Goal: Information Seeking & Learning: Check status

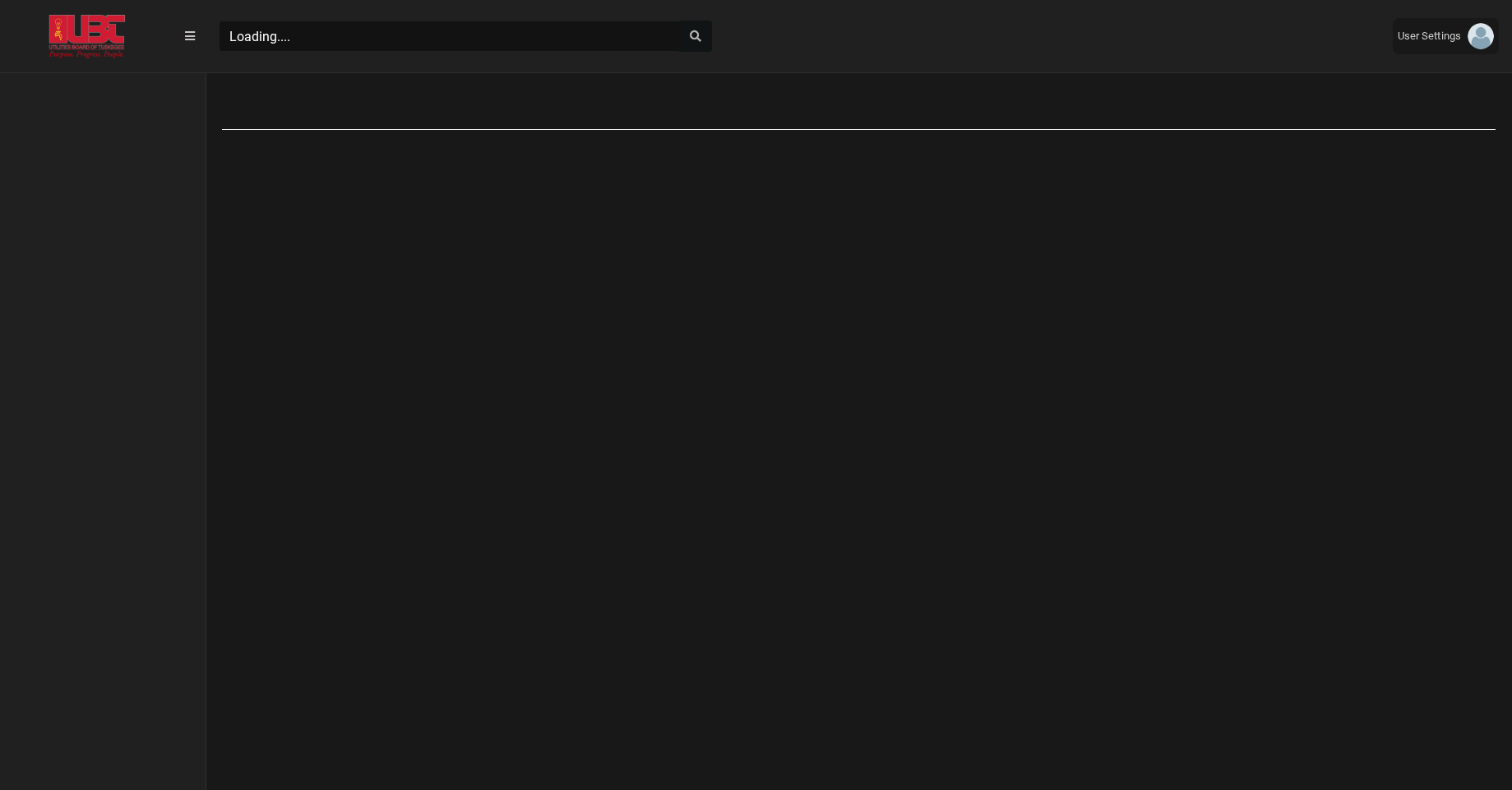
scroll to position [7, 1]
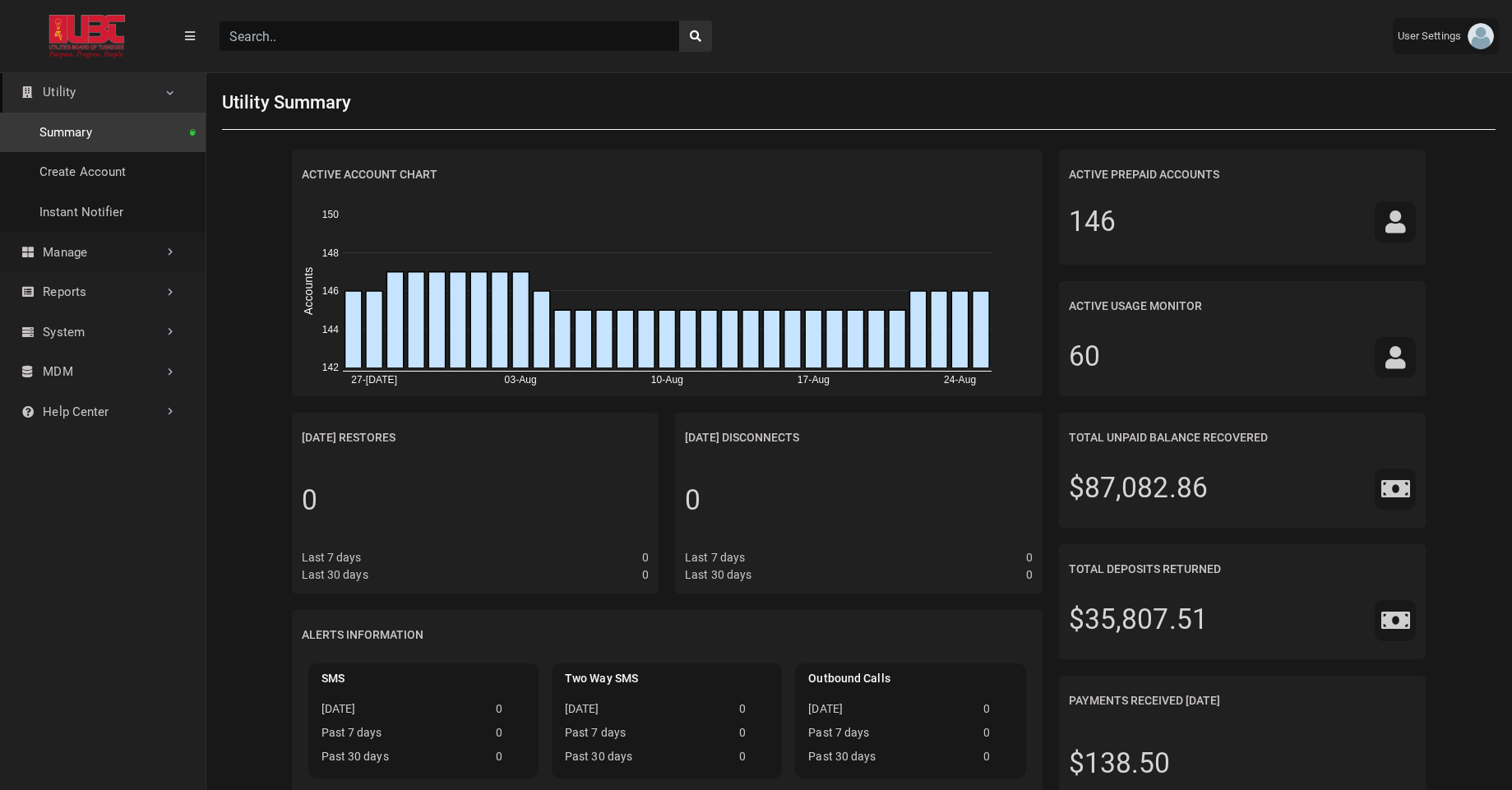
click at [83, 269] on link "Manage" at bounding box center [103, 252] width 206 height 40
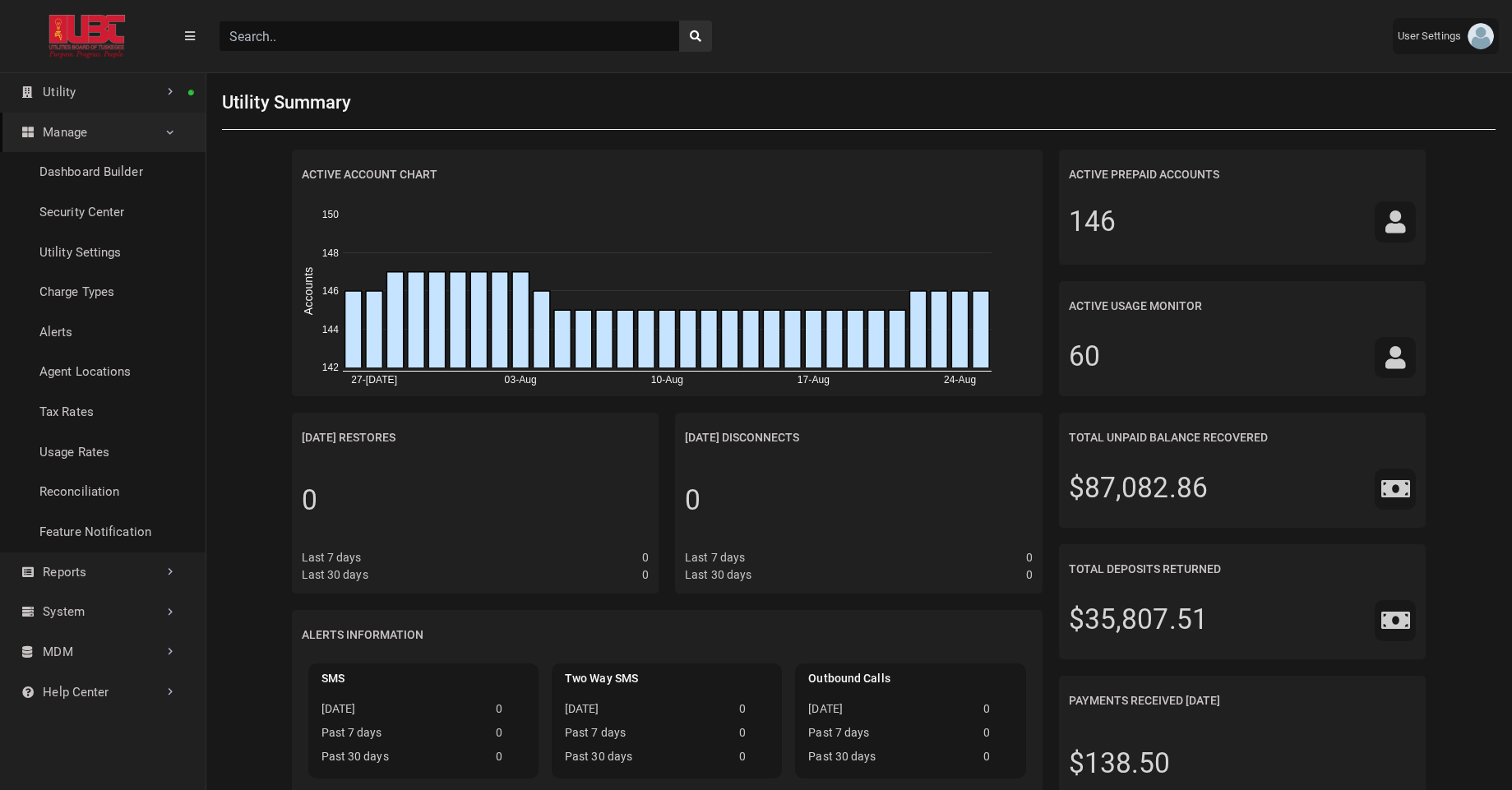
click at [147, 145] on link "Manage" at bounding box center [103, 132] width 206 height 40
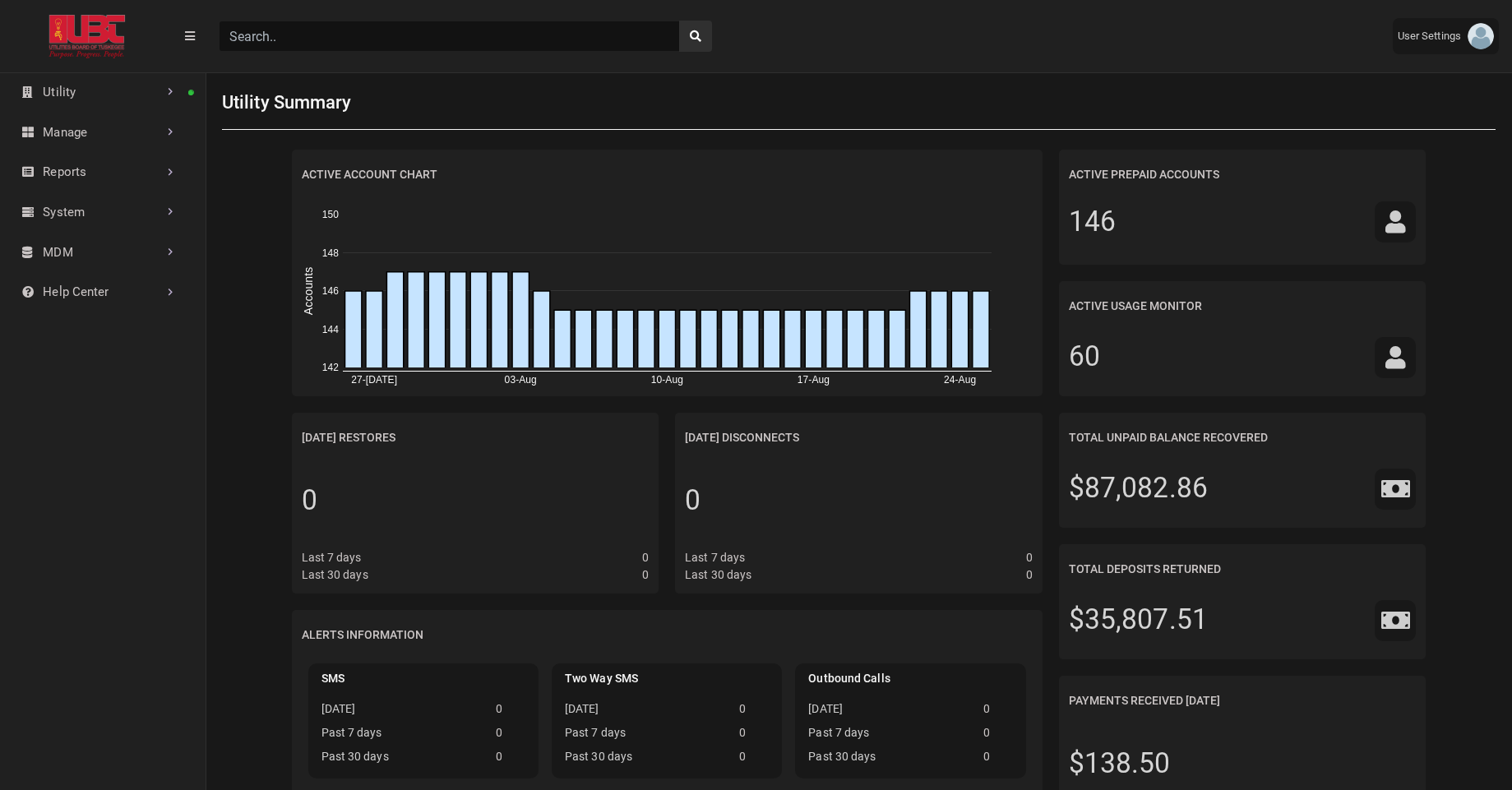
click at [316, 45] on input "Search" at bounding box center [450, 36] width 462 height 32
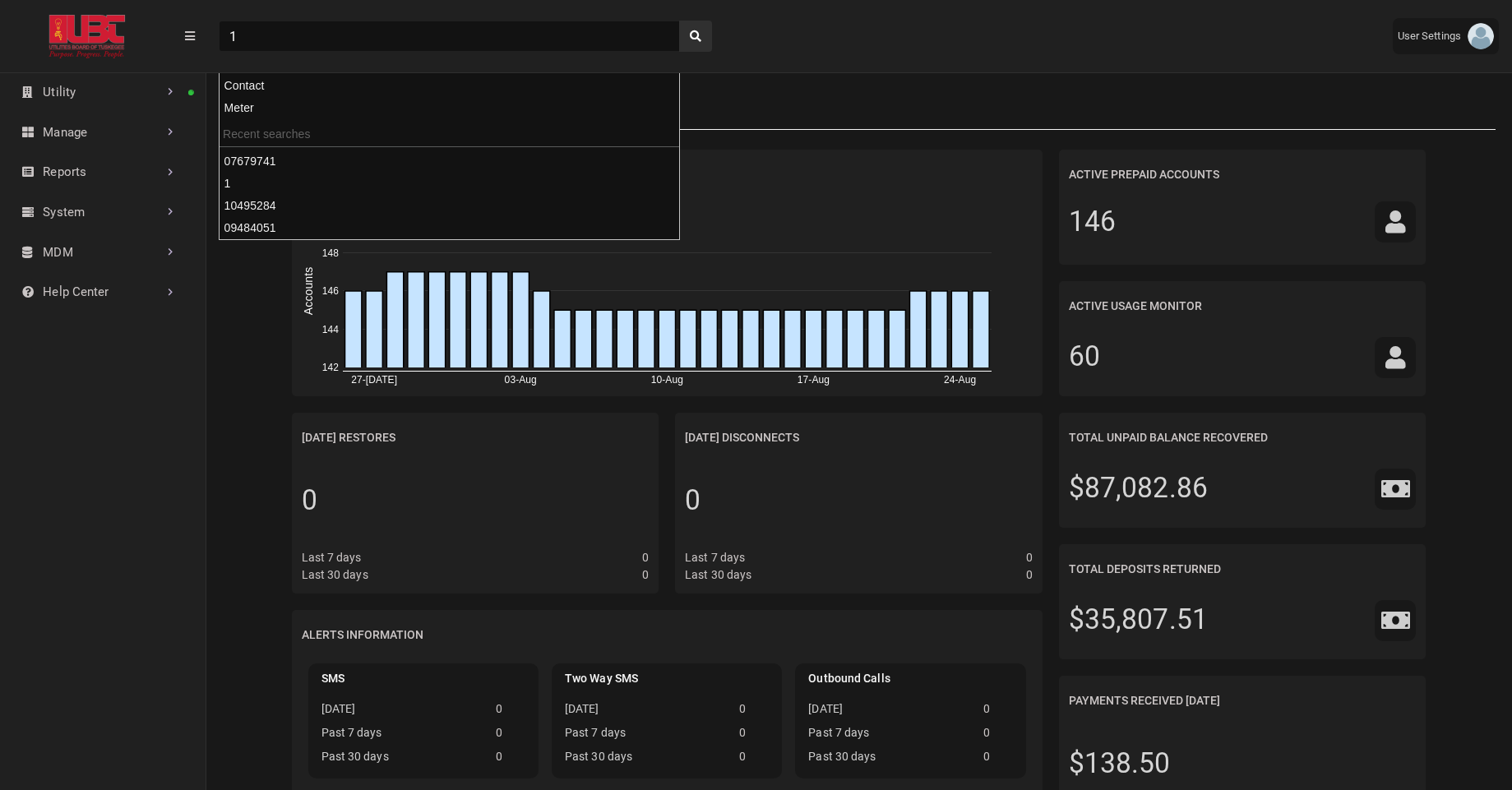
click at [680, 20] on button "search" at bounding box center [695, 36] width 32 height 32
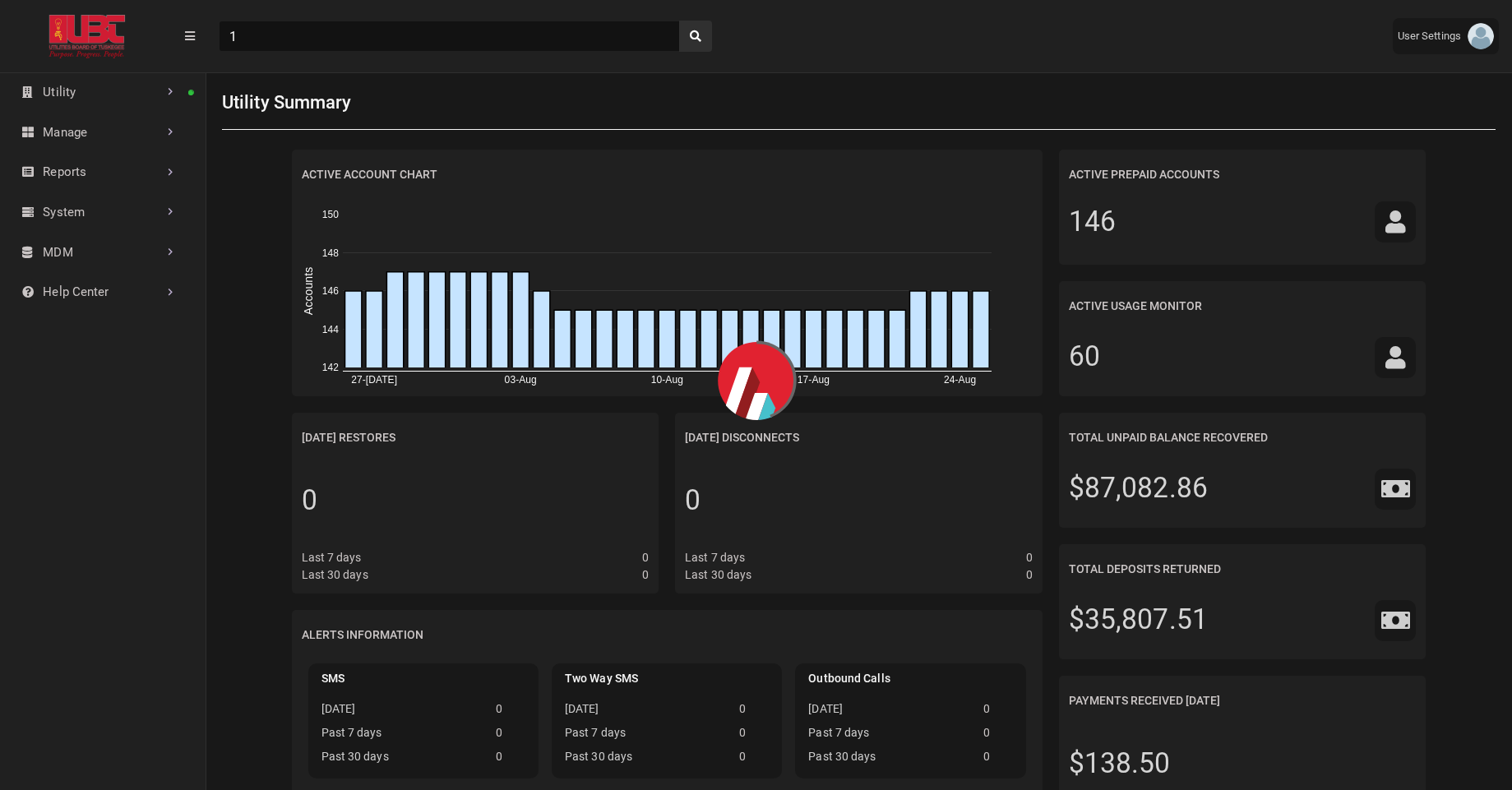
click at [788, 40] on div "1" at bounding box center [793, 36] width 1174 height 57
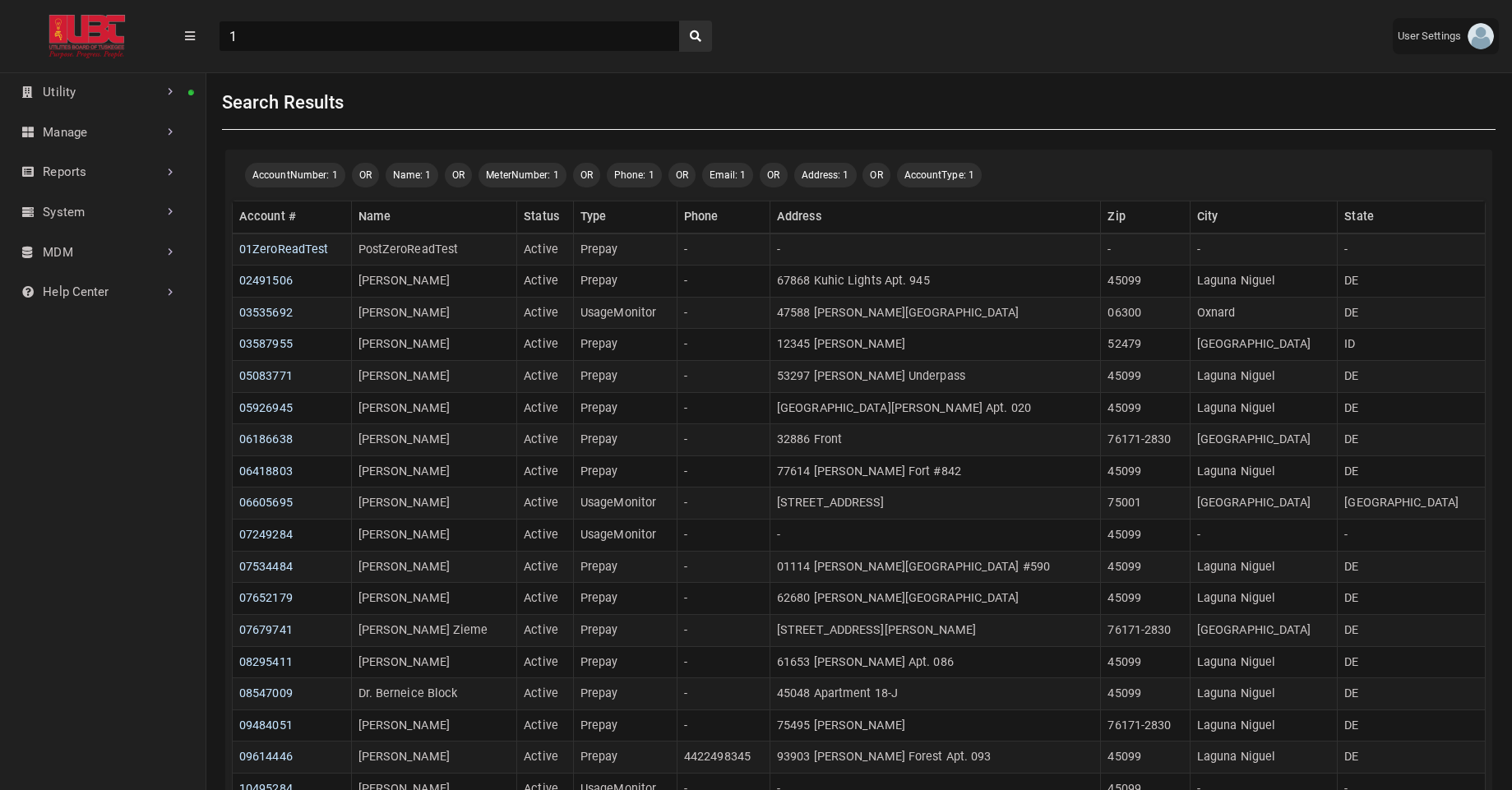
click at [510, 31] on input "1" at bounding box center [450, 36] width 462 height 32
paste input "0767974"
type input "07679741"
click at [680, 20] on button "search" at bounding box center [695, 36] width 32 height 32
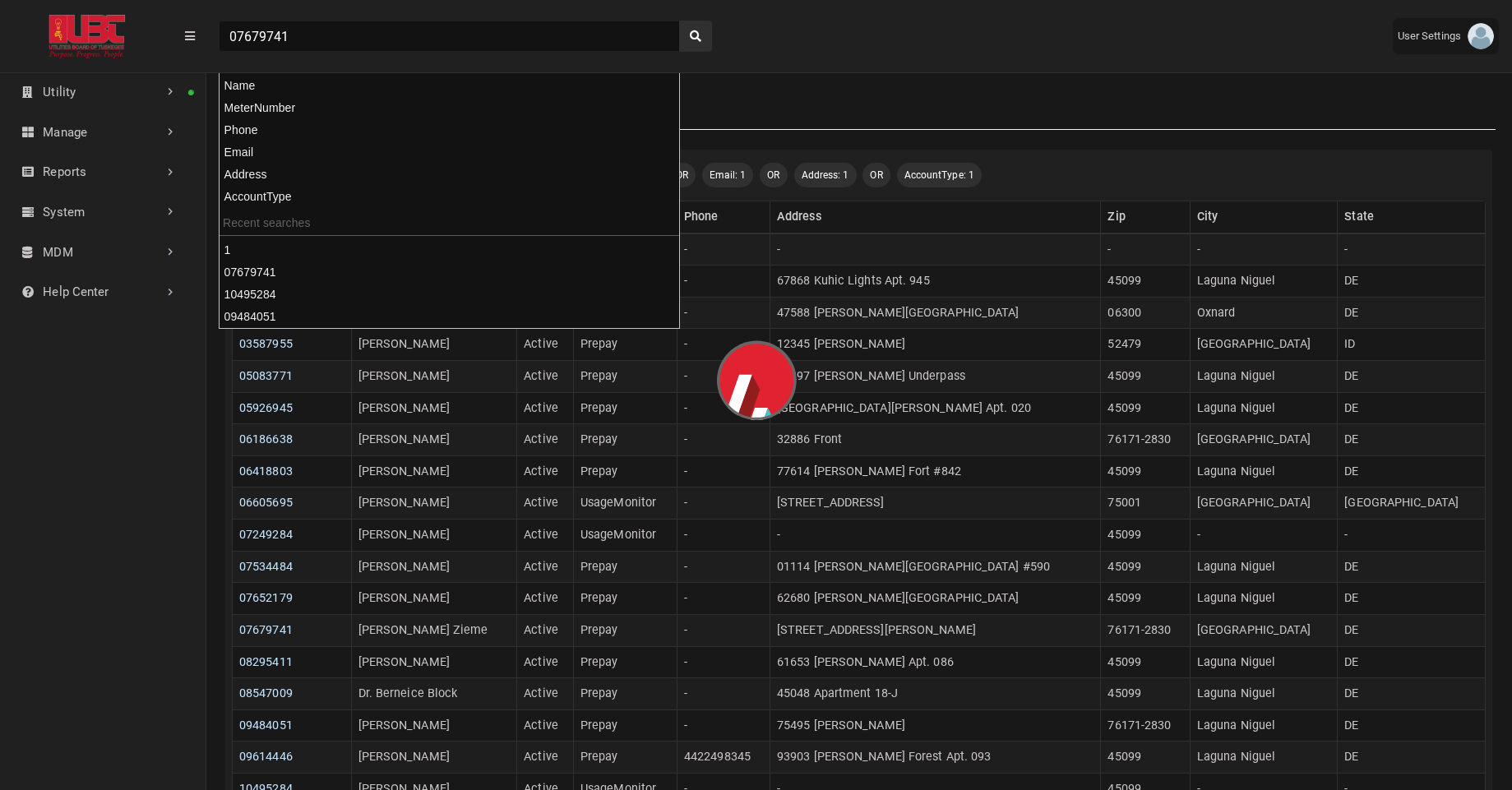
click at [769, 40] on div "07679741" at bounding box center [793, 36] width 1174 height 57
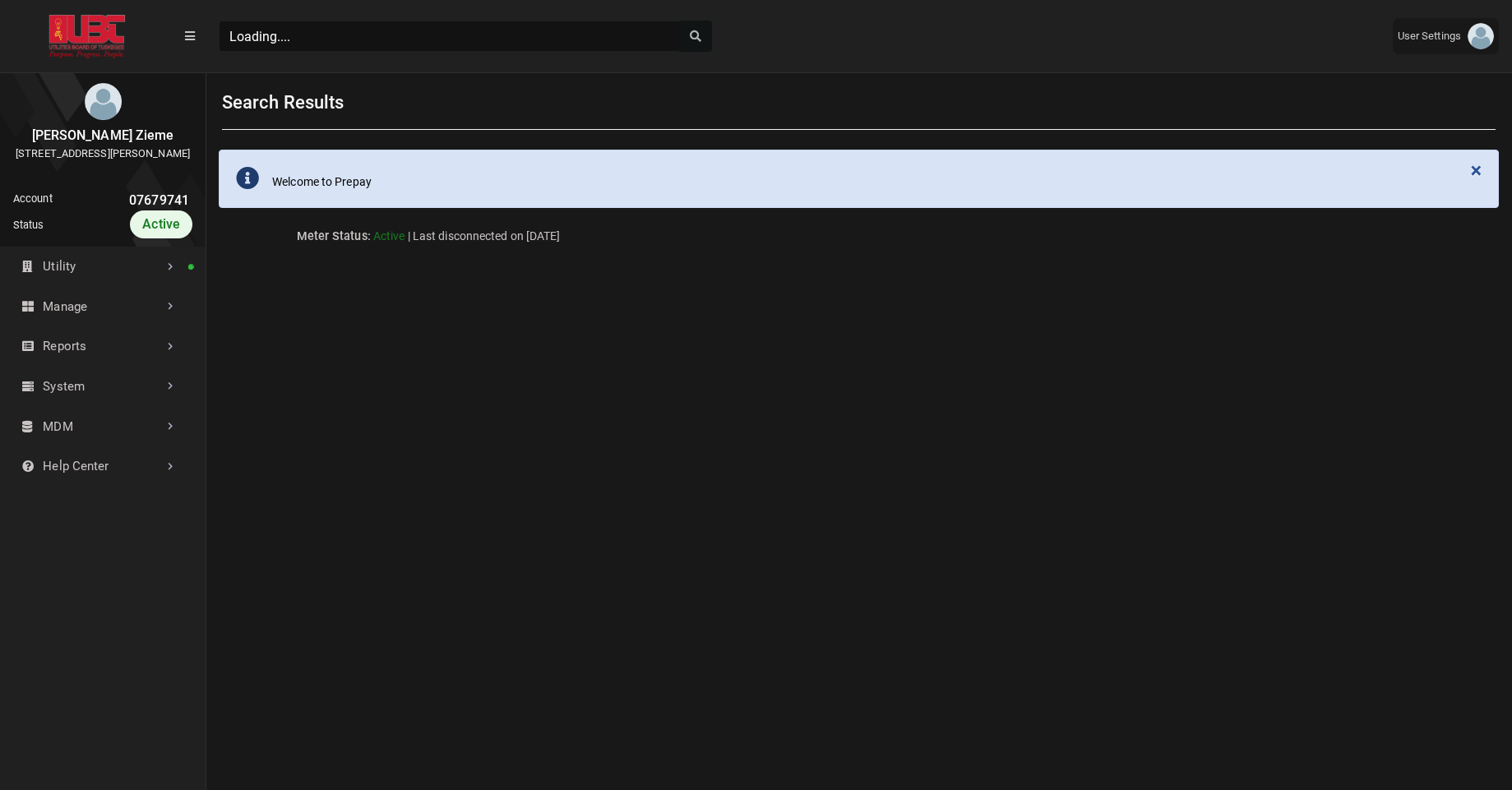
scroll to position [4, 1]
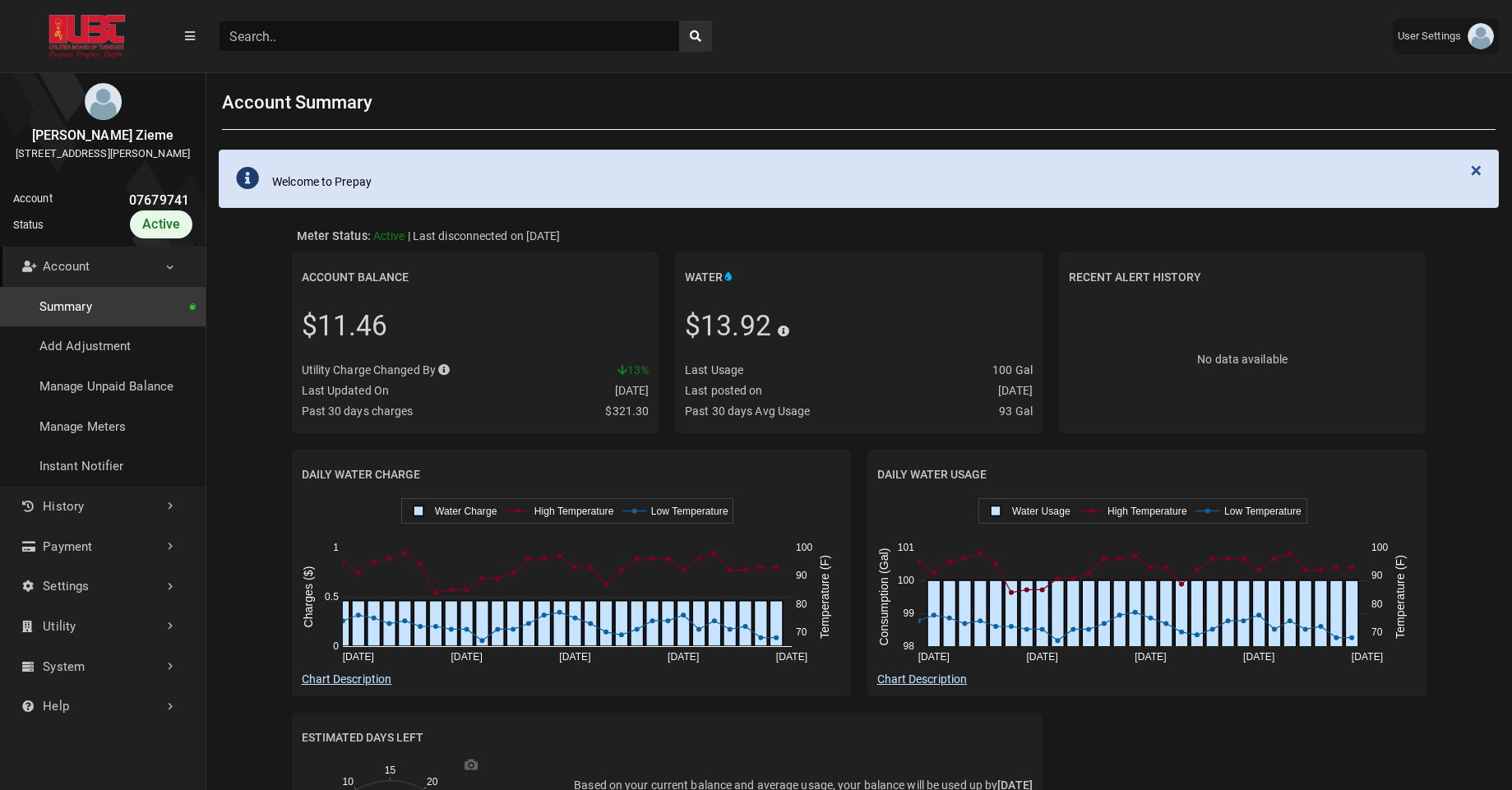
click at [118, 287] on link "Account" at bounding box center [103, 266] width 206 height 40
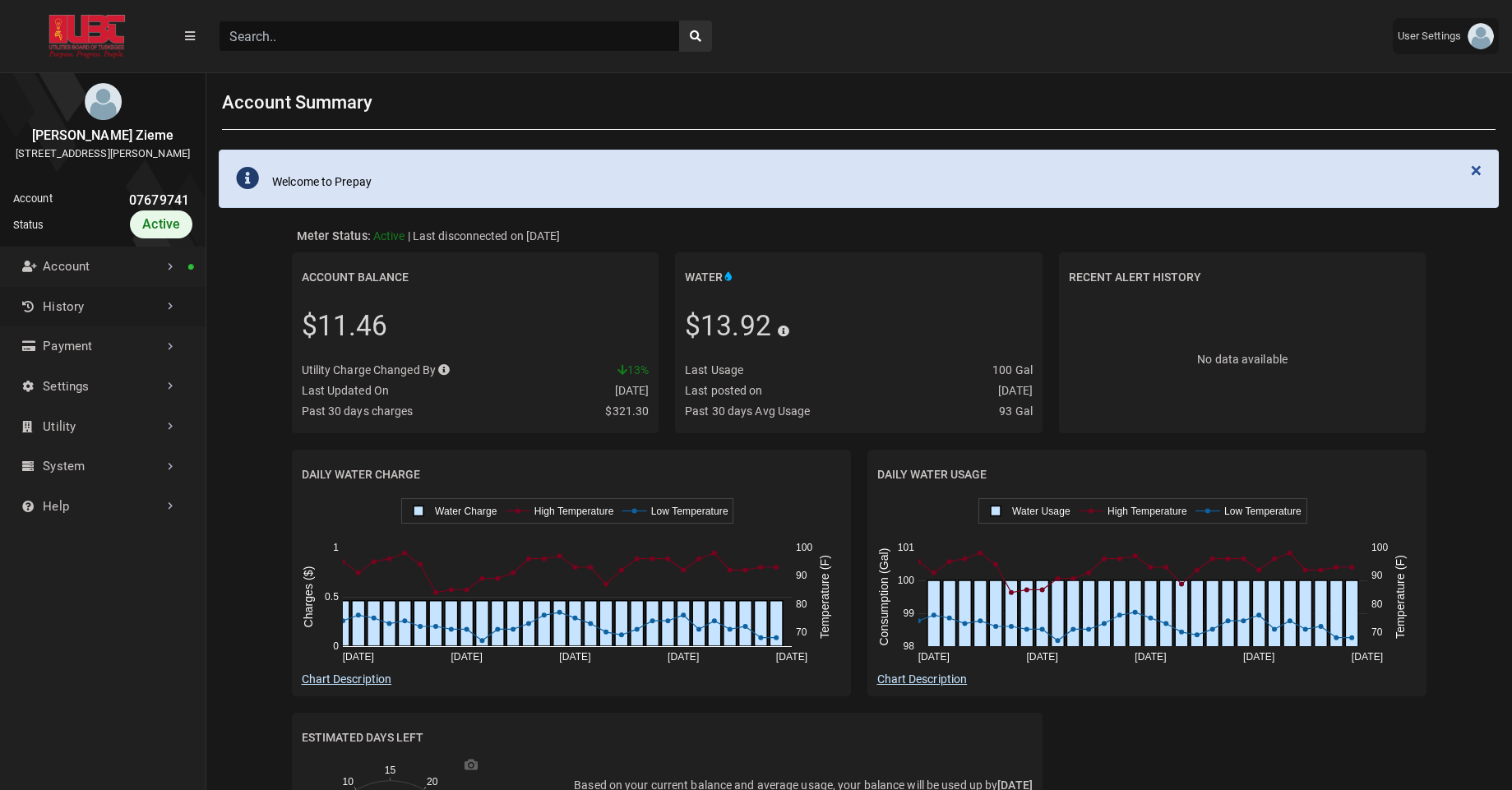
click at [114, 312] on link "History" at bounding box center [103, 307] width 206 height 40
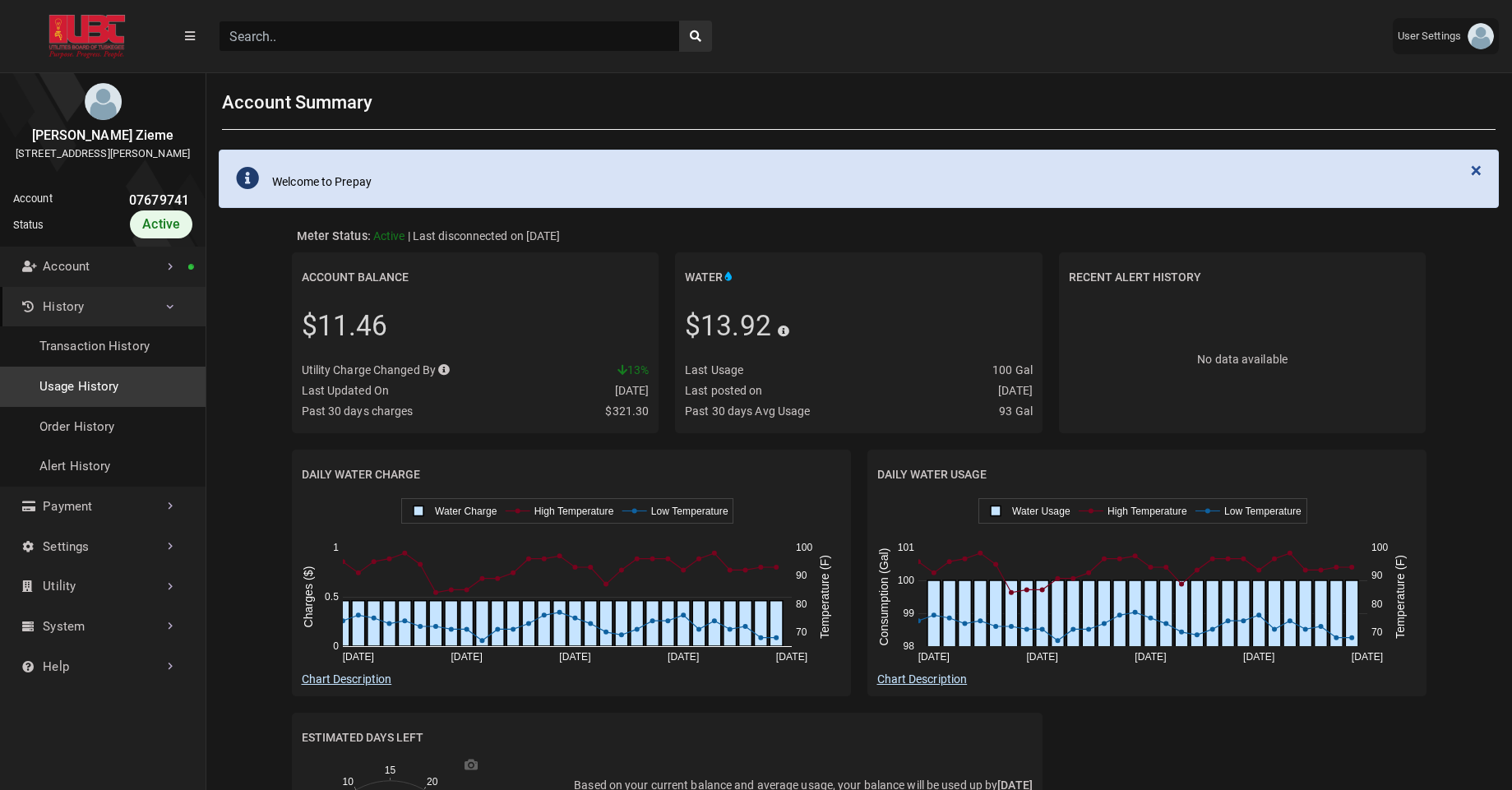
click at [91, 396] on link "Usage History" at bounding box center [103, 387] width 206 height 40
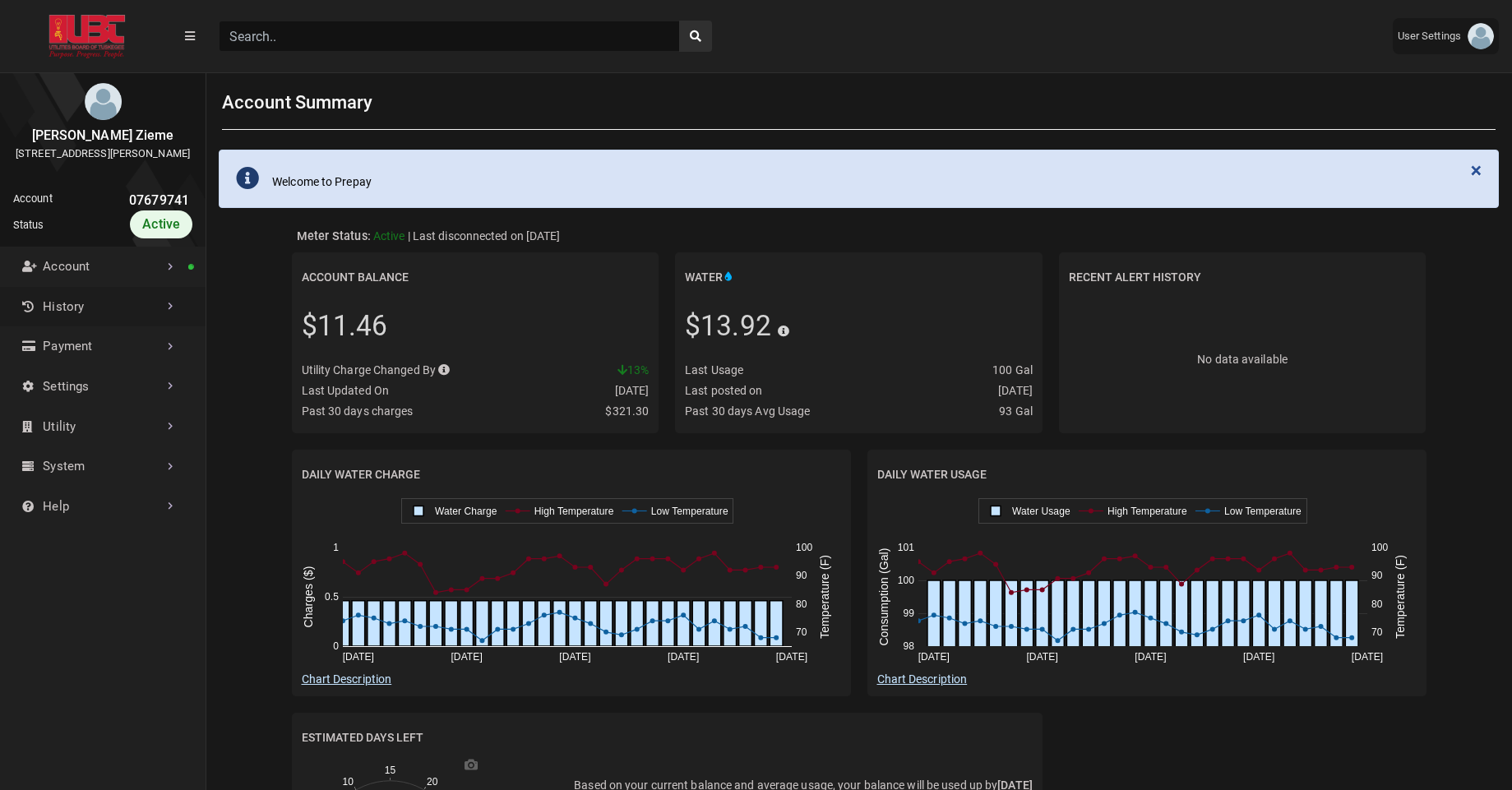
click at [127, 322] on link "History" at bounding box center [103, 307] width 206 height 40
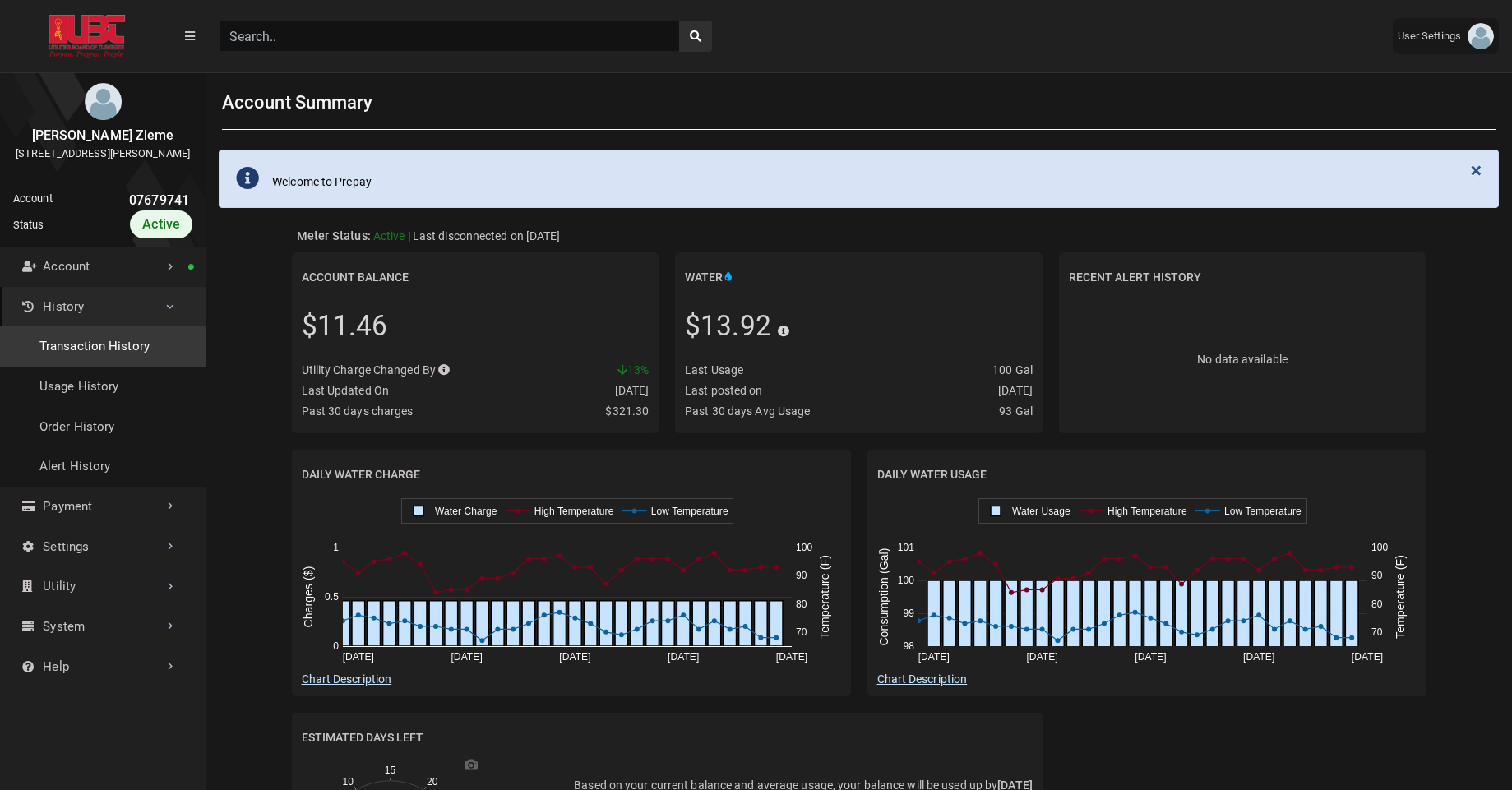
click at [109, 352] on link "Transaction History" at bounding box center [103, 346] width 206 height 40
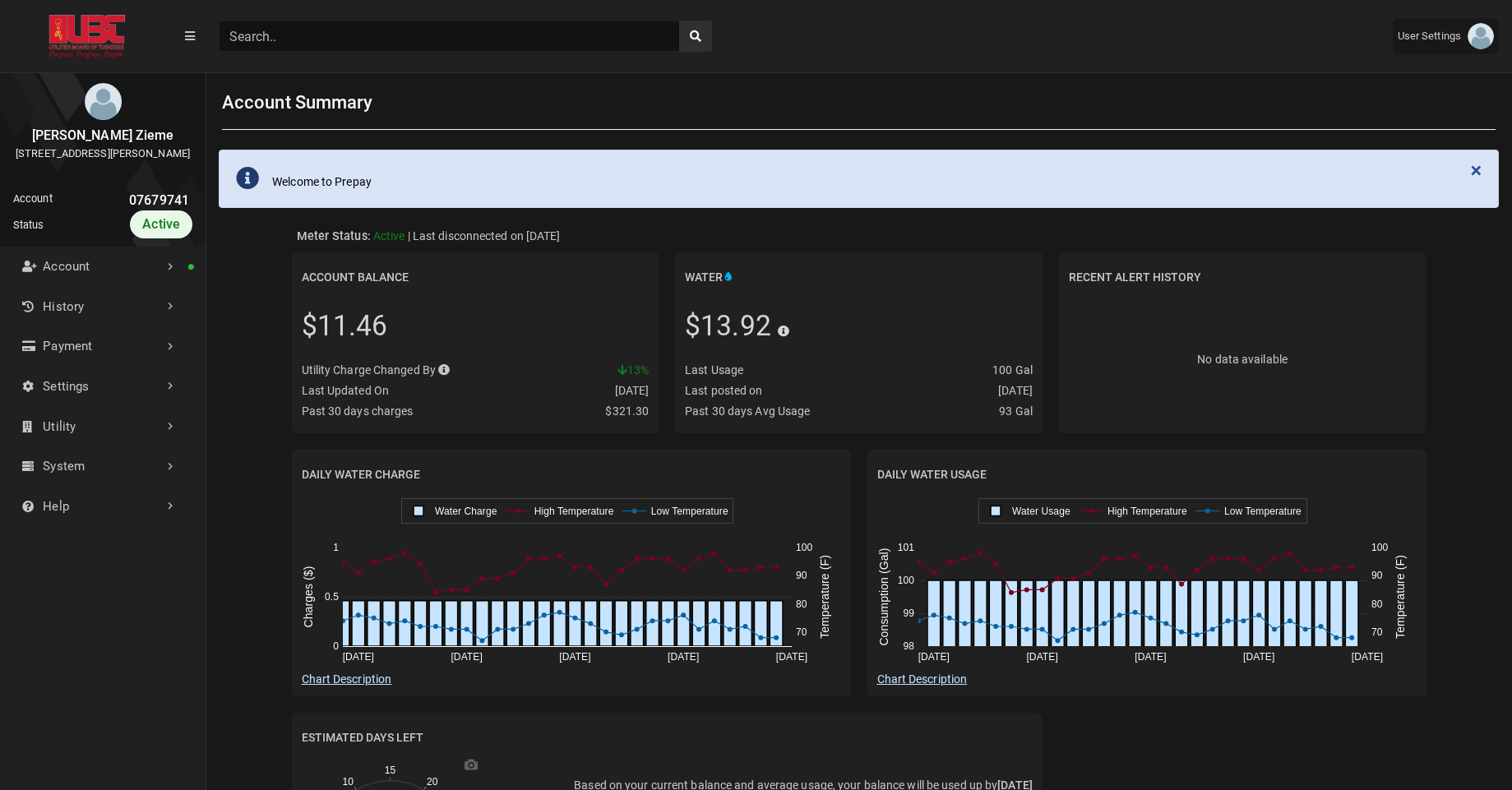
click at [310, 26] on input "Search" at bounding box center [450, 36] width 462 height 32
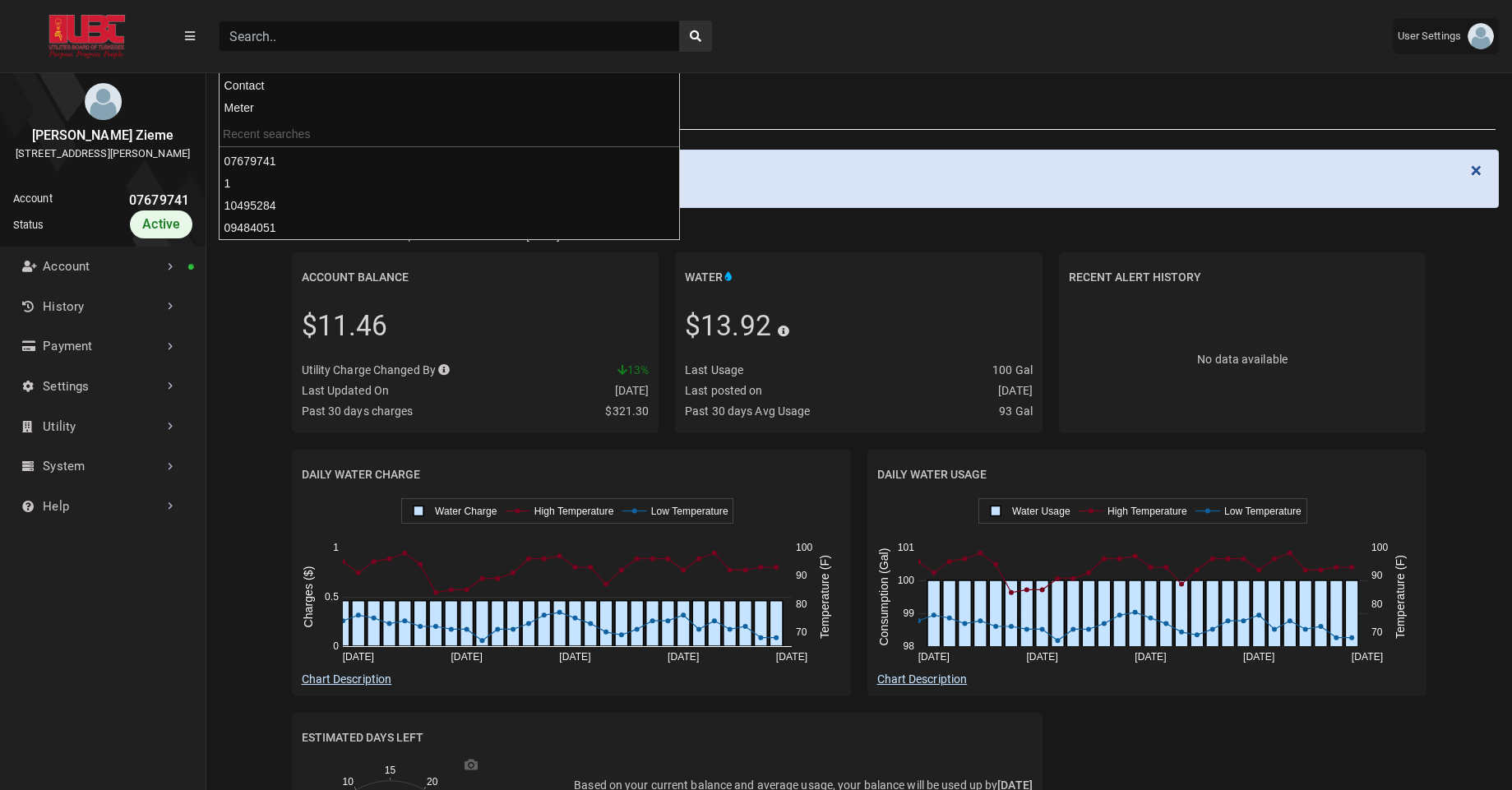
paste input "08295411"
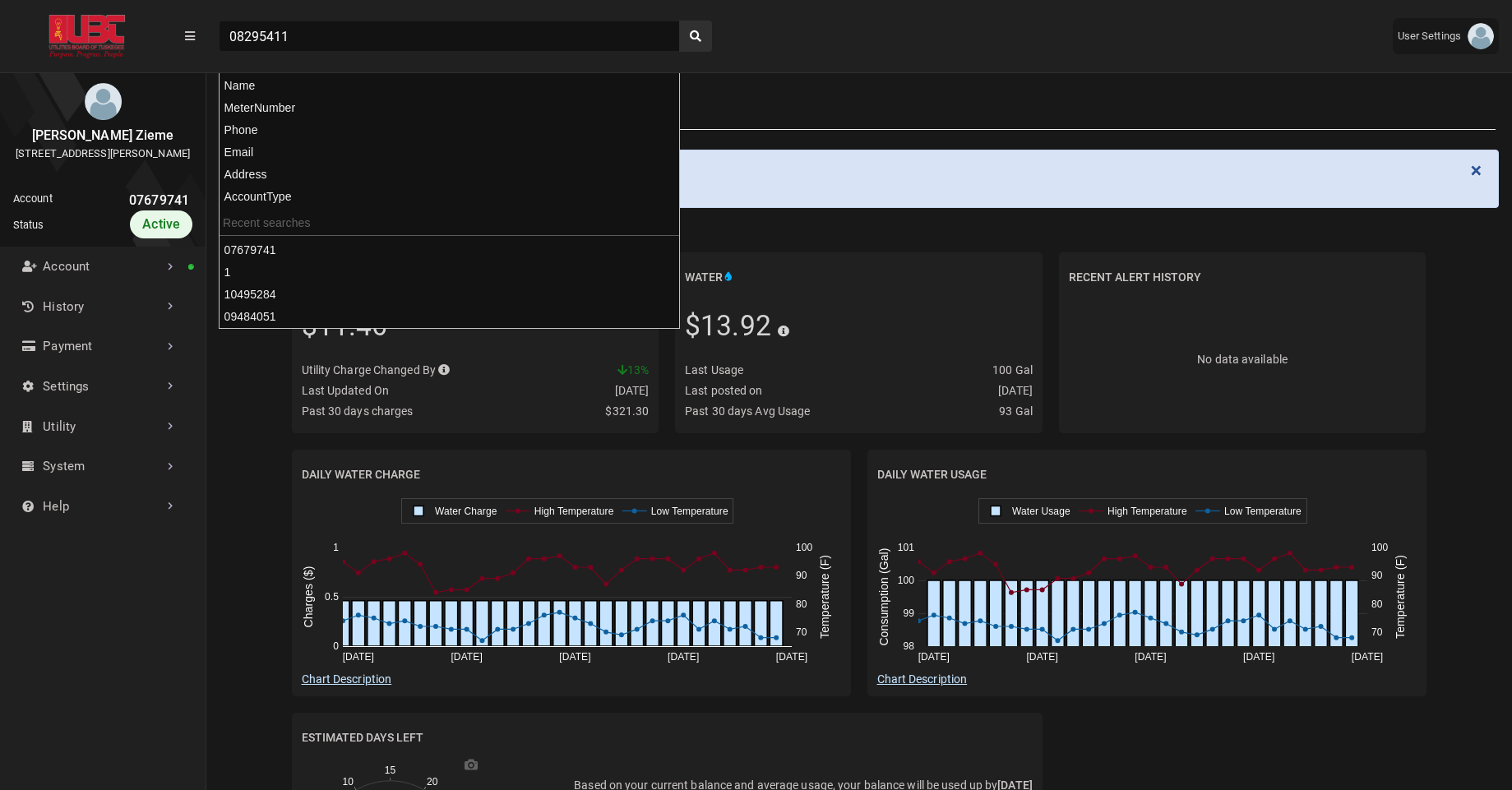
type input "08295411"
click at [680, 20] on button "search" at bounding box center [695, 36] width 32 height 32
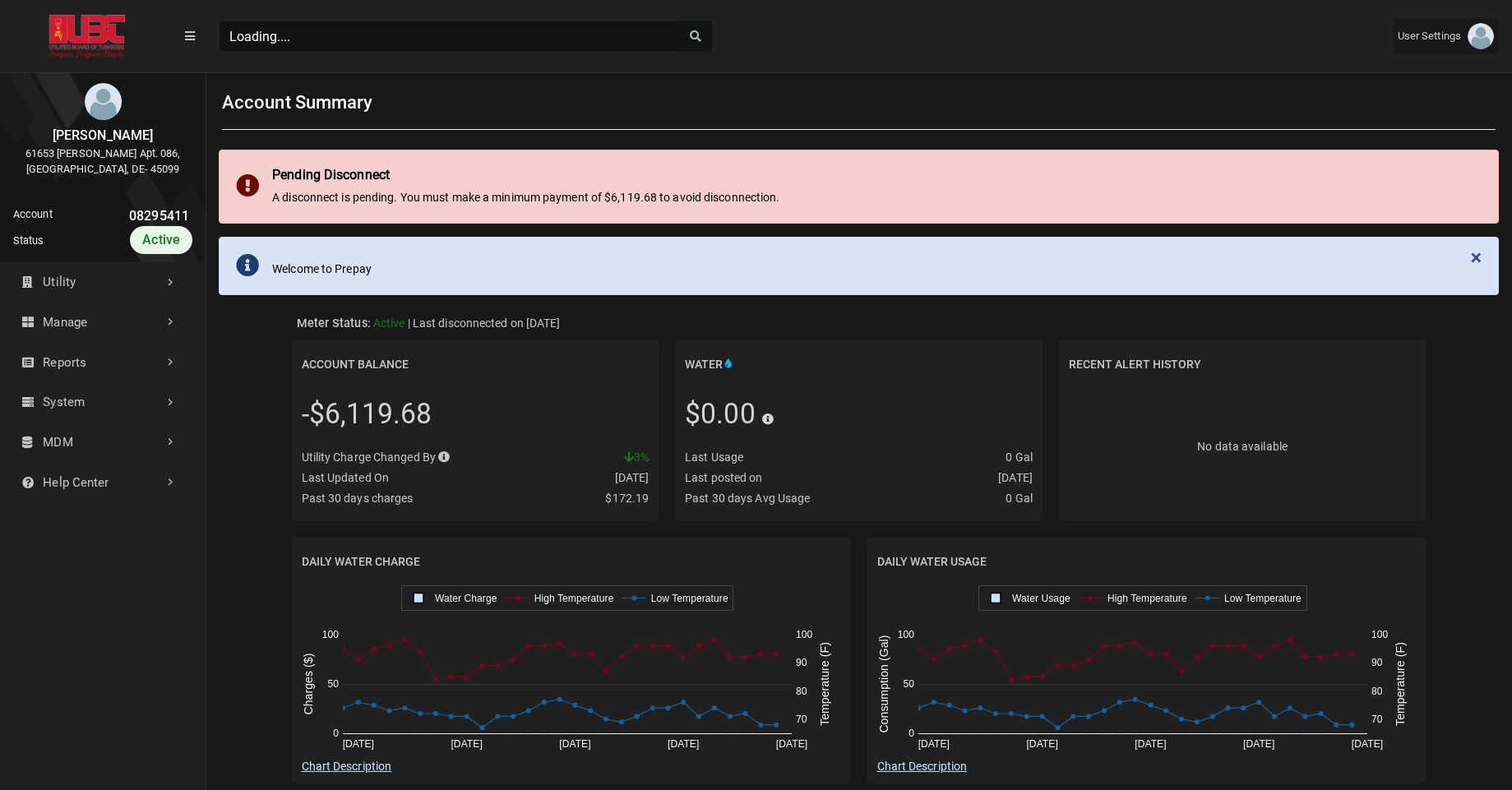
scroll to position [541, 206]
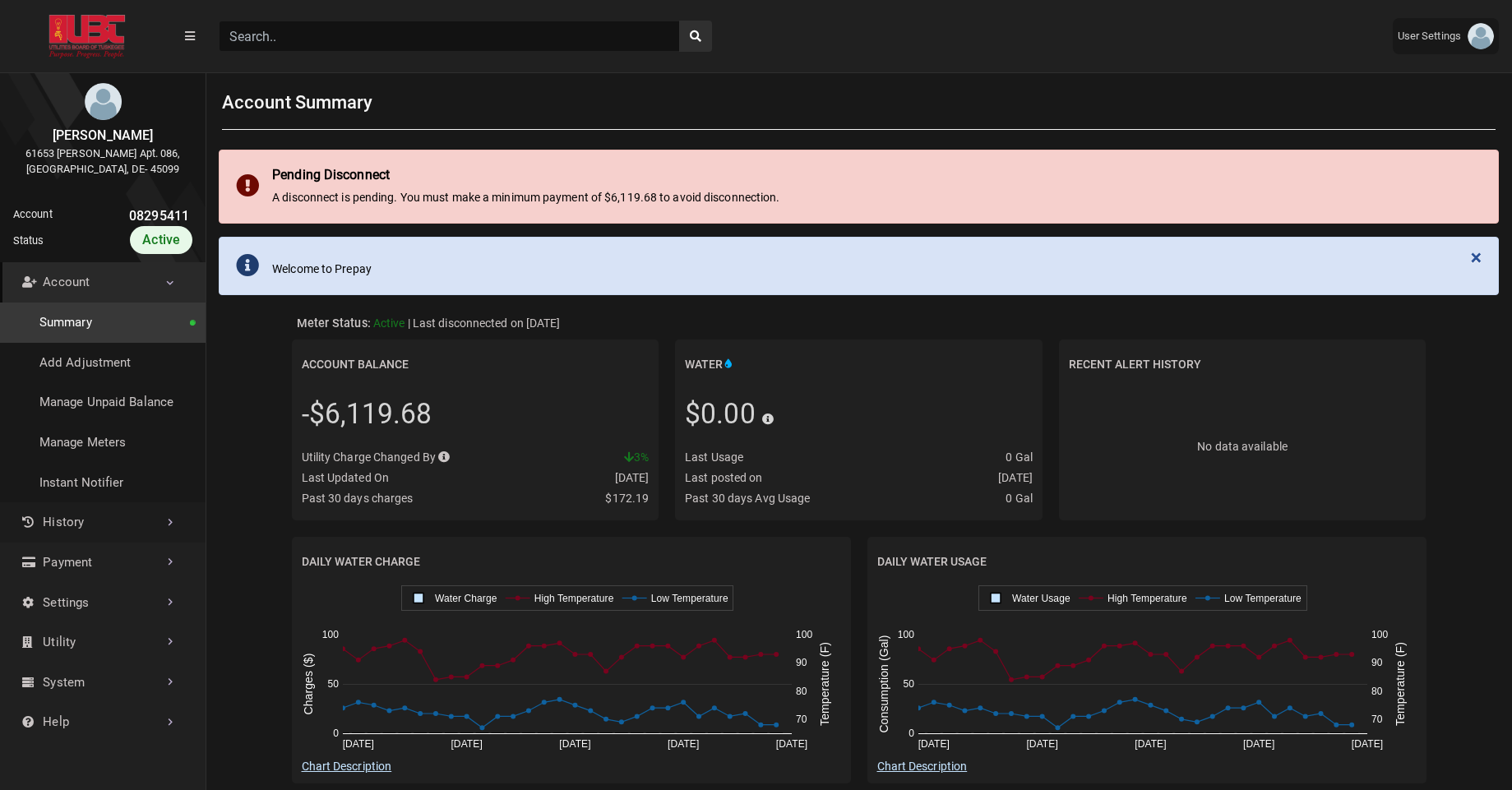
click at [61, 515] on link "History" at bounding box center [103, 522] width 206 height 40
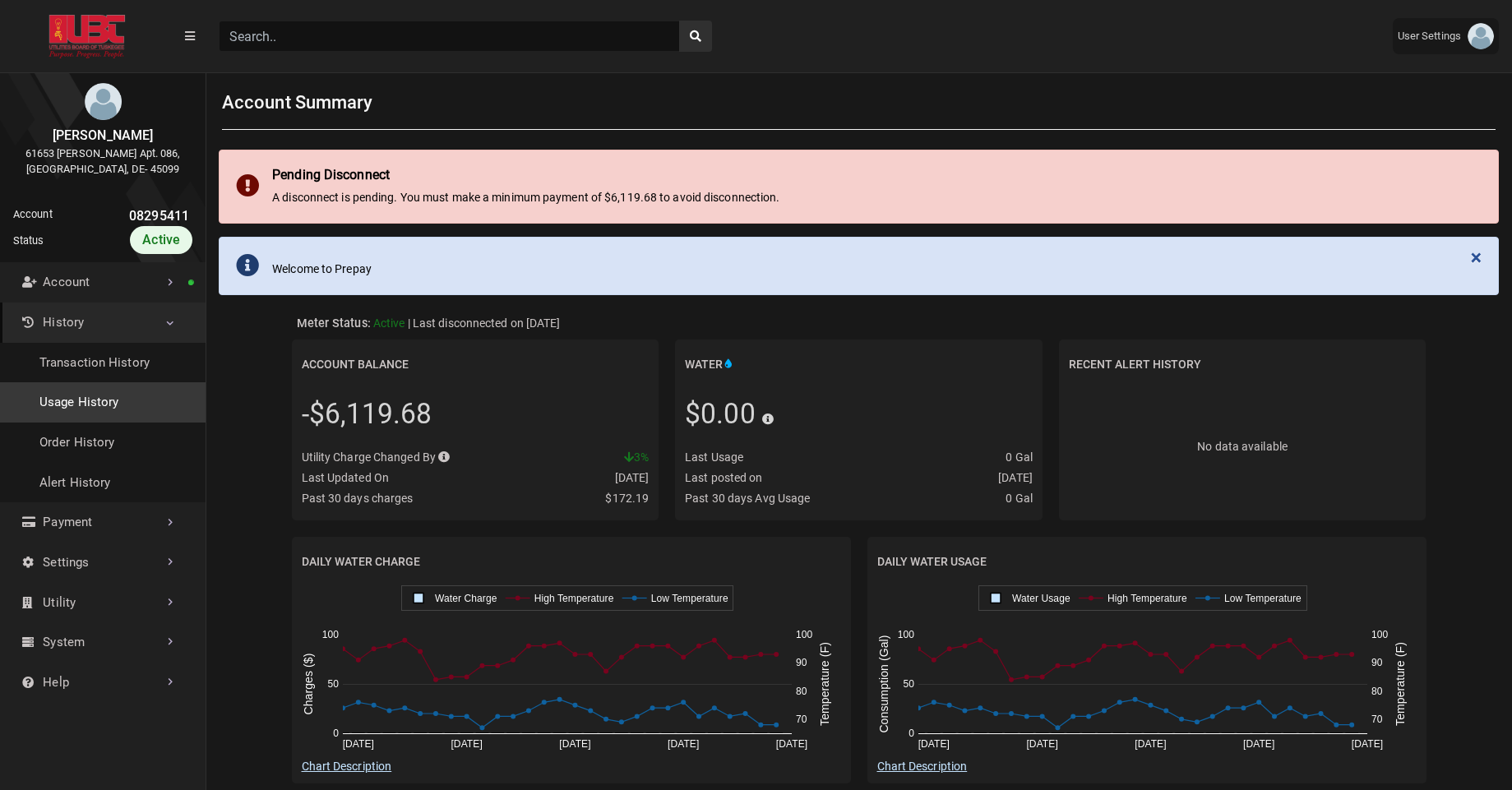
click at [88, 416] on link "Usage History" at bounding box center [103, 401] width 206 height 40
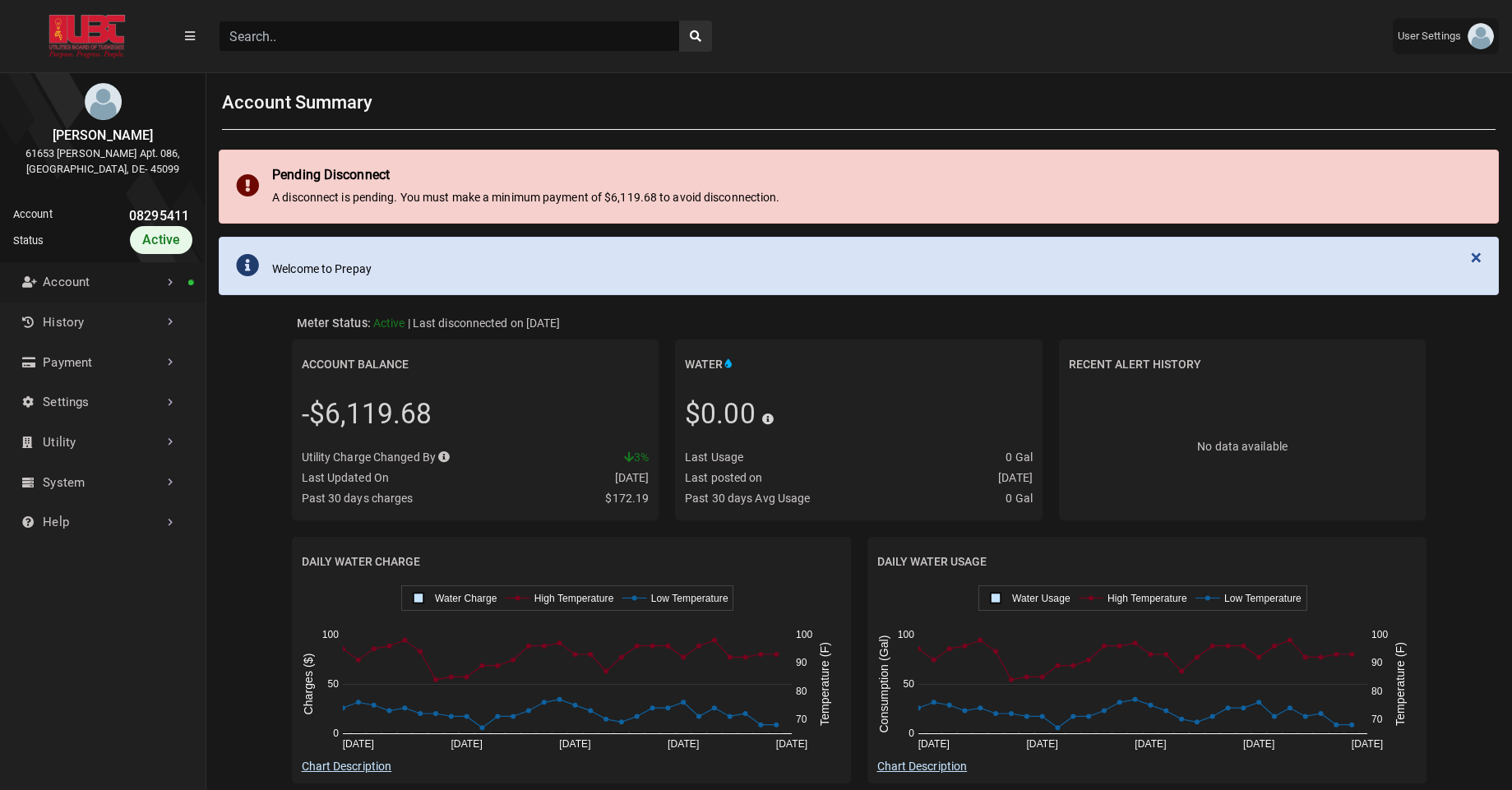
click at [123, 278] on link "Account" at bounding box center [103, 282] width 206 height 40
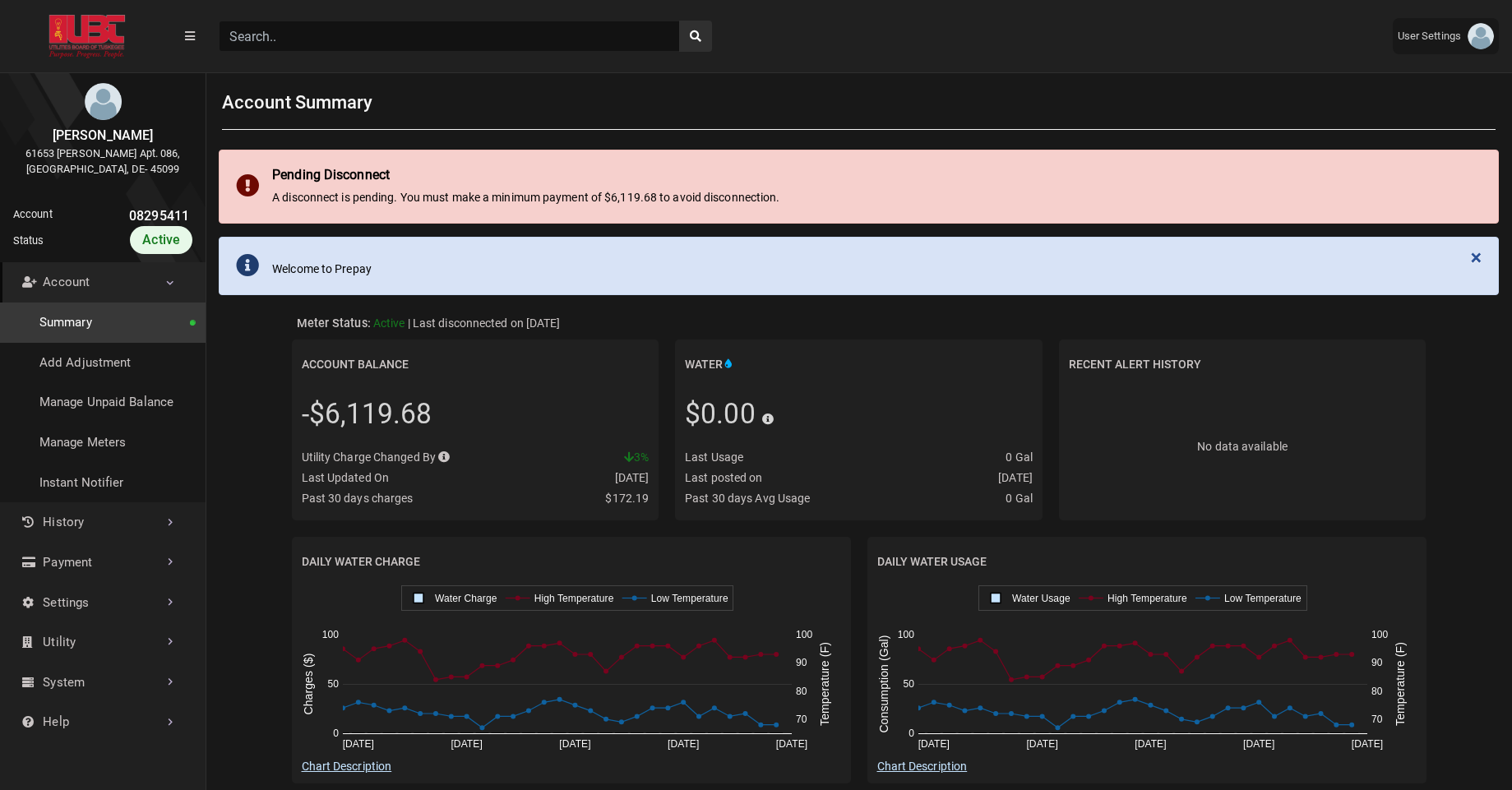
click at [123, 278] on link "Account" at bounding box center [103, 282] width 206 height 40
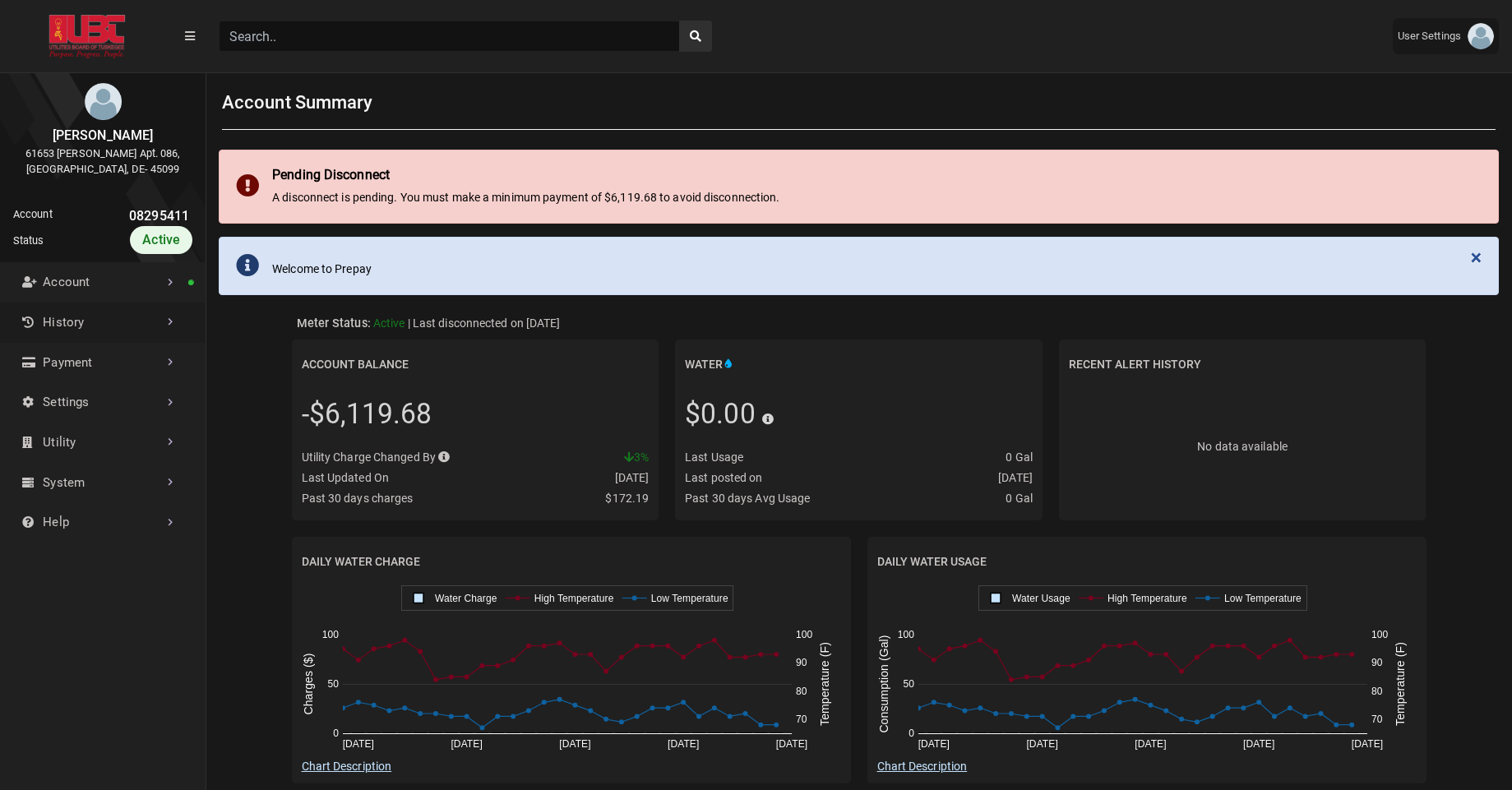
click at [92, 330] on link "History" at bounding box center [103, 322] width 206 height 40
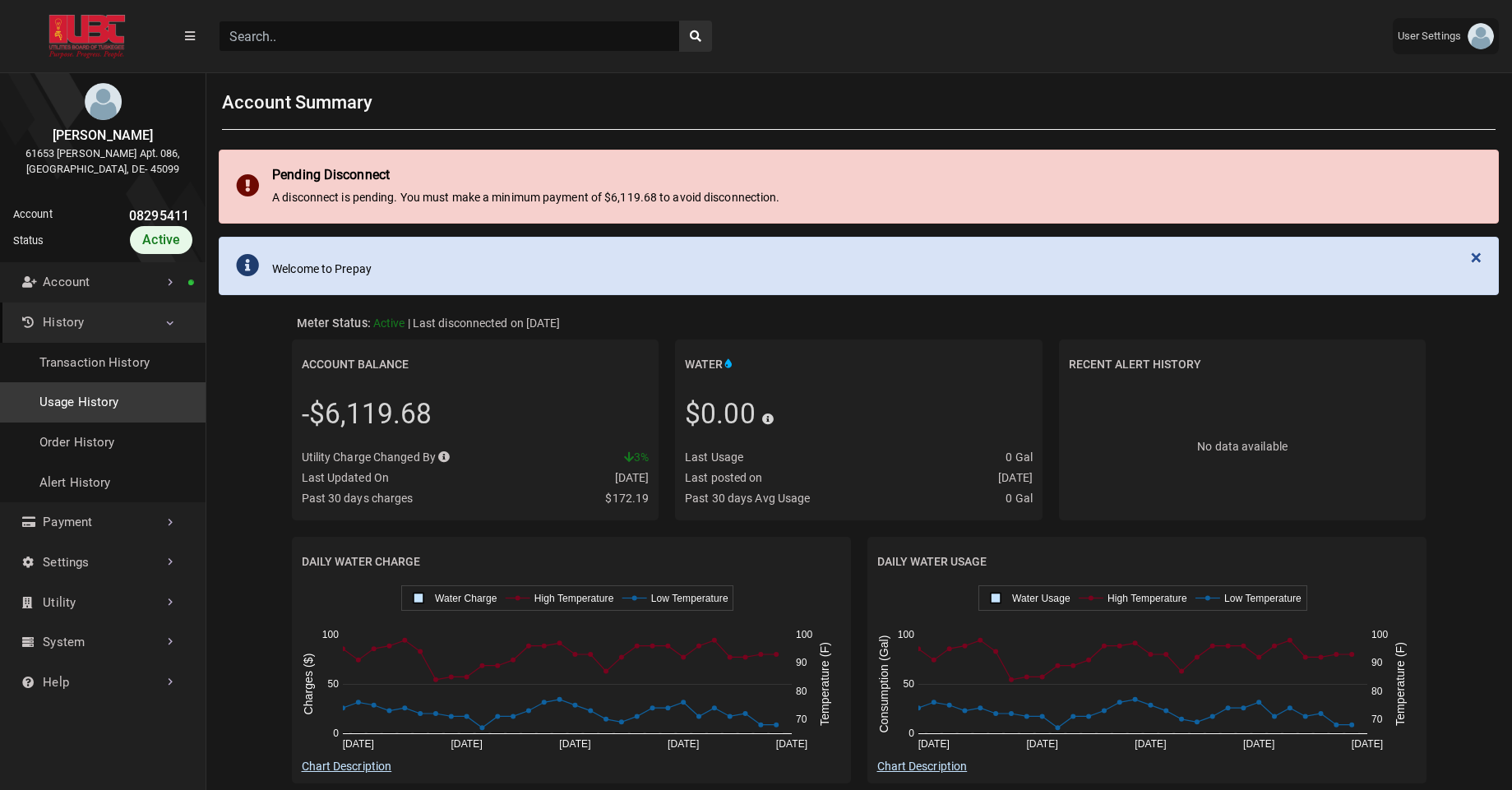
click at [83, 390] on link "Usage History" at bounding box center [103, 401] width 206 height 40
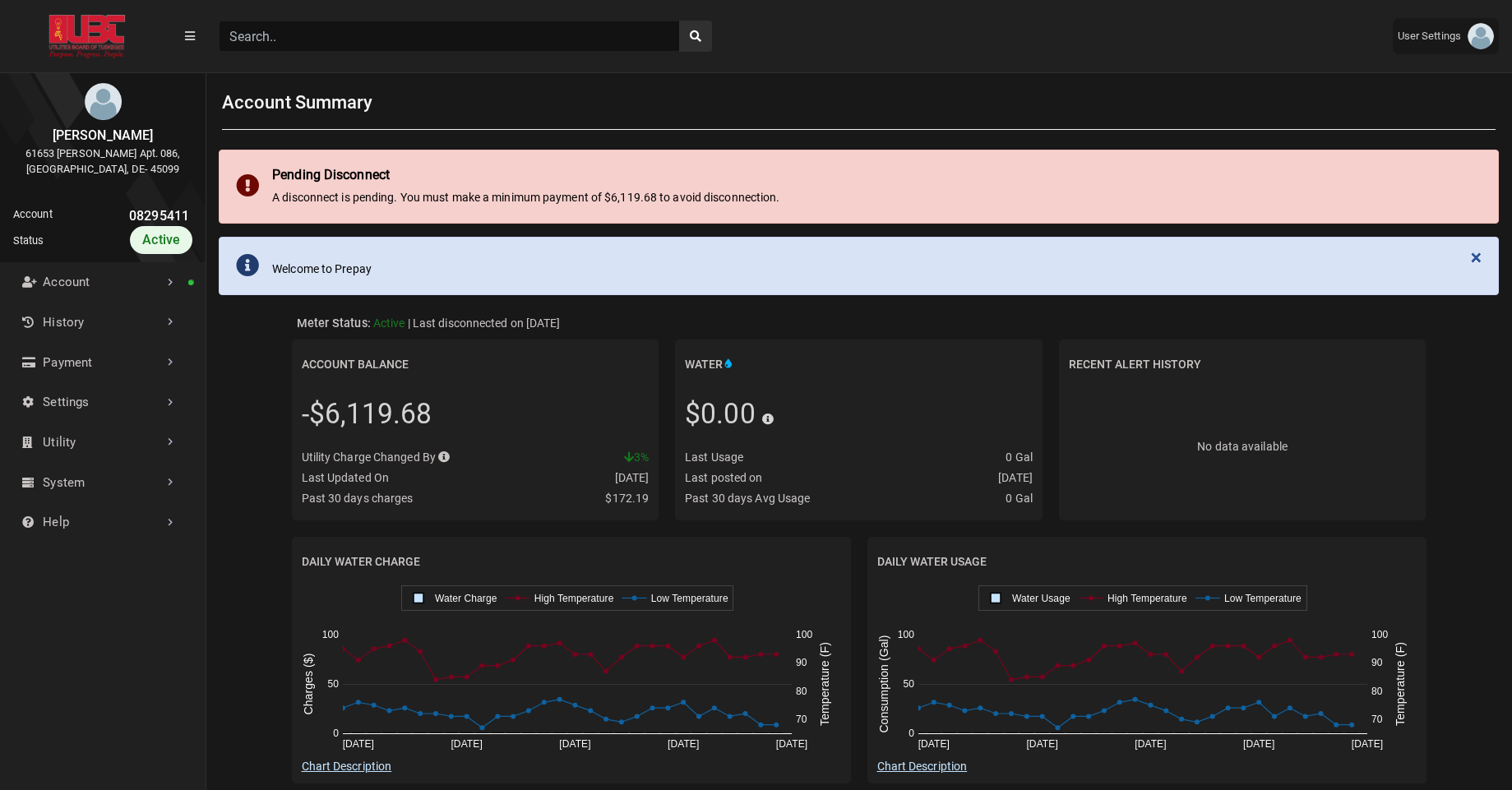
click at [308, 37] on input "Search" at bounding box center [450, 36] width 462 height 32
paste input "08547009"
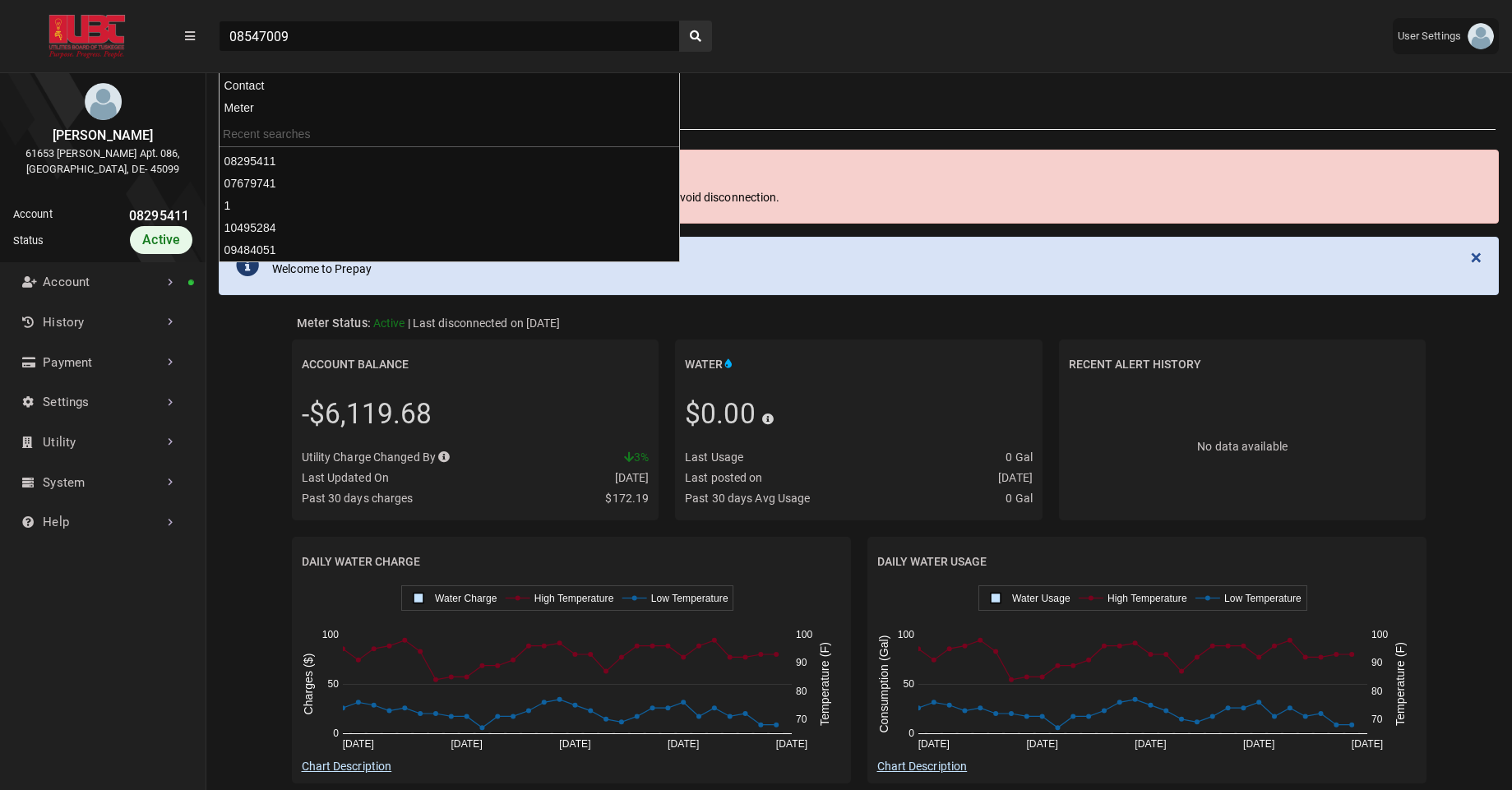
type input "08547009"
click at [680, 20] on button "search" at bounding box center [695, 36] width 32 height 32
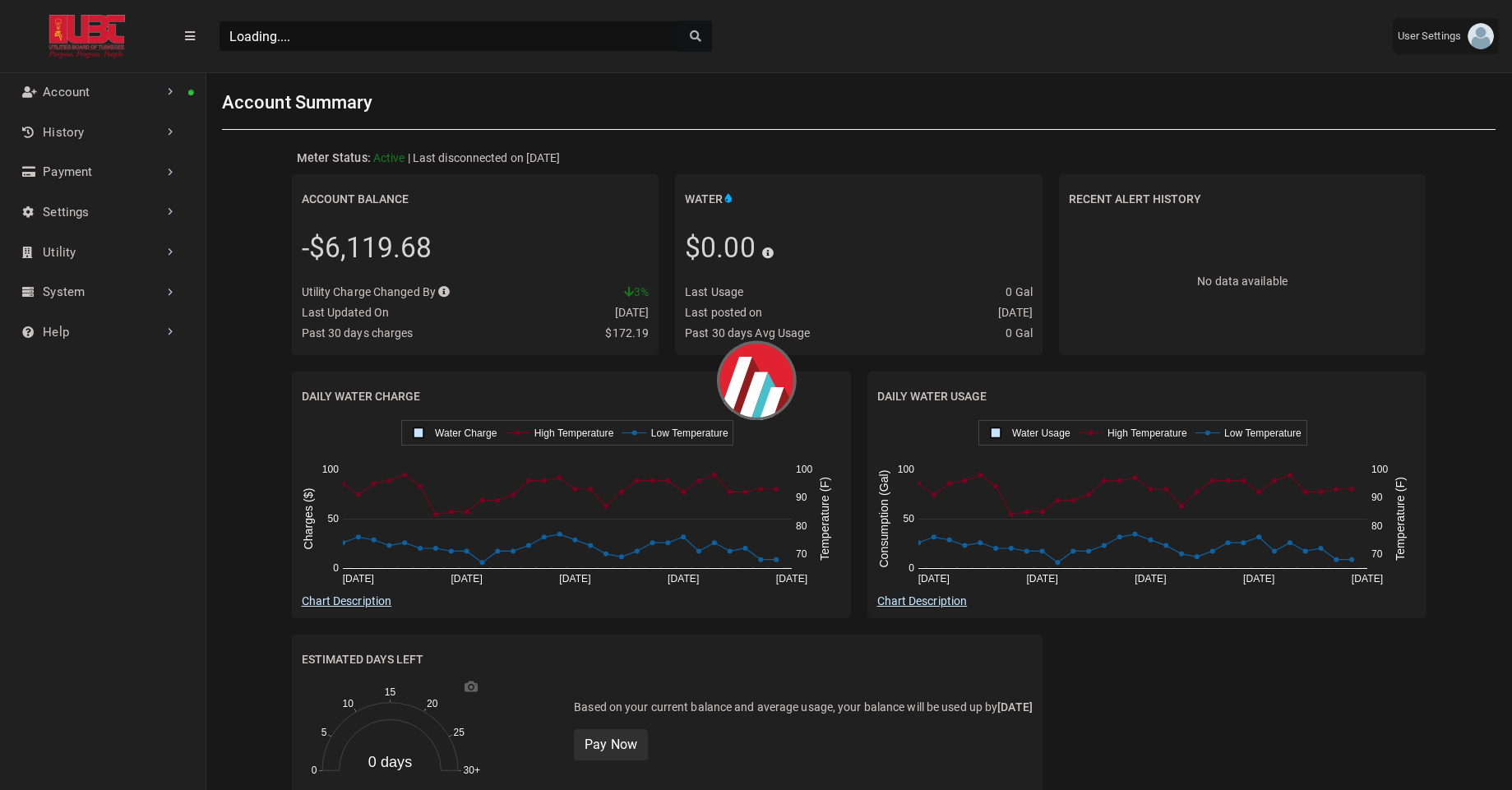
scroll to position [7, 1]
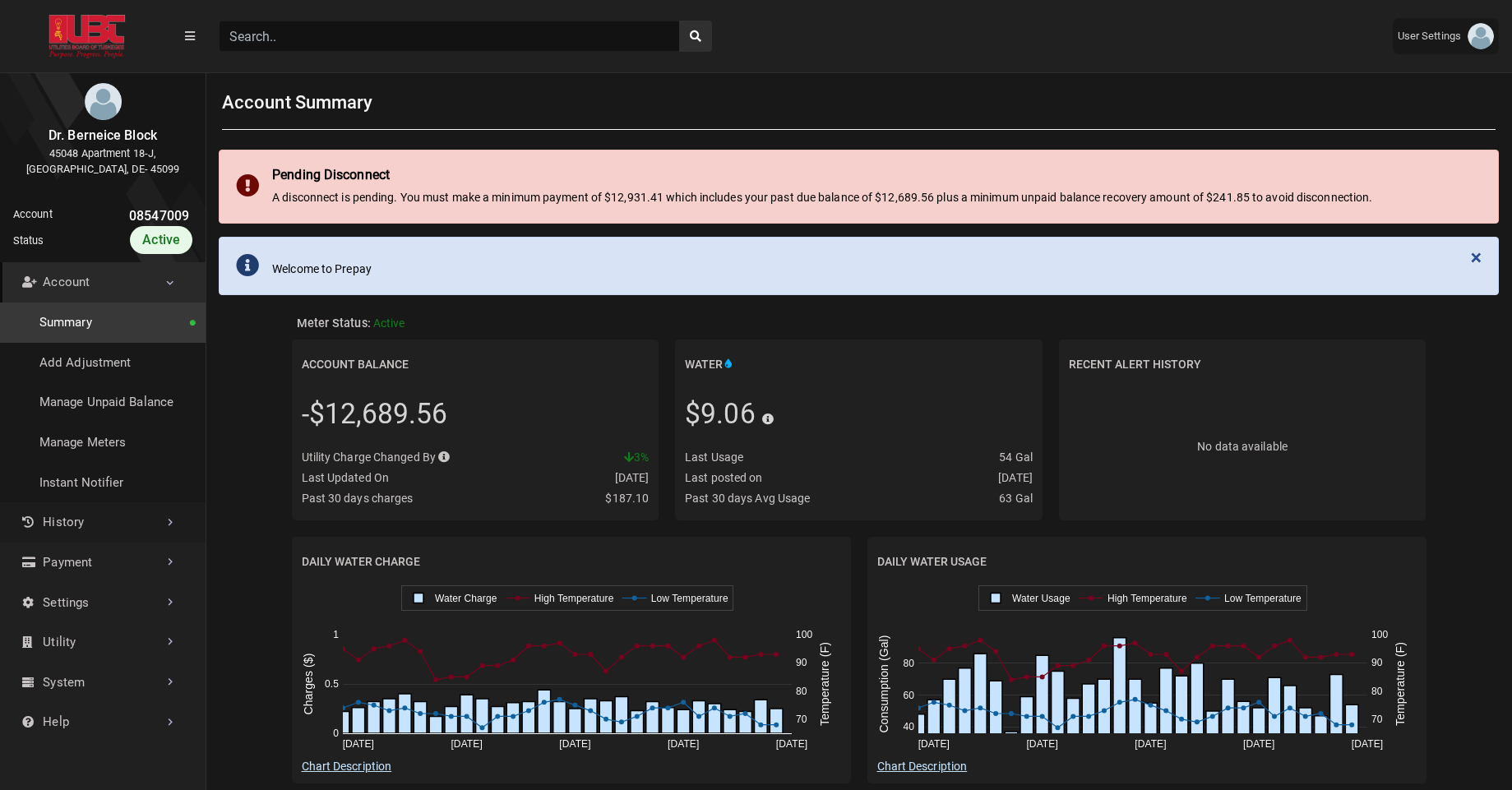
click at [114, 515] on link "History" at bounding box center [103, 522] width 206 height 40
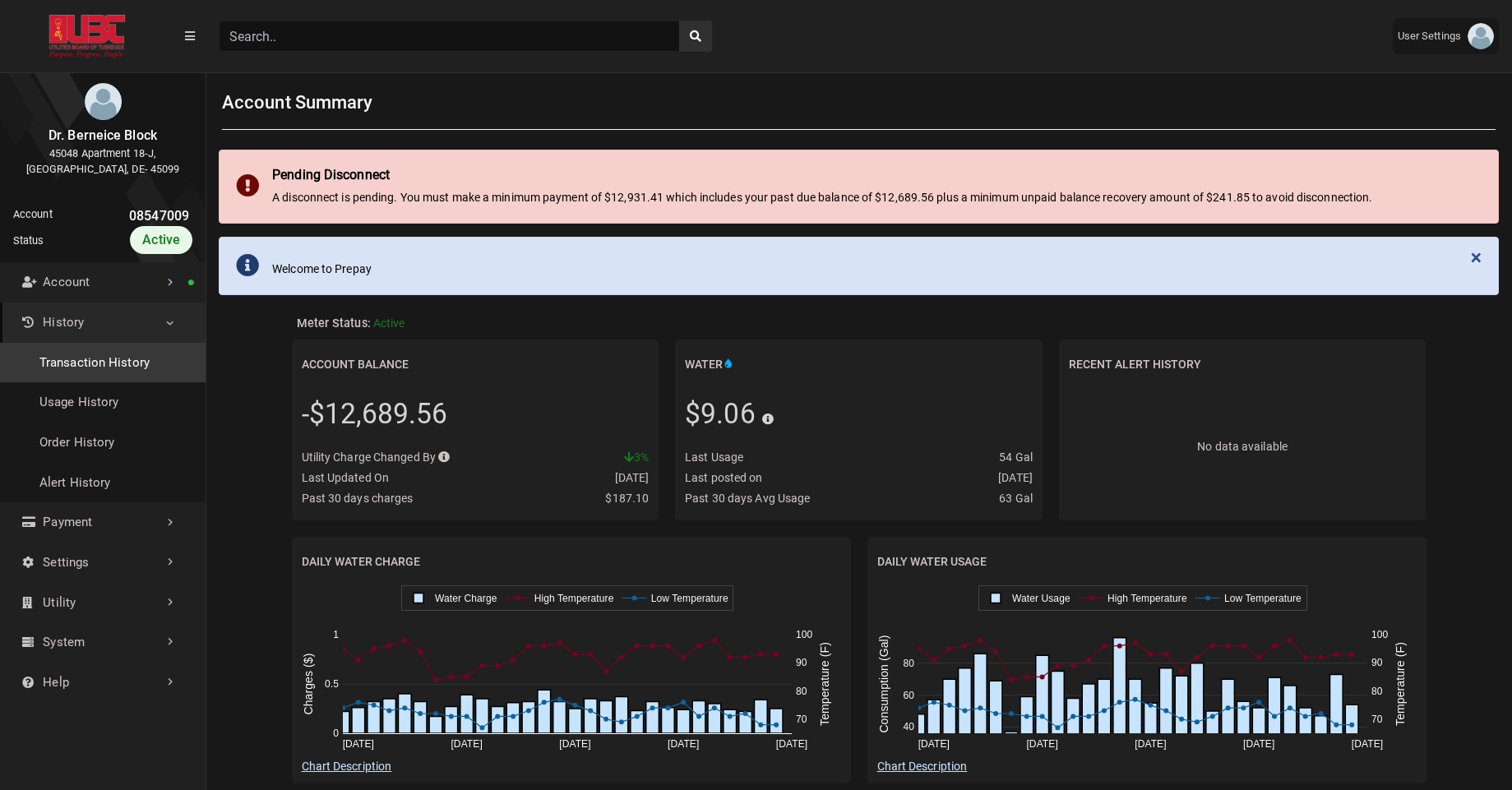
click at [133, 367] on link "Transaction History" at bounding box center [103, 363] width 206 height 40
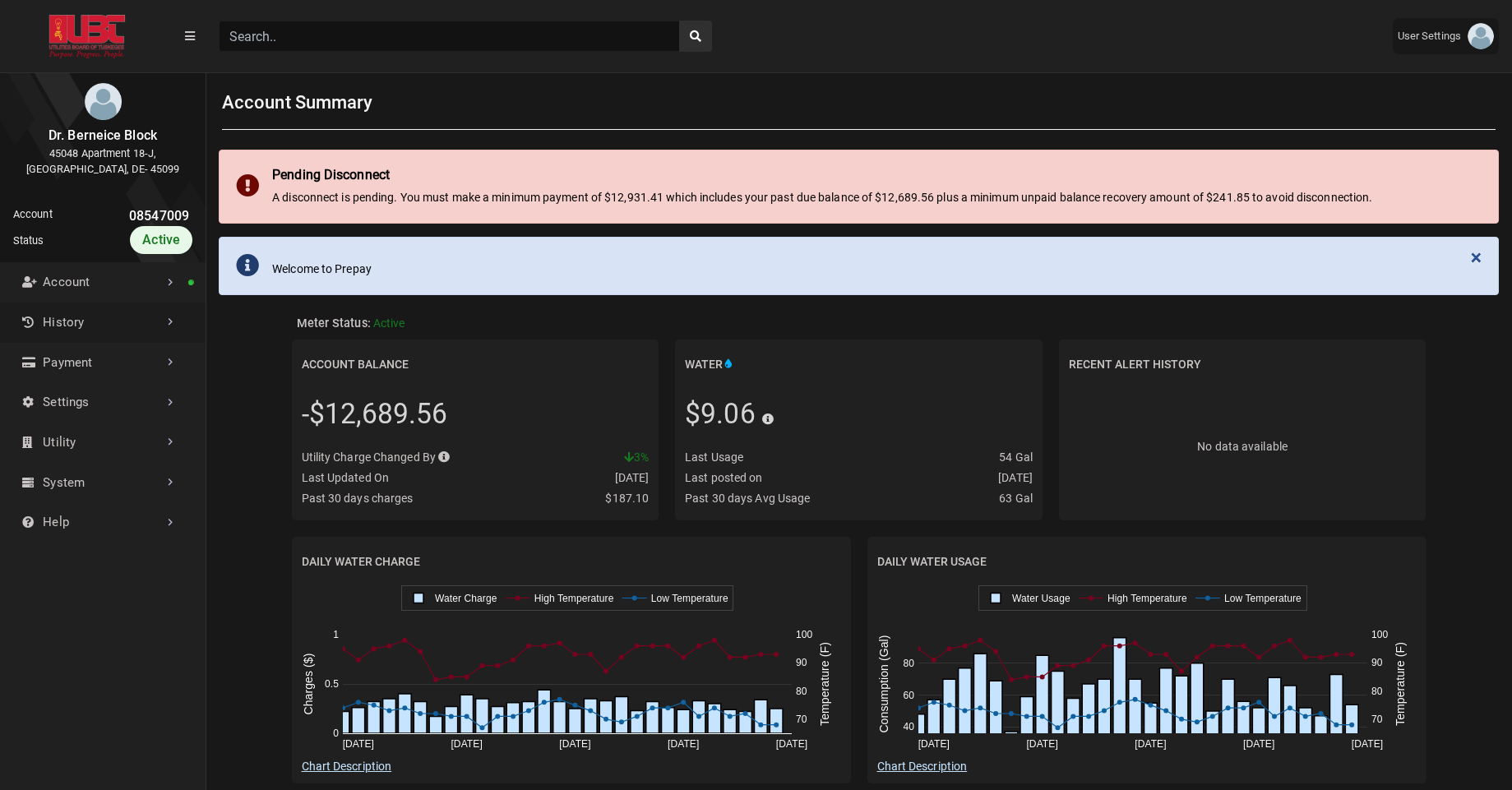
click at [149, 337] on link "History" at bounding box center [103, 322] width 206 height 40
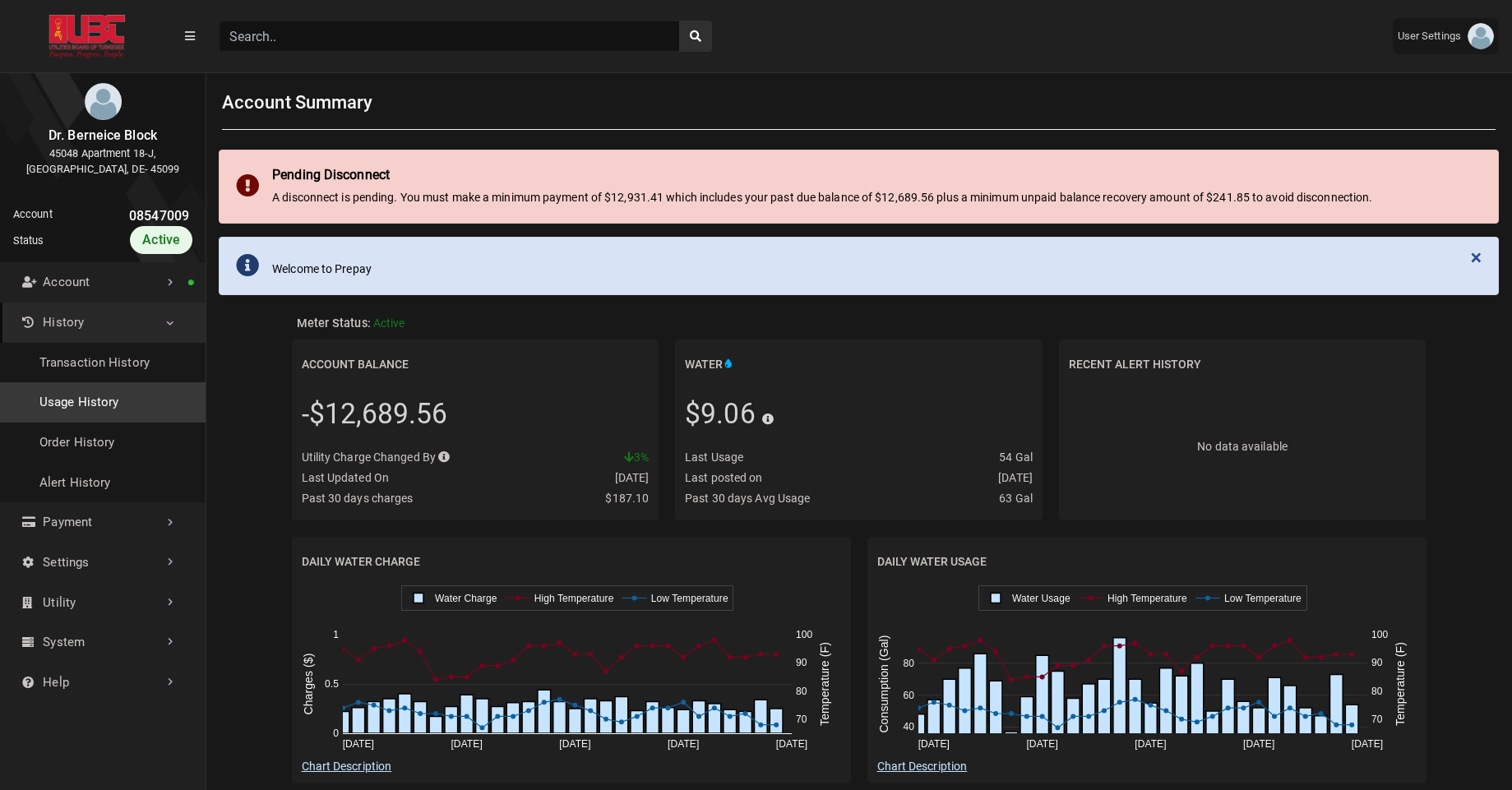
click at [103, 389] on link "Usage History" at bounding box center [103, 401] width 206 height 40
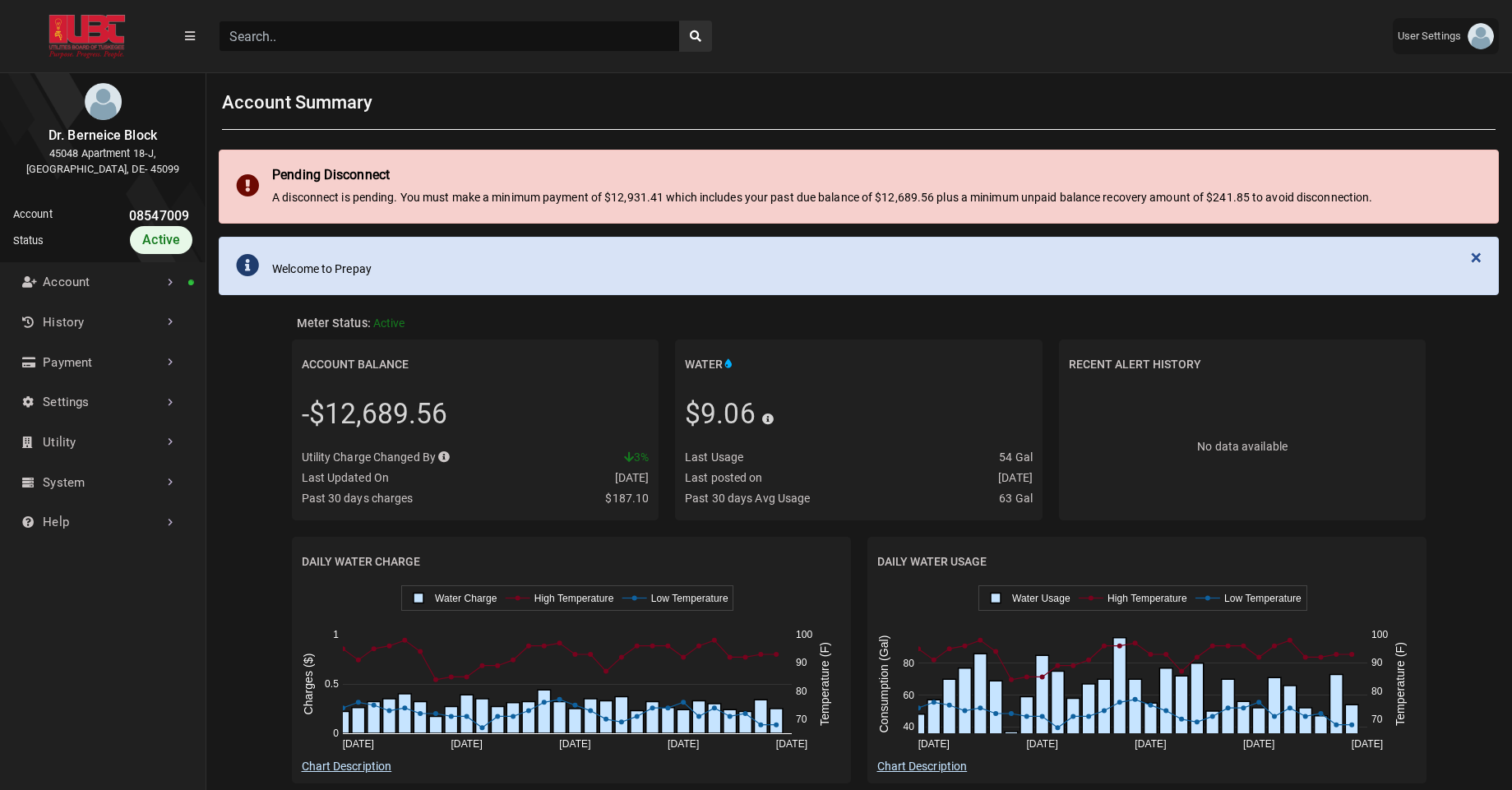
click at [420, 29] on input "Search" at bounding box center [450, 36] width 462 height 32
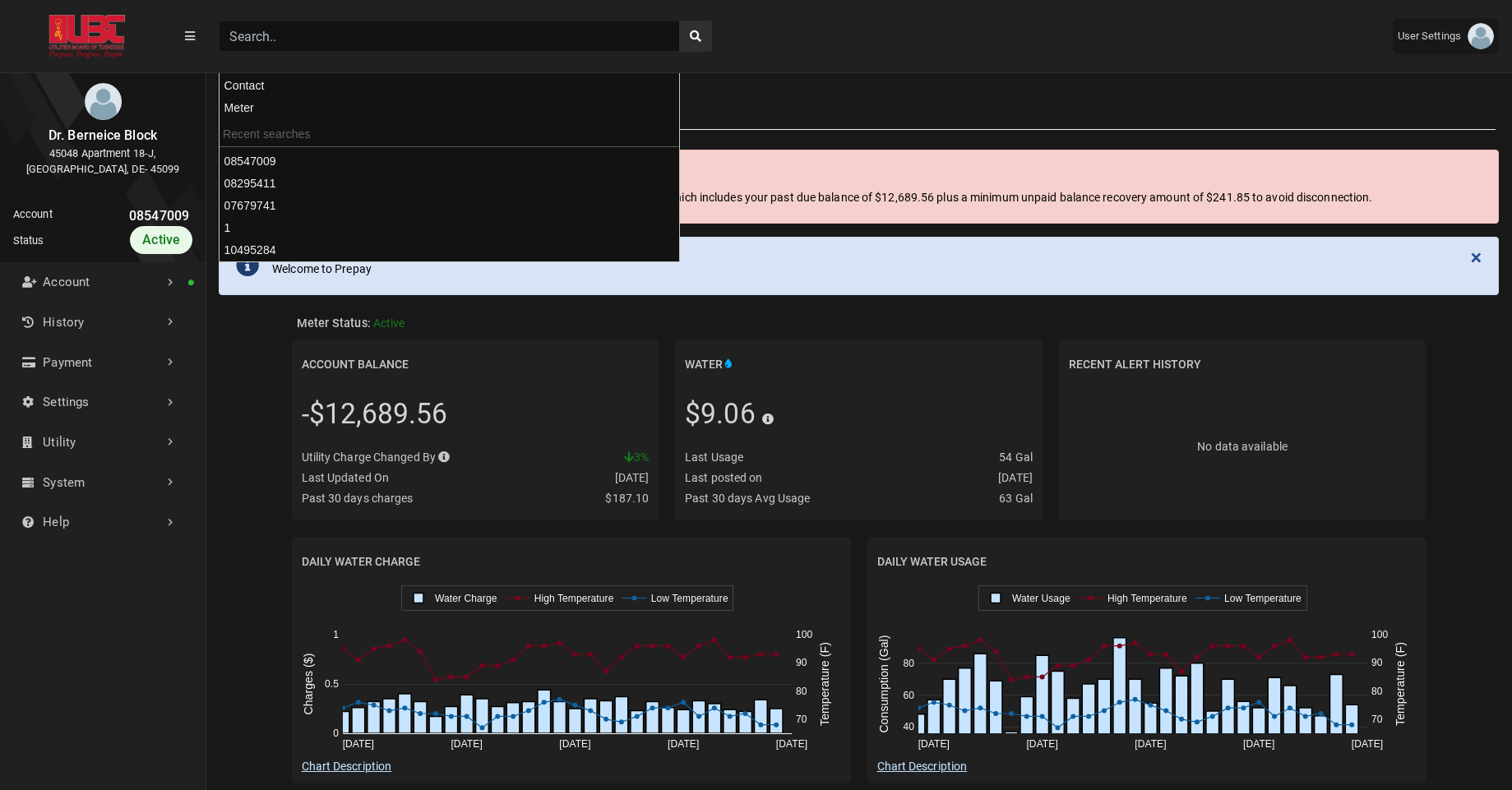
paste input "09484051"
type input "09484051"
click at [680, 20] on button "search" at bounding box center [695, 36] width 32 height 32
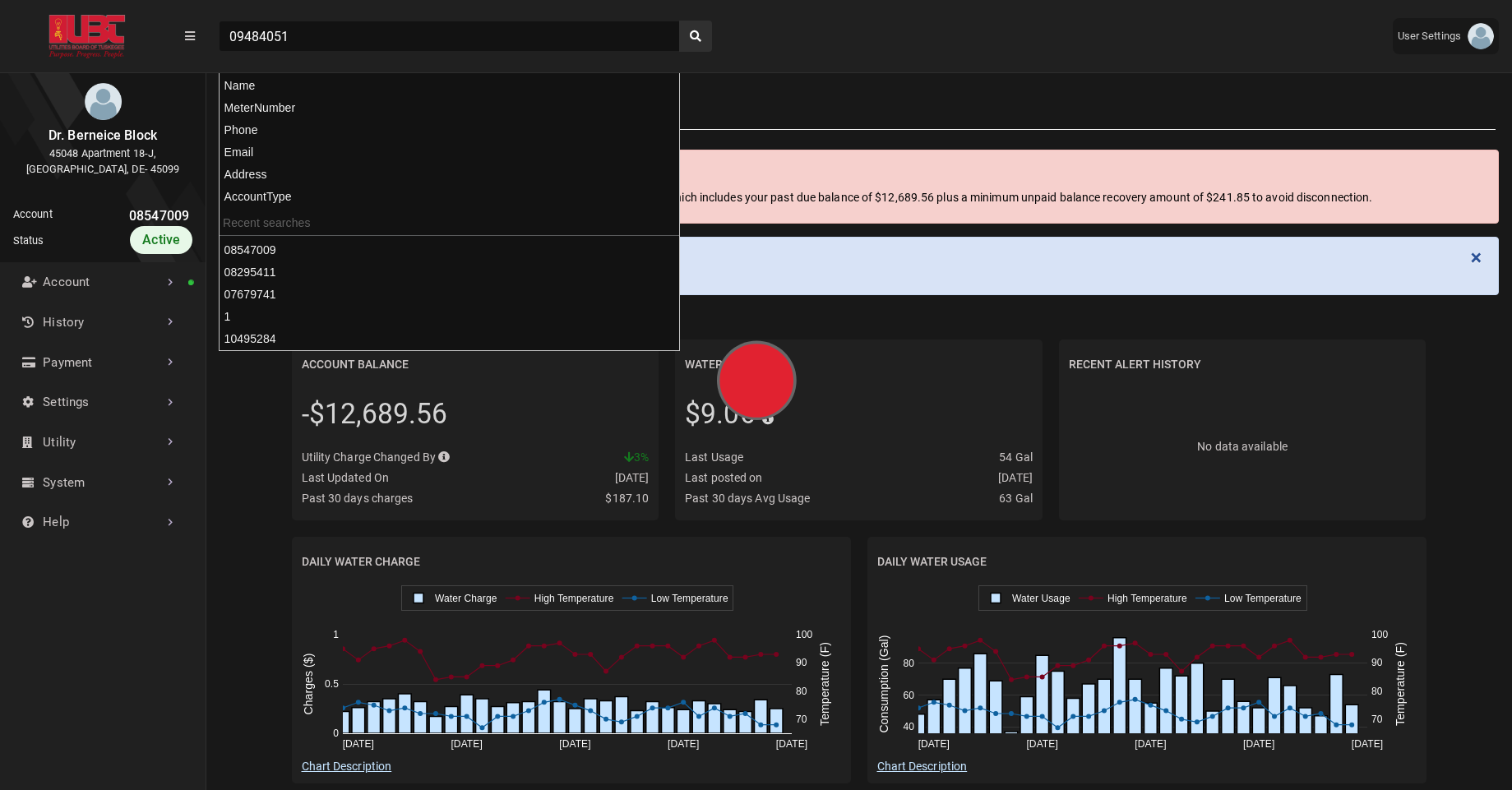
scroll to position [7, 1]
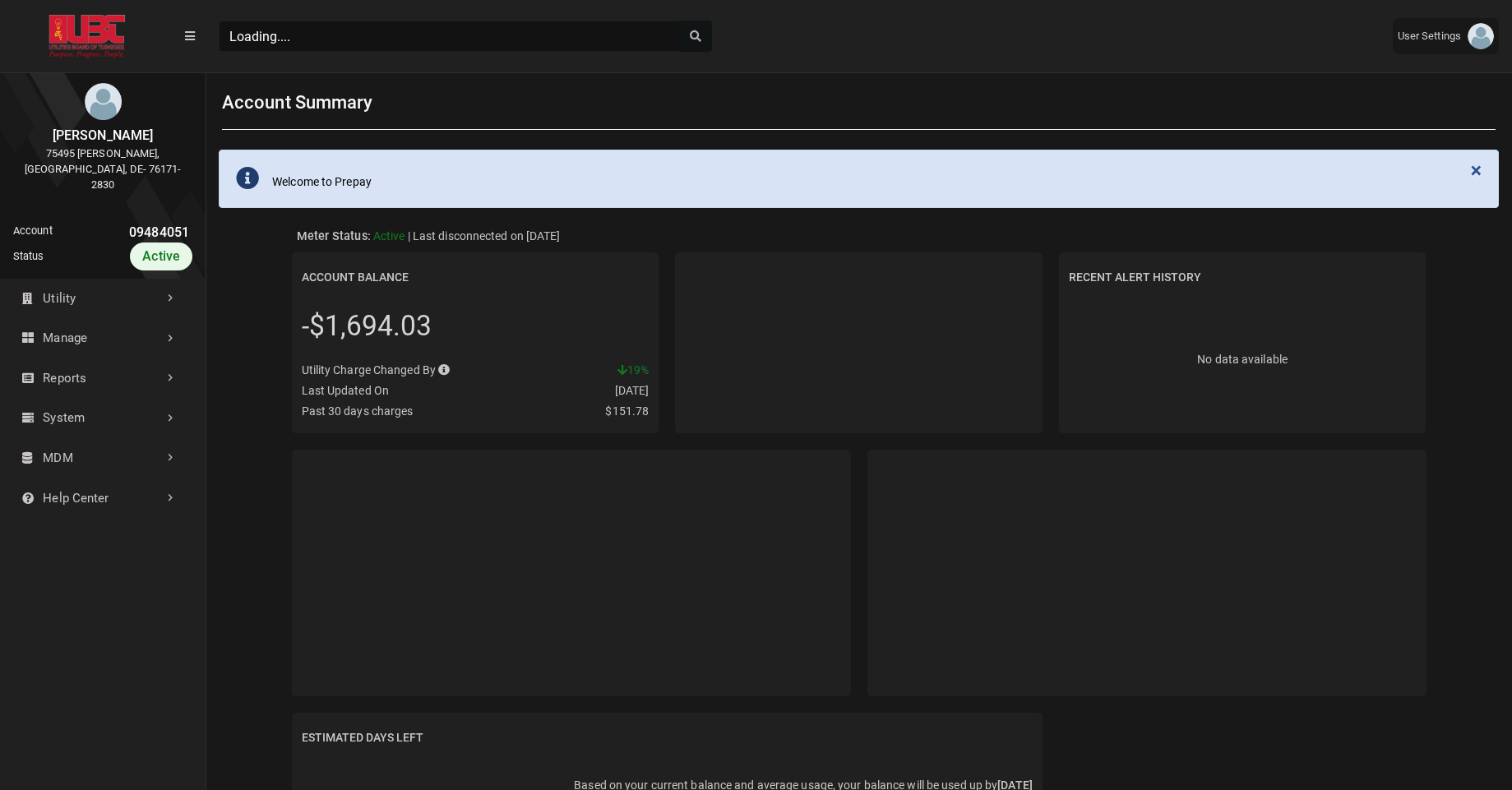
scroll to position [541, 206]
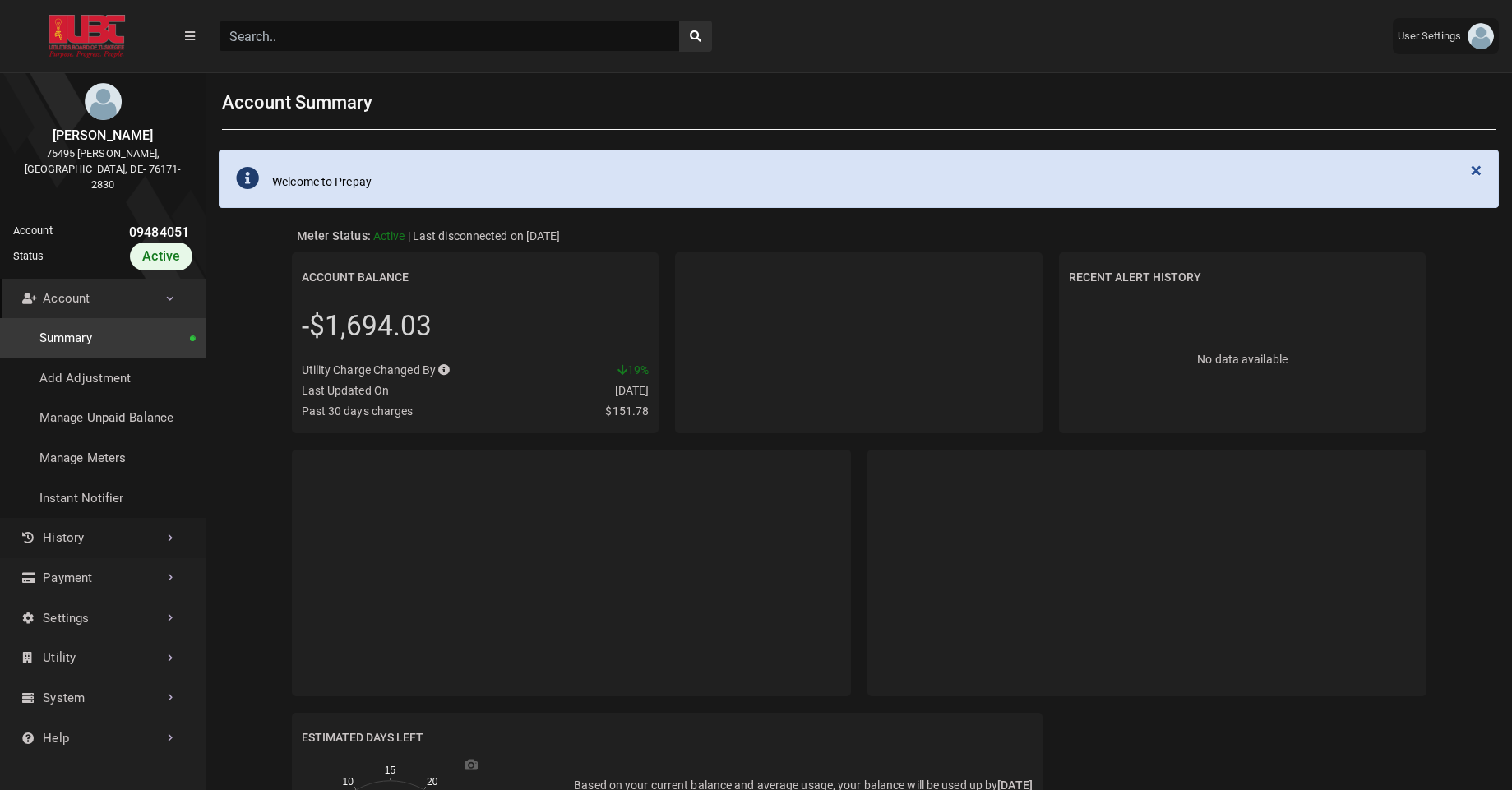
click at [121, 518] on link "History" at bounding box center [103, 538] width 206 height 40
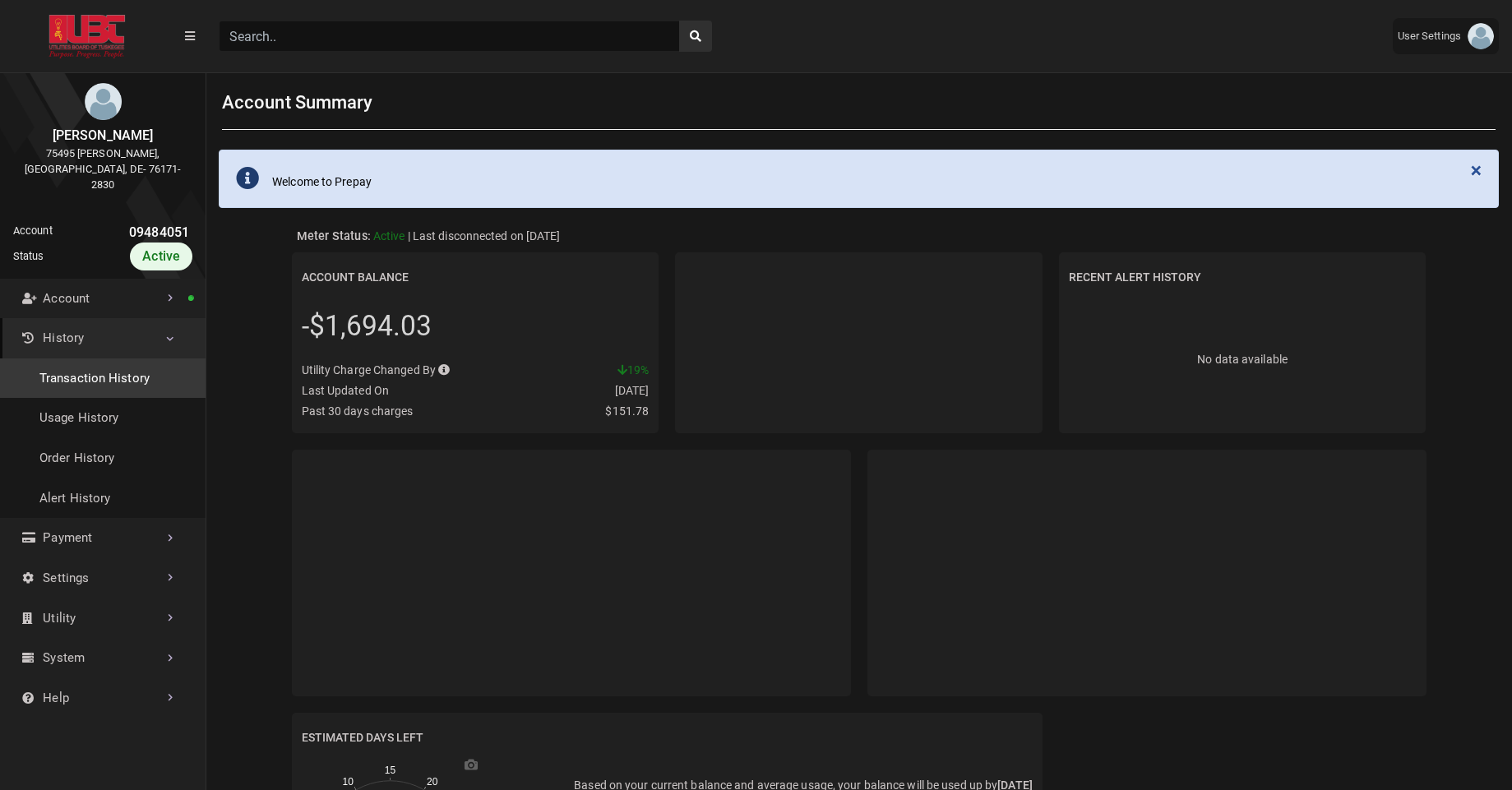
click at [119, 375] on link "Transaction History" at bounding box center [103, 378] width 206 height 40
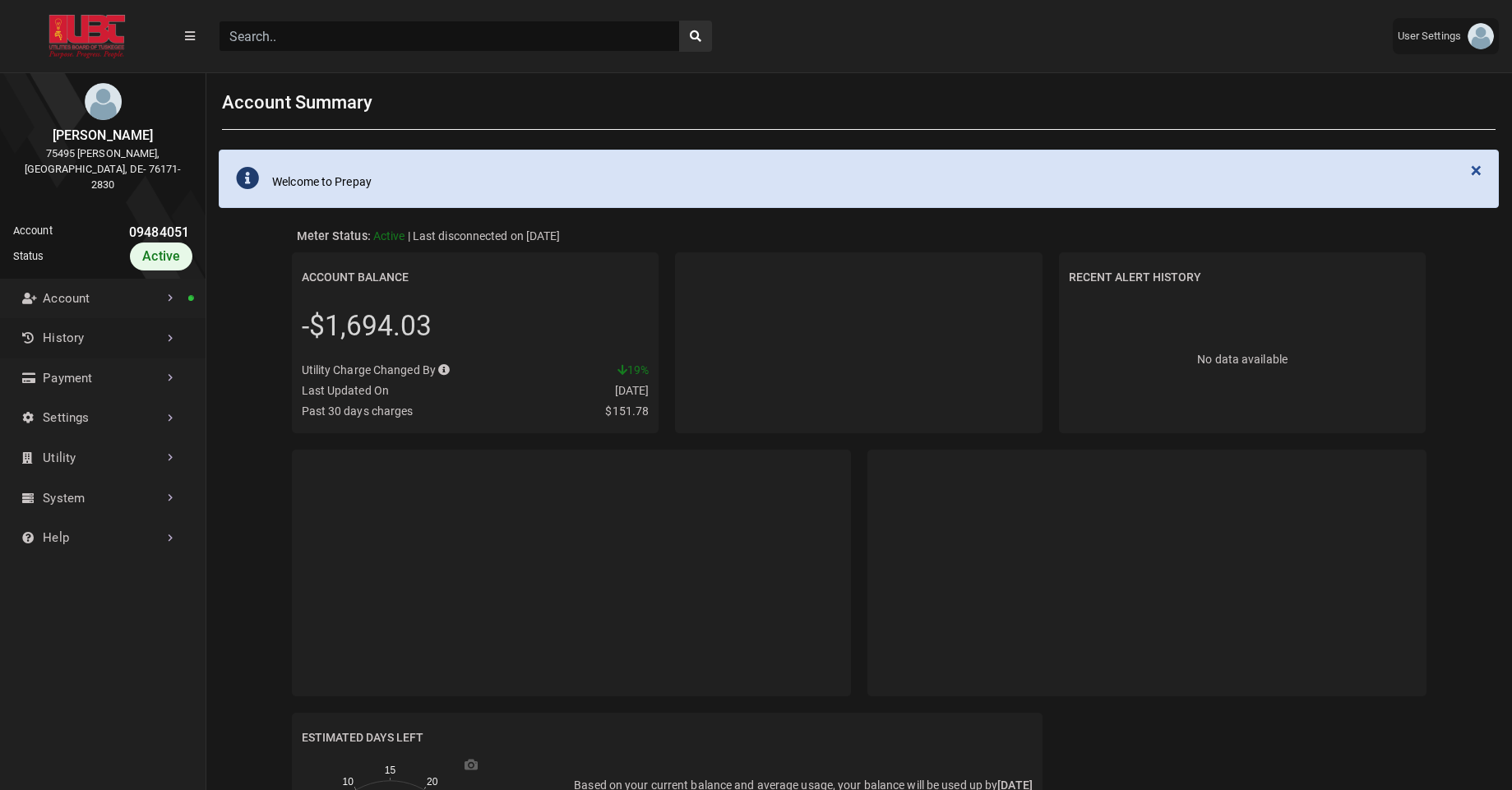
click at [127, 327] on link "History" at bounding box center [103, 338] width 206 height 40
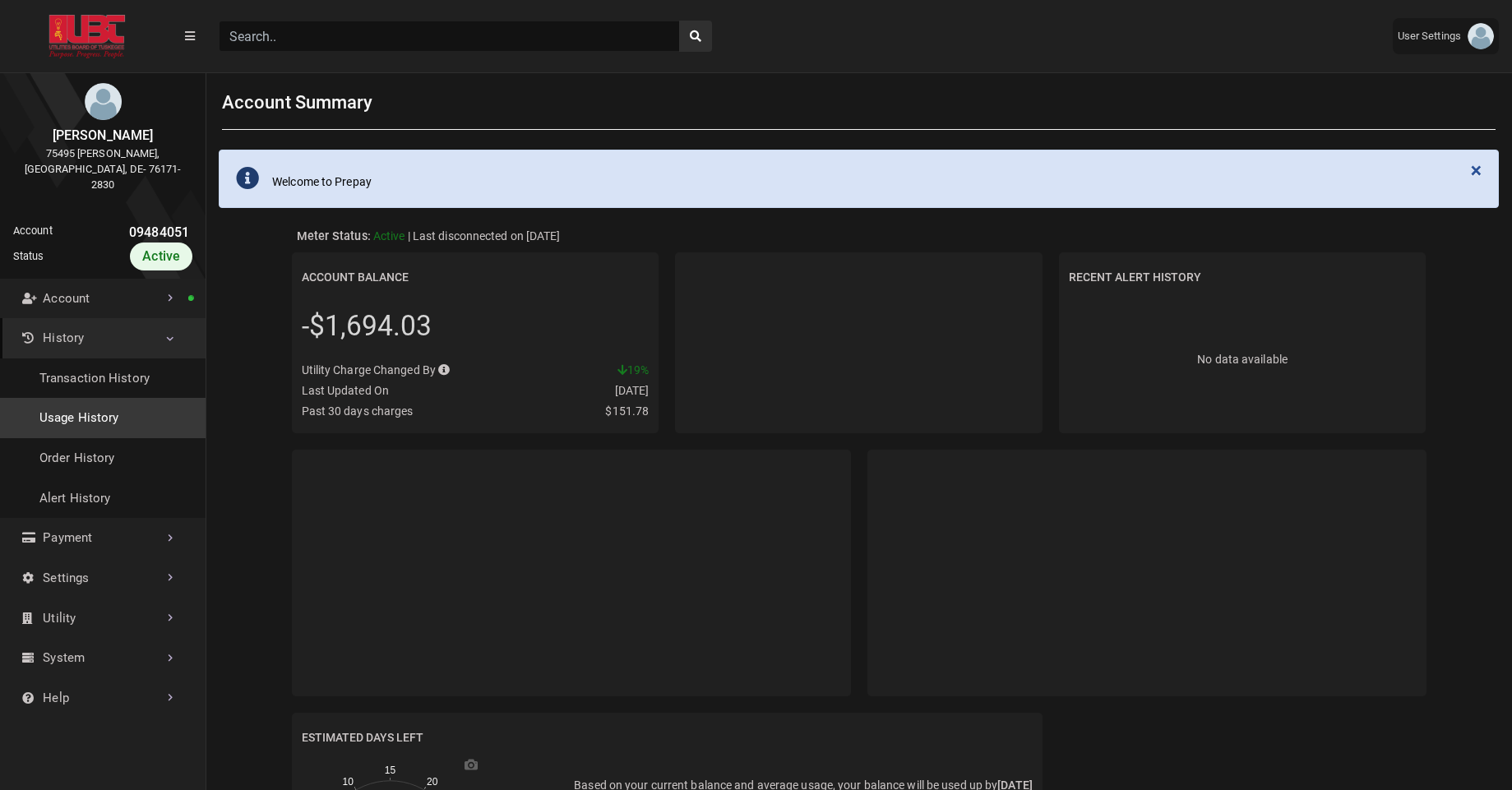
click at [87, 399] on link "Usage History" at bounding box center [103, 417] width 206 height 40
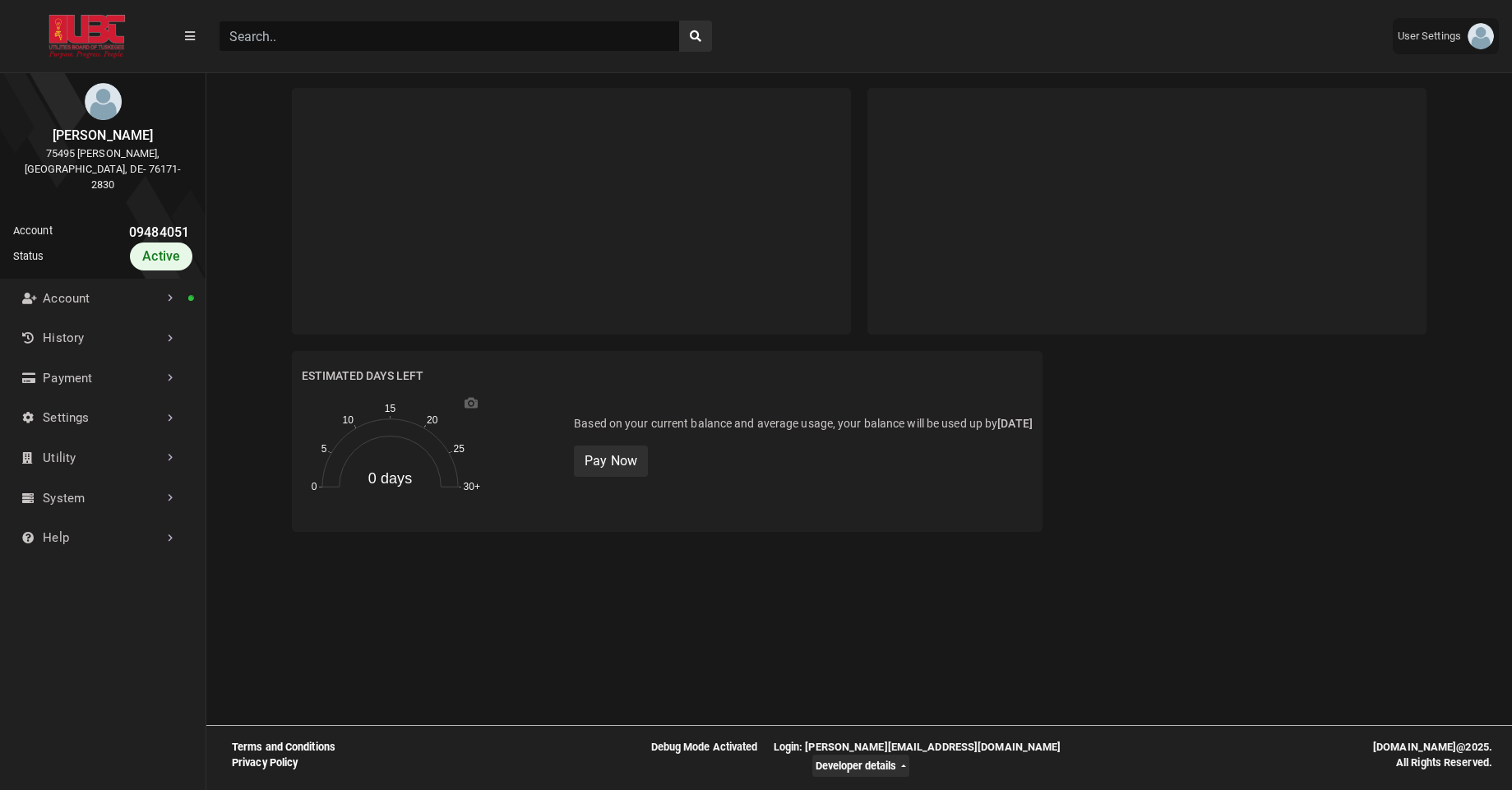
scroll to position [0, 0]
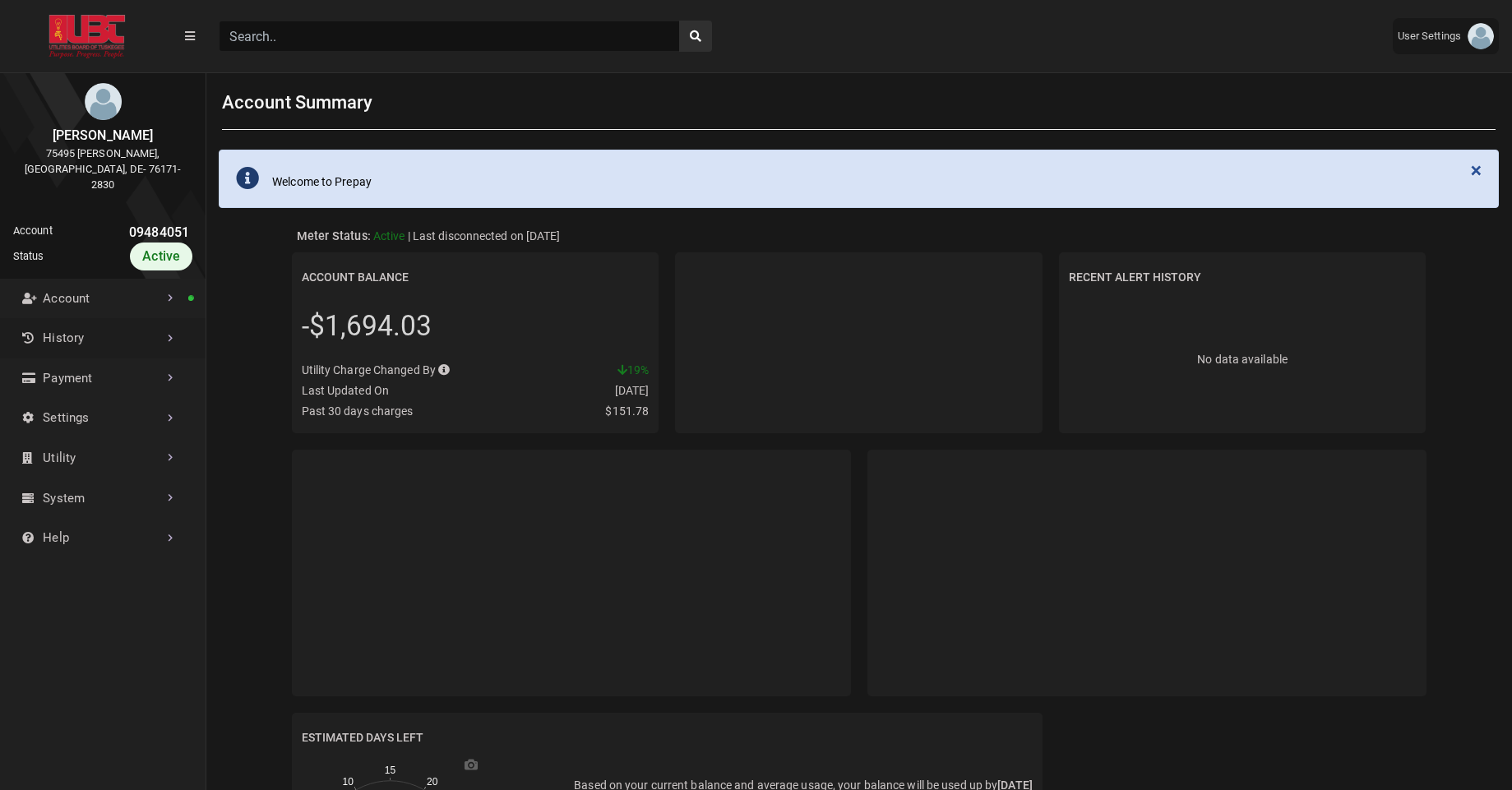
click at [131, 337] on link "History" at bounding box center [103, 338] width 206 height 40
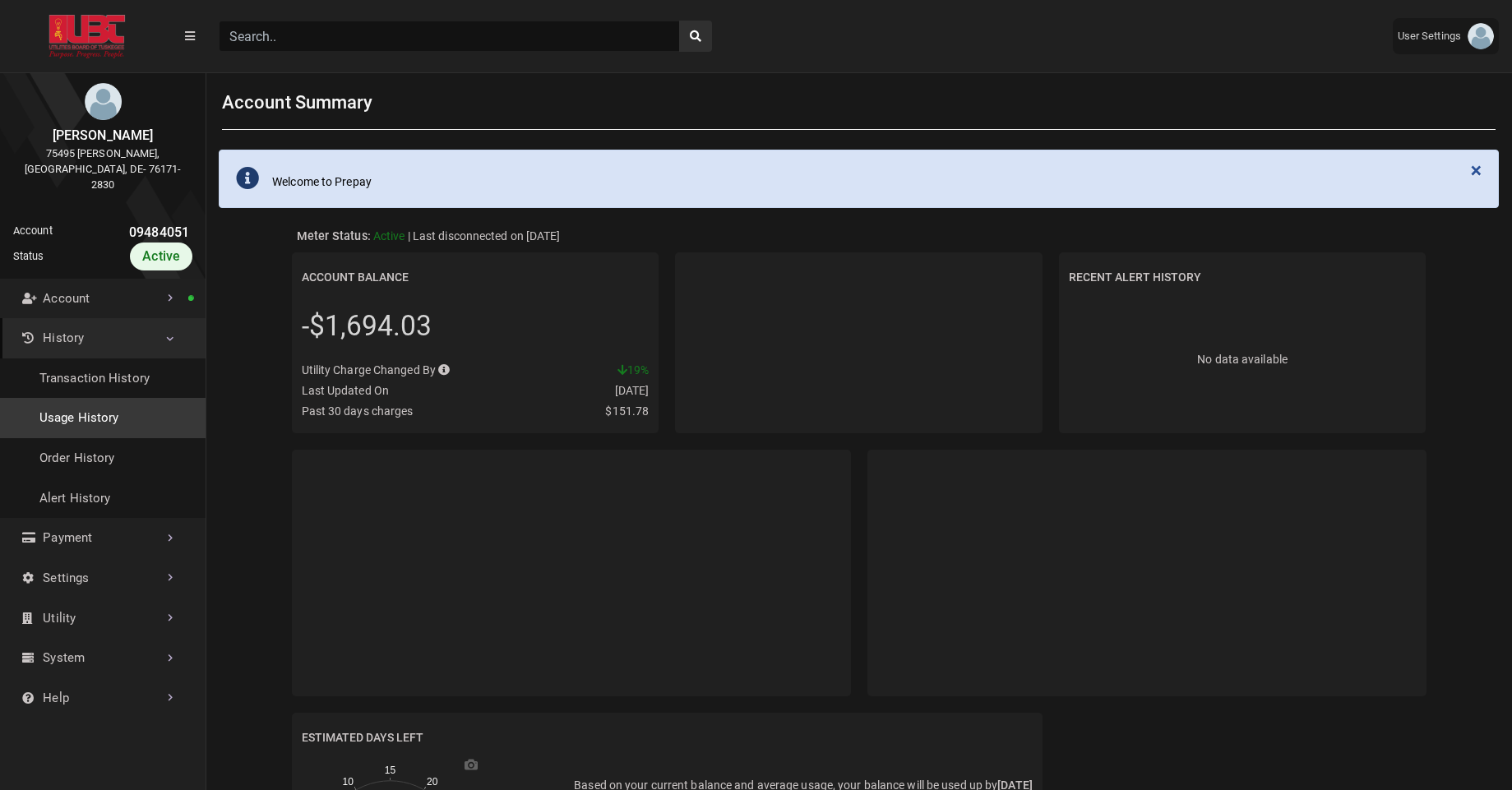
click at [100, 401] on link "Usage History" at bounding box center [103, 417] width 206 height 40
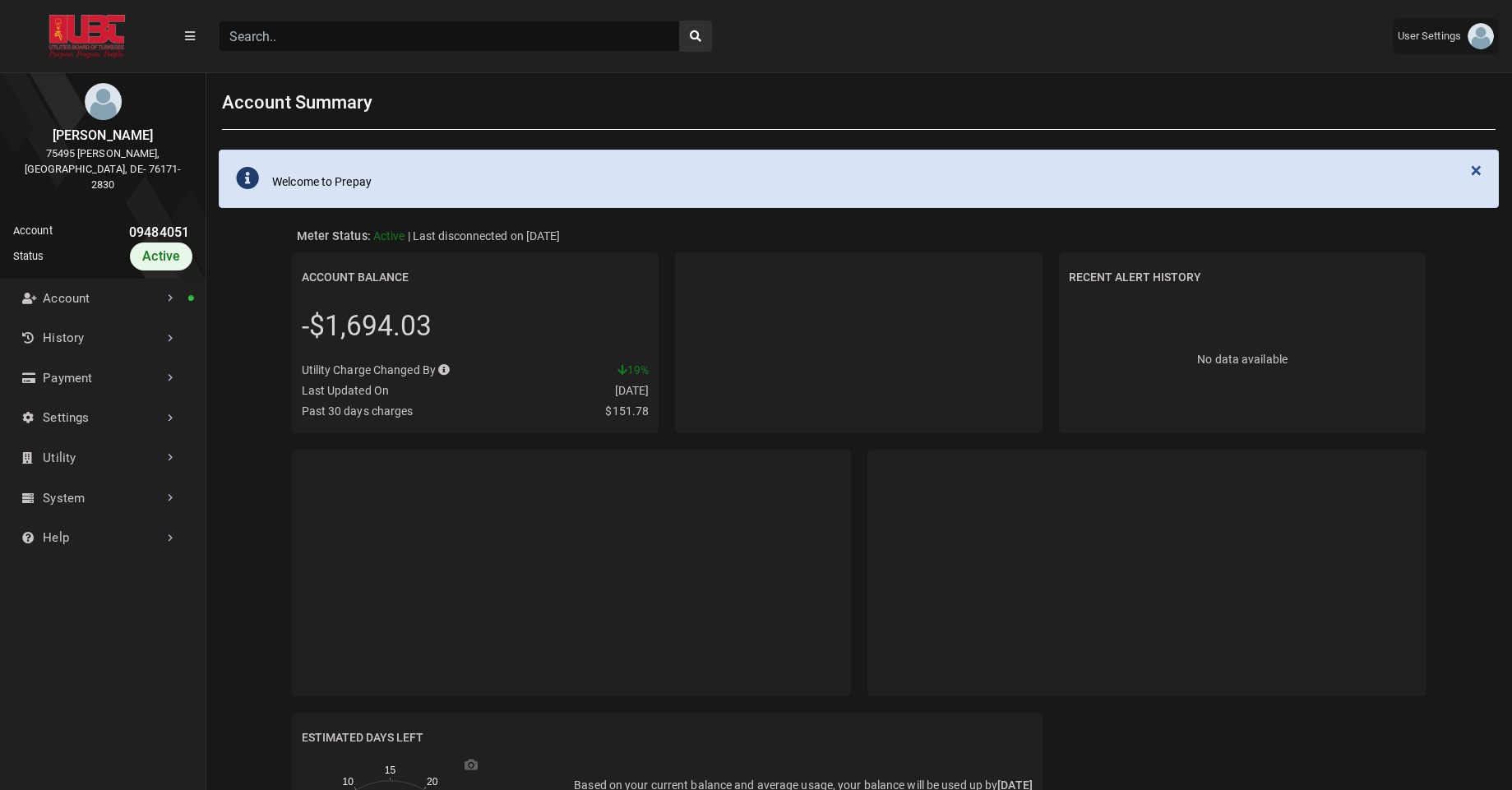
click at [498, 45] on input "Search" at bounding box center [450, 36] width 462 height 32
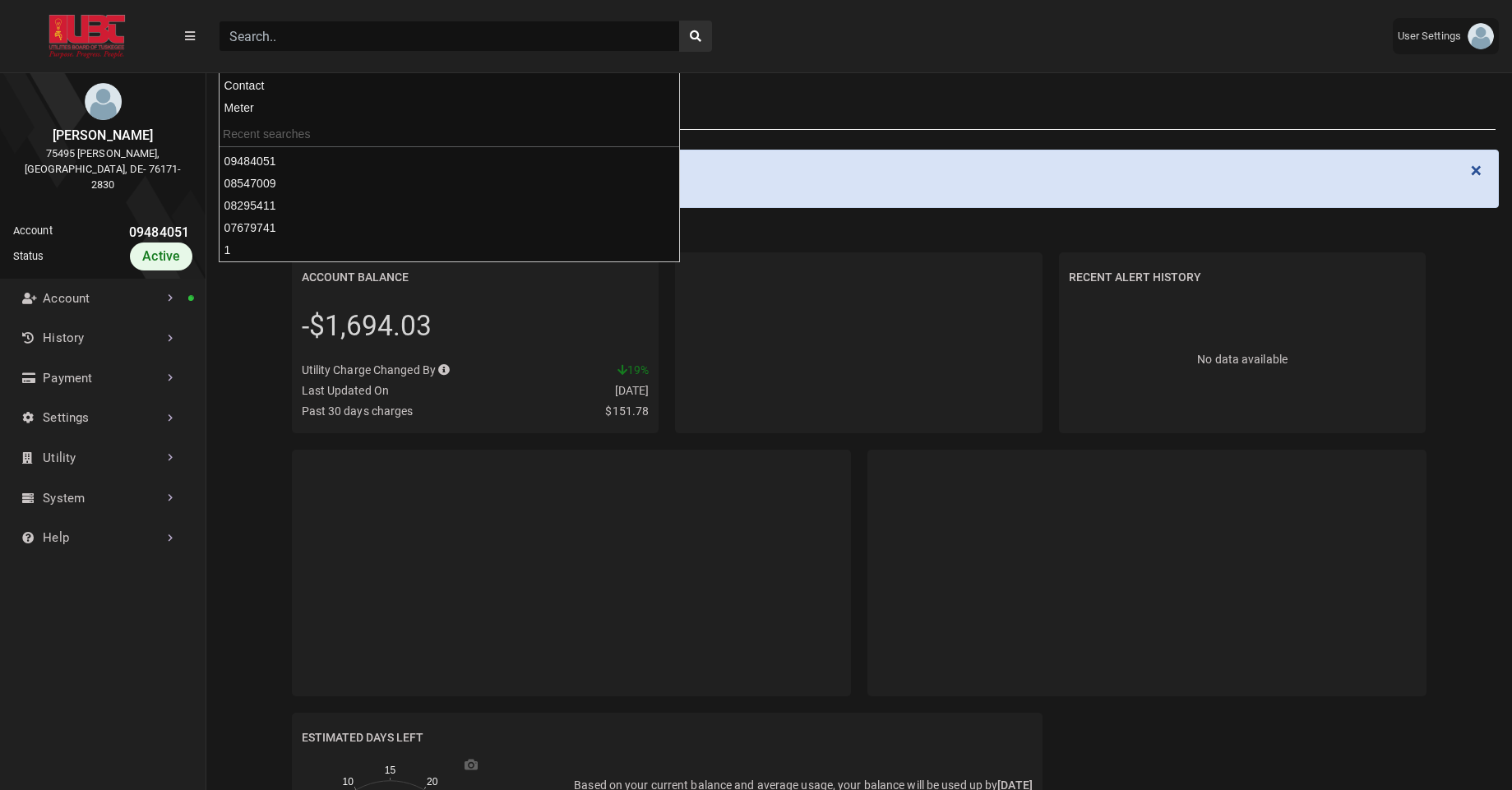
paste input "10495284"
type input "10495284"
click at [680, 20] on button "search" at bounding box center [695, 36] width 32 height 32
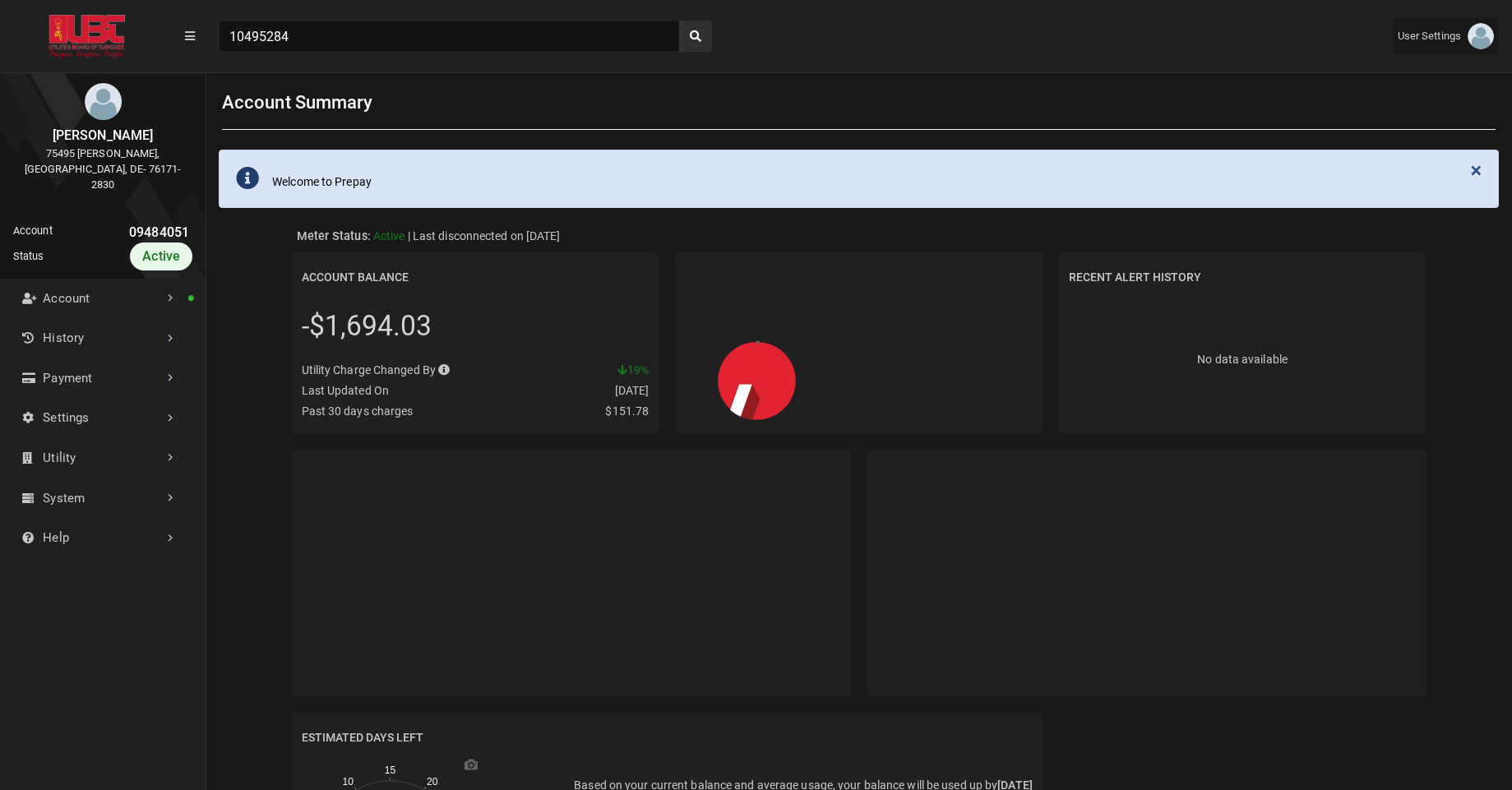
click at [781, 6] on header "(to home page) 10495284 User Settings ESI ashu@exceleron.com Themes Full Screen…" at bounding box center [756, 36] width 1512 height 72
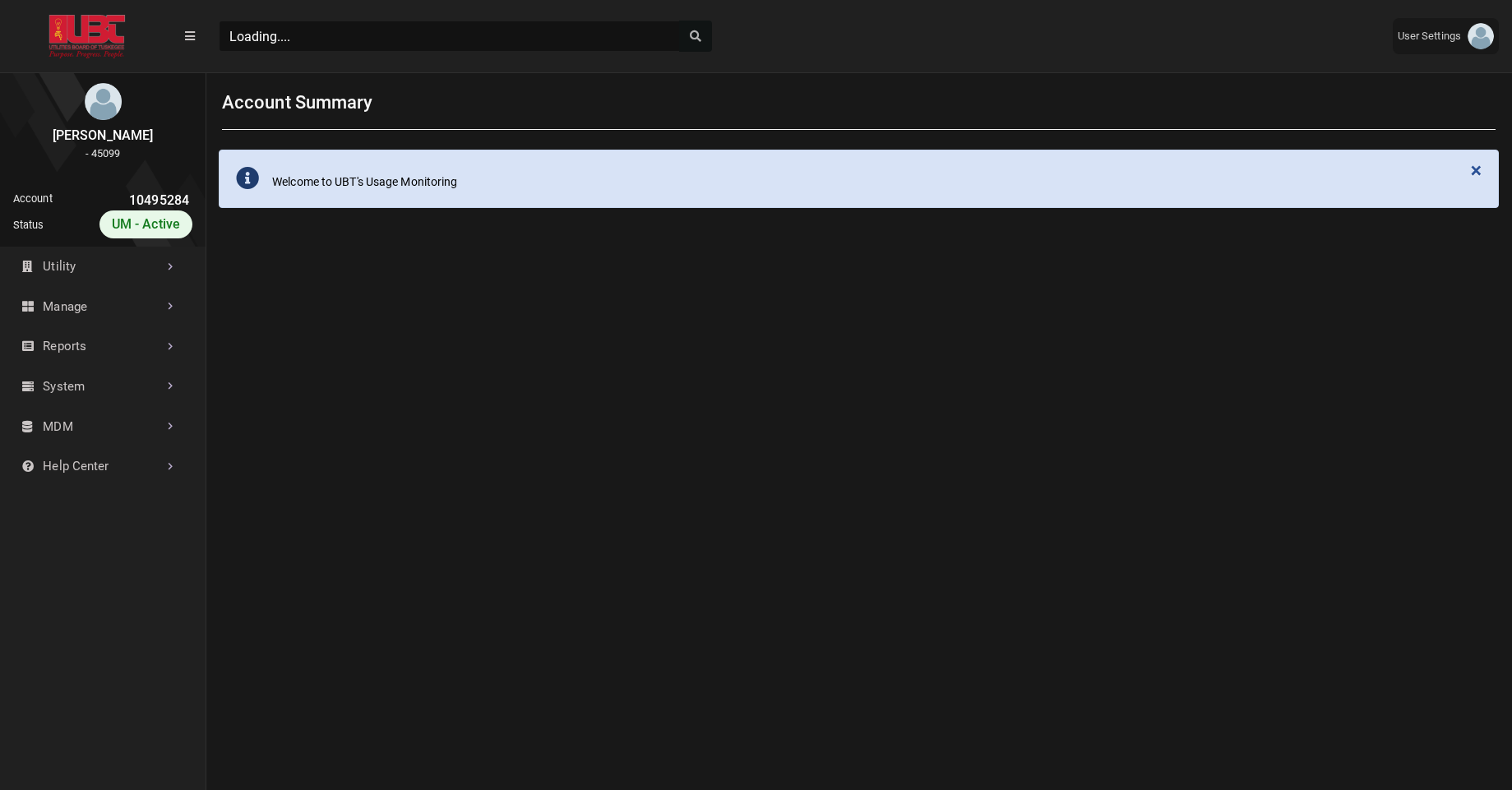
scroll to position [556, 206]
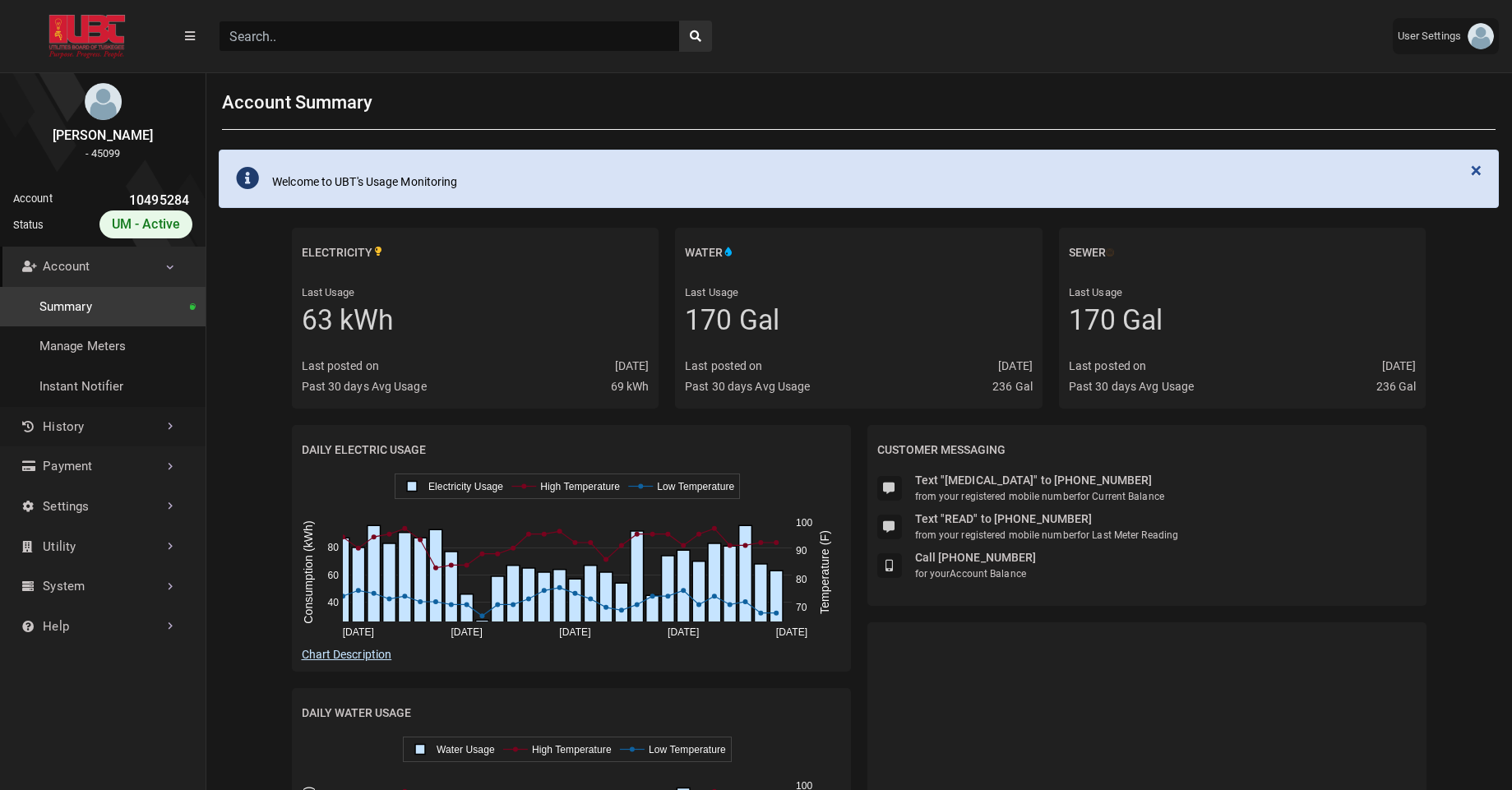
click at [149, 431] on link "History" at bounding box center [103, 427] width 206 height 40
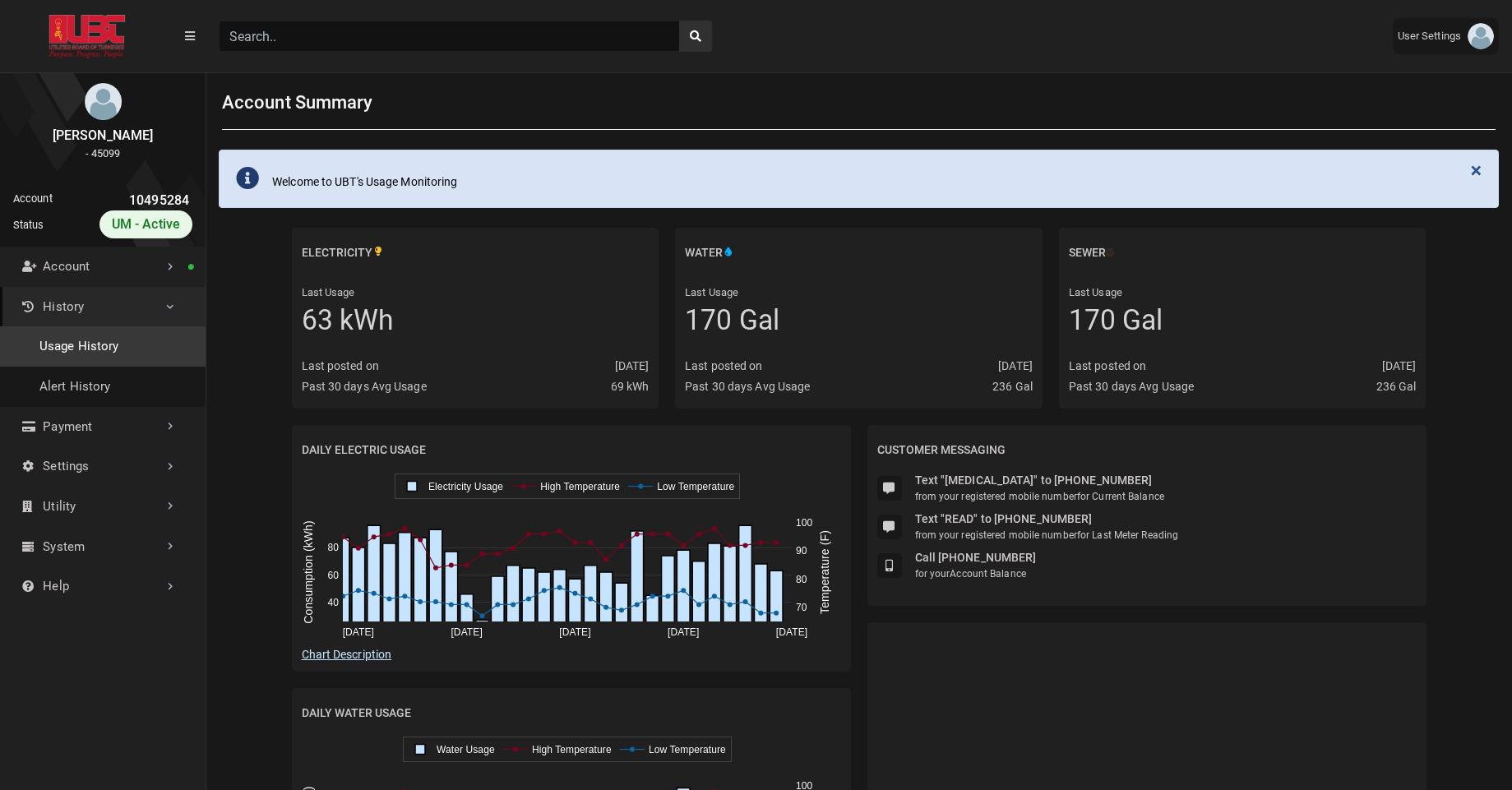
click at [108, 359] on link "Usage History" at bounding box center [103, 346] width 206 height 40
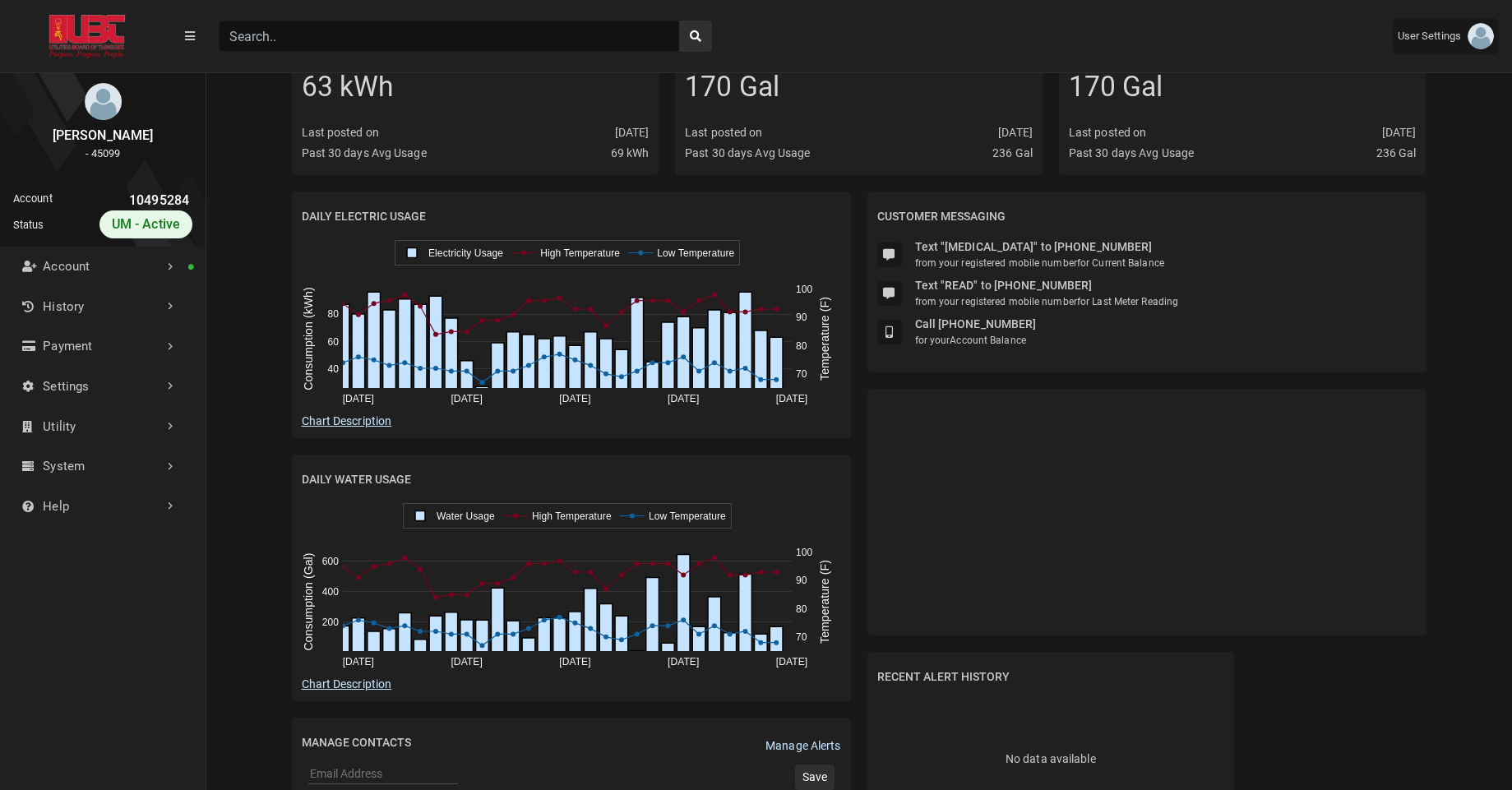
scroll to position [405, 0]
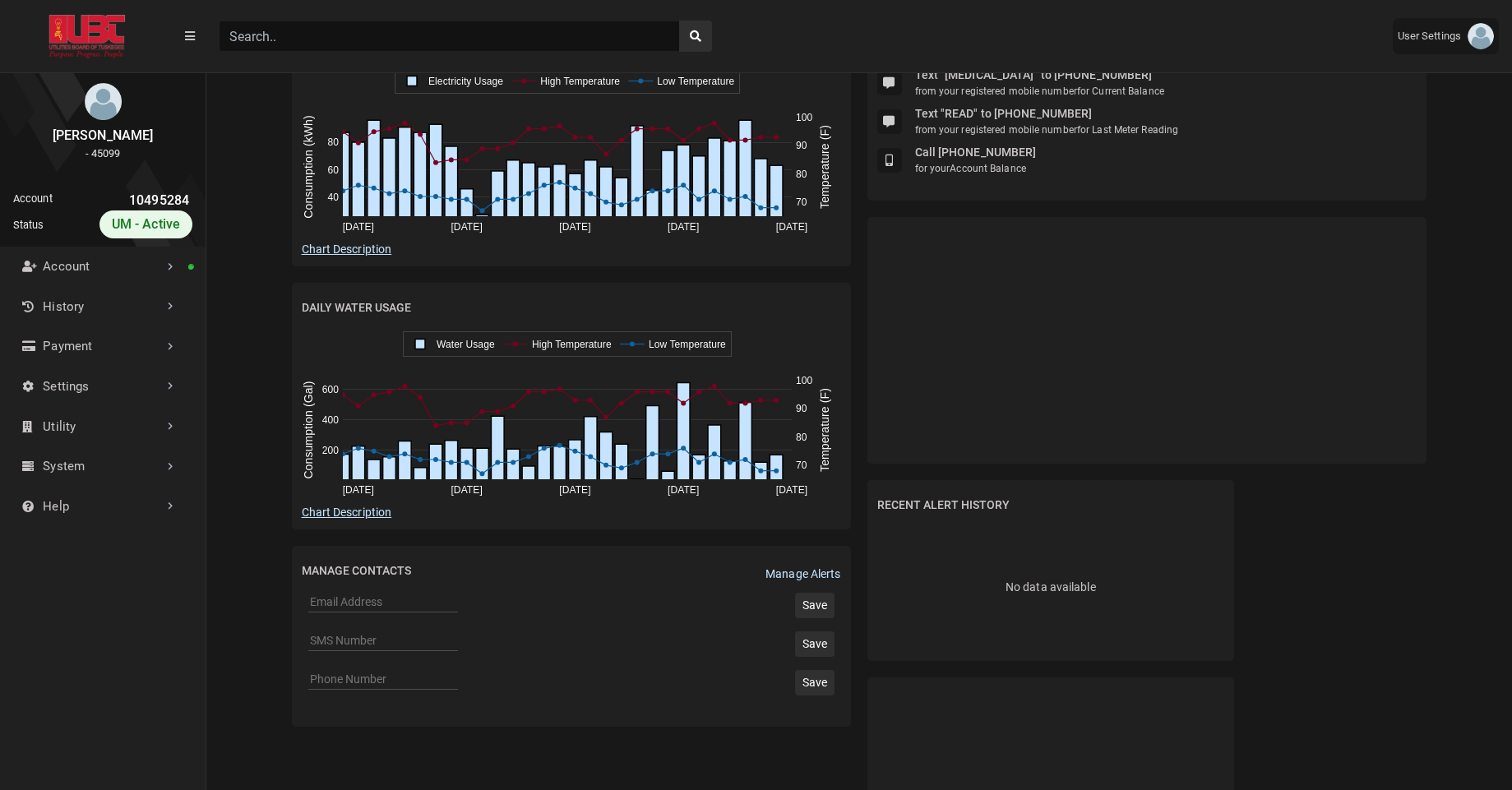
click at [384, 43] on input "Search" at bounding box center [450, 36] width 462 height 32
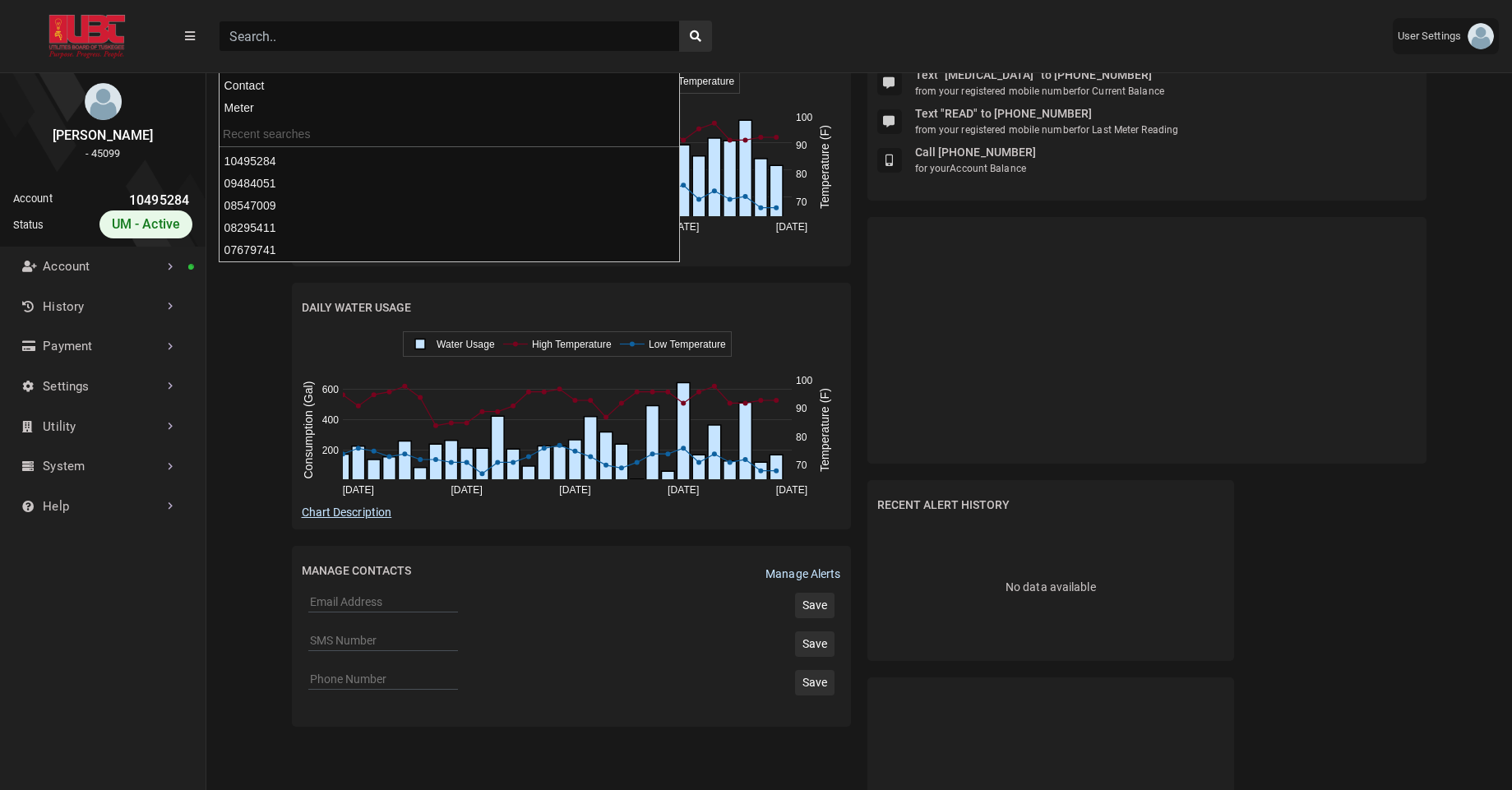
paste input "10568333"
type input "10568333"
click at [680, 20] on button "search" at bounding box center [695, 36] width 32 height 32
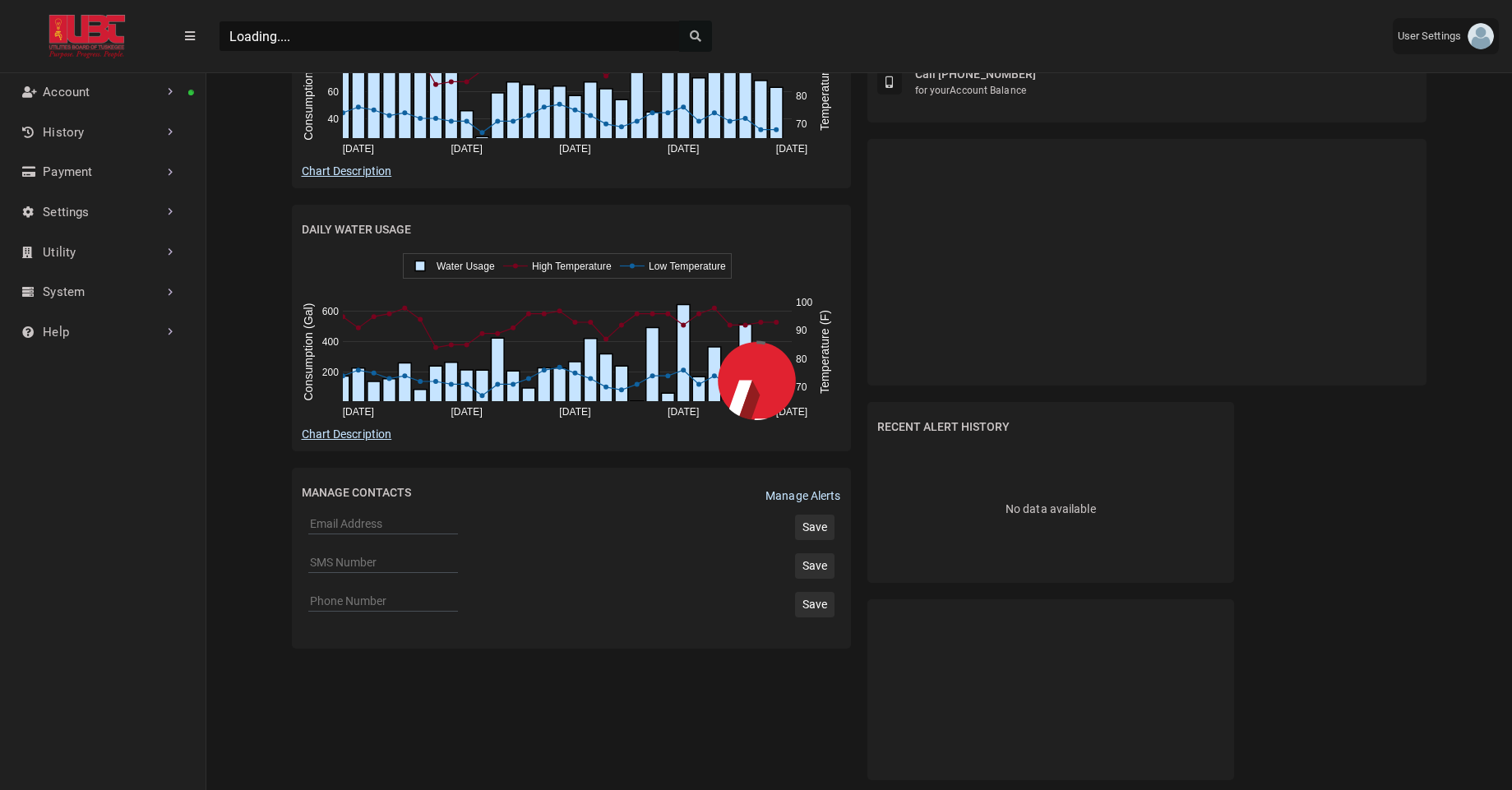
scroll to position [7, 1]
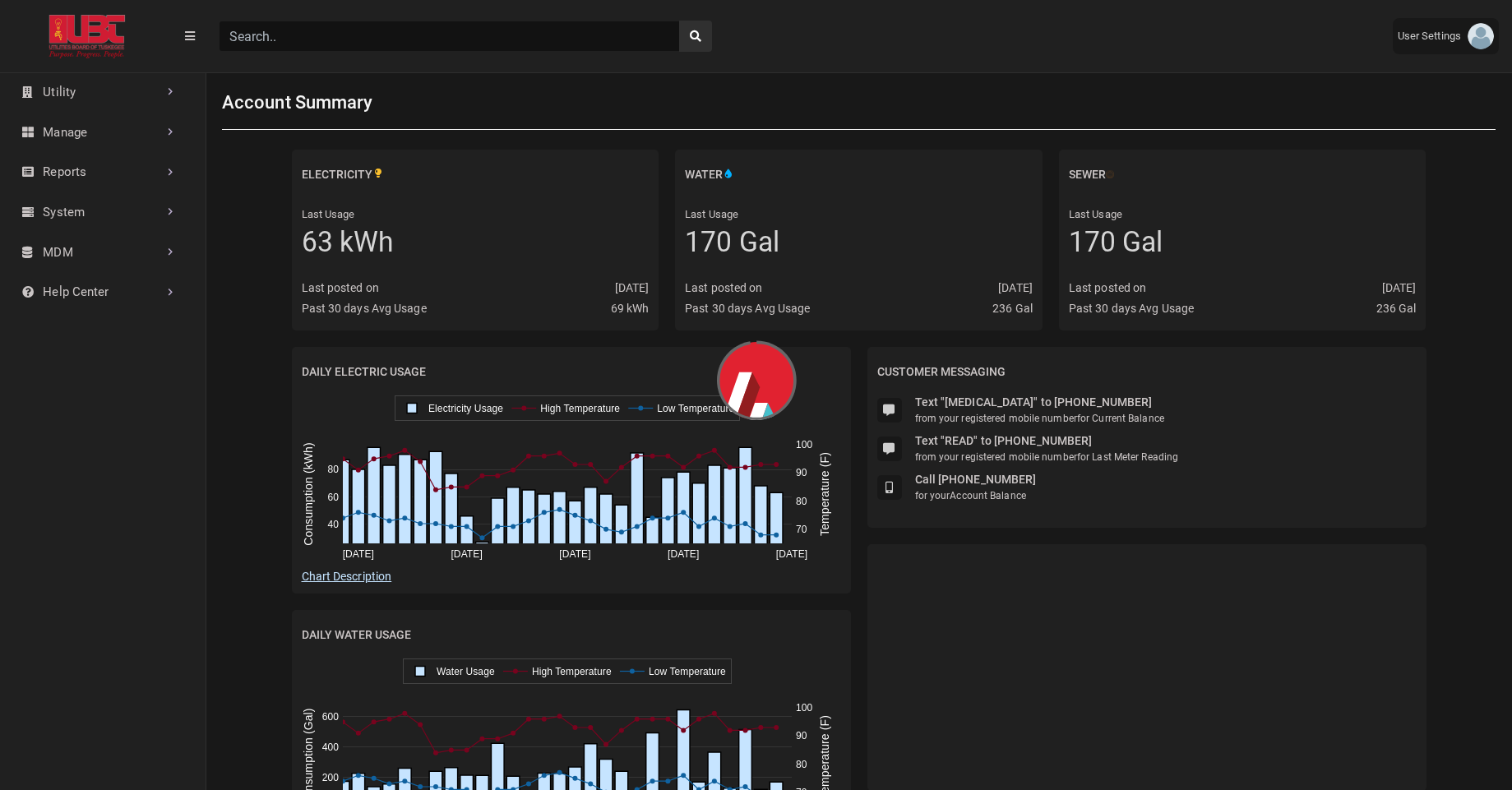
scroll to position [541, 206]
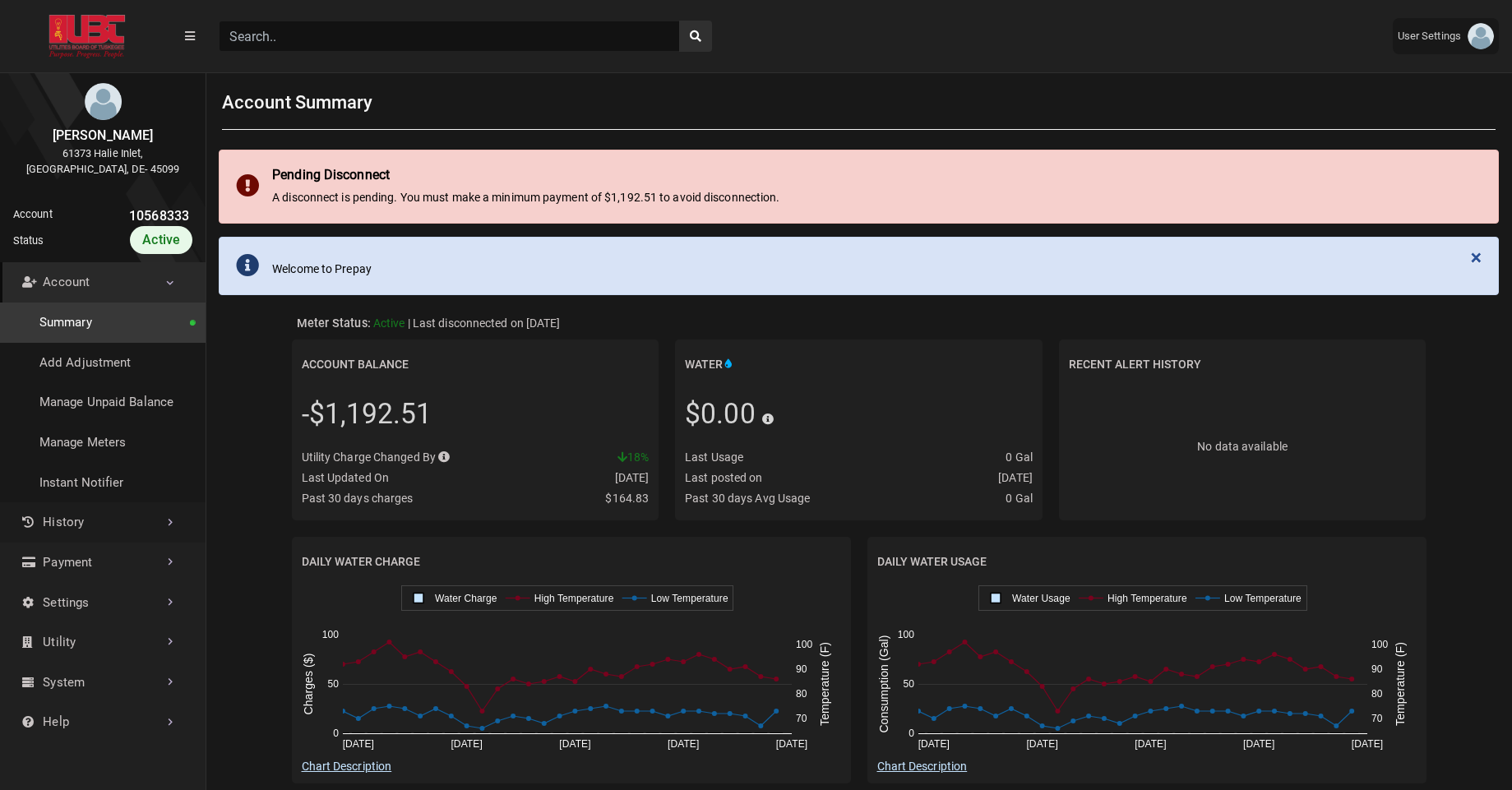
click at [168, 526] on link "History" at bounding box center [103, 522] width 206 height 40
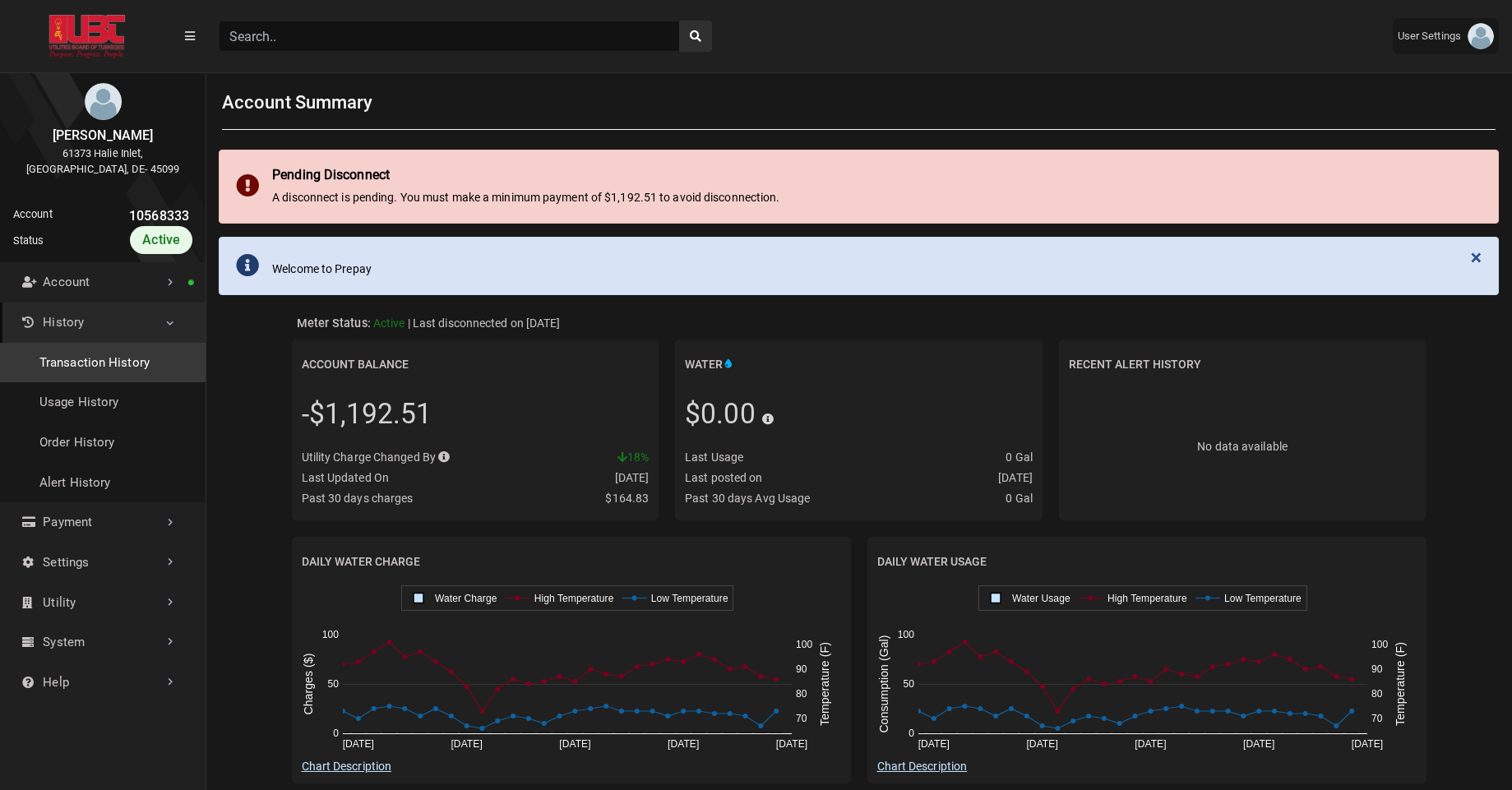
click at [108, 366] on link "Transaction History" at bounding box center [103, 363] width 206 height 40
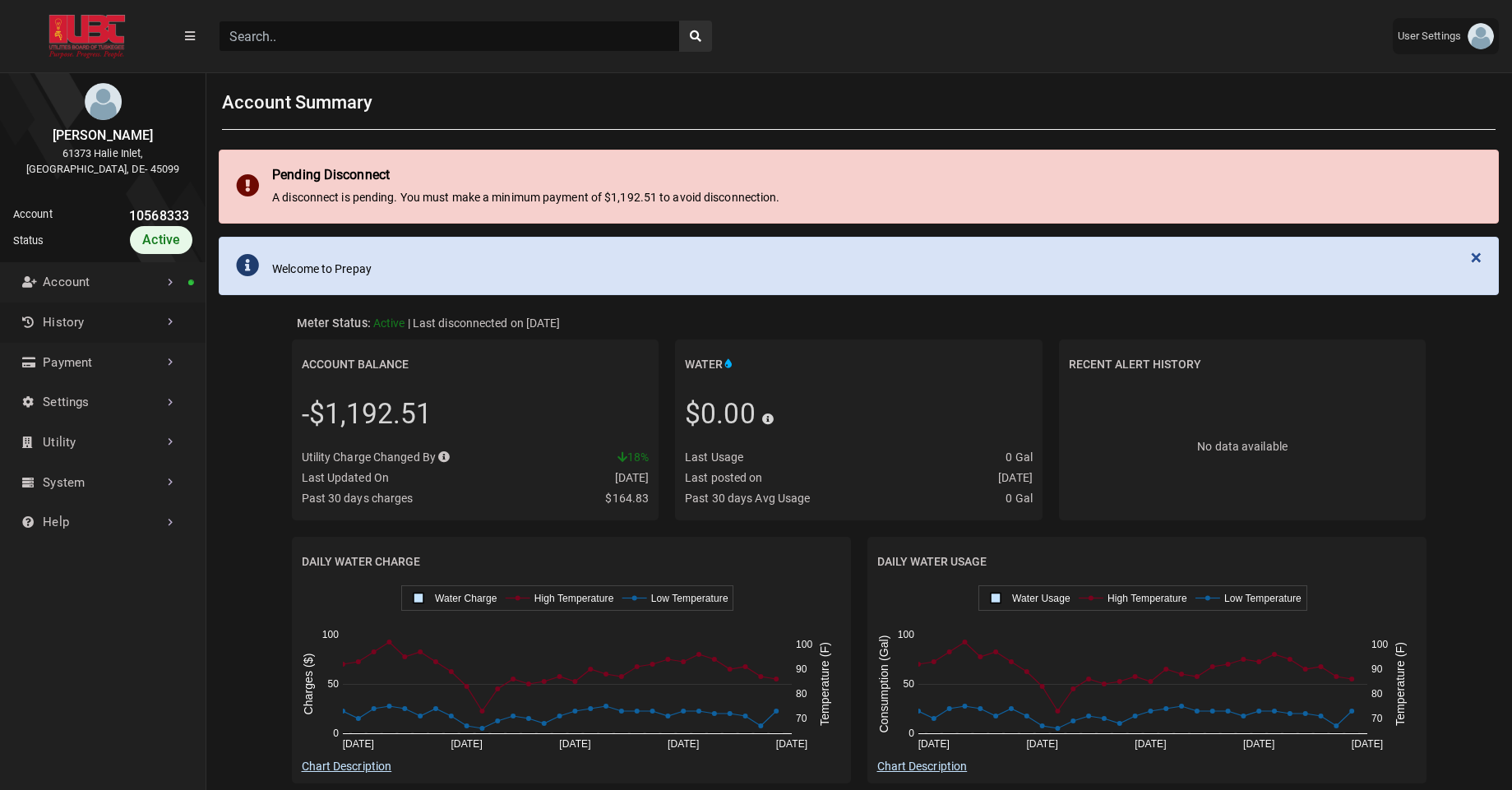
click at [134, 325] on link "History" at bounding box center [103, 322] width 206 height 40
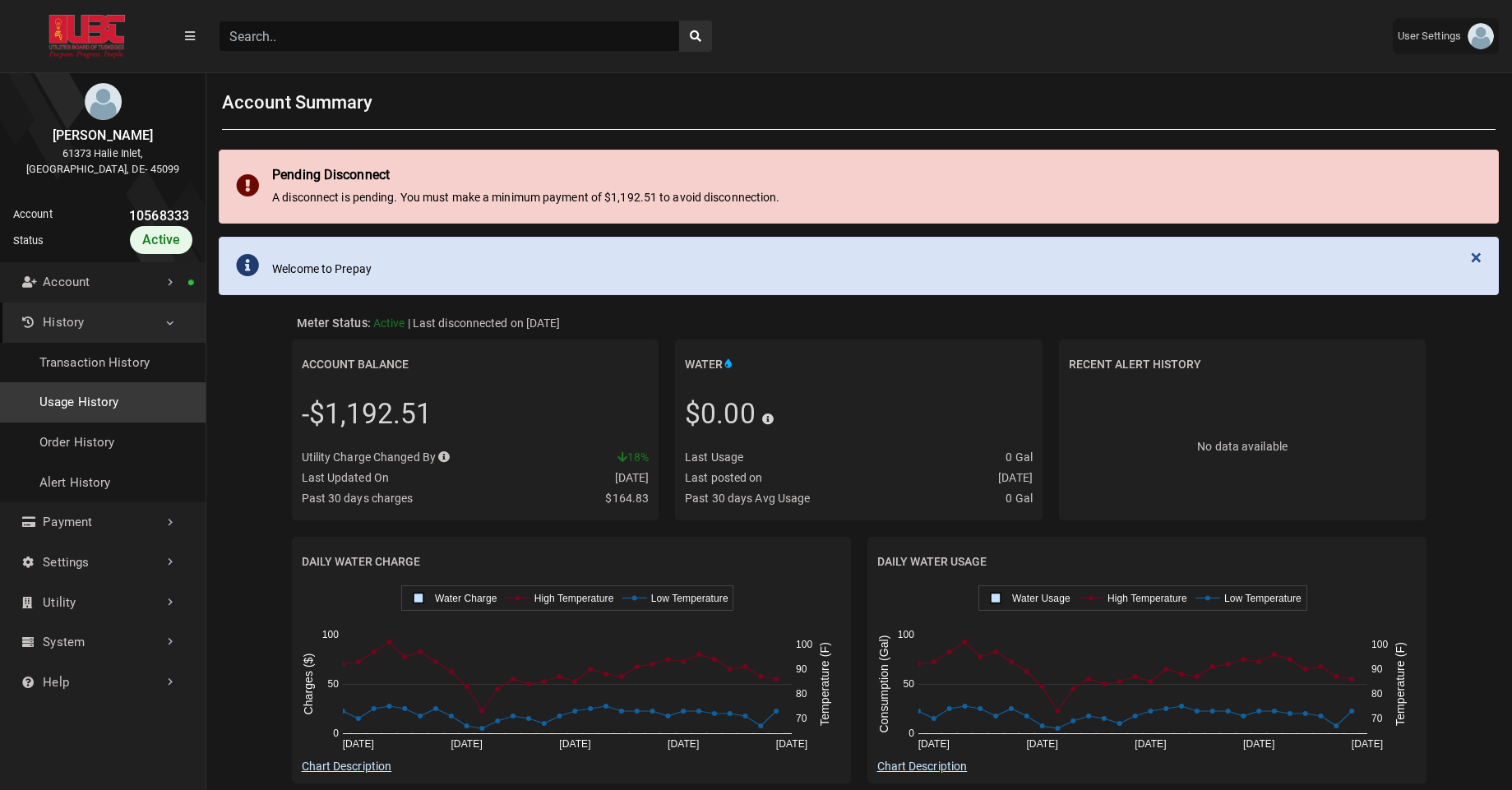
click at [89, 395] on link "Usage History" at bounding box center [103, 401] width 206 height 40
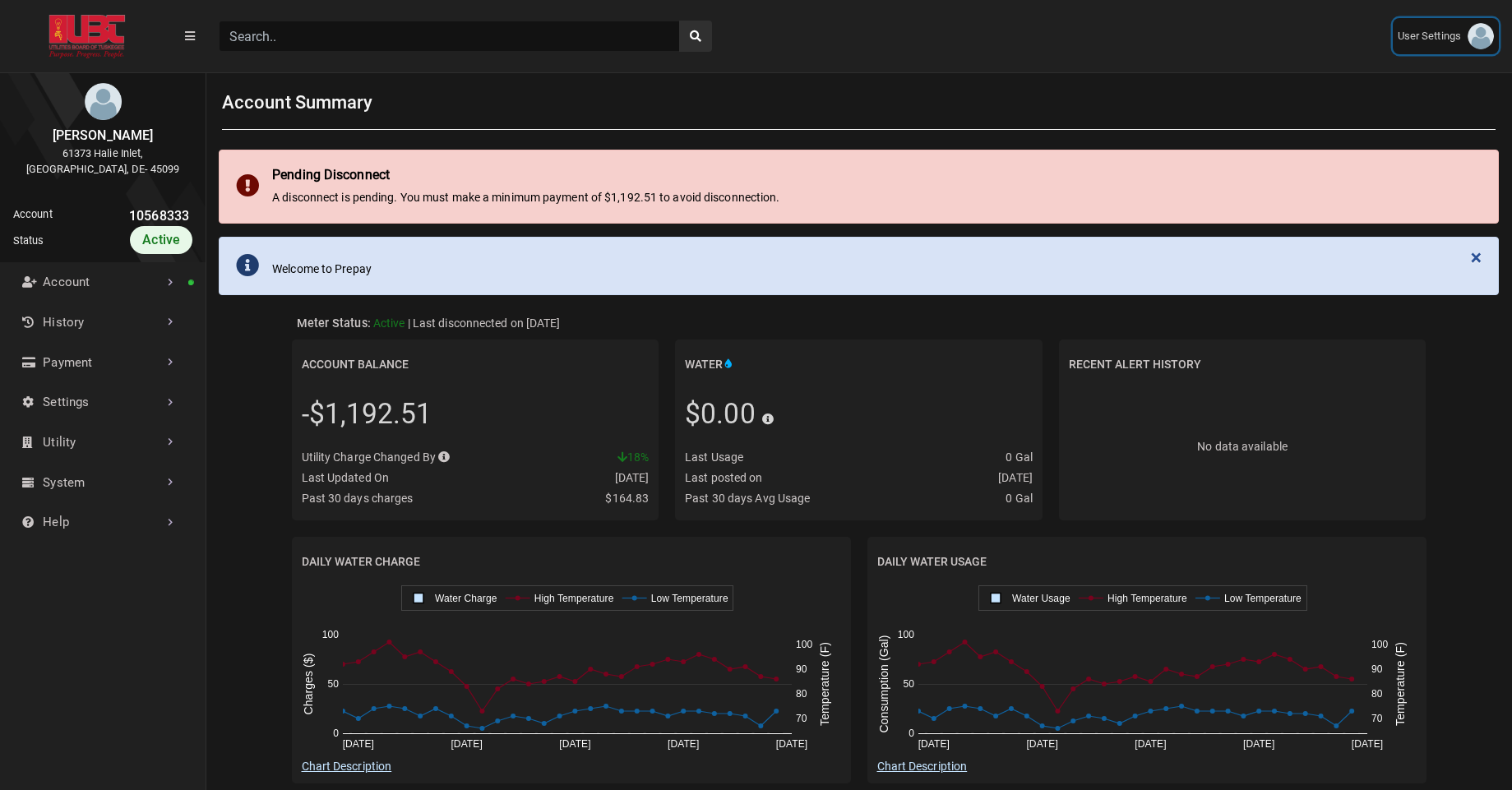
click at [1448, 40] on span "User Settings" at bounding box center [1432, 36] width 70 height 17
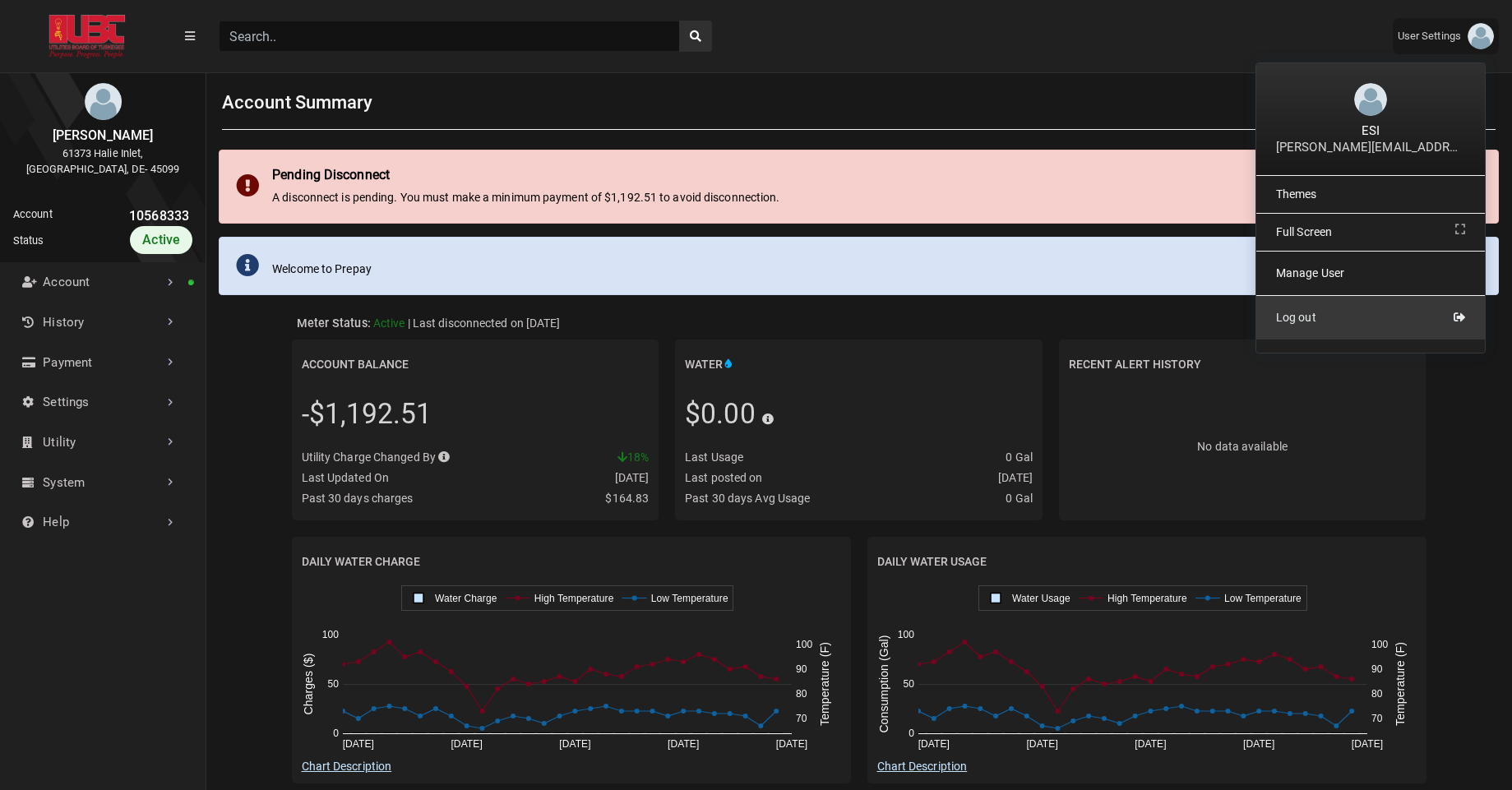
click at [1293, 333] on link "Log out" at bounding box center [1370, 317] width 229 height 44
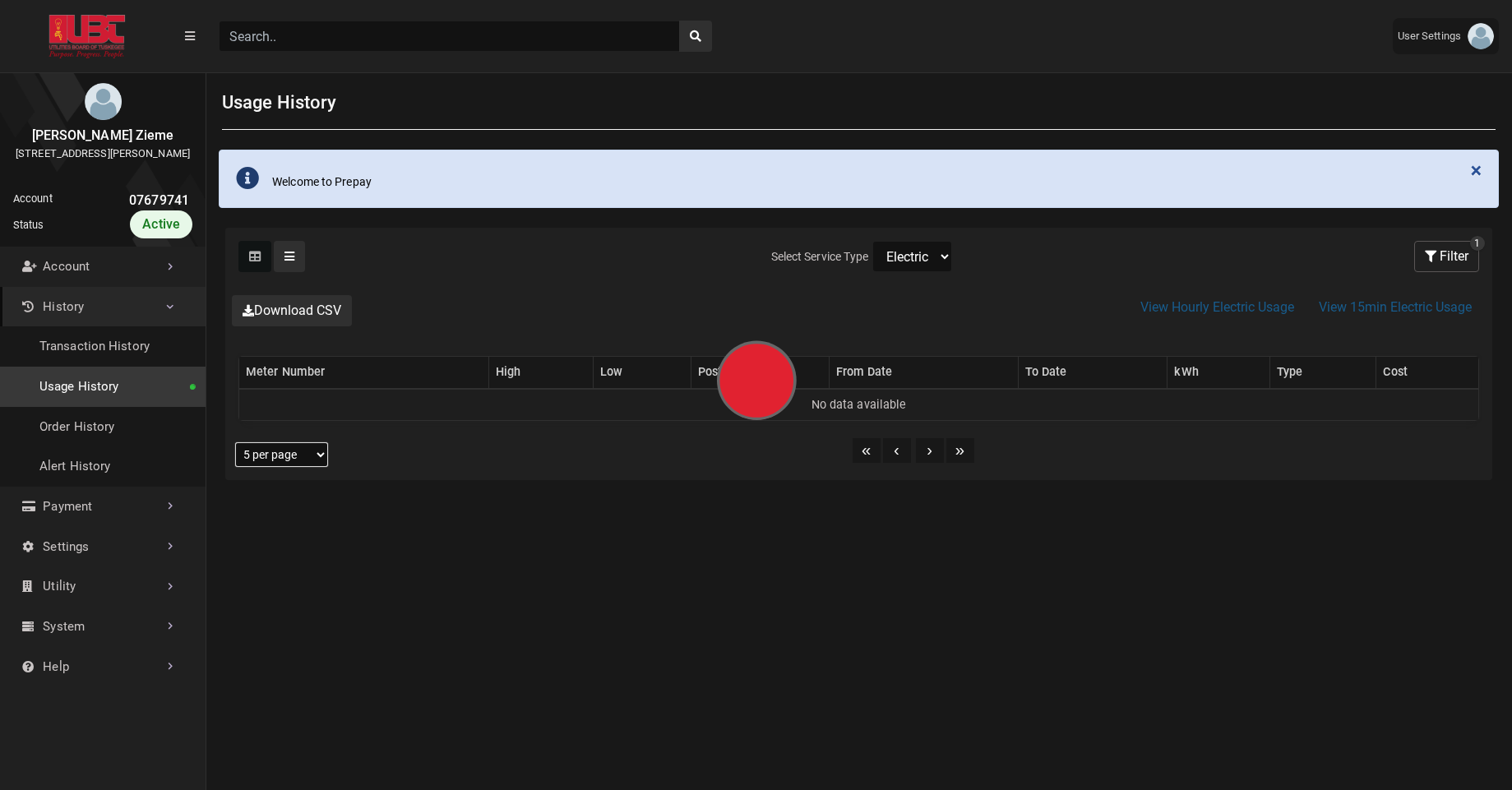
scroll to position [4, 1]
select select "25 per page"
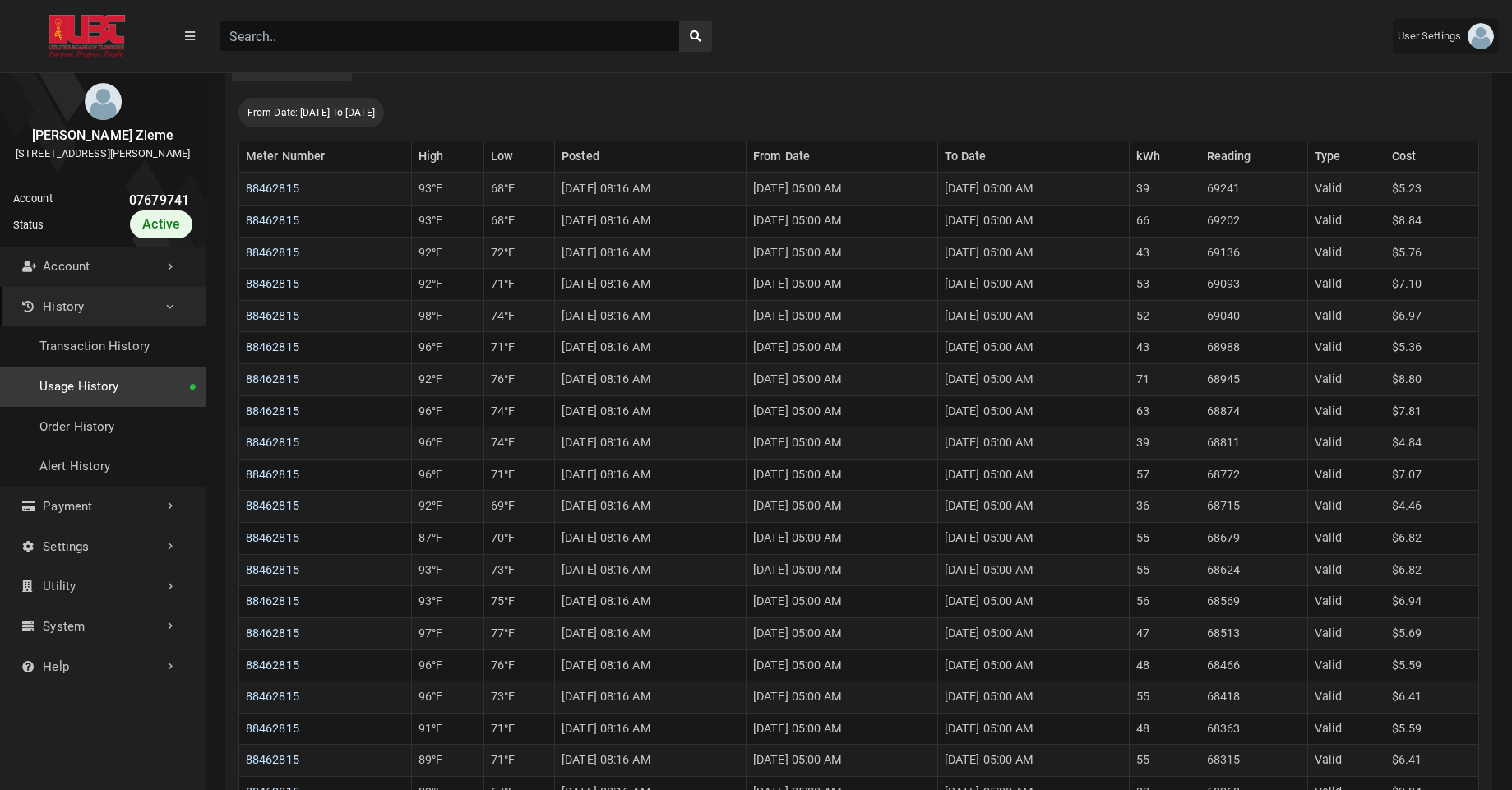
scroll to position [410, 0]
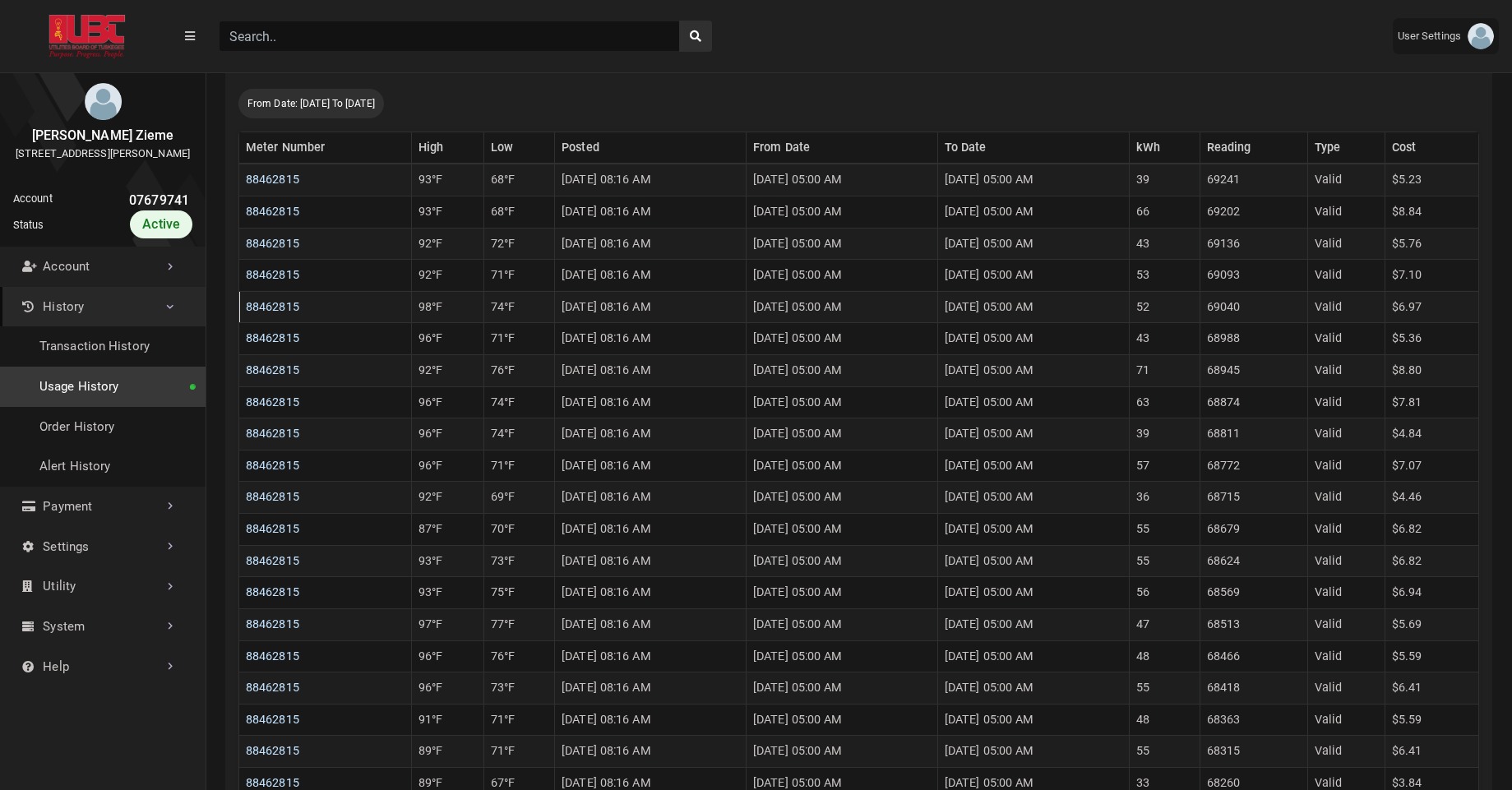
click at [1183, 313] on td "52" at bounding box center [1164, 307] width 70 height 32
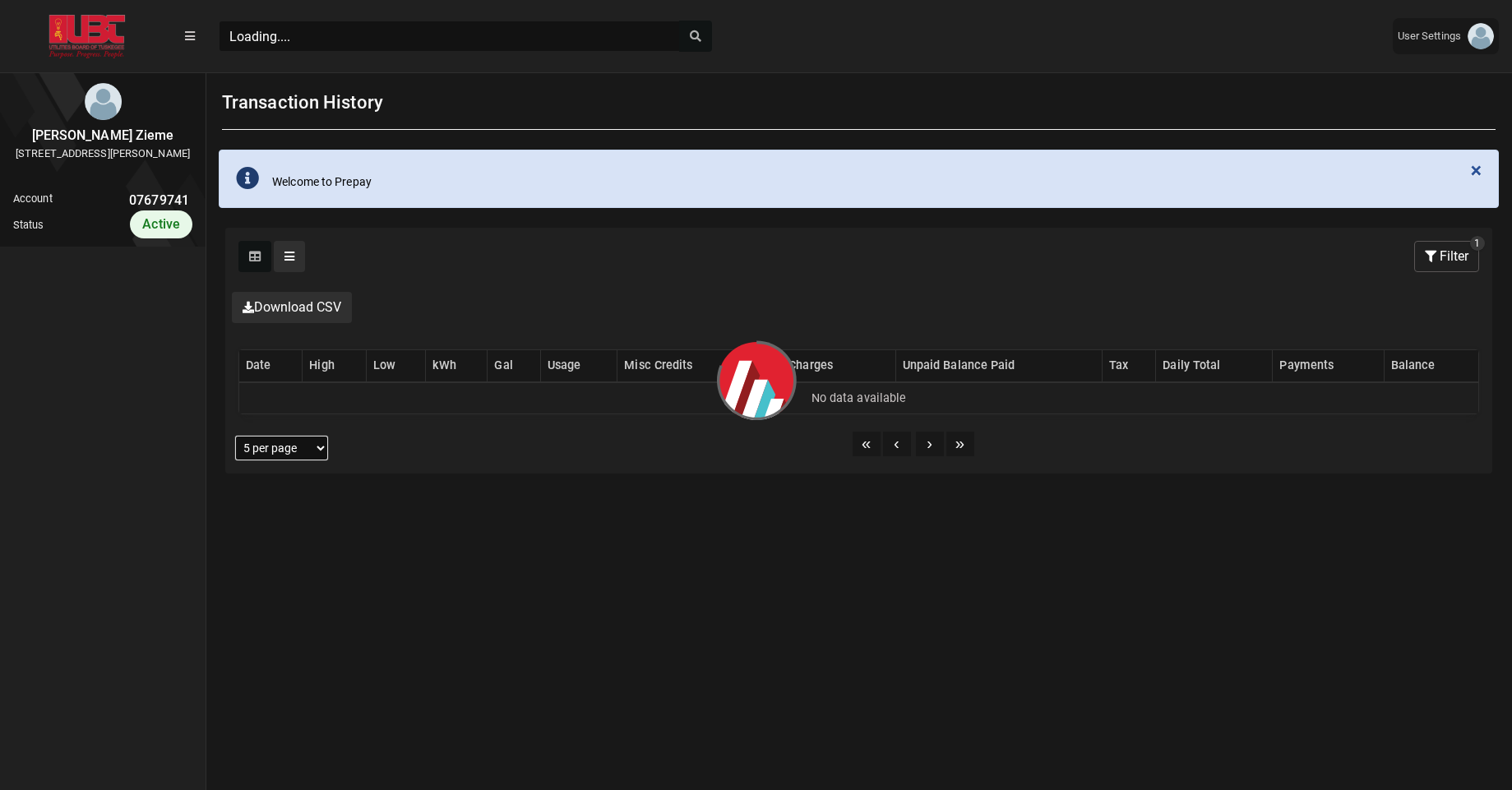
scroll to position [7, 1]
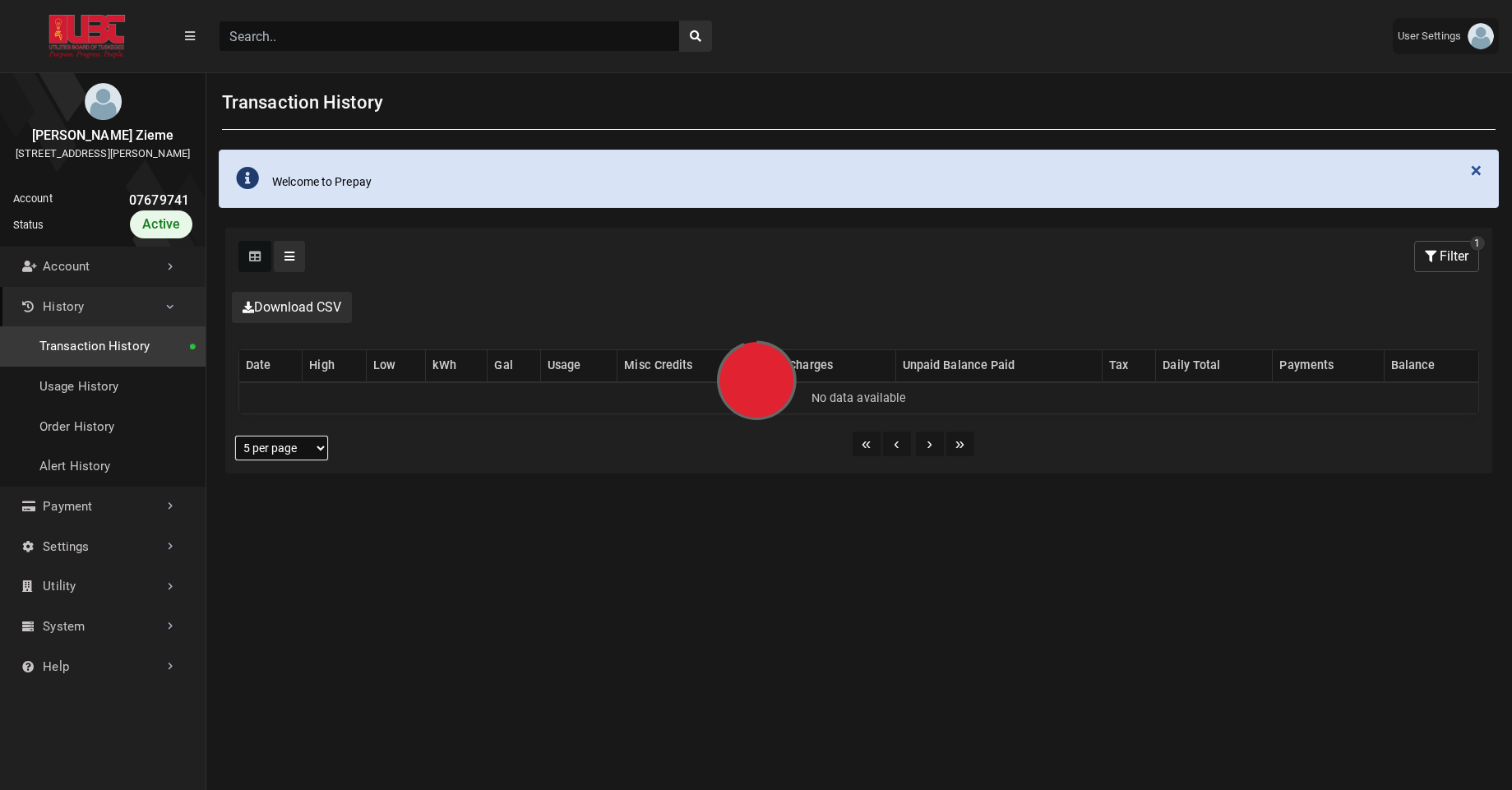
select select "25 per page"
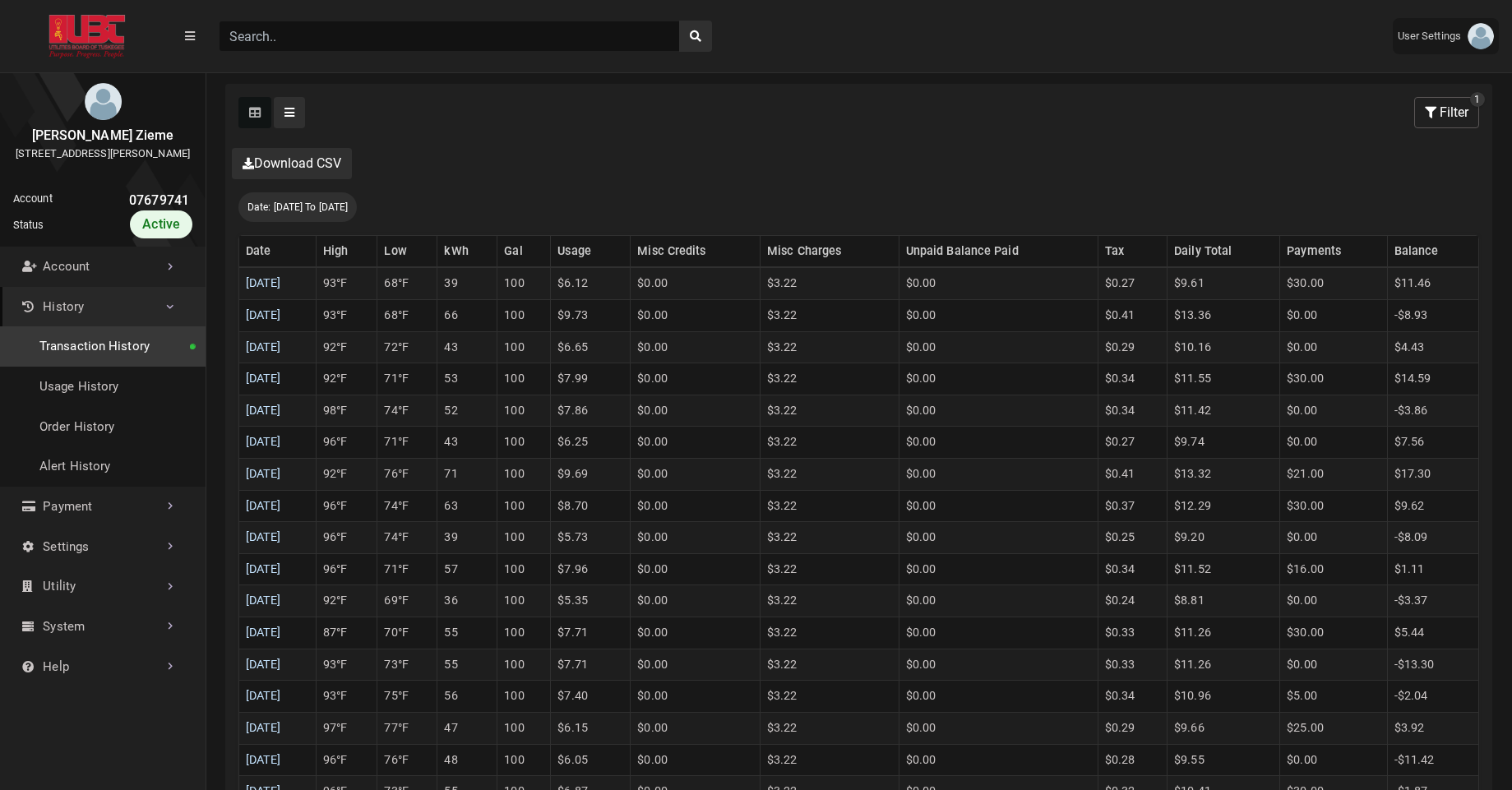
scroll to position [362, 0]
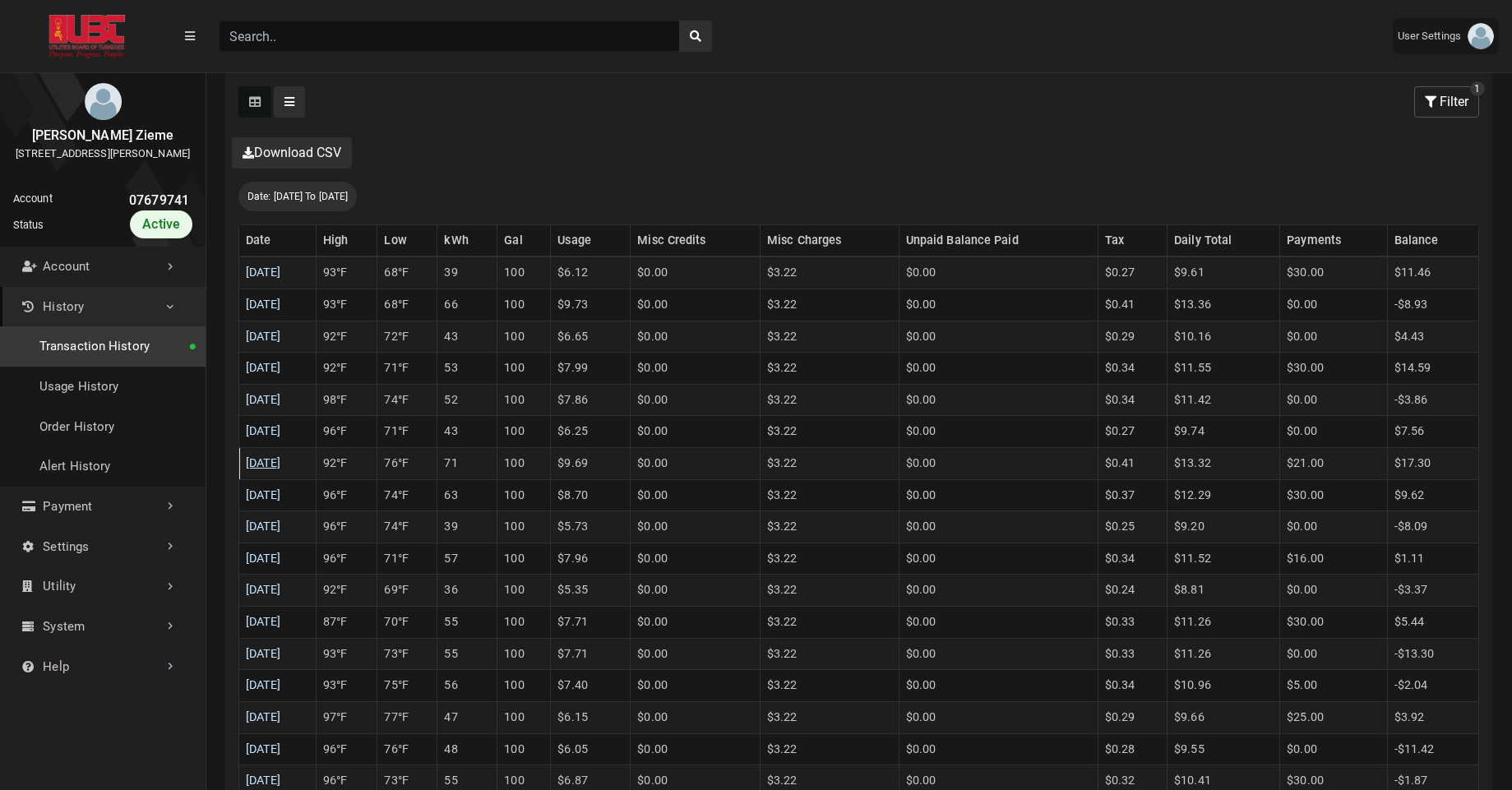
click at [262, 465] on link "08/18/2025" at bounding box center [263, 463] width 35 height 14
click at [281, 432] on link "08/19/2025" at bounding box center [263, 431] width 35 height 14
click at [281, 396] on link "08/20/2025" at bounding box center [263, 400] width 35 height 14
click at [281, 364] on link "08/21/2025" at bounding box center [263, 367] width 35 height 14
click at [281, 337] on link "08/22/2025" at bounding box center [263, 337] width 35 height 14
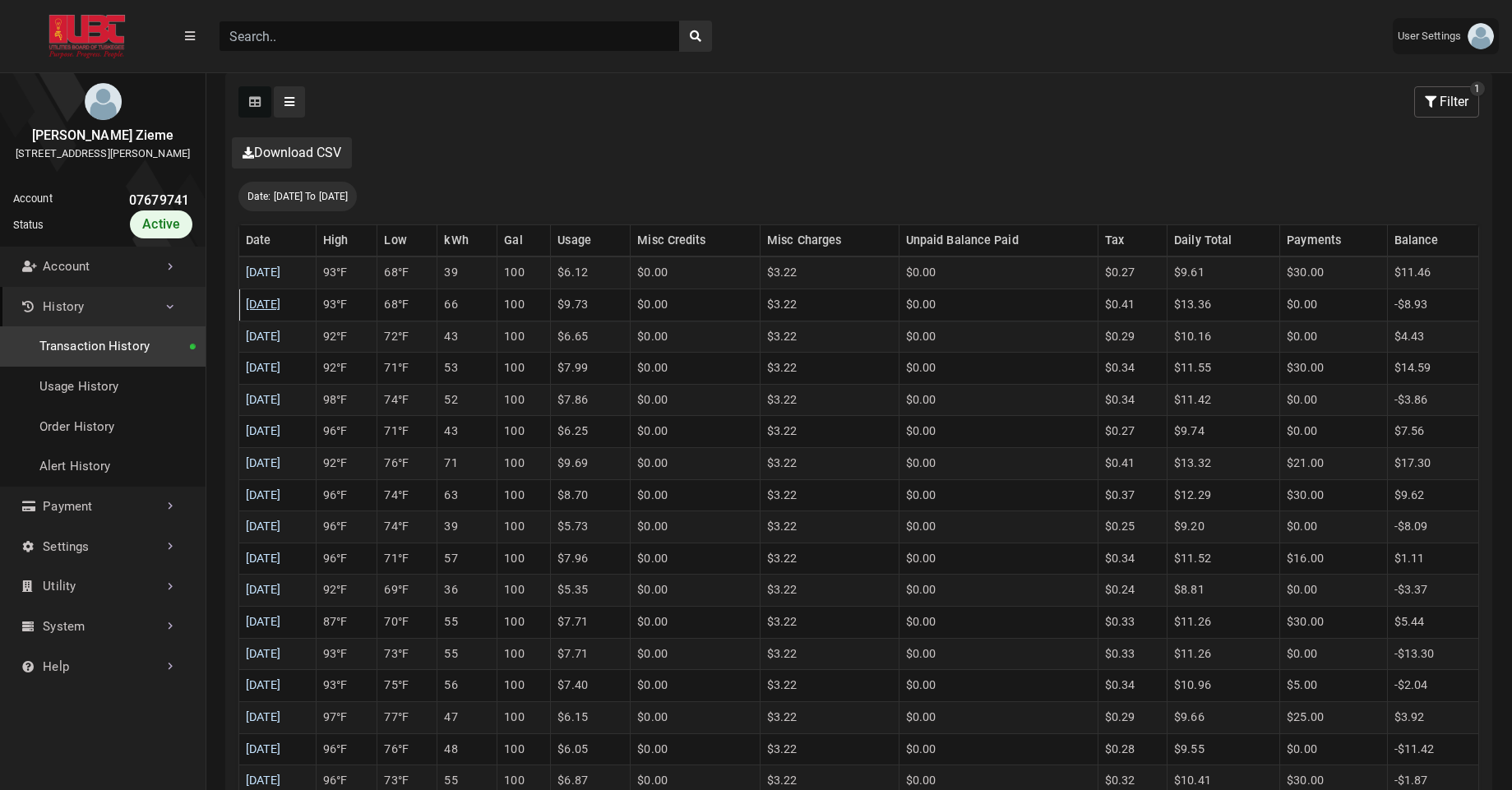
click at [281, 307] on link "08/23/2025" at bounding box center [263, 304] width 35 height 14
click at [281, 273] on link "08/24/2025" at bounding box center [263, 272] width 35 height 14
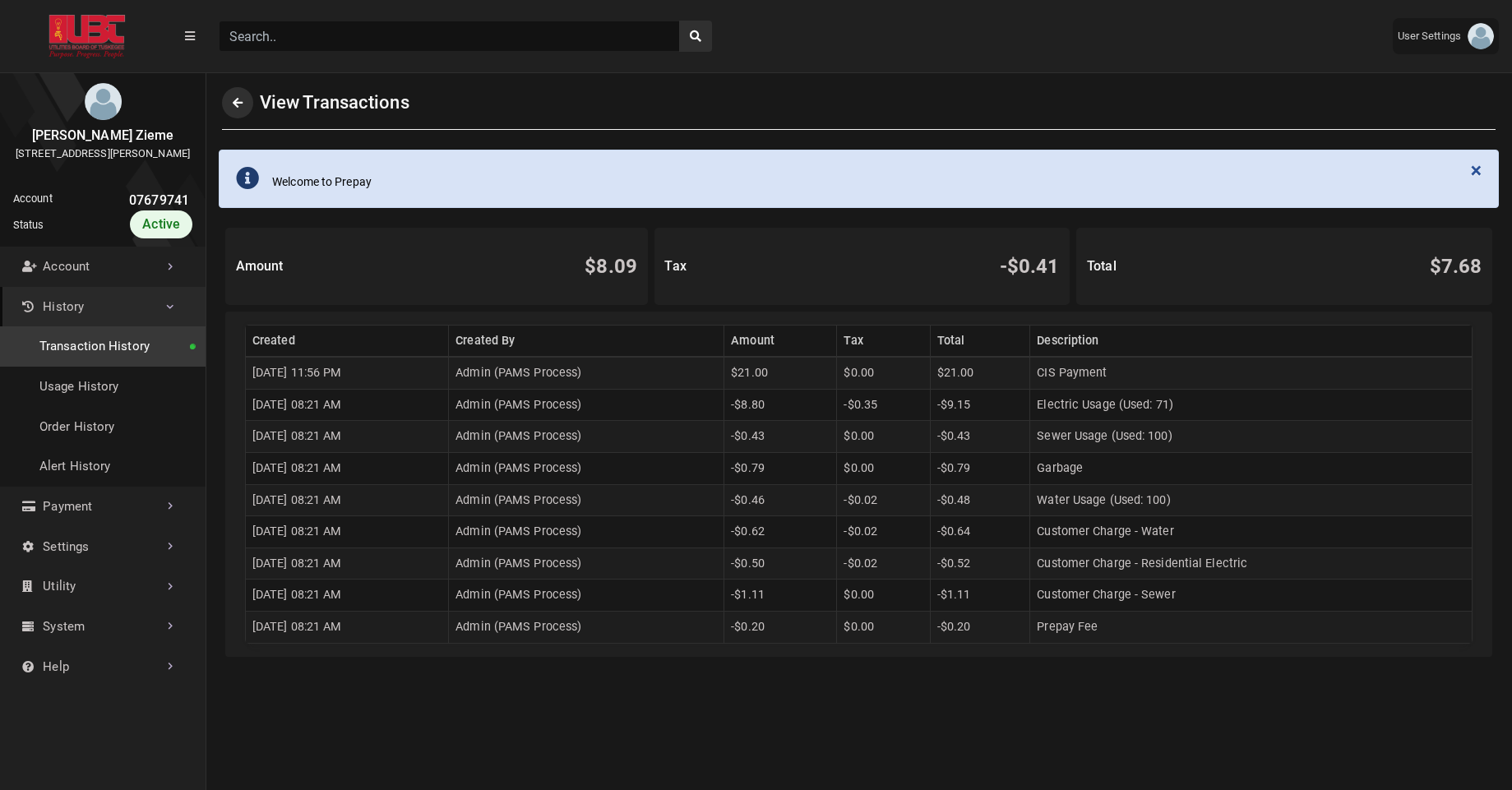
scroll to position [4, 1]
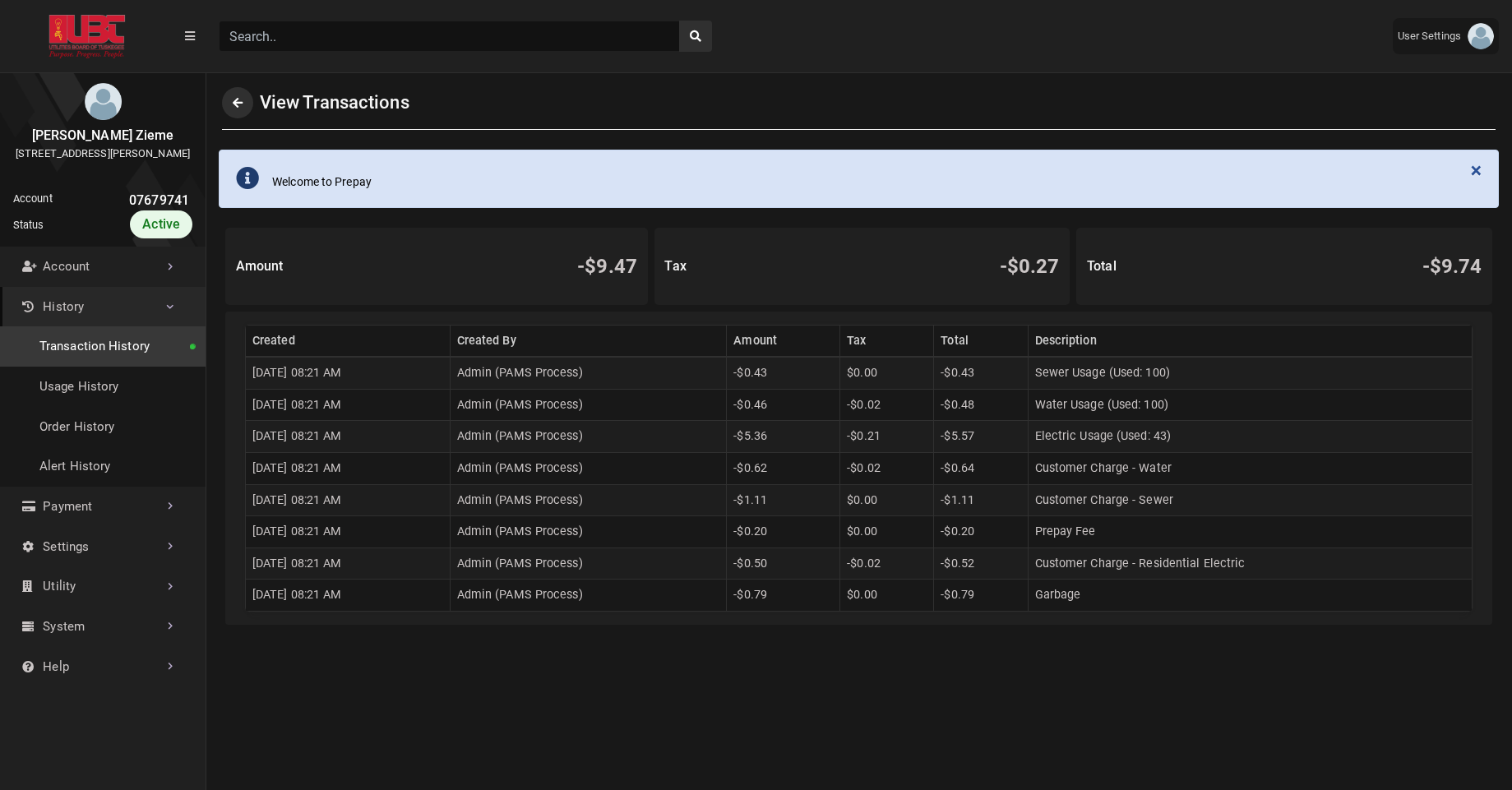
scroll to position [4, 1]
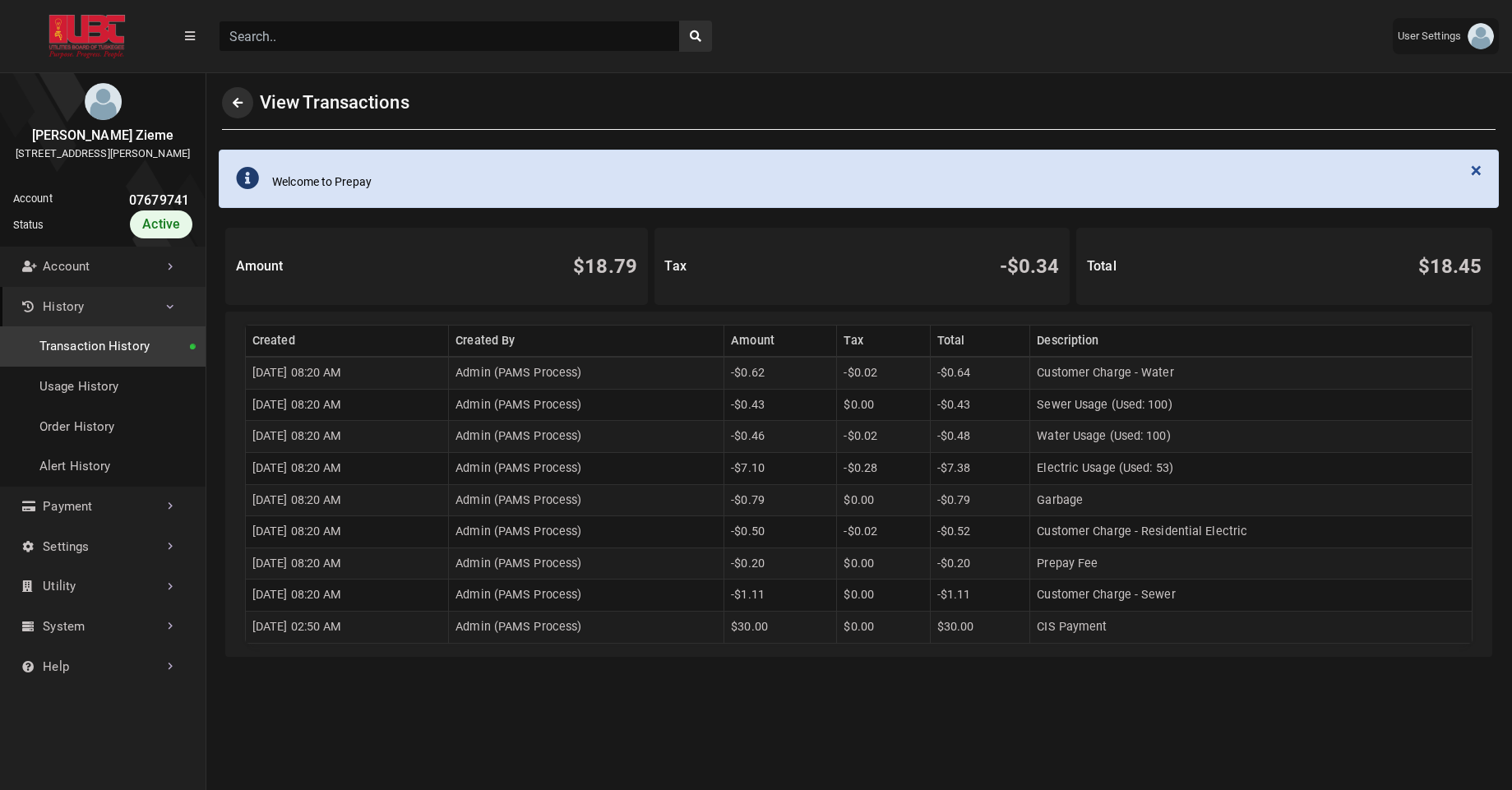
scroll to position [4, 1]
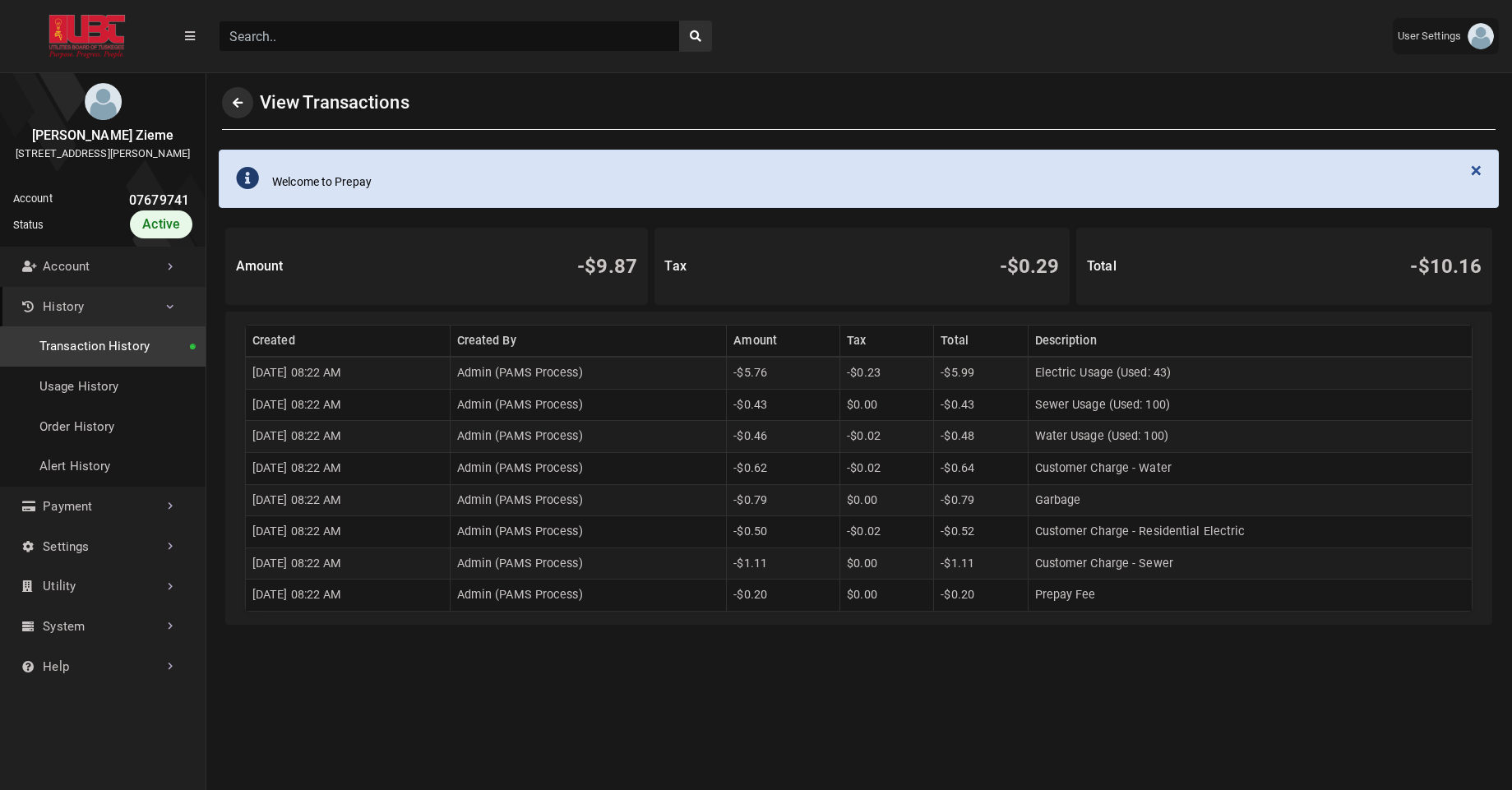
scroll to position [4, 1]
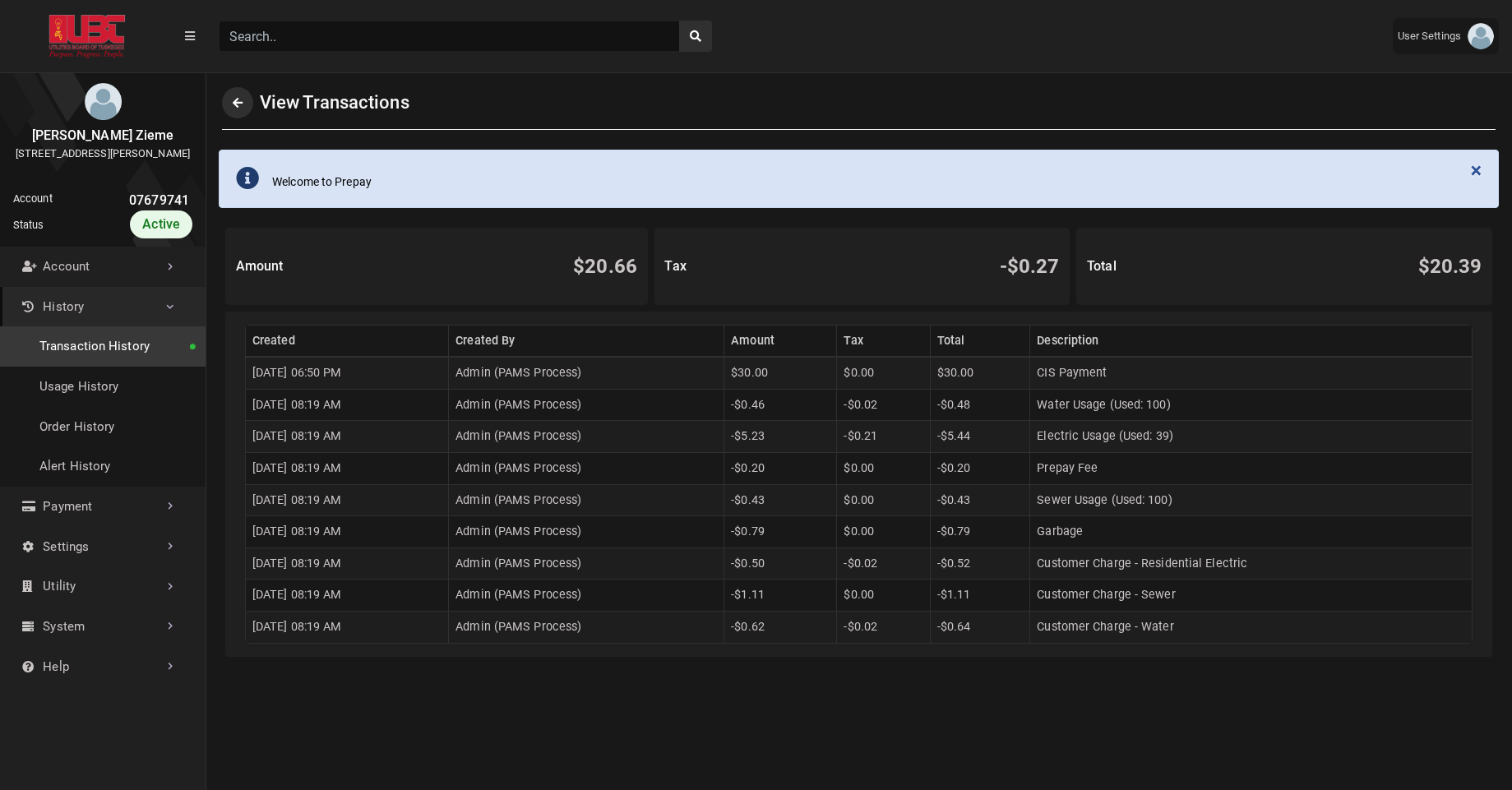
scroll to position [4, 1]
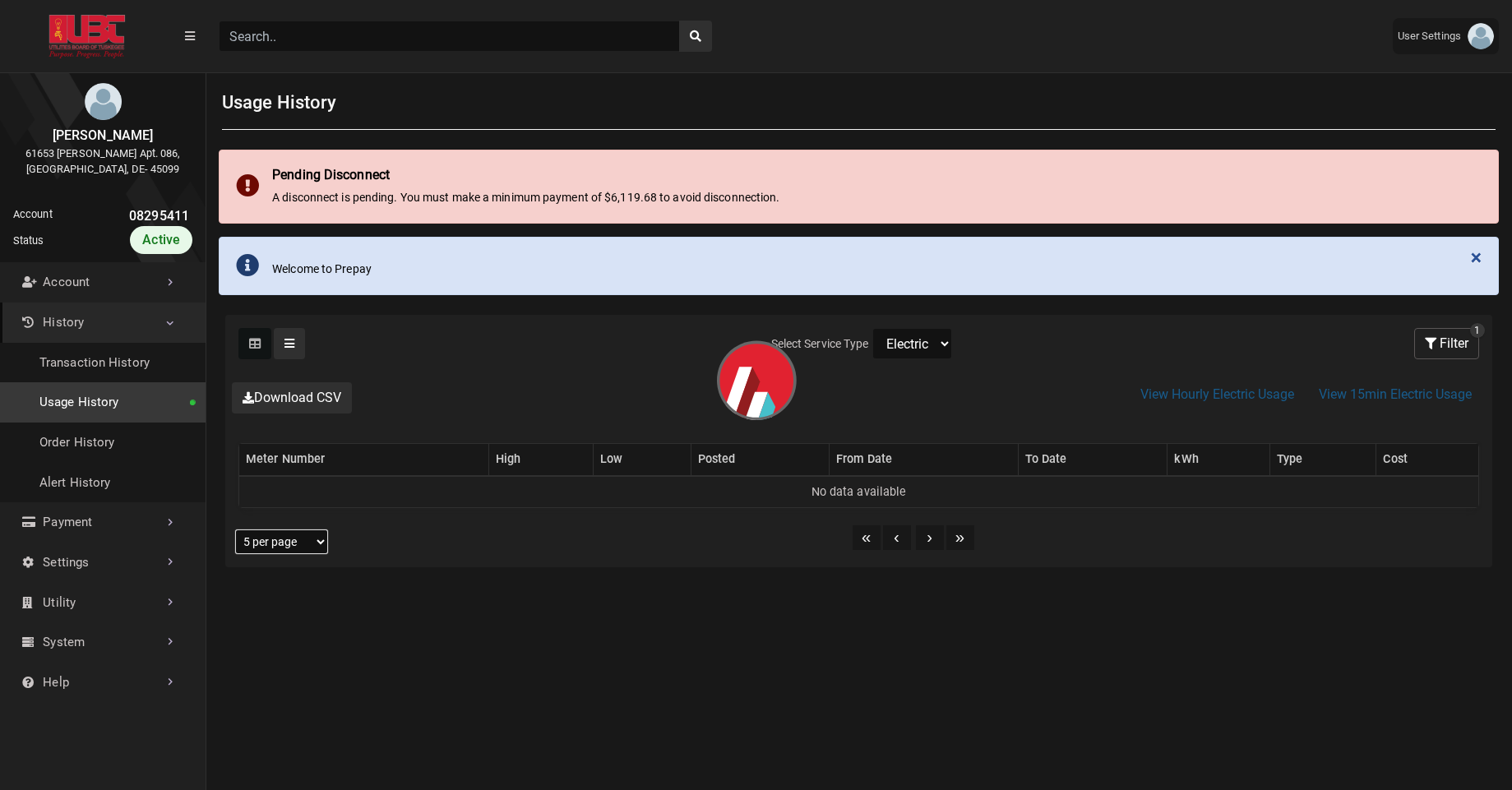
select select "25 per page"
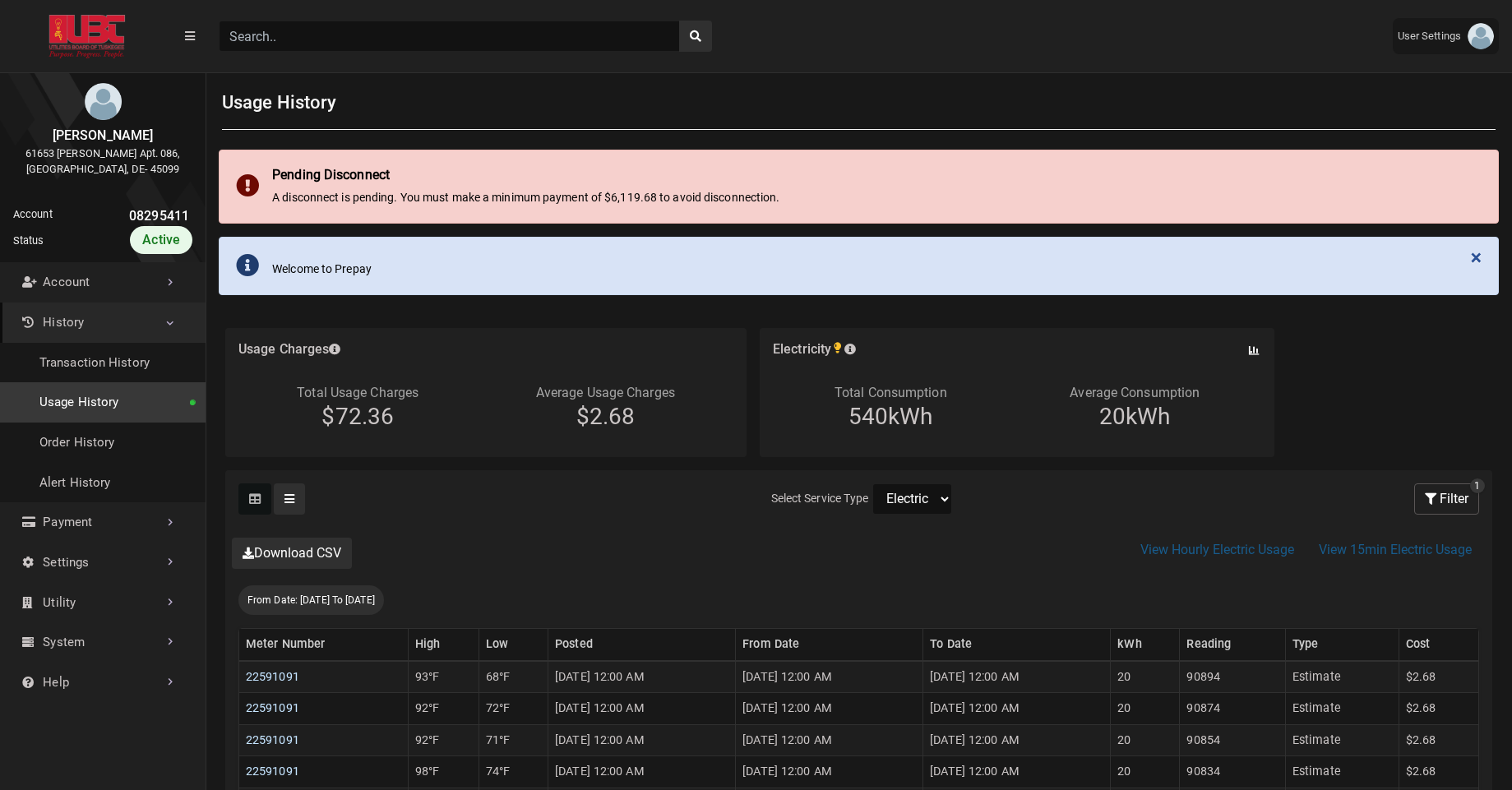
scroll to position [4, 1]
click at [98, 376] on link "Transaction History" at bounding box center [103, 363] width 206 height 40
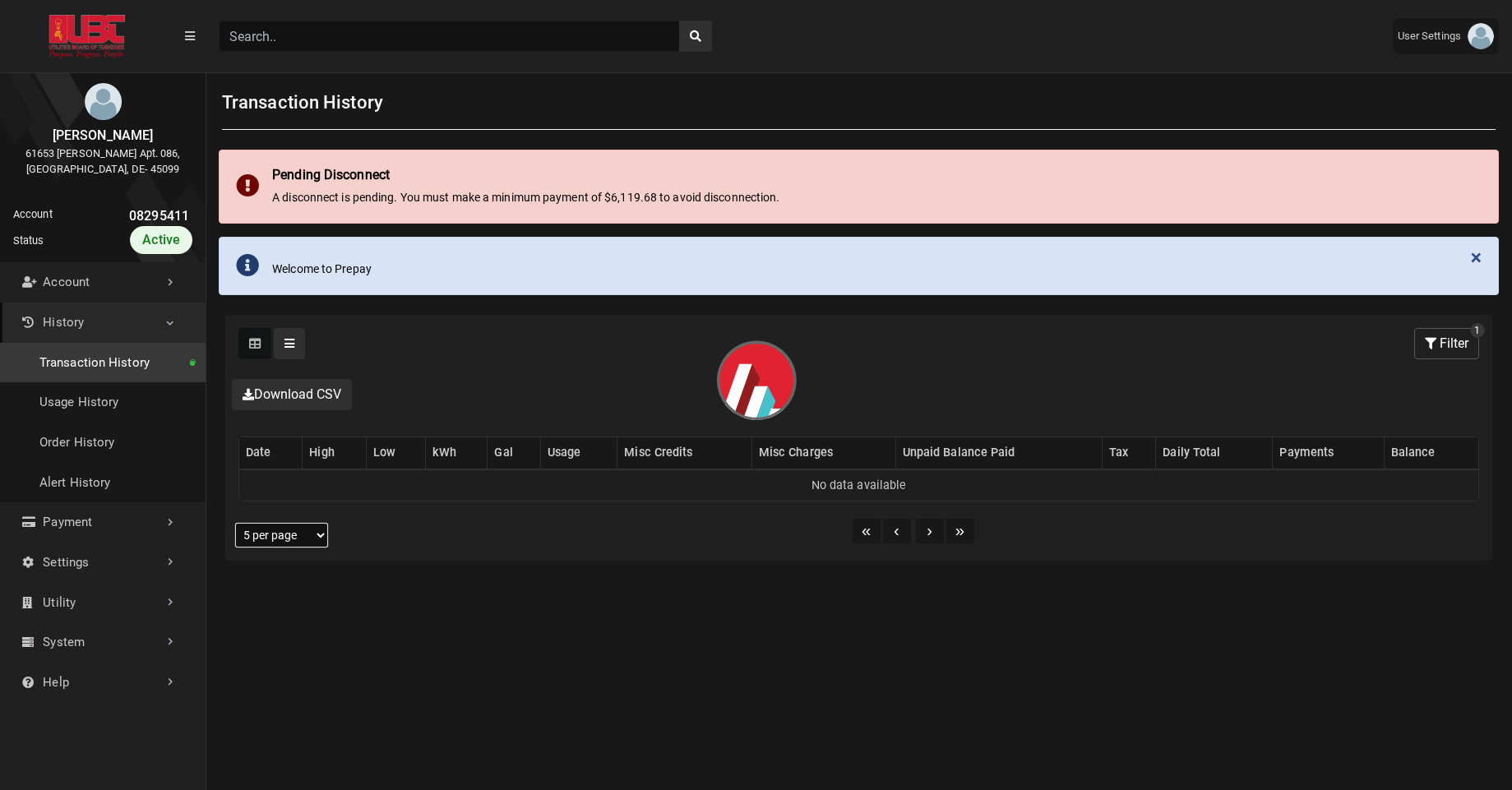
select select "25 per page"
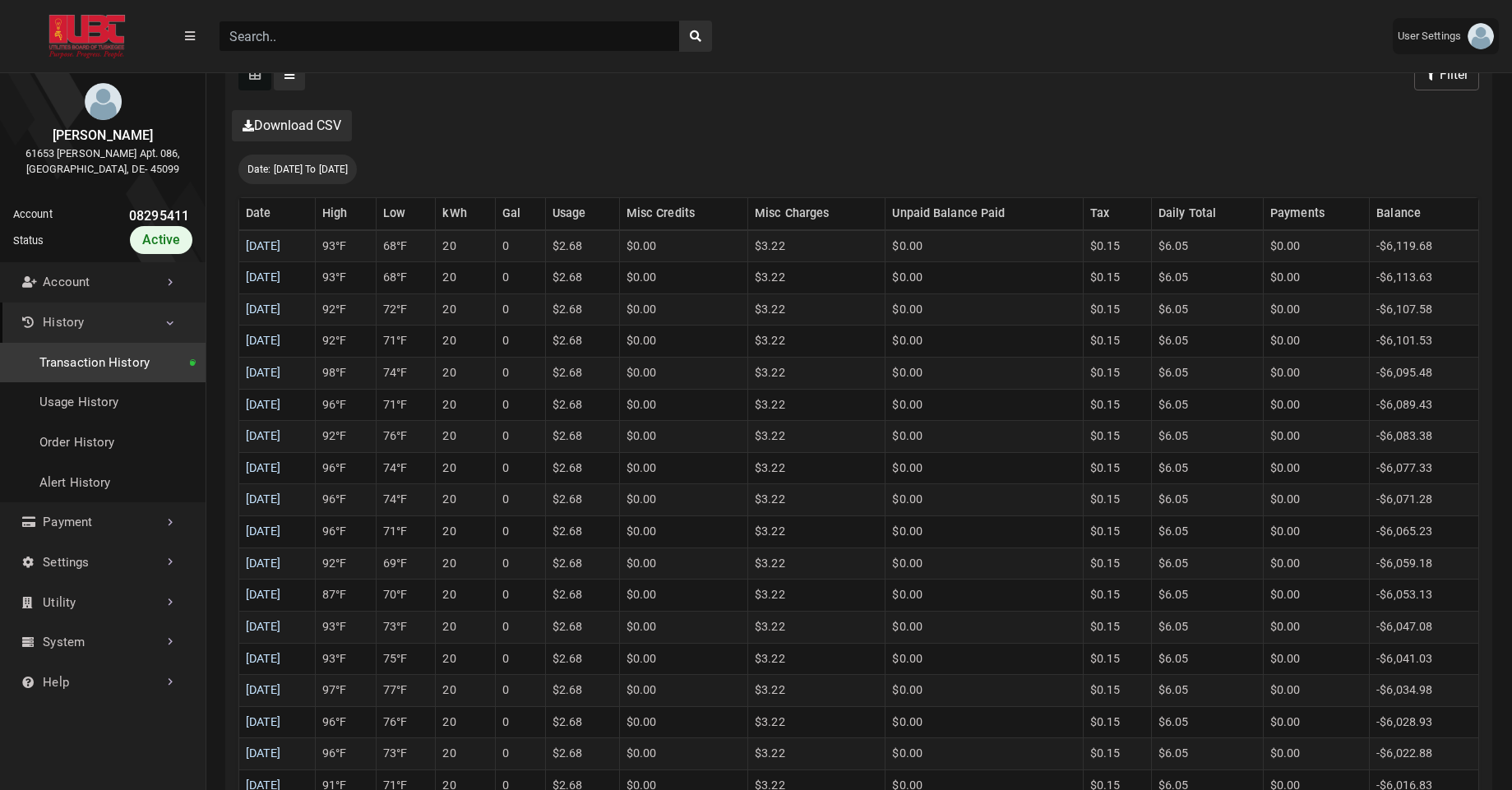
scroll to position [553, 0]
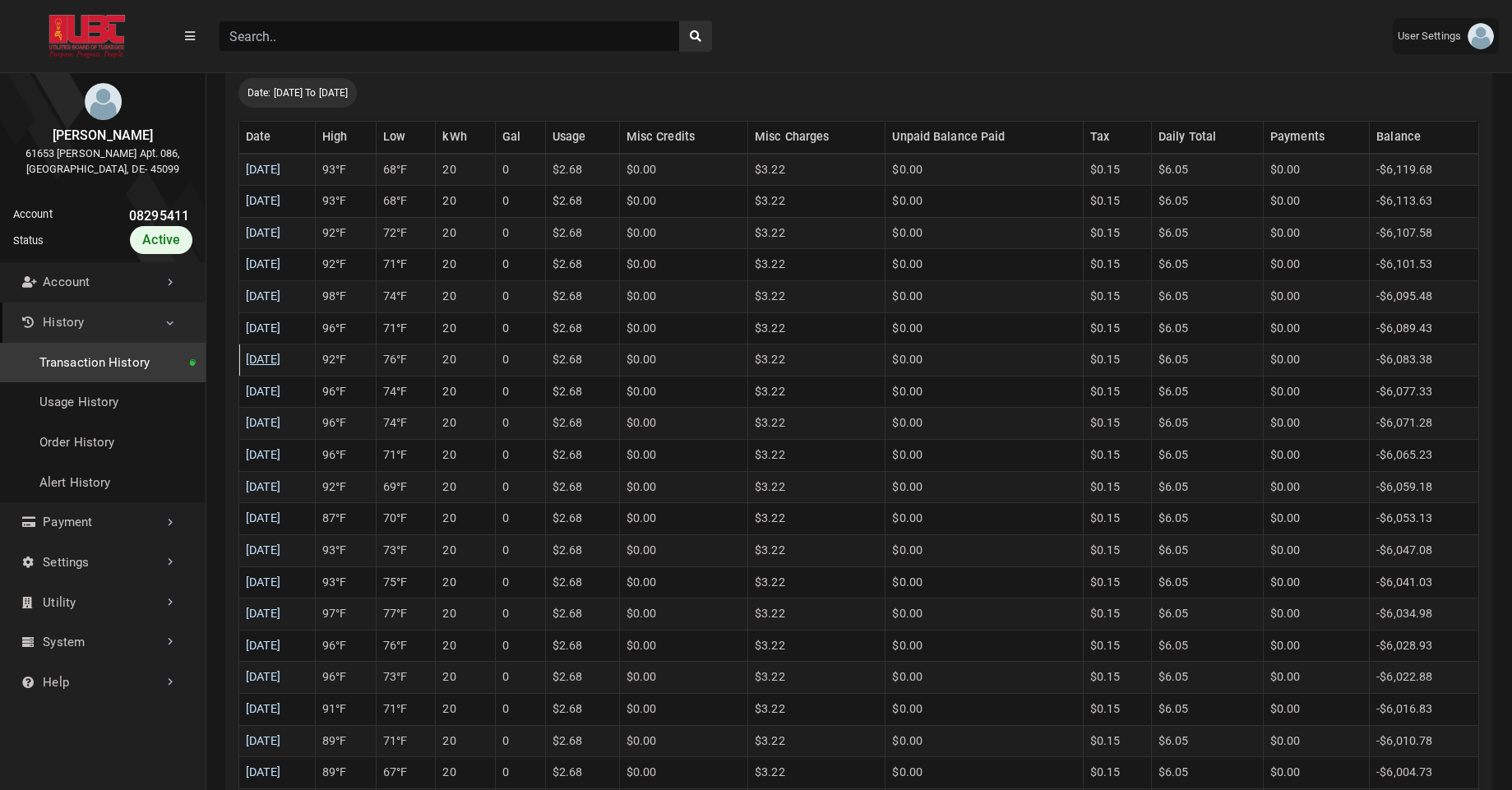
click at [281, 361] on link "08/18/2025" at bounding box center [263, 359] width 35 height 14
click at [281, 324] on link "08/19/2025" at bounding box center [263, 328] width 35 height 14
click at [281, 299] on link "08/20/2025" at bounding box center [263, 296] width 35 height 14
click at [281, 267] on link "08/21/2025" at bounding box center [263, 264] width 35 height 14
click at [281, 238] on link "08/22/2025" at bounding box center [263, 233] width 35 height 14
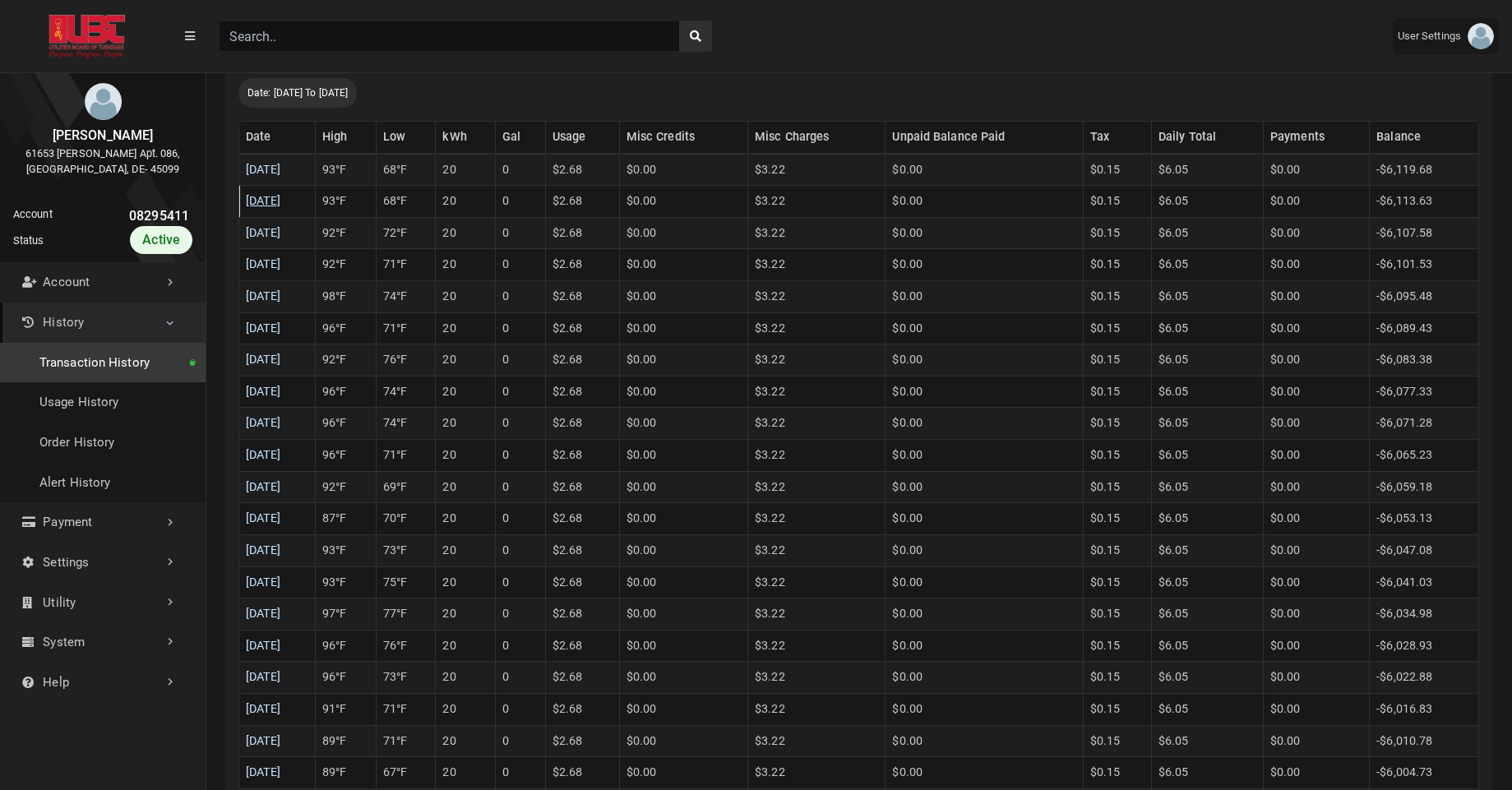
click at [270, 199] on link "08/23/2025" at bounding box center [263, 200] width 35 height 14
click at [281, 173] on link "08/24/2025" at bounding box center [263, 170] width 35 height 14
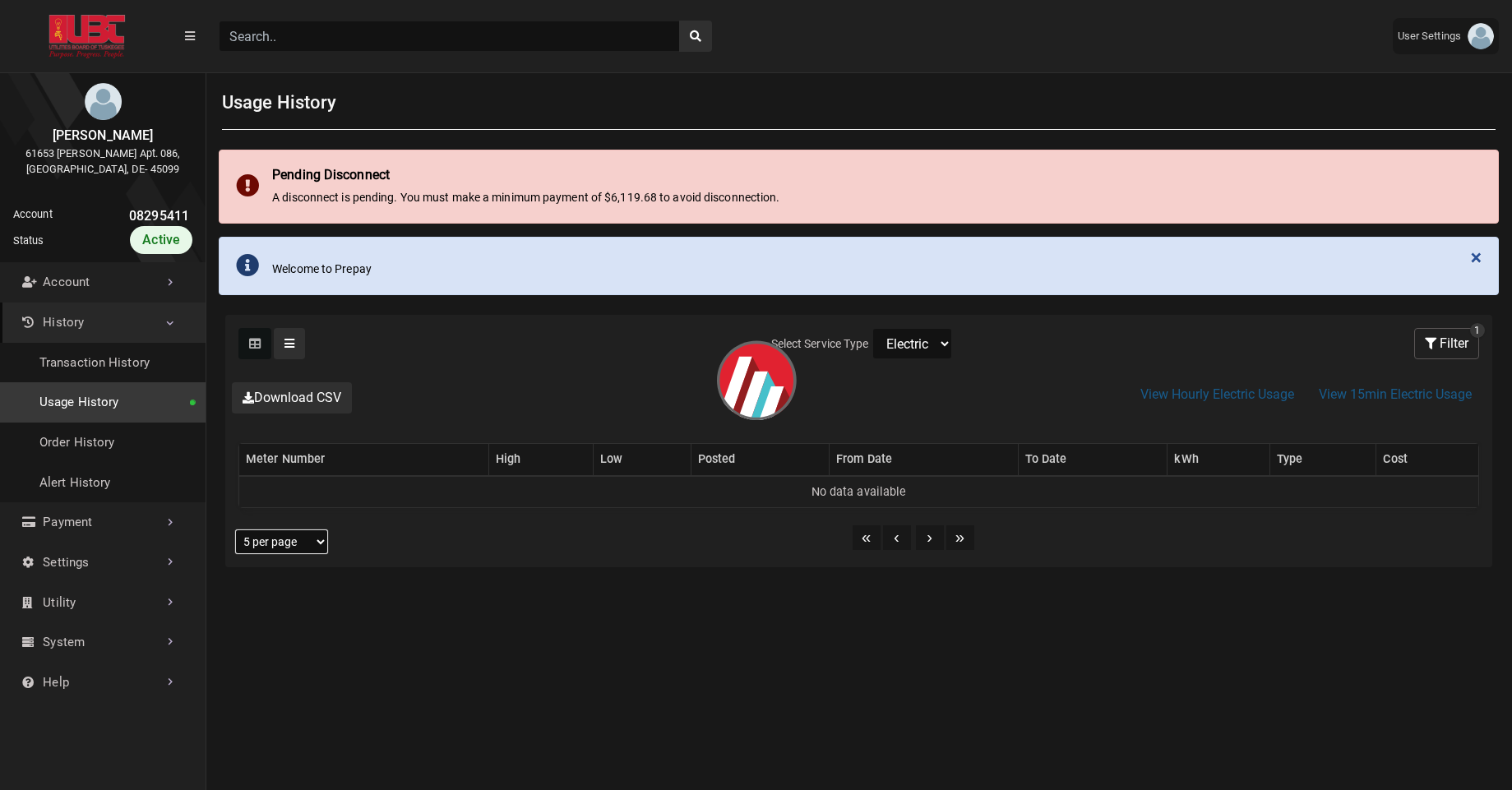
select select "25 per page"
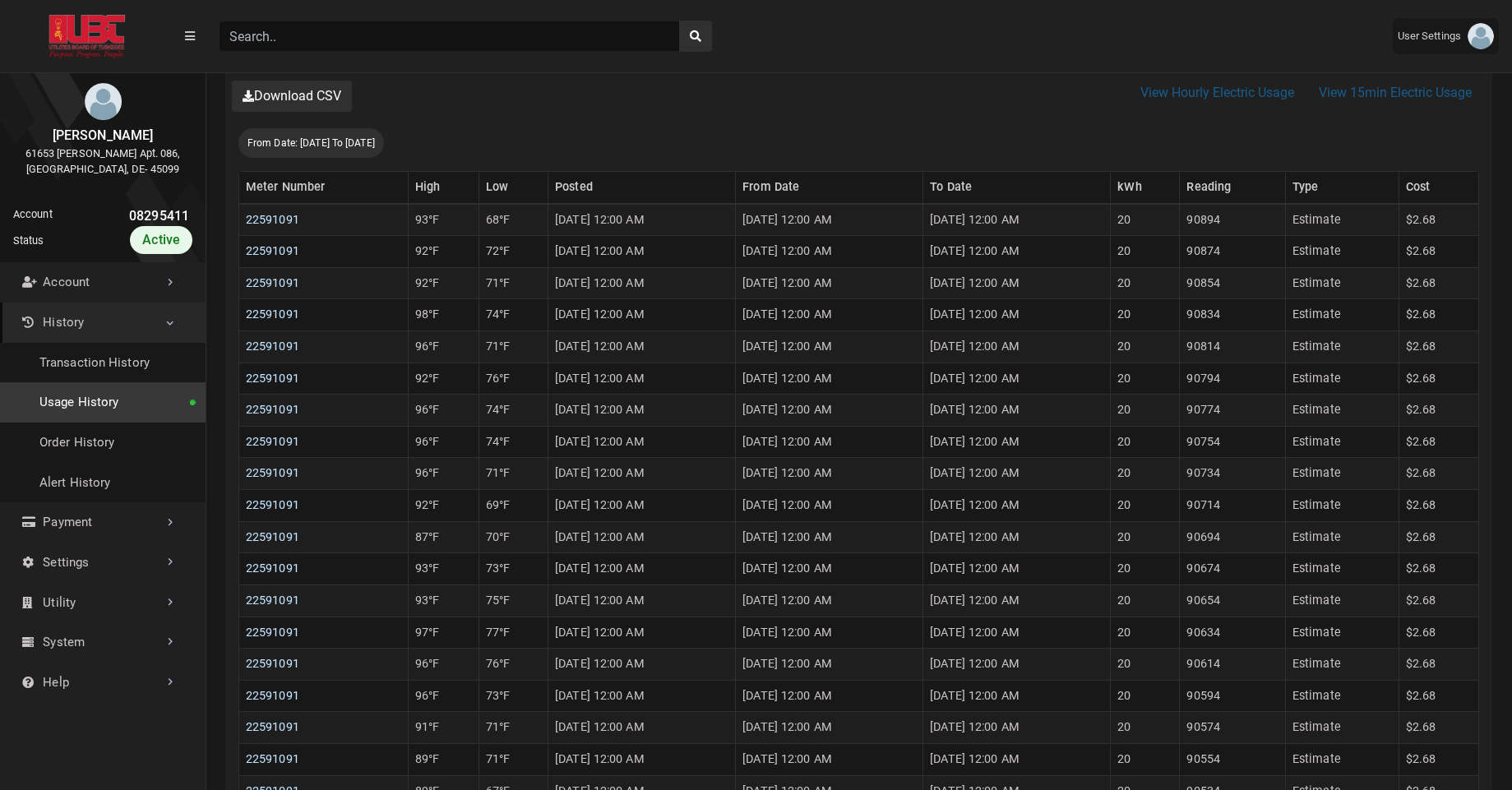
scroll to position [462, 0]
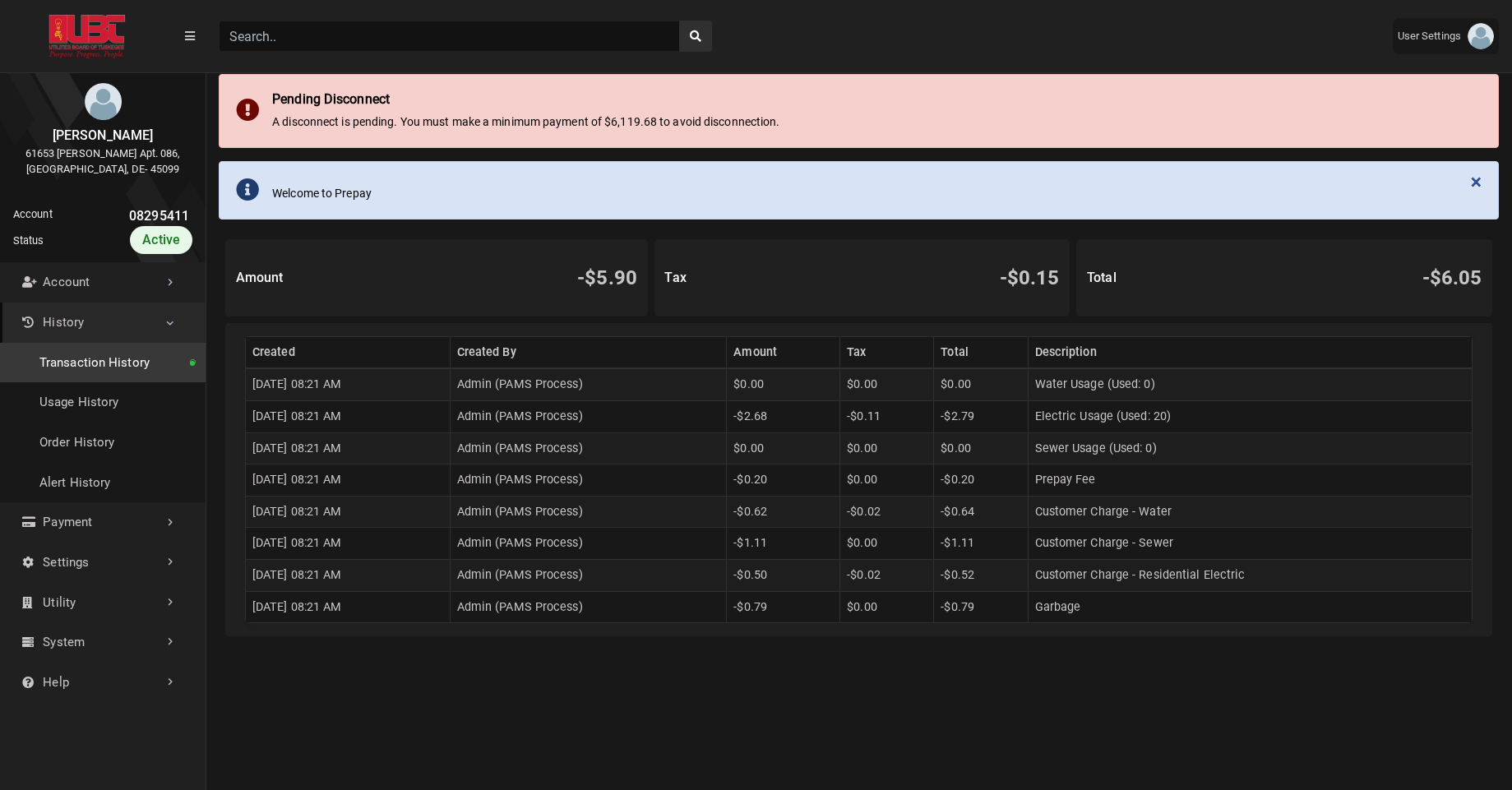
scroll to position [80, 0]
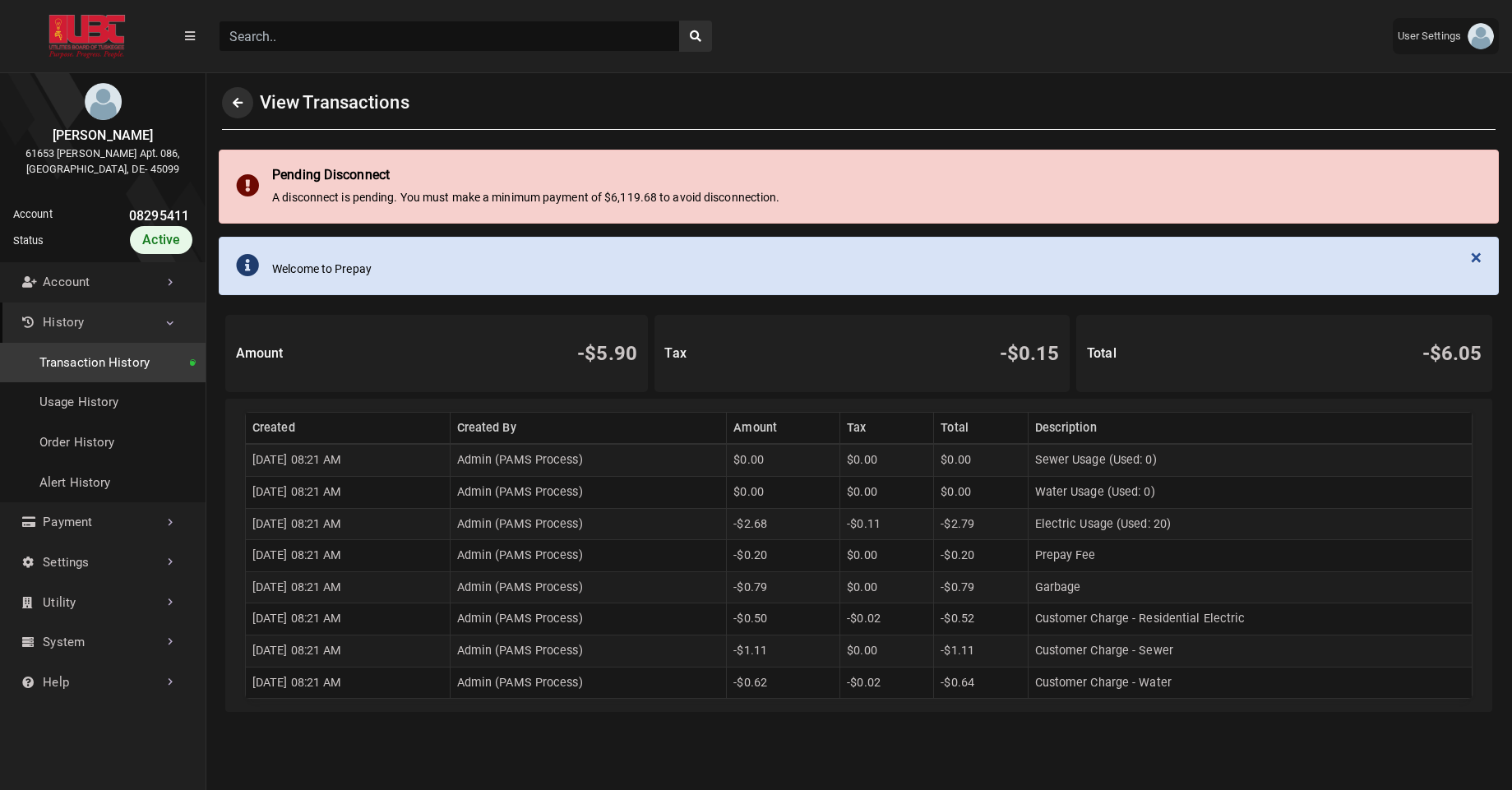
scroll to position [4, 1]
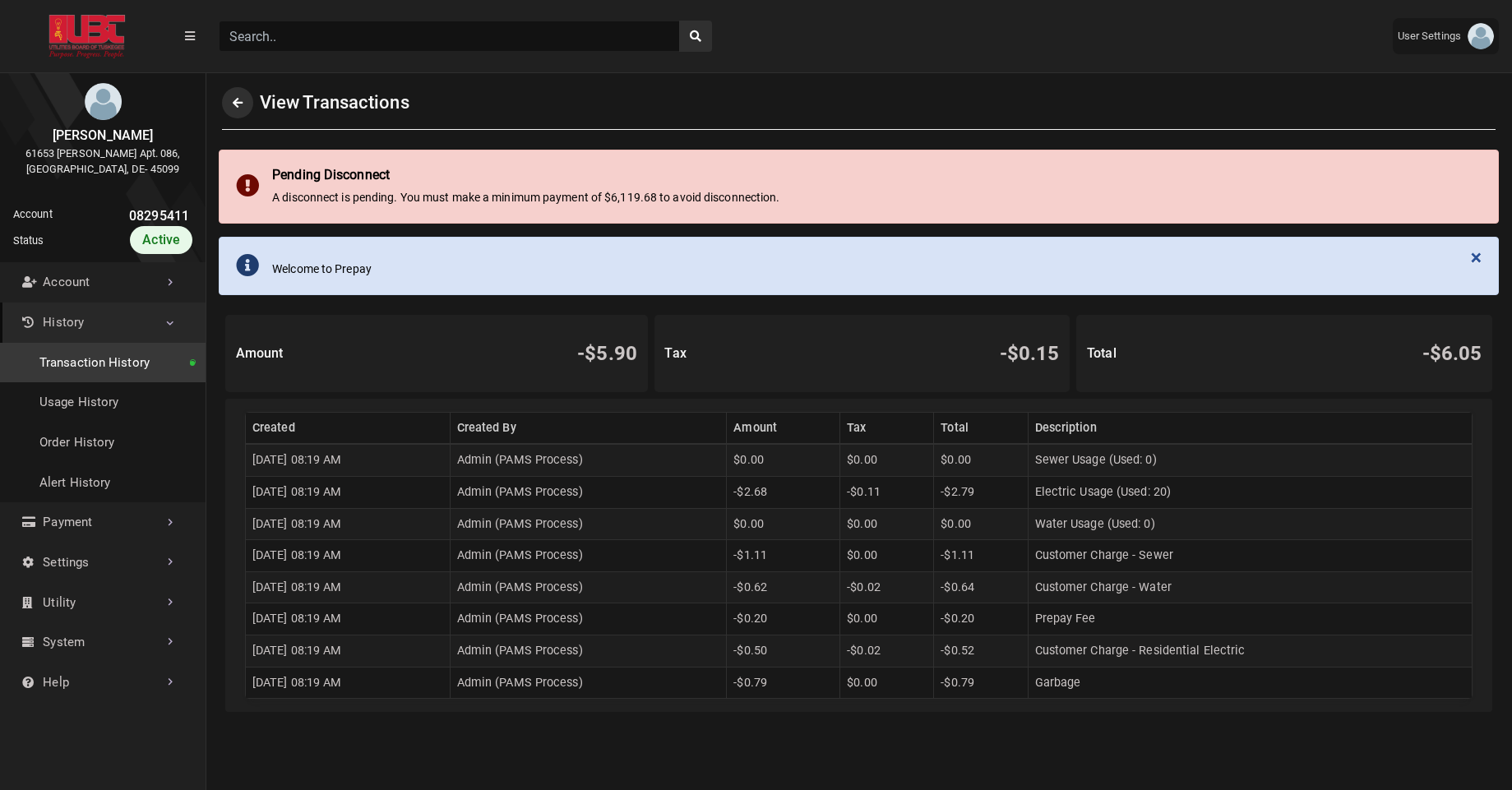
scroll to position [4, 1]
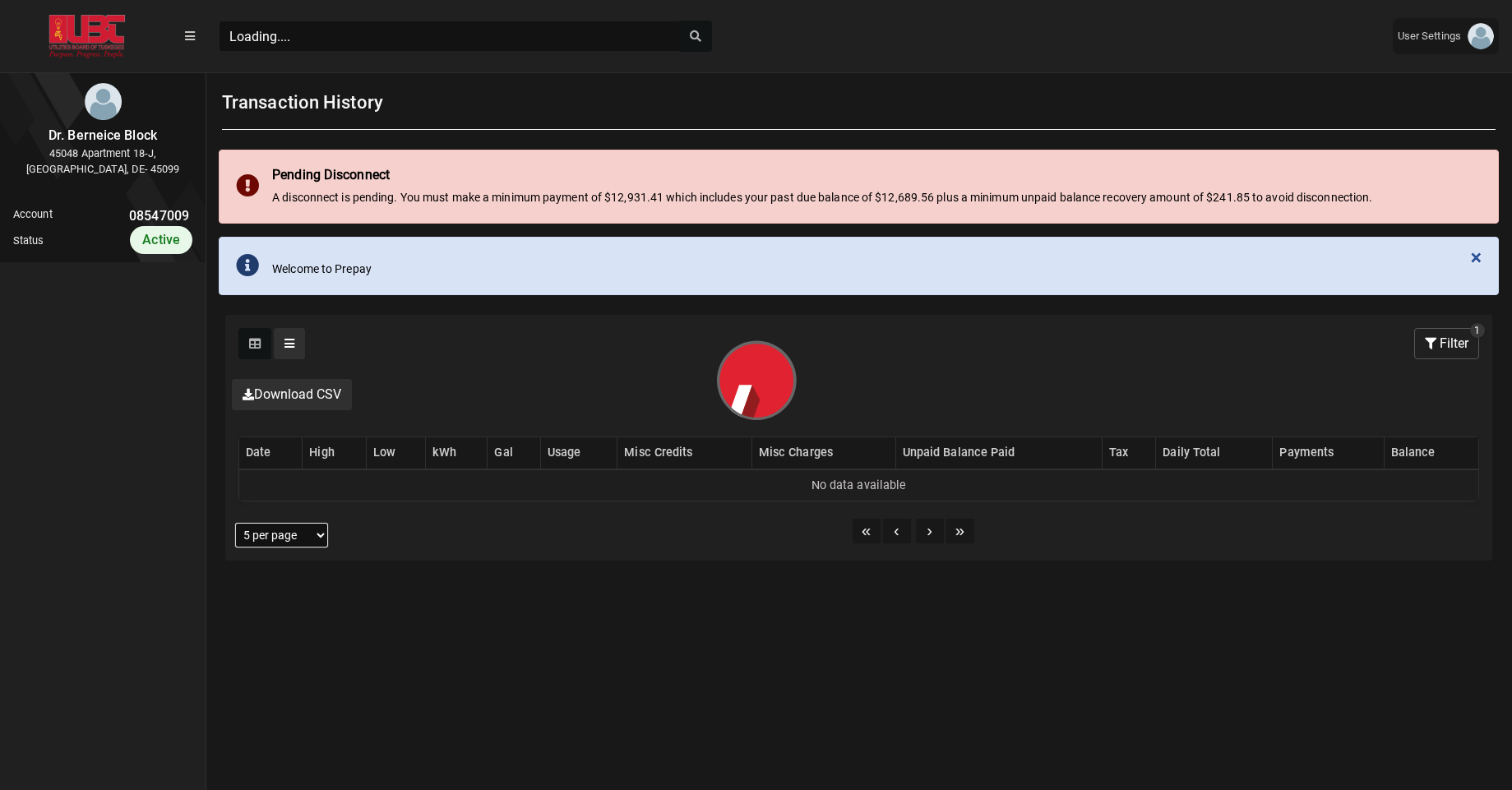
scroll to position [7, 1]
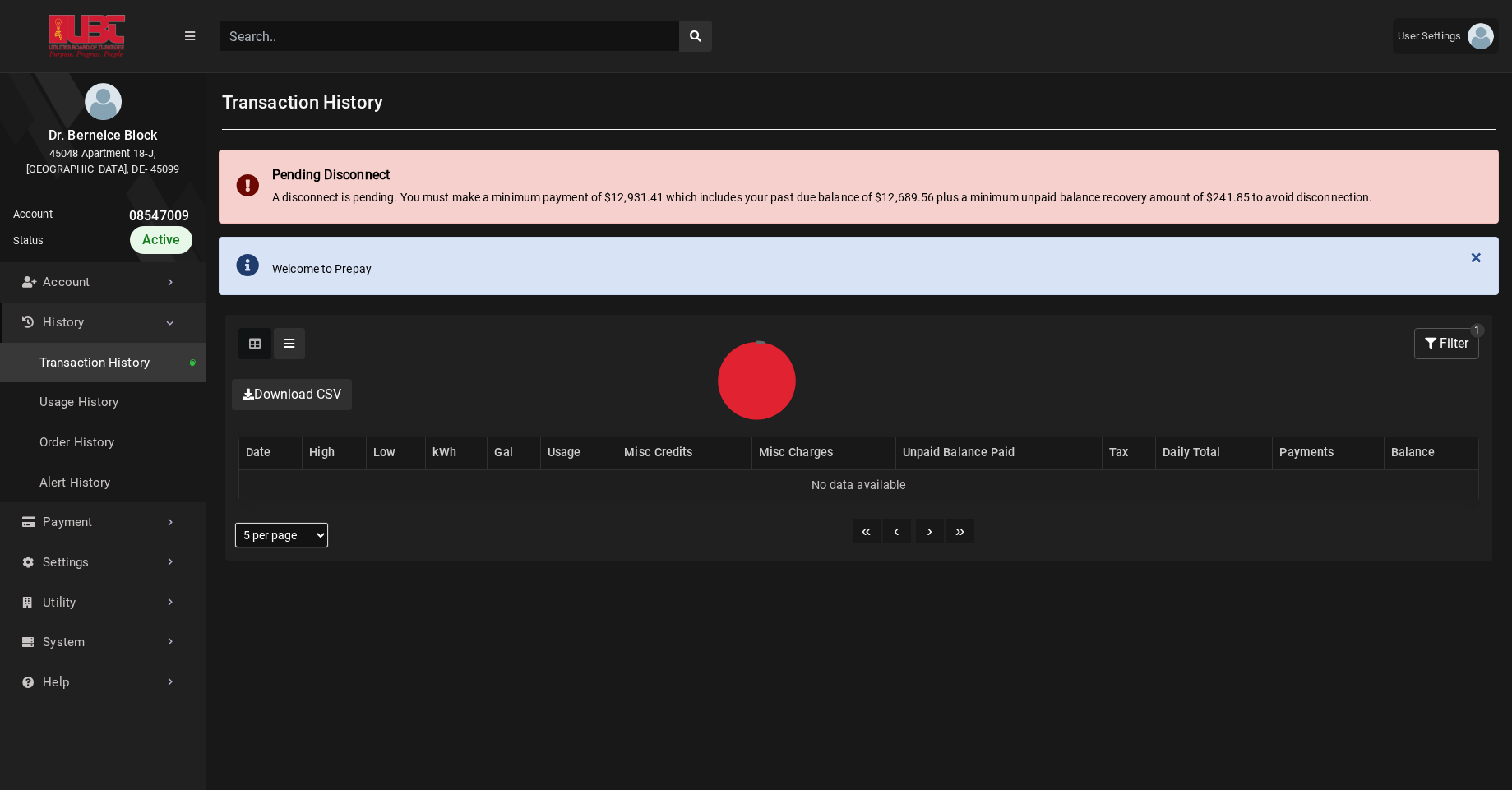
select select "25 per page"
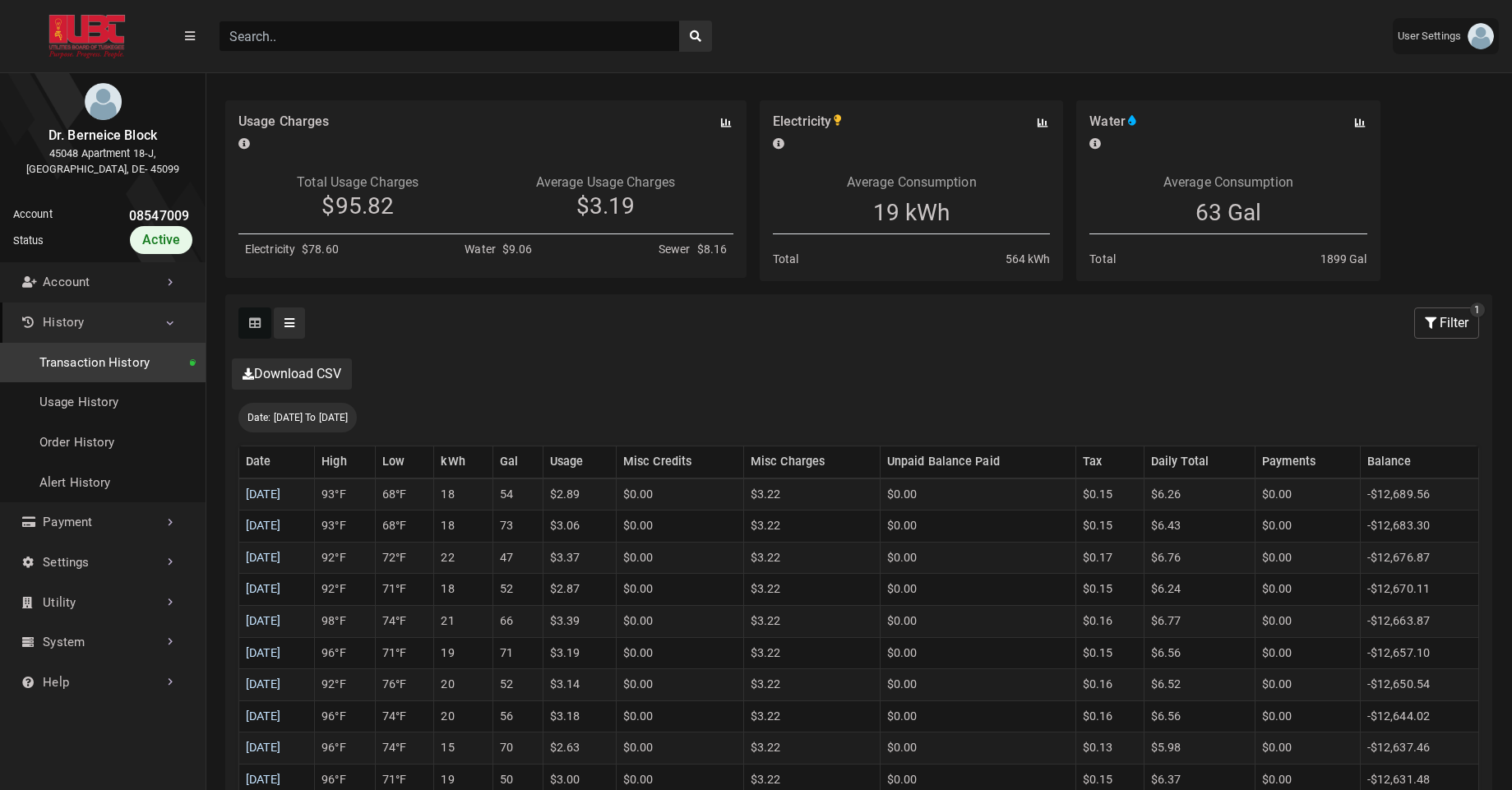
scroll to position [370, 0]
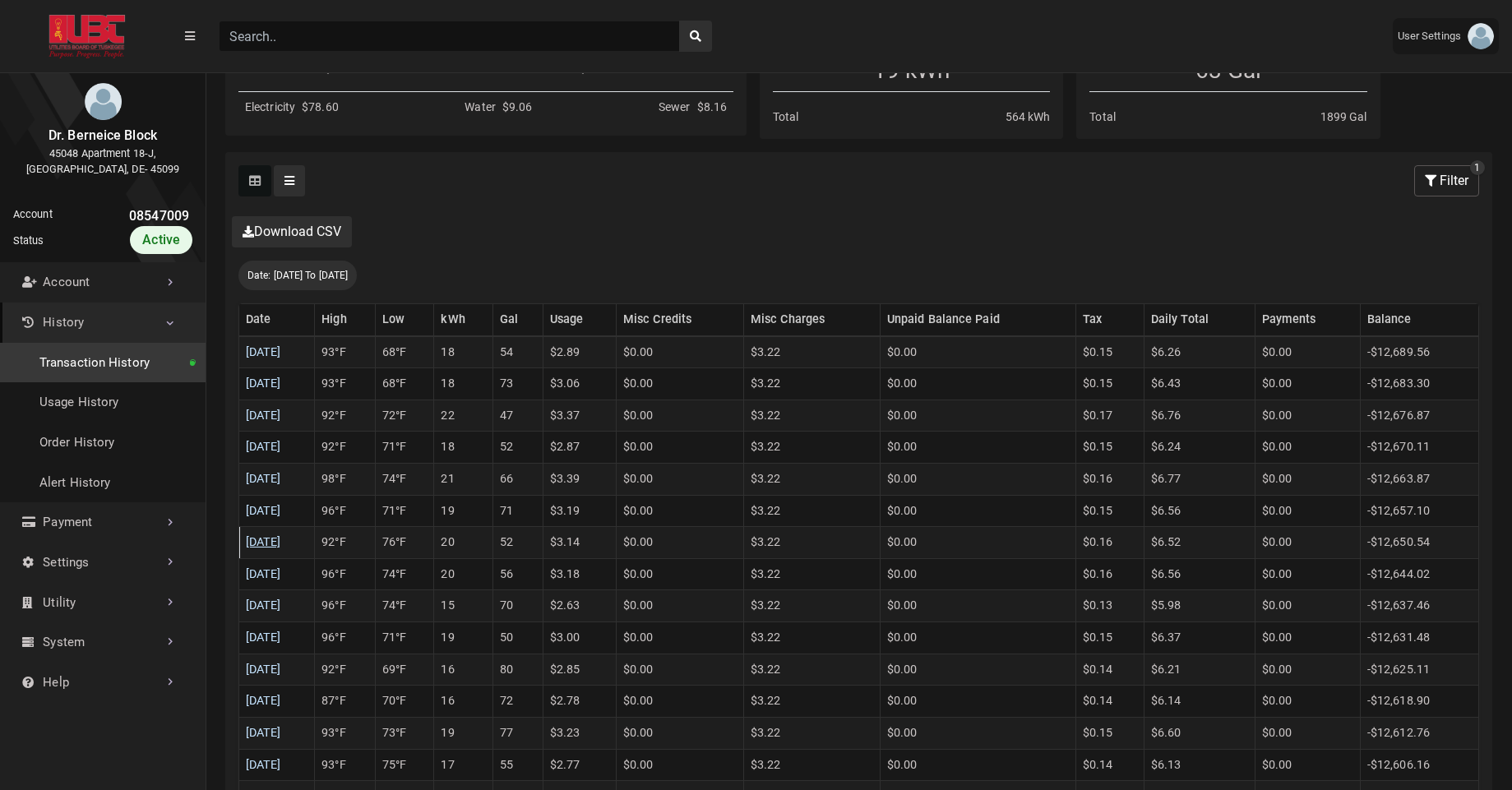
click at [281, 541] on link "08/18/2025" at bounding box center [263, 542] width 35 height 14
click at [280, 509] on link "08/19/2025" at bounding box center [263, 511] width 35 height 14
click at [281, 481] on link "08/20/2025" at bounding box center [263, 478] width 35 height 14
click at [281, 442] on link "08/21/2025" at bounding box center [263, 446] width 35 height 14
click at [281, 417] on link "08/22/2025" at bounding box center [263, 415] width 35 height 14
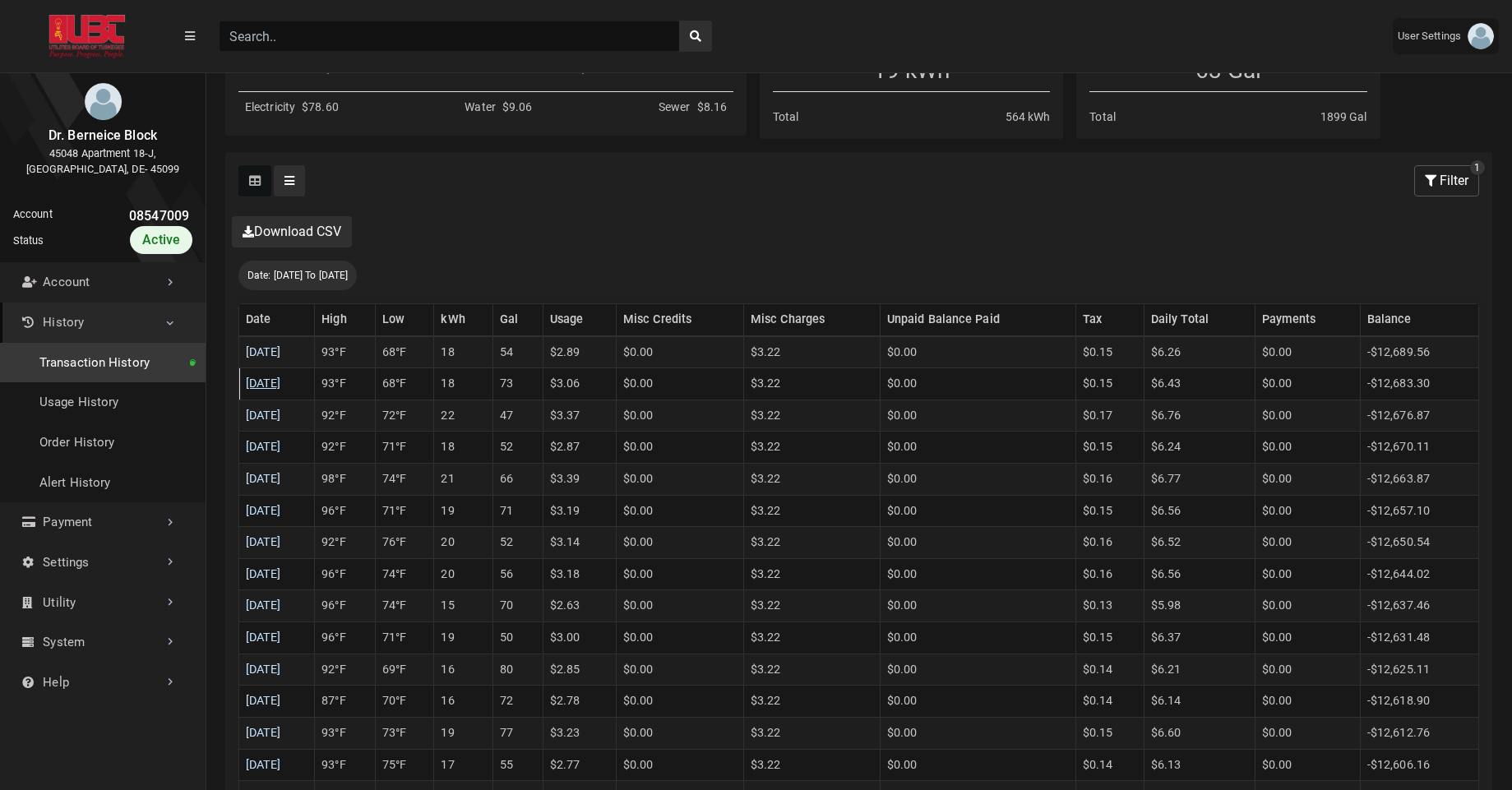
click at [281, 388] on link "08/23/2025" at bounding box center [263, 383] width 35 height 14
click at [281, 353] on link "08/24/2025" at bounding box center [263, 351] width 35 height 14
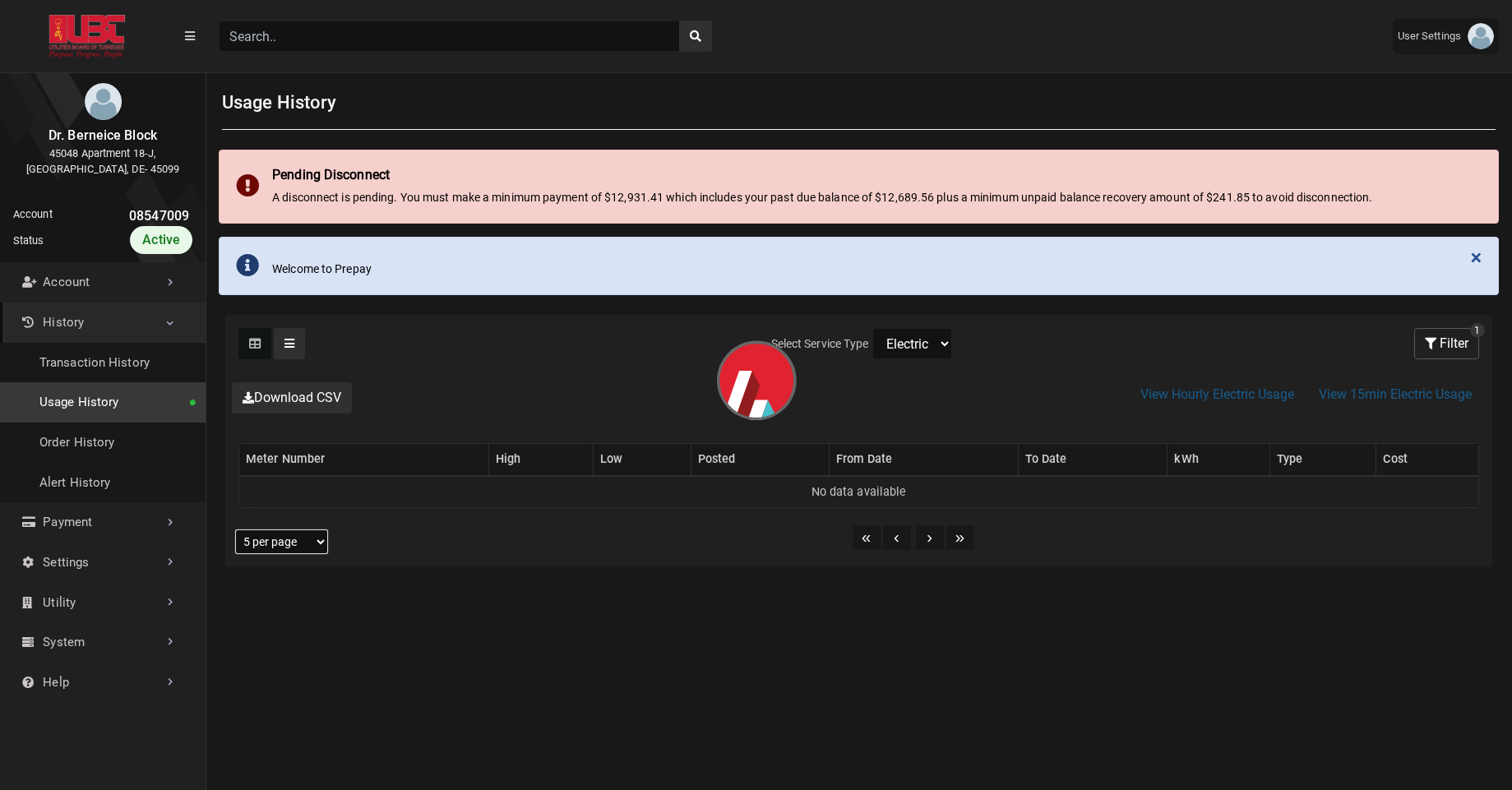
select select "25 per page"
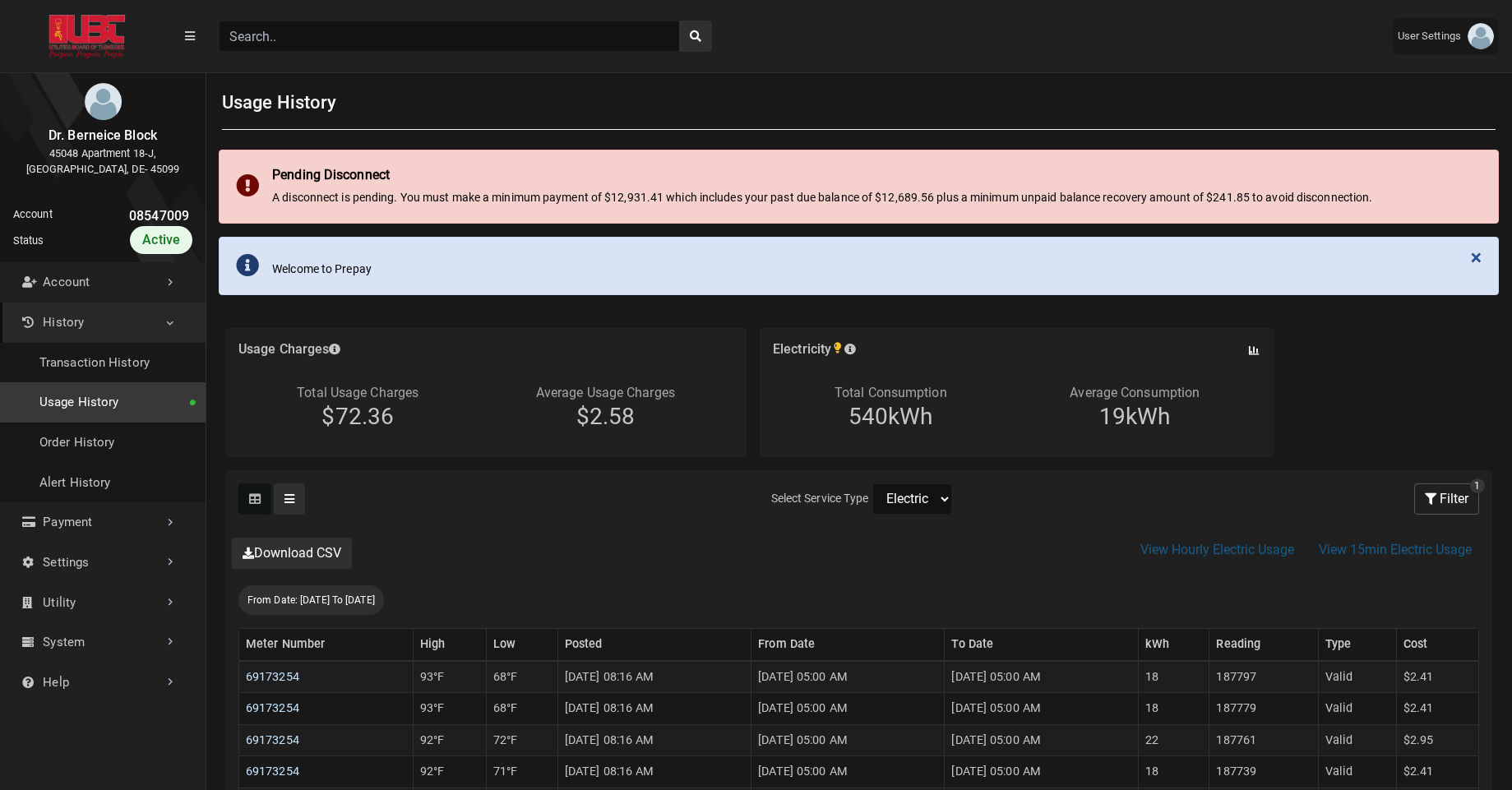
click at [130, 408] on link "Usage History" at bounding box center [103, 401] width 206 height 40
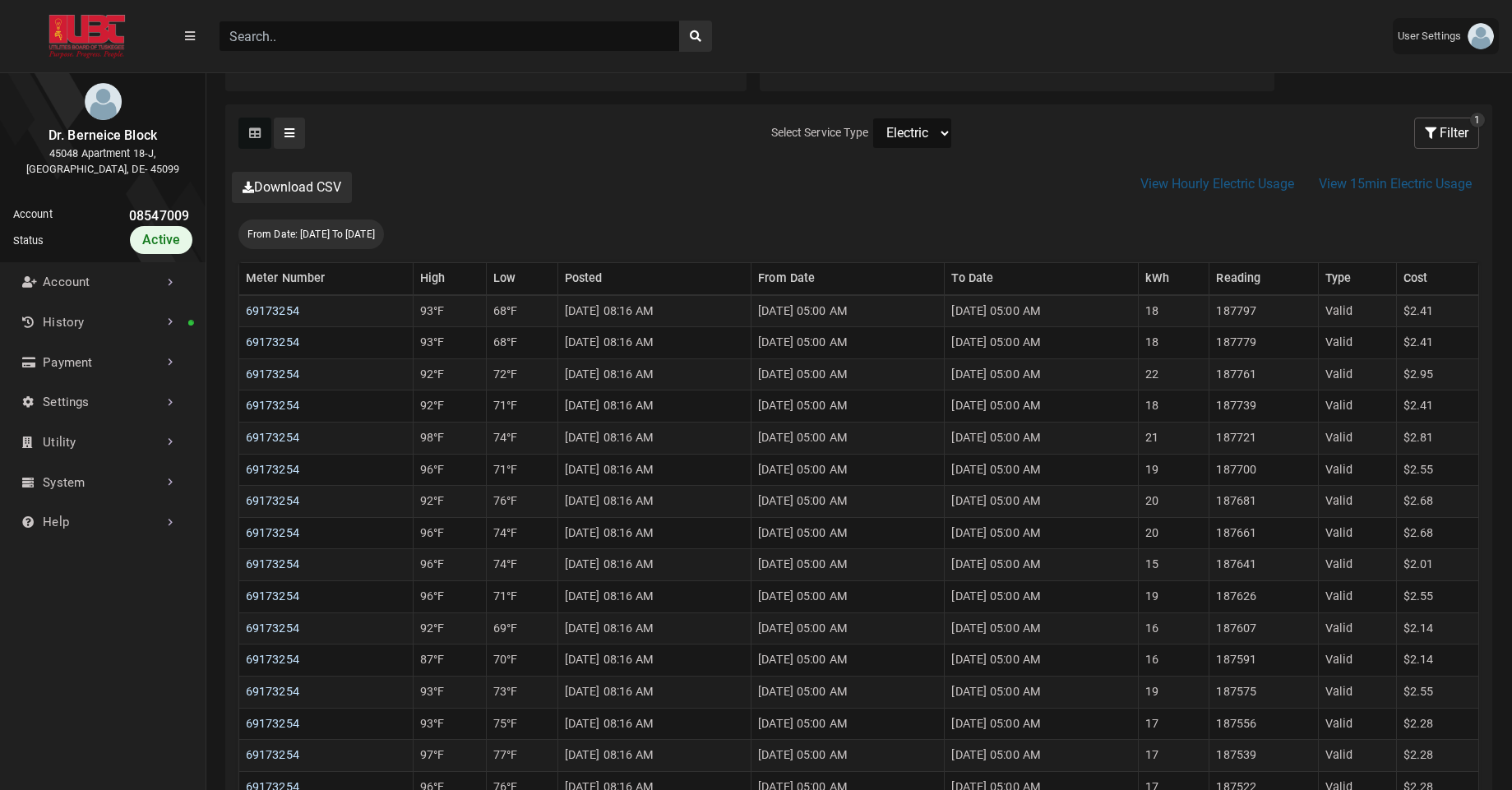
scroll to position [370, 0]
click at [1195, 503] on td "20" at bounding box center [1173, 498] width 71 height 32
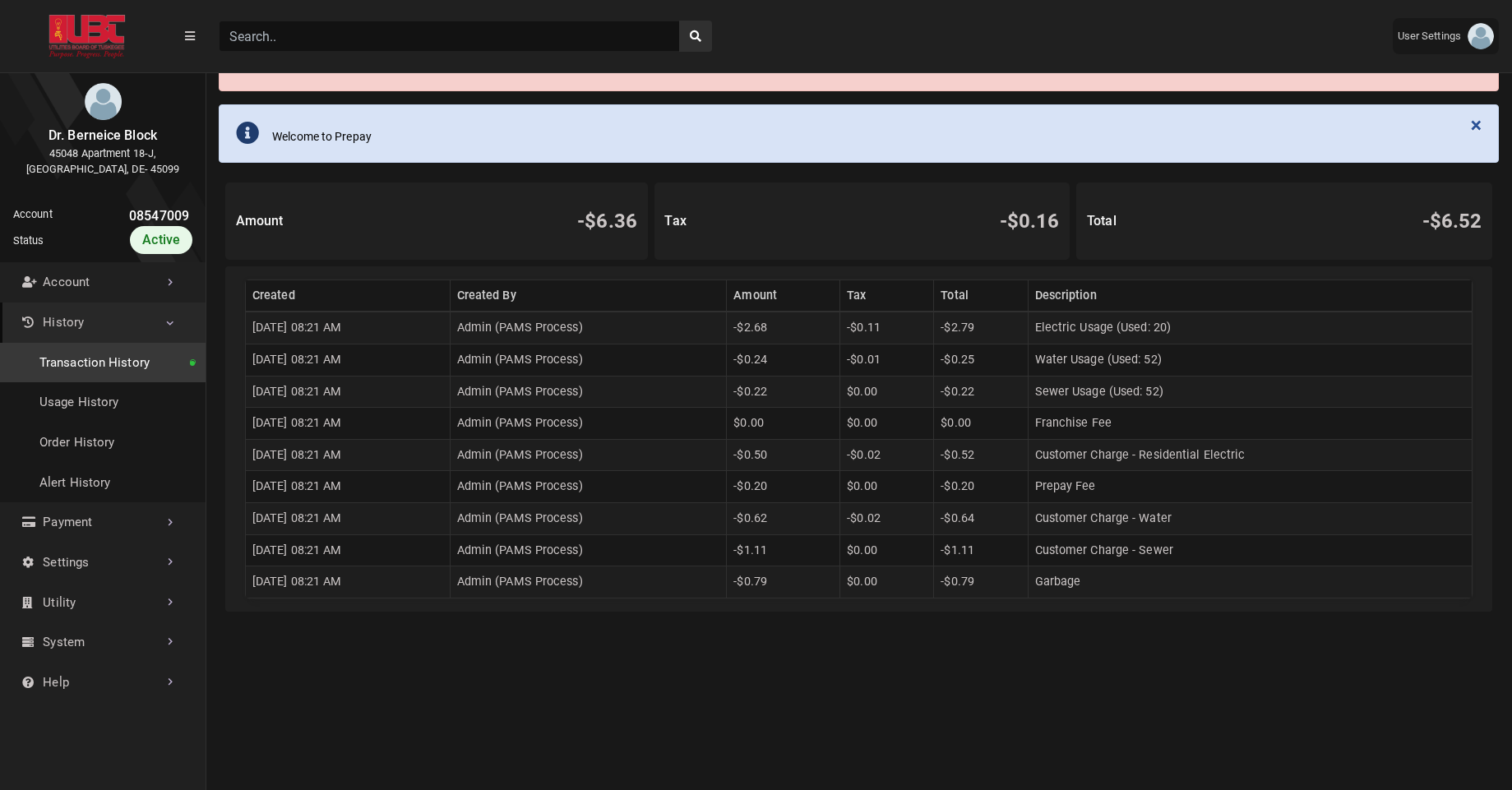
scroll to position [141, 0]
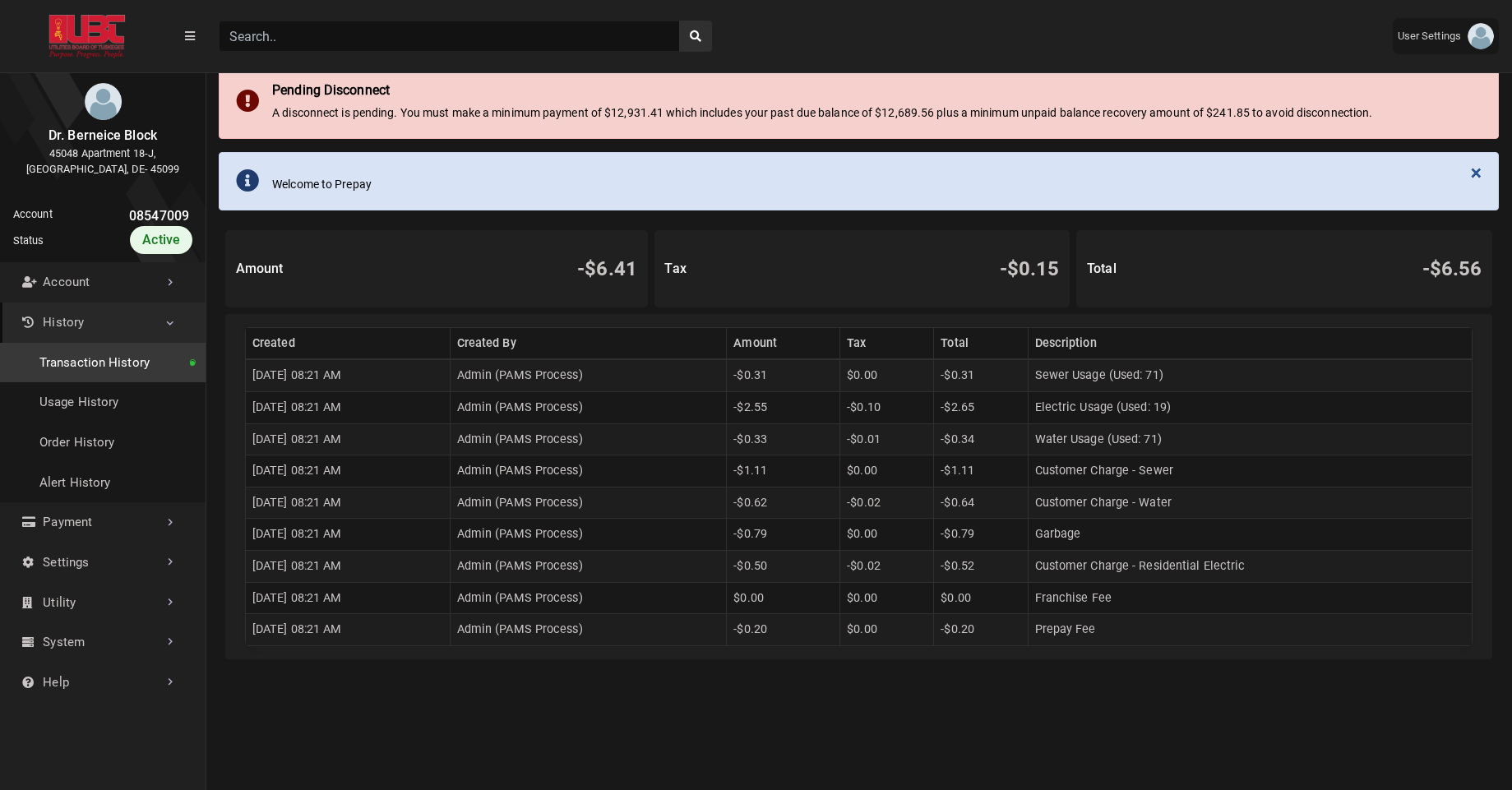
scroll to position [91, 0]
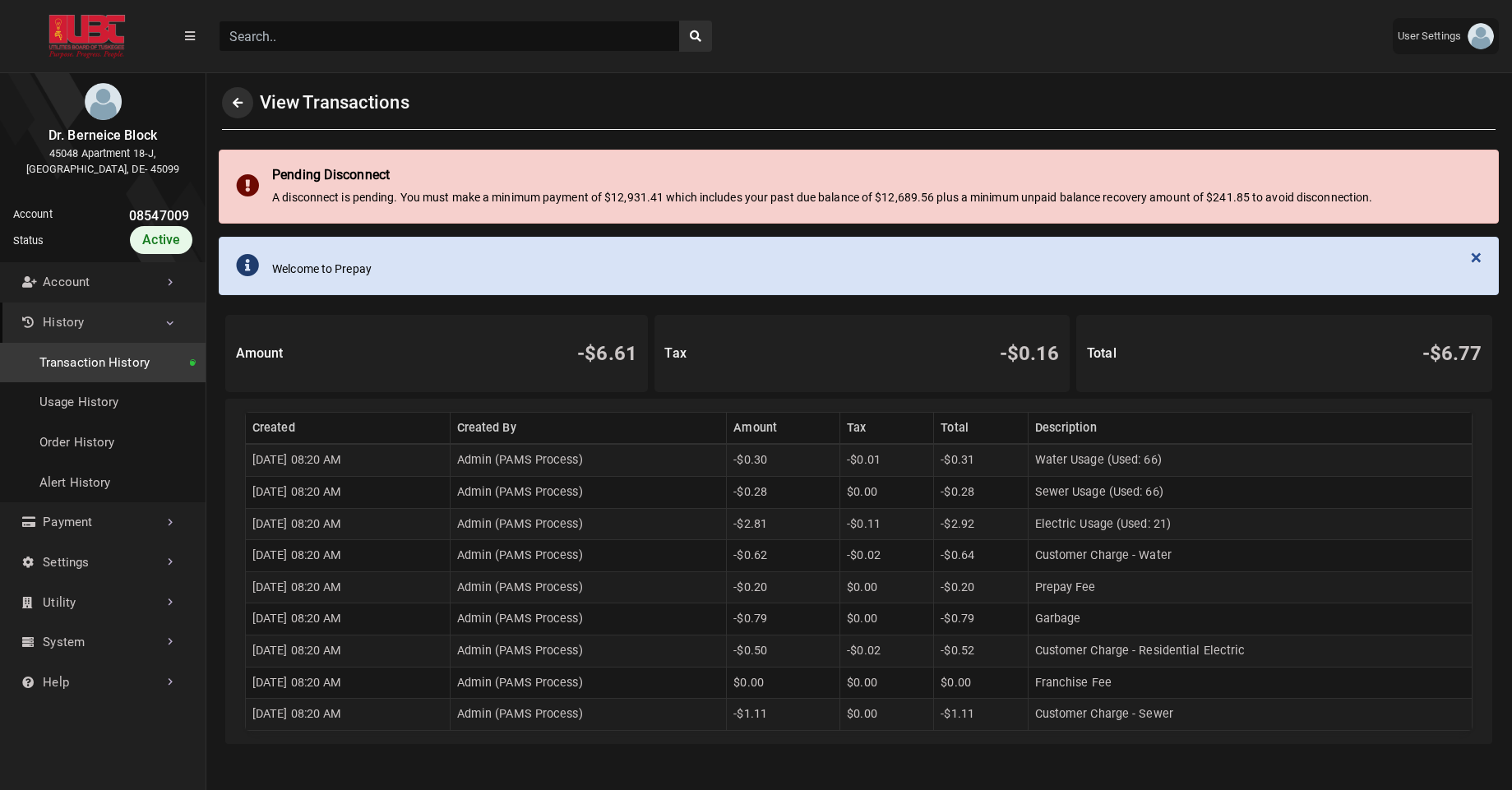
scroll to position [251, 0]
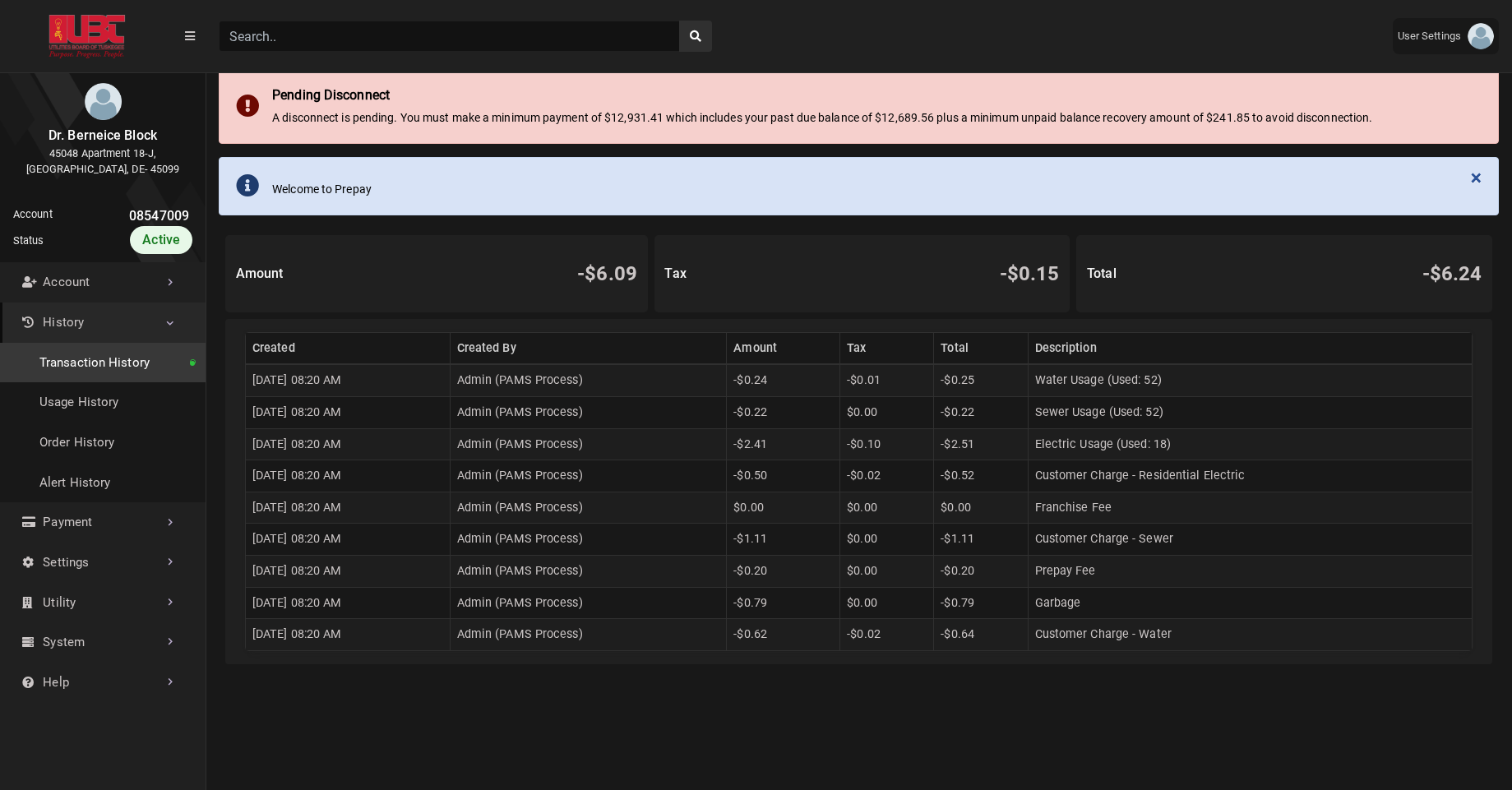
scroll to position [93, 0]
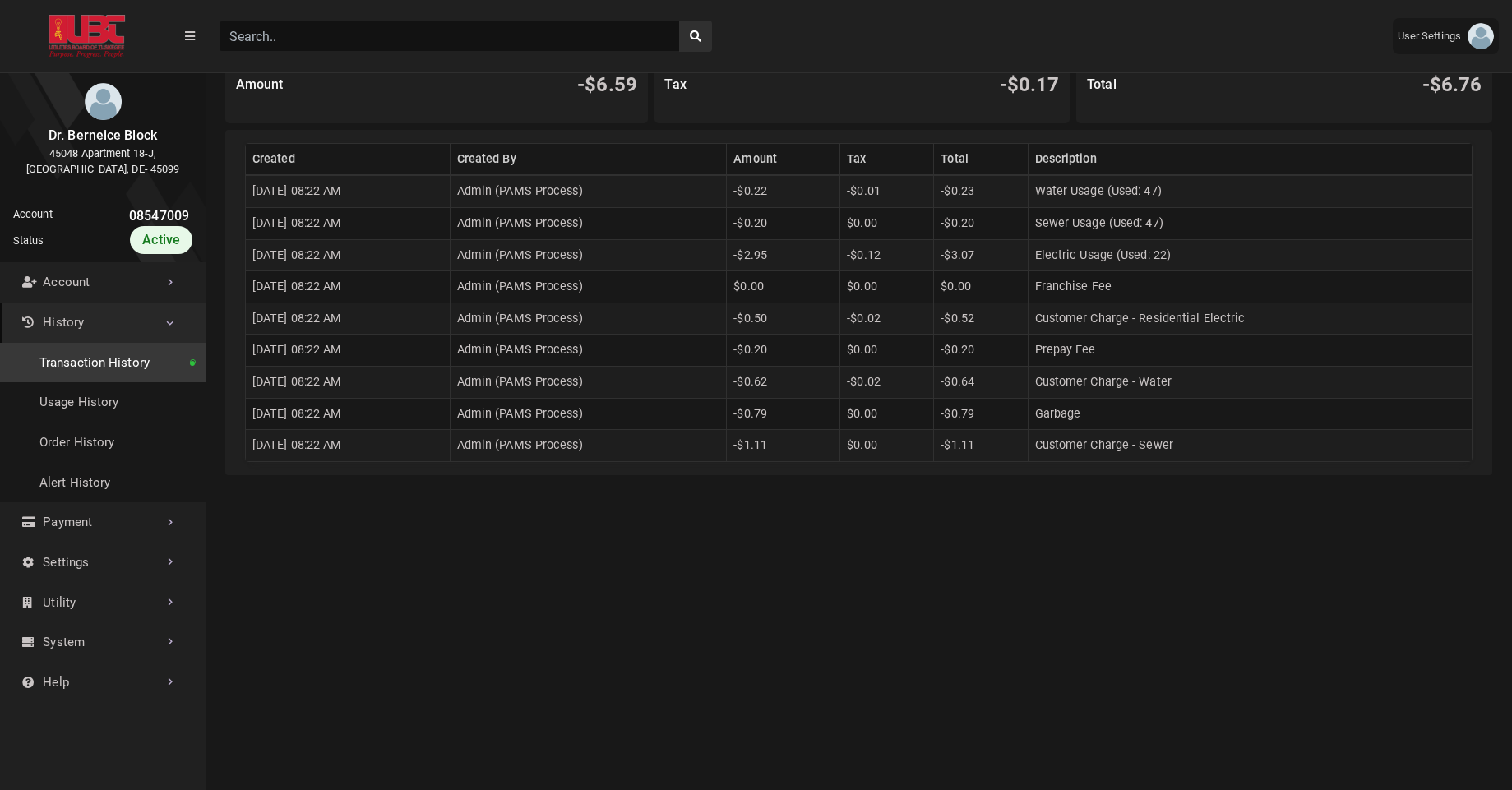
scroll to position [271, 0]
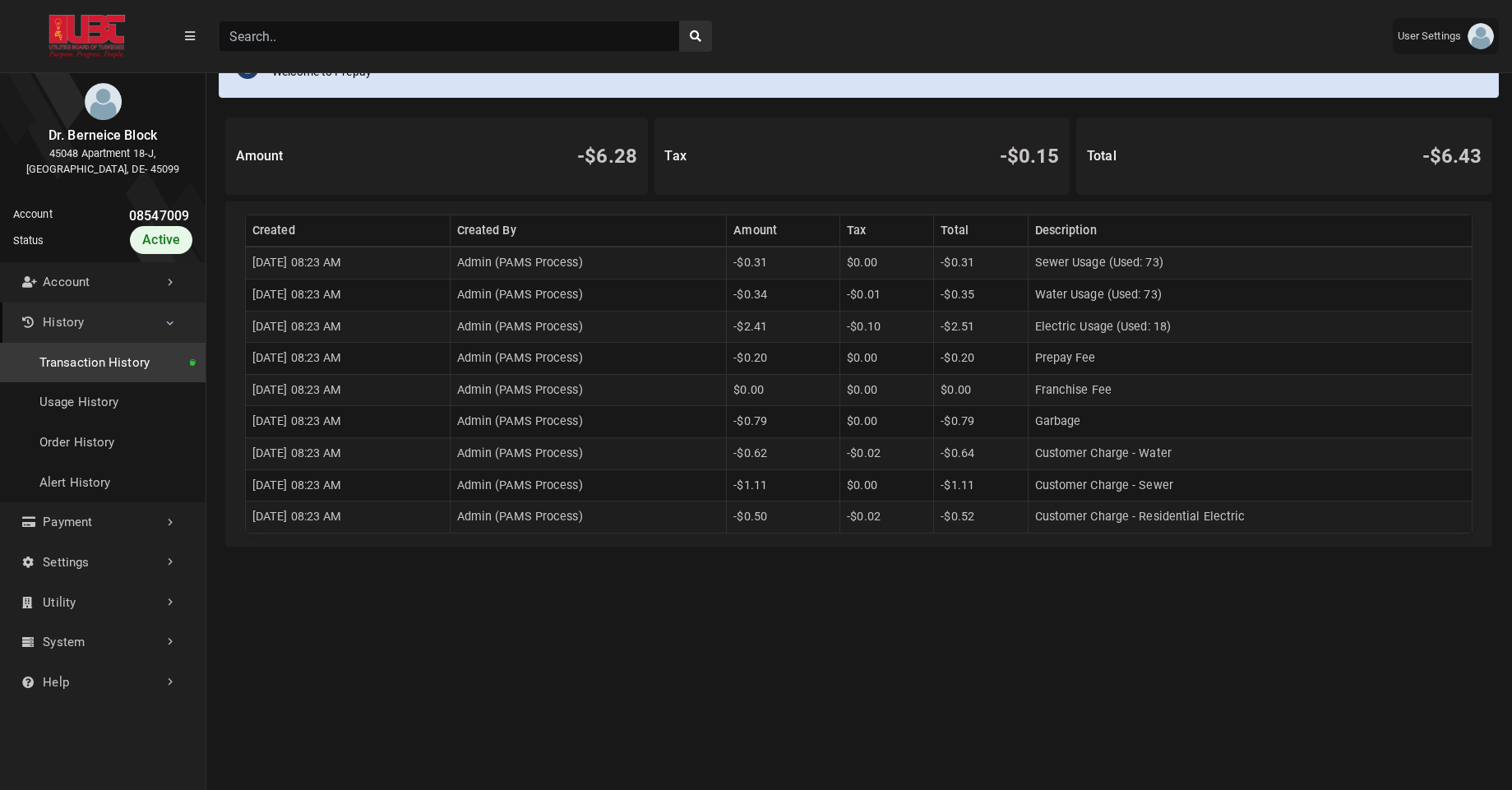
scroll to position [199, 0]
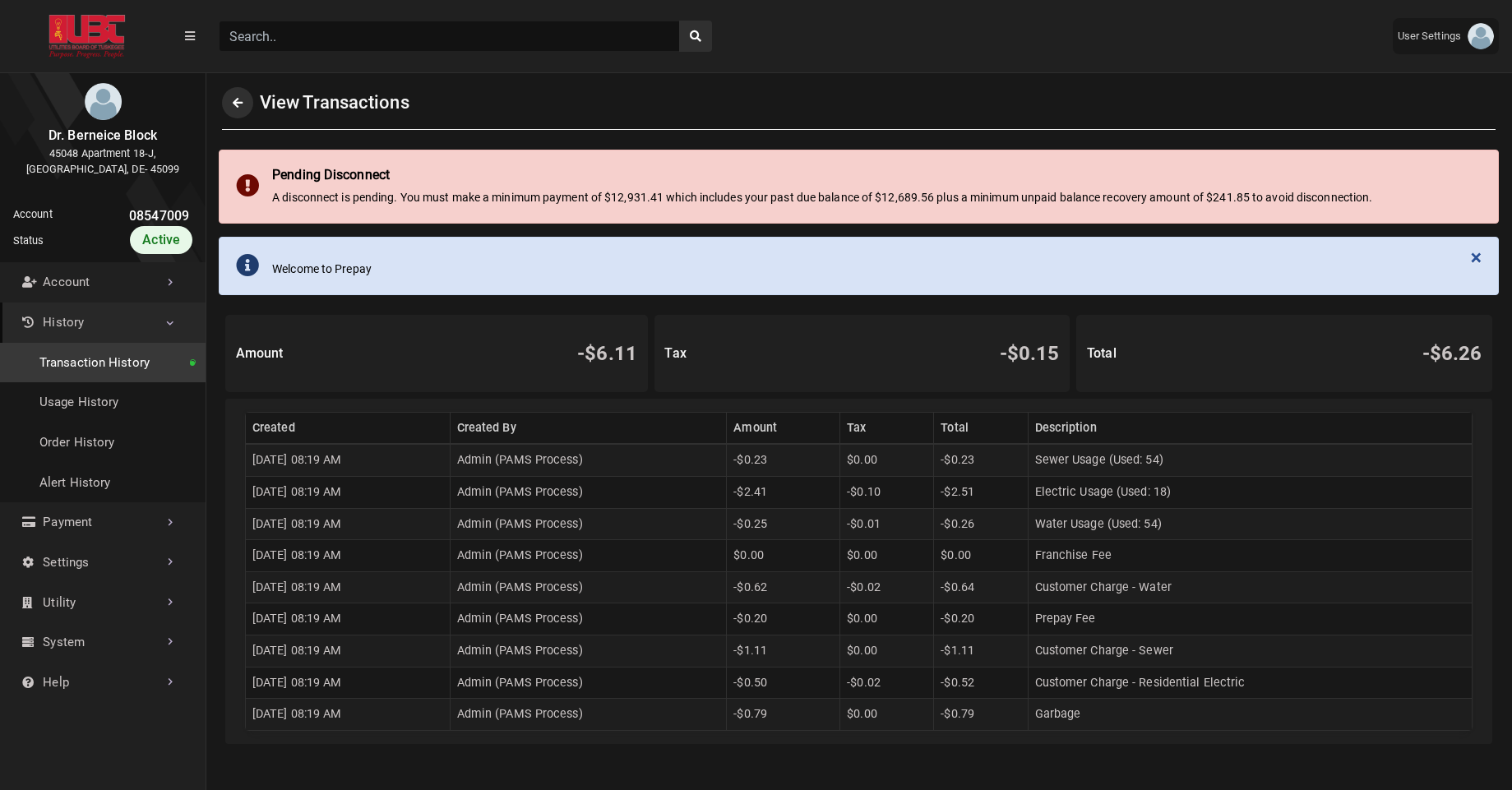
scroll to position [4, 1]
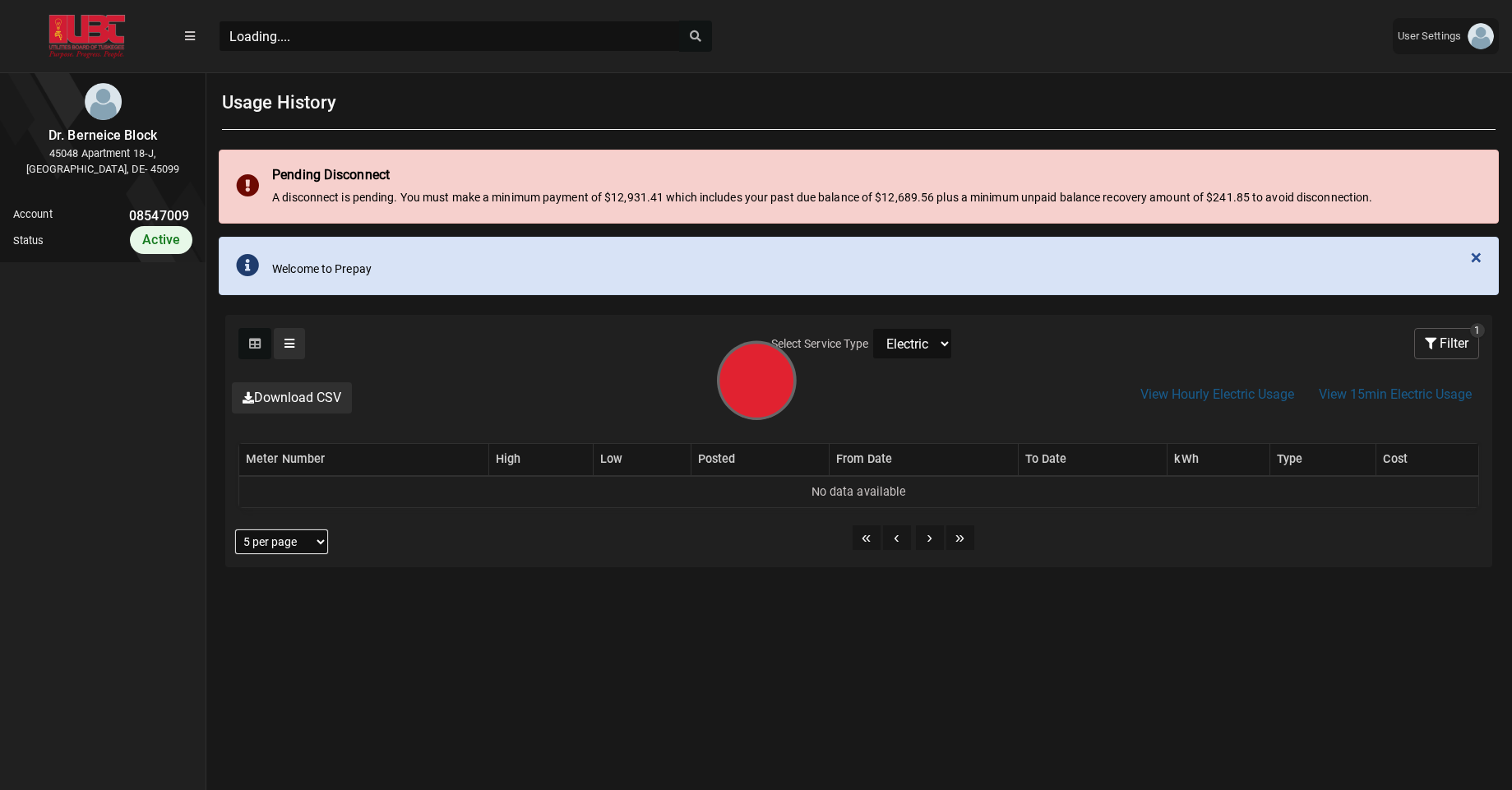
scroll to position [7, 1]
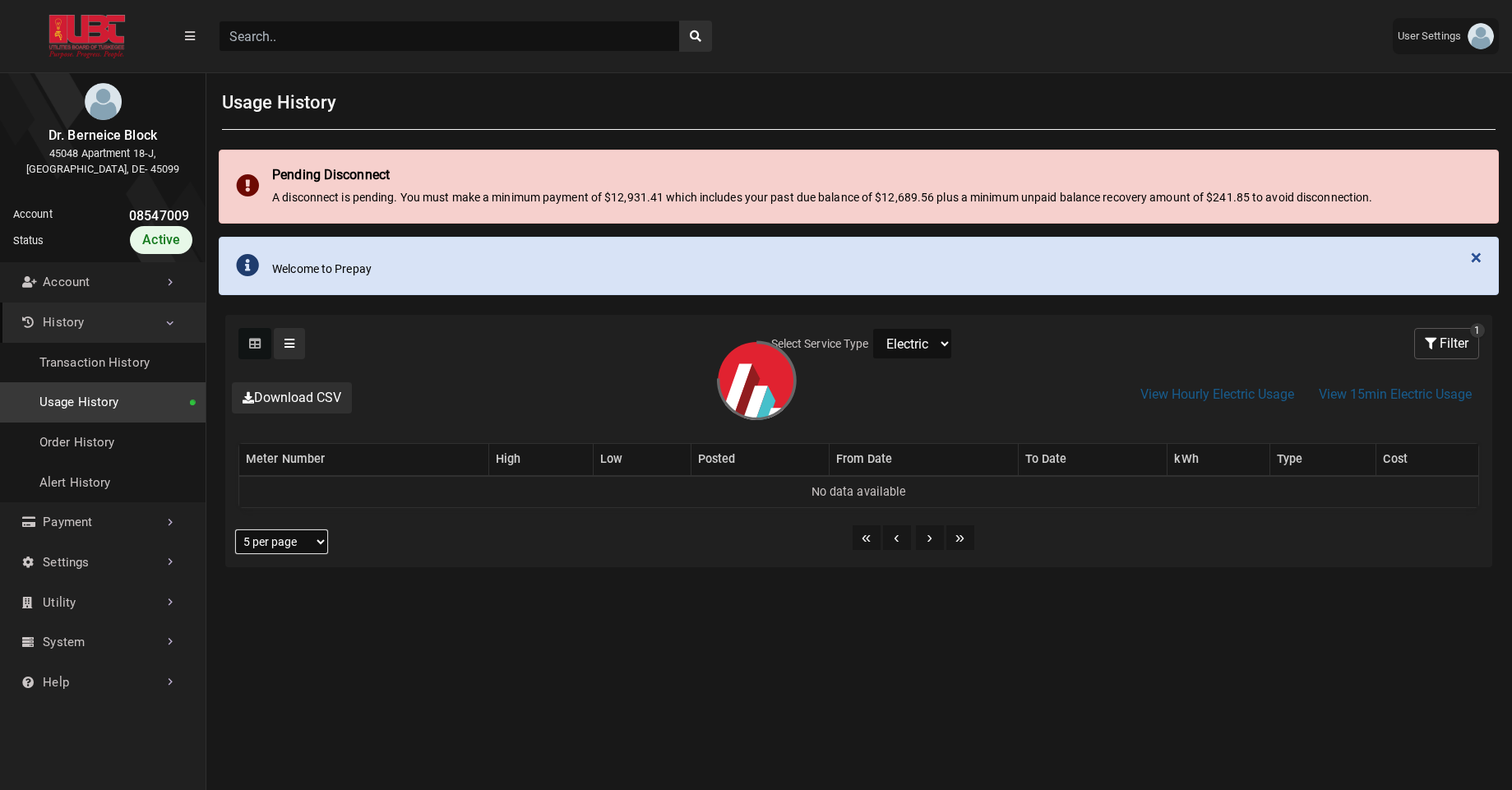
select select "Water"
click at [872, 328] on select "Electric Sewer Water" at bounding box center [912, 344] width 80 height 32
select select "25 per page"
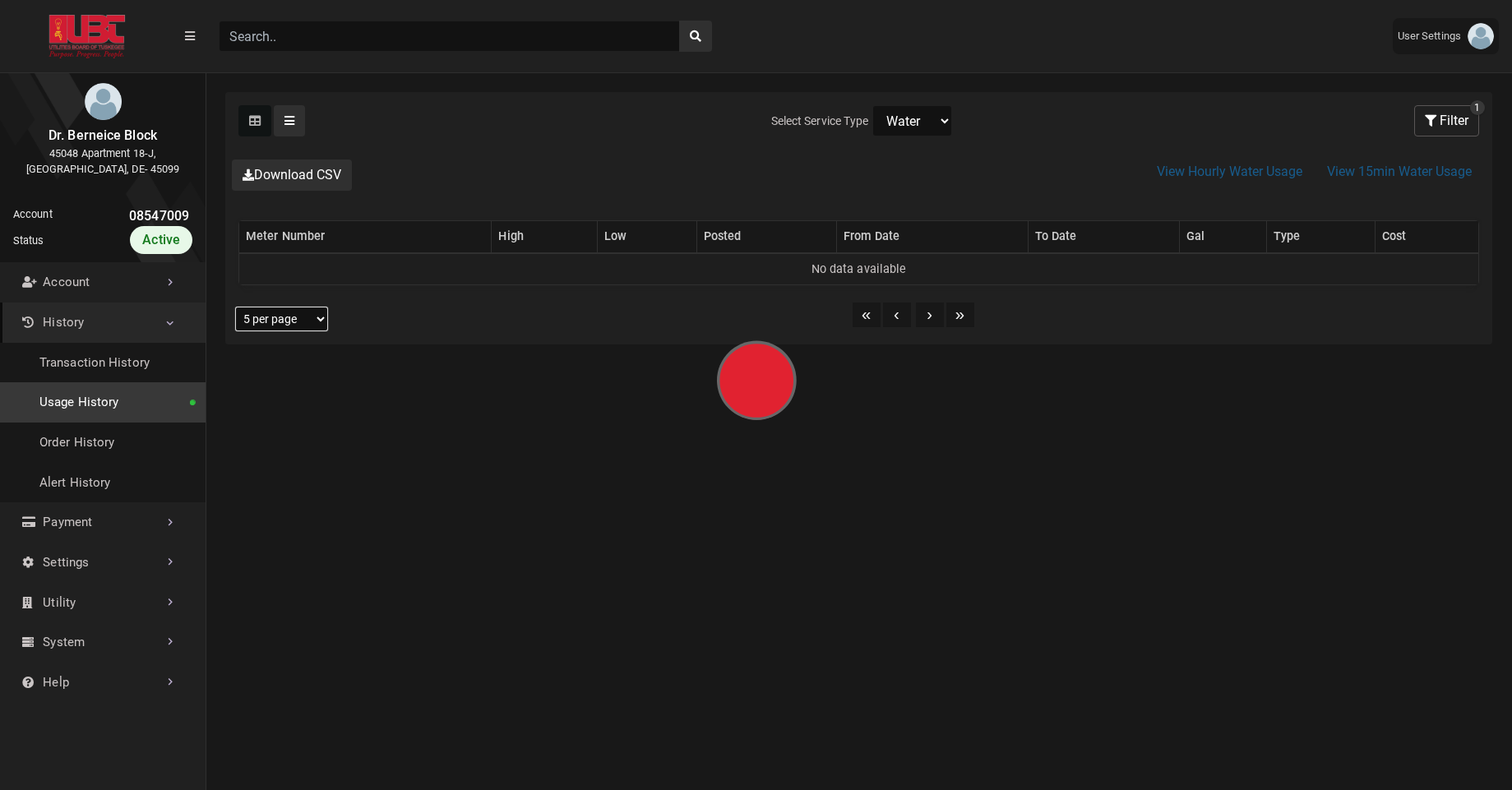
scroll to position [256, 0]
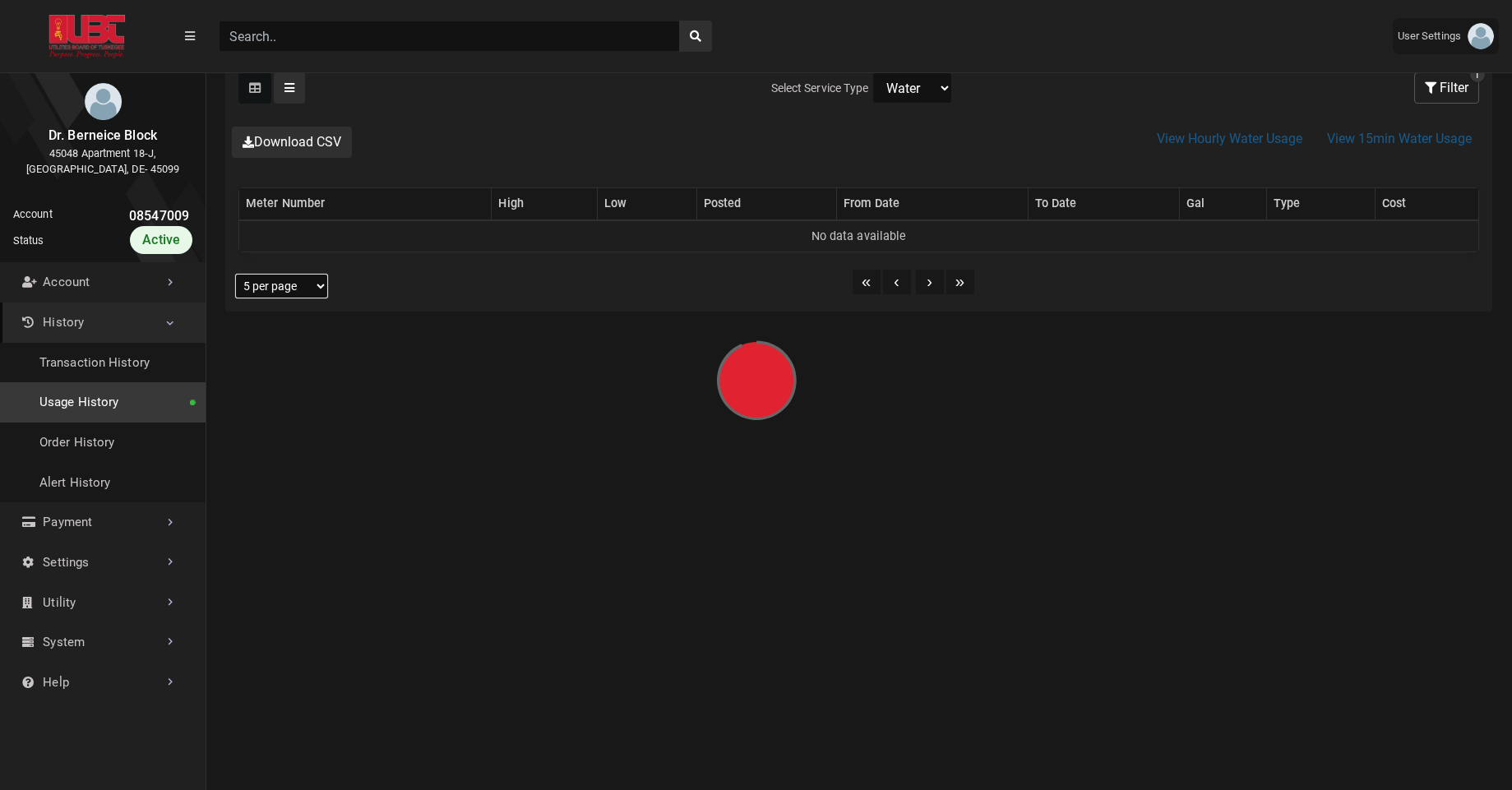
select select "25 per page"
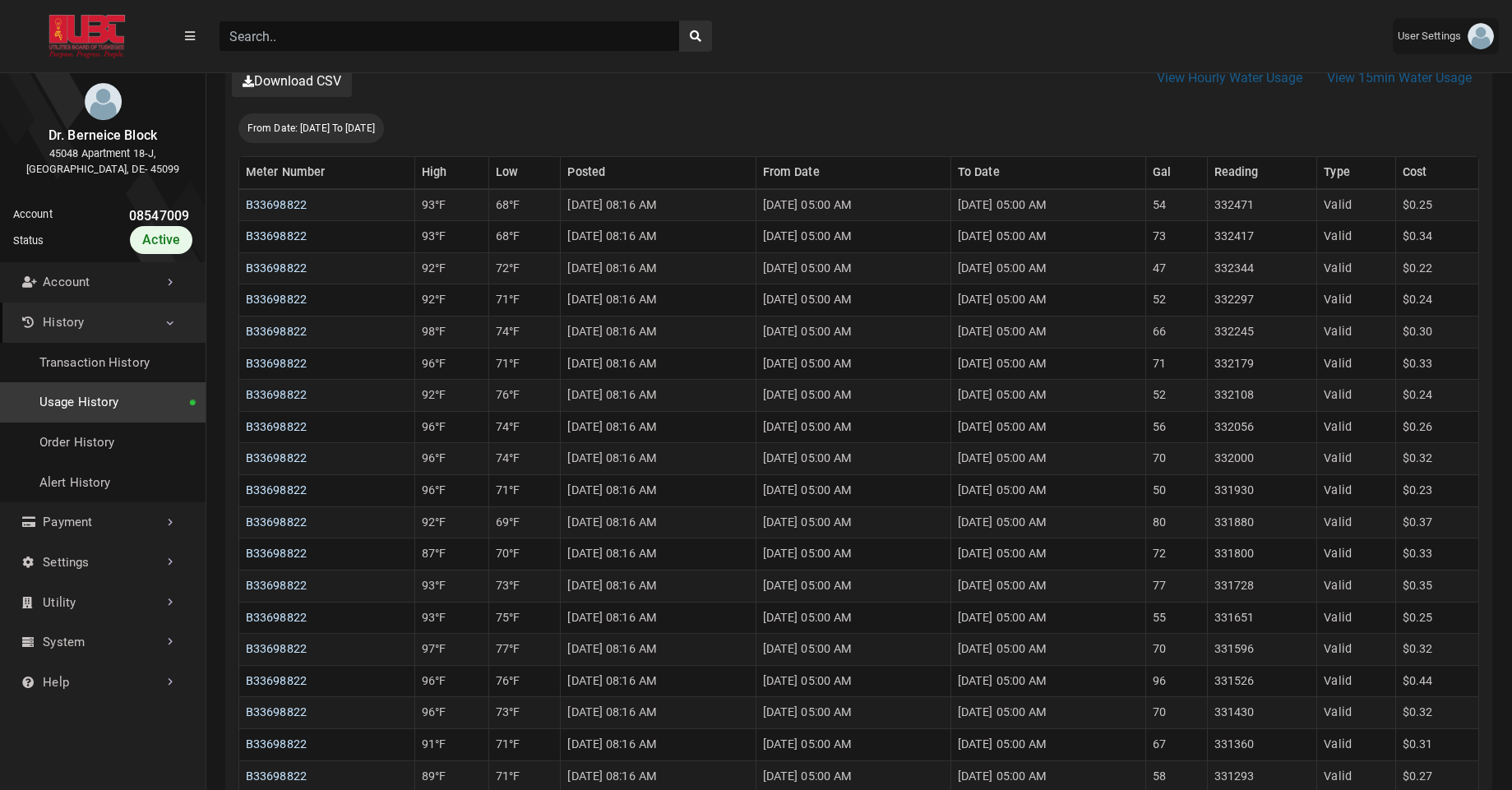
scroll to position [485, 0]
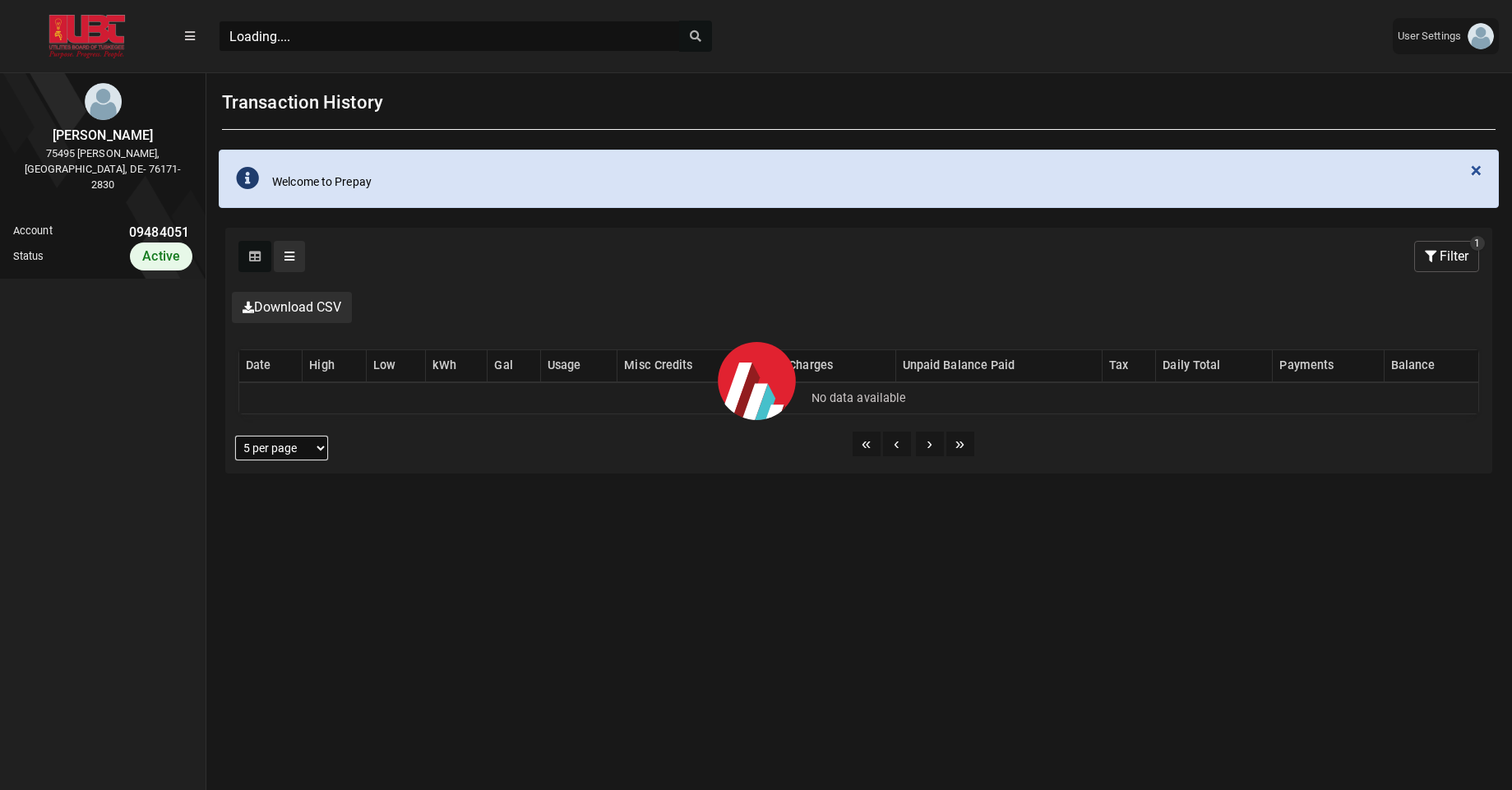
scroll to position [541, 206]
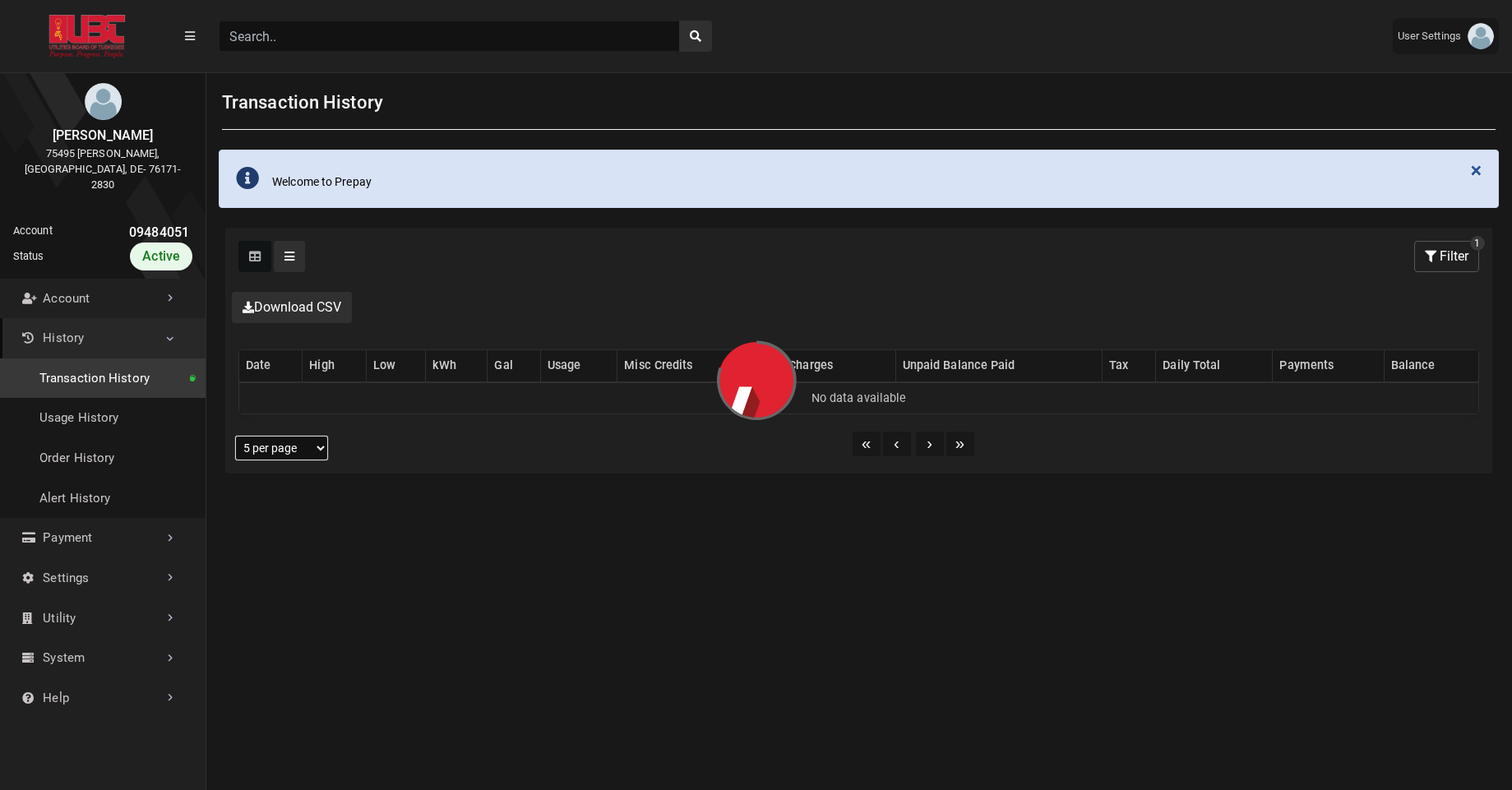
select select "25 per page"
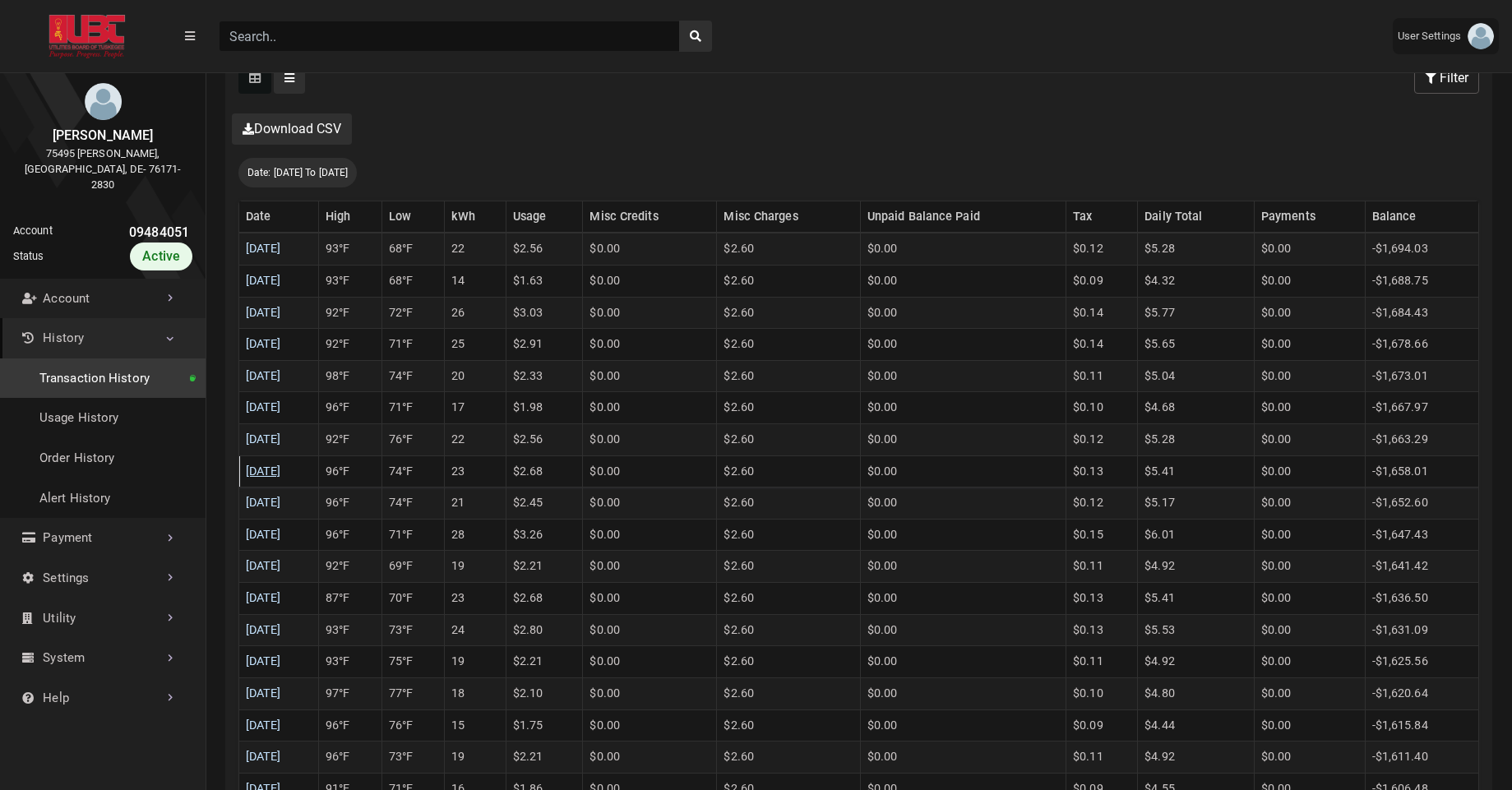
scroll to position [376, 0]
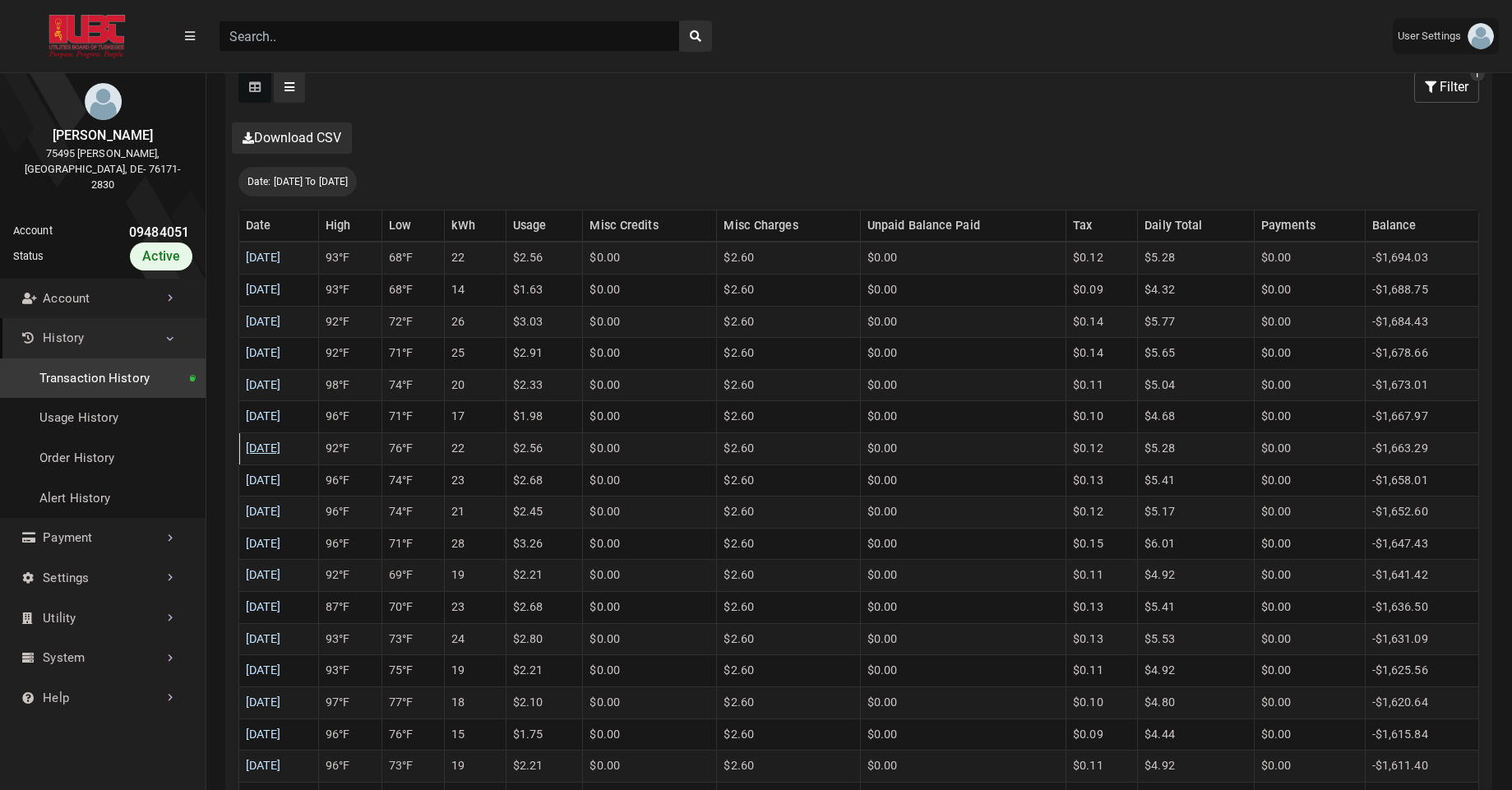
click at [260, 453] on link "08/18/2025" at bounding box center [263, 448] width 35 height 14
click at [281, 413] on link "08/19/2025" at bounding box center [263, 416] width 35 height 14
click at [281, 389] on link "08/20/2025" at bounding box center [263, 385] width 35 height 14
click at [281, 351] on link "08/21/2025" at bounding box center [263, 352] width 35 height 14
click at [281, 316] on link "08/22/2025" at bounding box center [263, 322] width 35 height 14
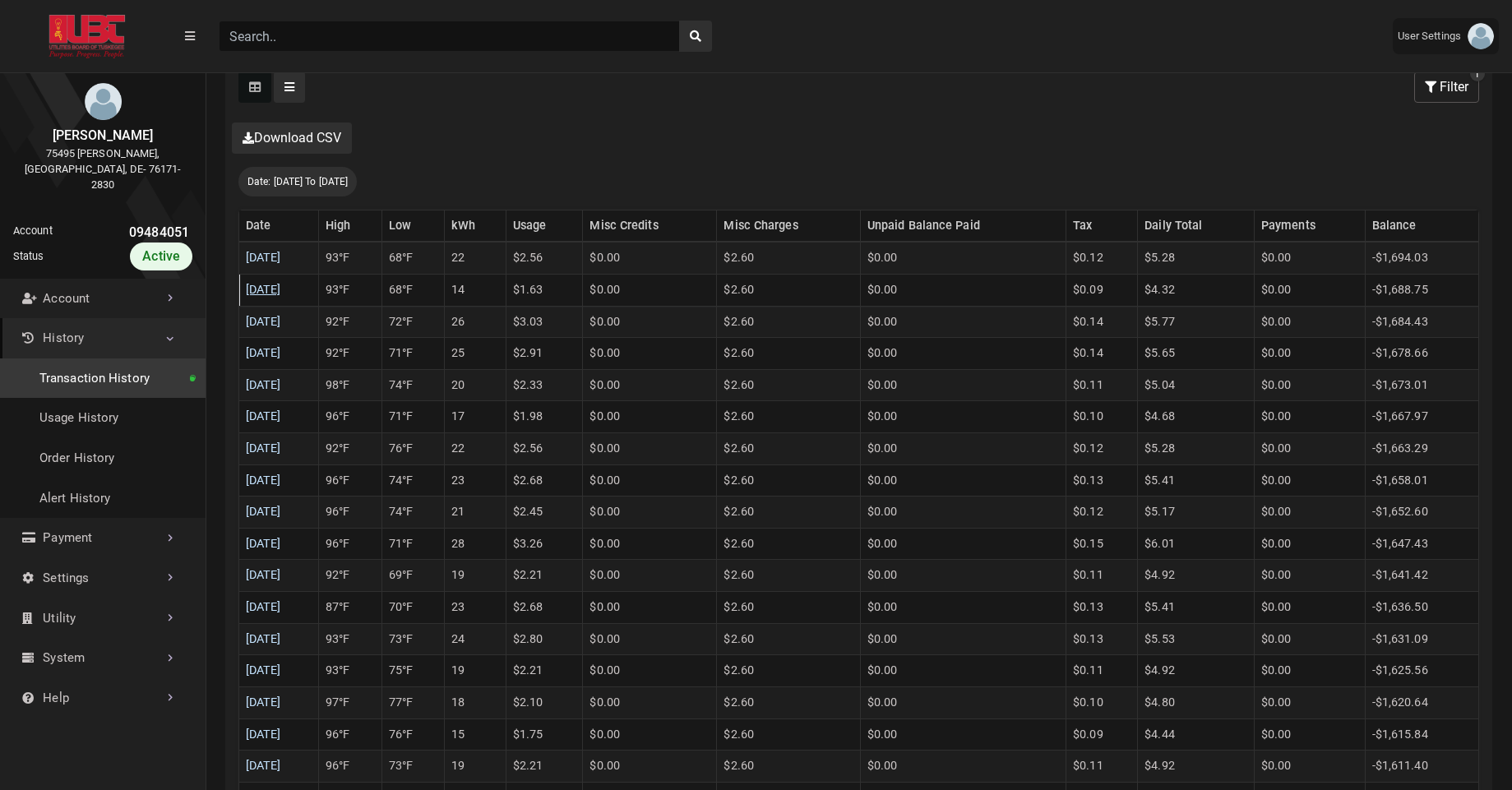
click at [281, 294] on link "08/23/2025" at bounding box center [263, 289] width 35 height 14
click at [281, 261] on link "08/24/2025" at bounding box center [263, 257] width 35 height 14
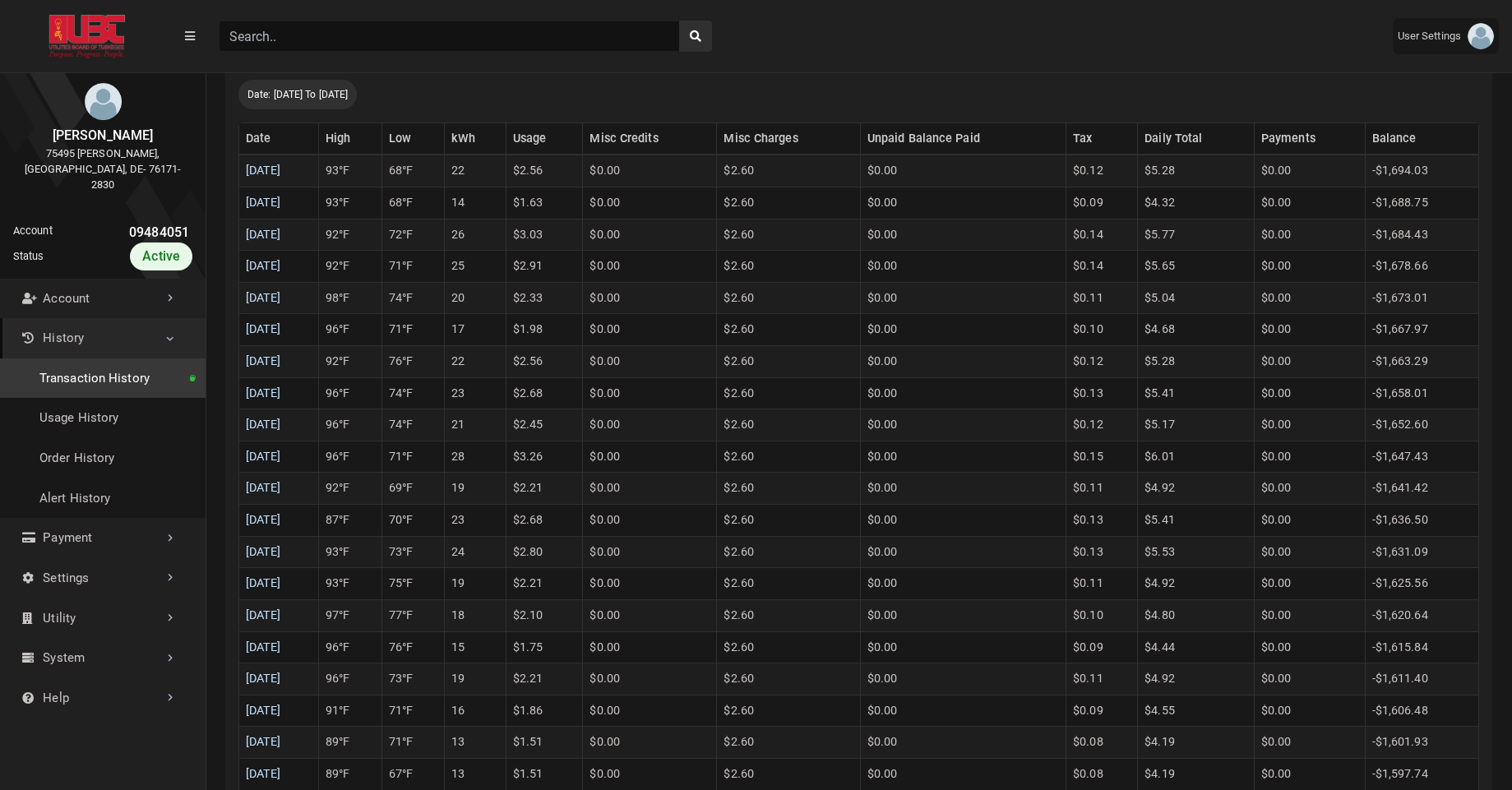
scroll to position [454, 0]
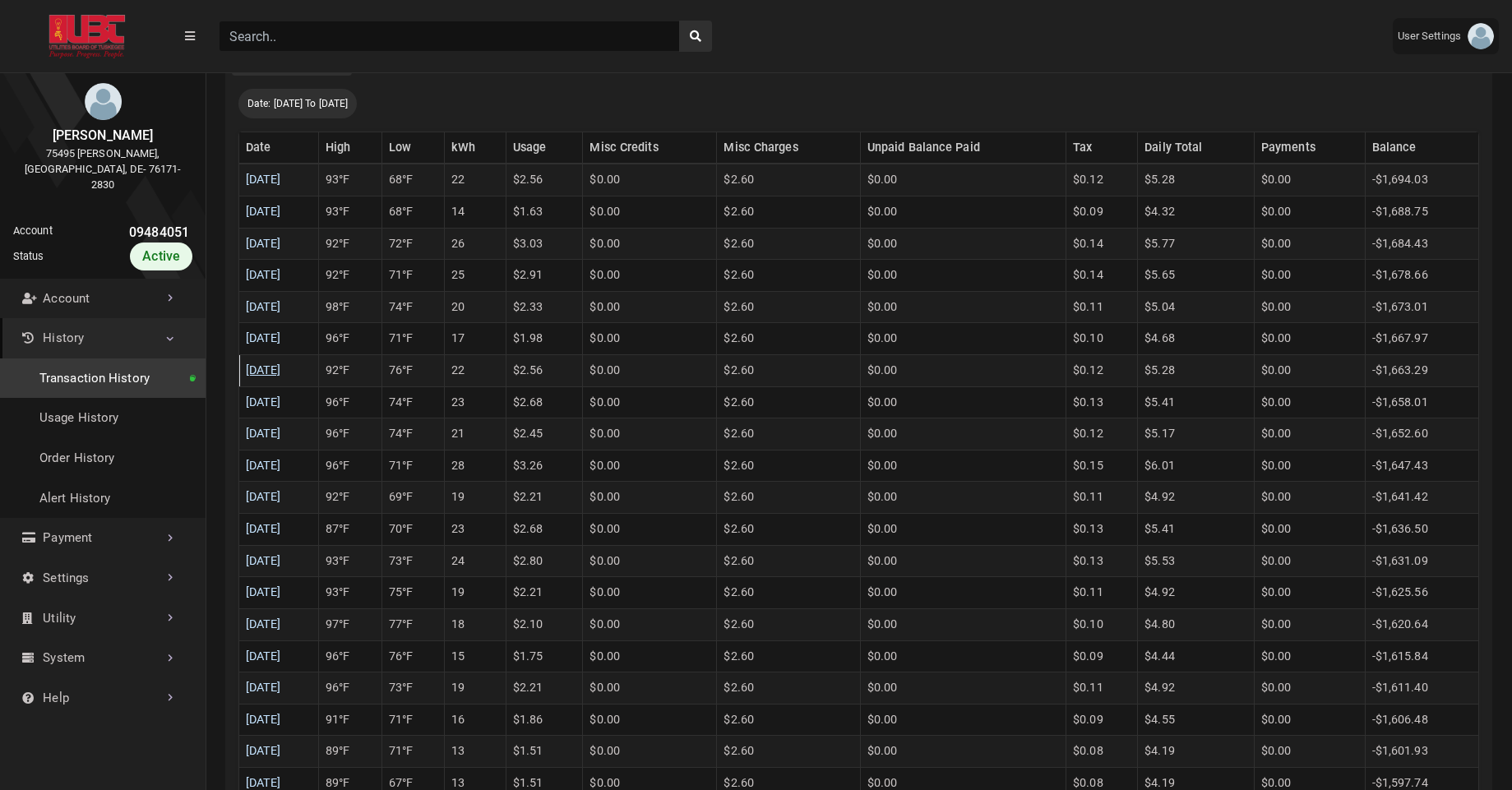
click at [281, 374] on link "08/18/2025" at bounding box center [263, 370] width 35 height 14
click at [275, 344] on link "08/19/2025" at bounding box center [263, 338] width 35 height 14
click at [281, 309] on link "08/20/2025" at bounding box center [263, 307] width 35 height 14
click at [281, 280] on link "08/21/2025" at bounding box center [263, 274] width 35 height 14
click at [267, 243] on link "08/22/2025" at bounding box center [263, 243] width 35 height 14
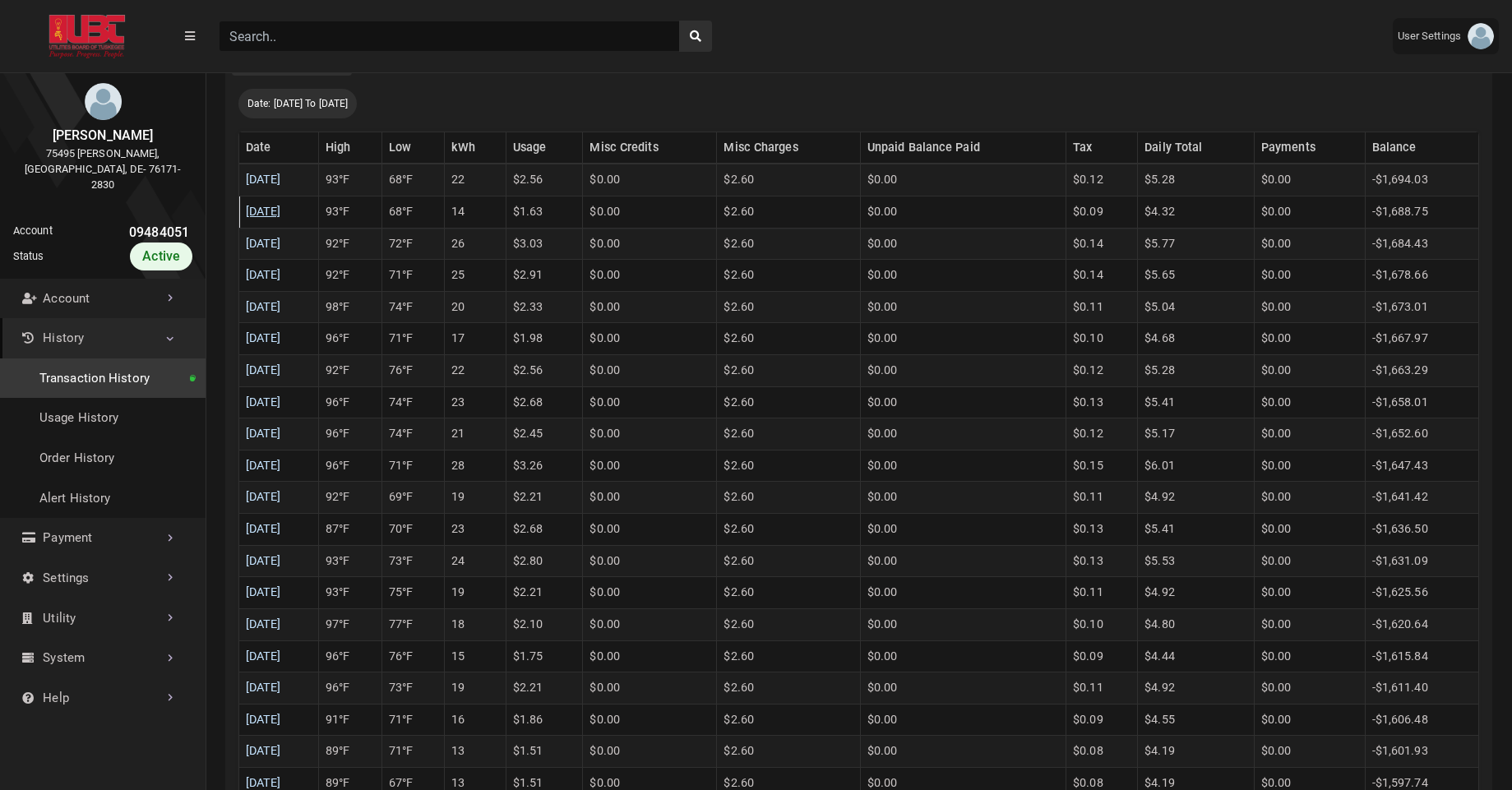
click at [281, 213] on link "08/23/2025" at bounding box center [263, 211] width 35 height 14
click at [281, 185] on link "08/24/2025" at bounding box center [263, 179] width 35 height 14
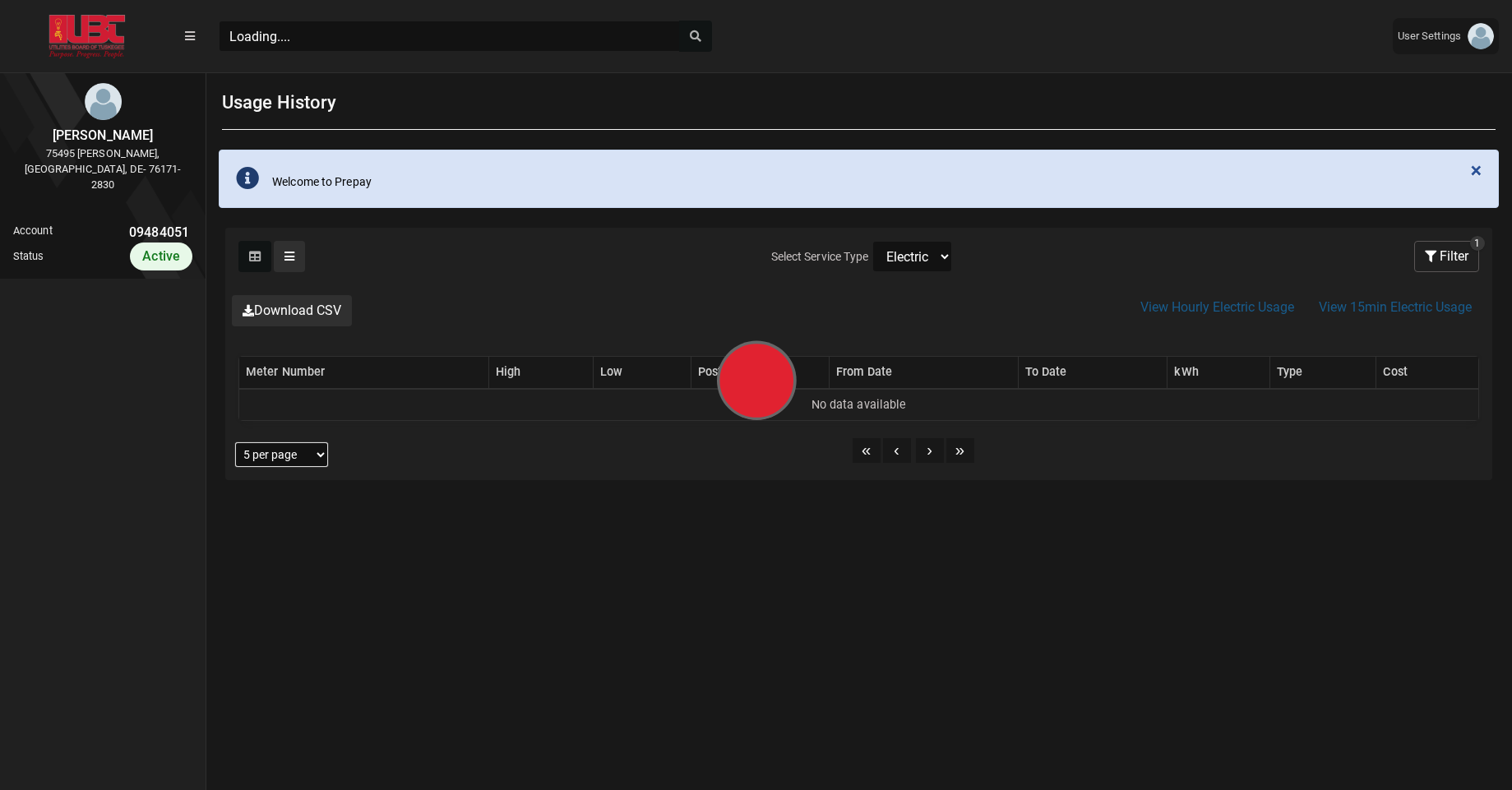
scroll to position [4, 1]
select select "25 per page"
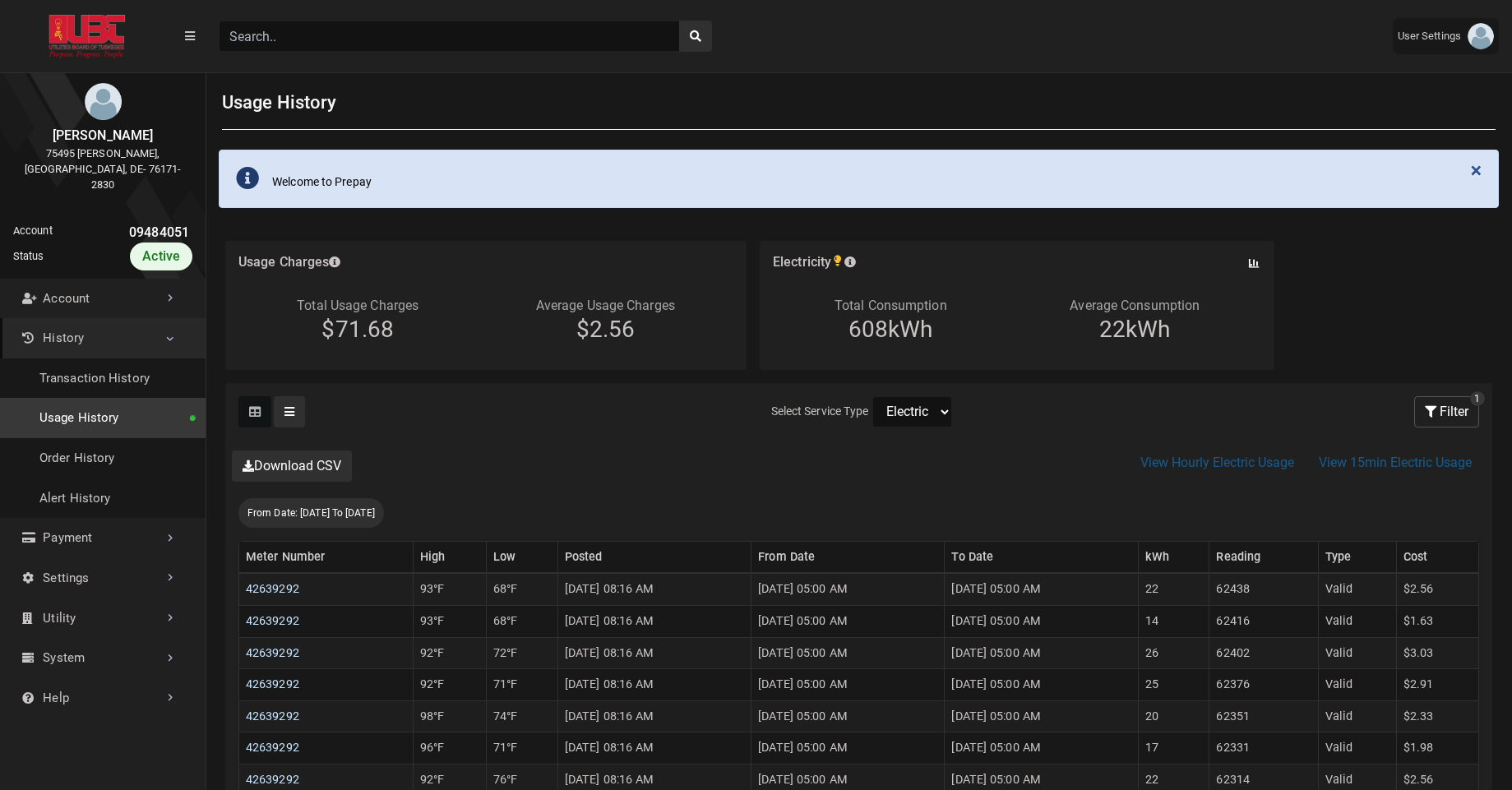
scroll to position [7, 1]
click at [924, 402] on select "Electric" at bounding box center [912, 412] width 80 height 32
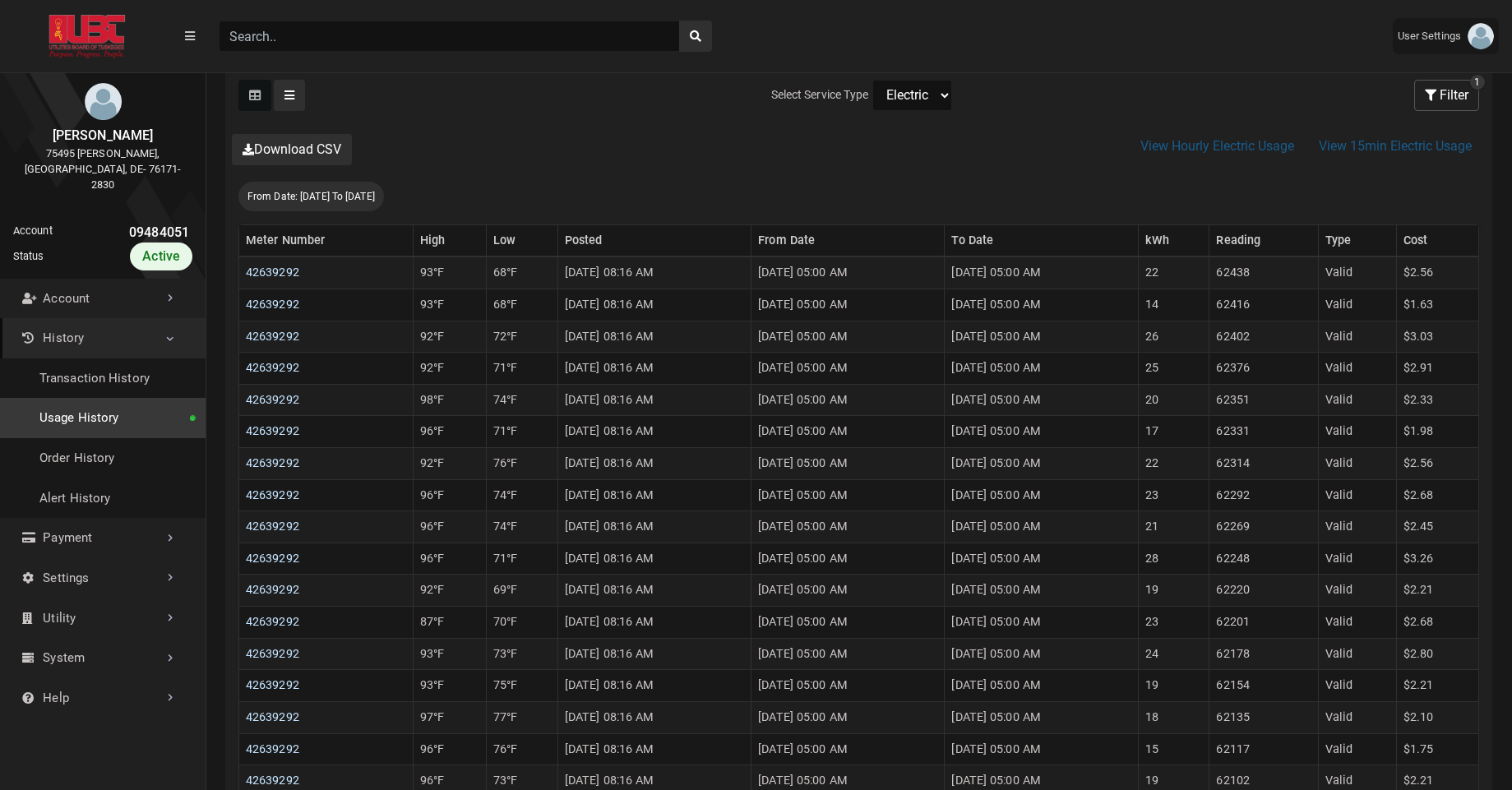
scroll to position [375, 0]
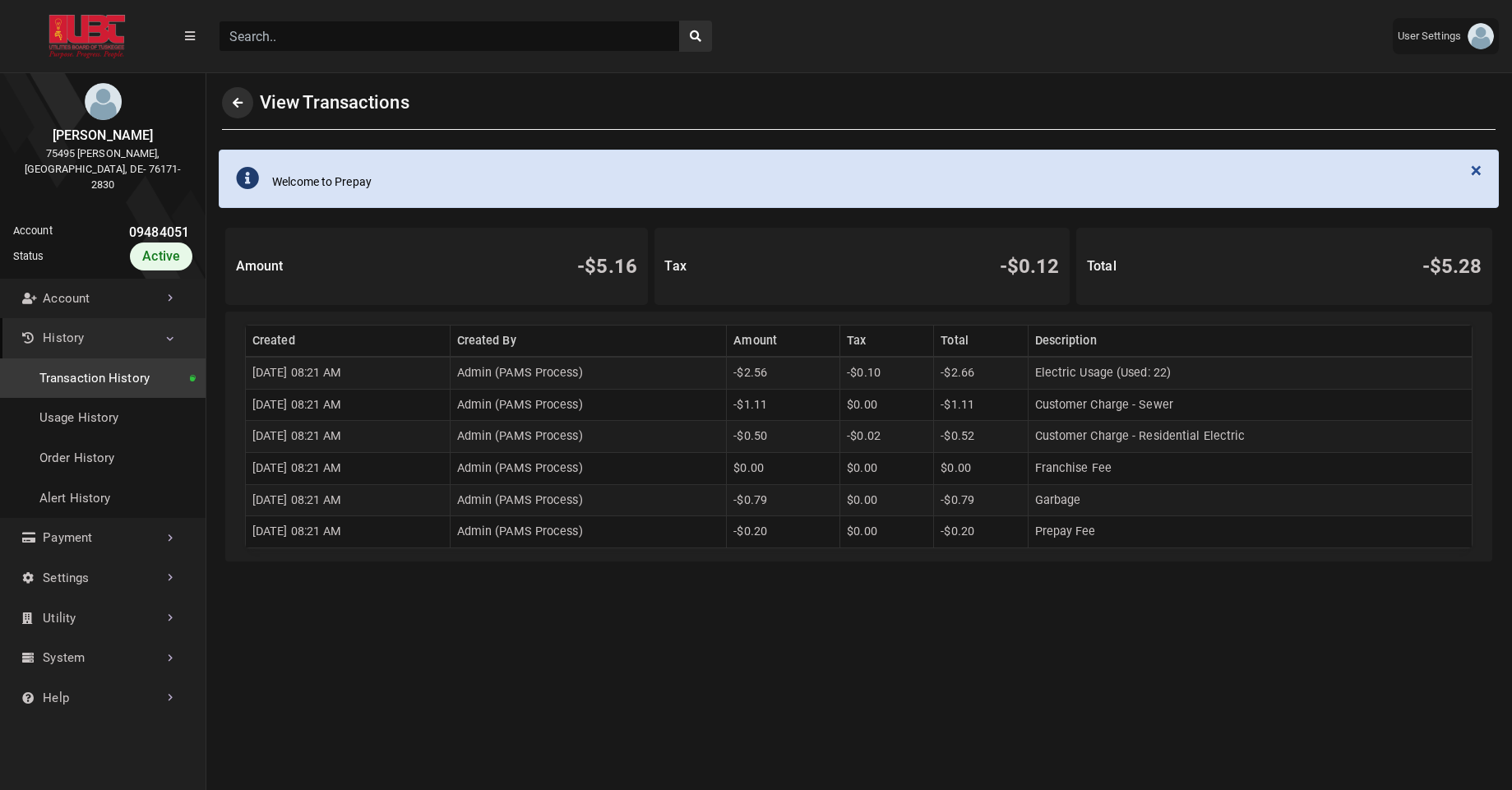
scroll to position [84, 0]
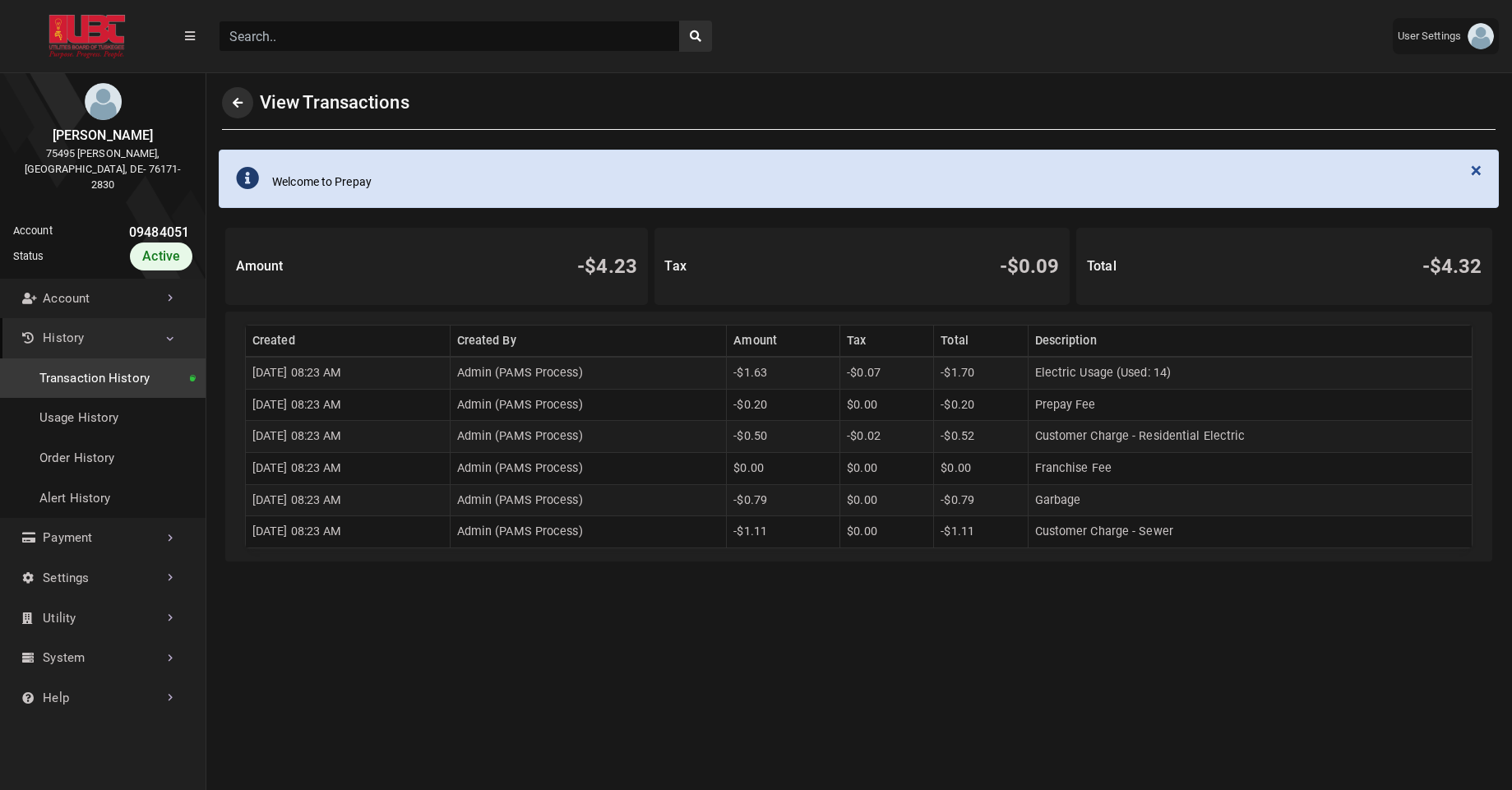
scroll to position [4, 1]
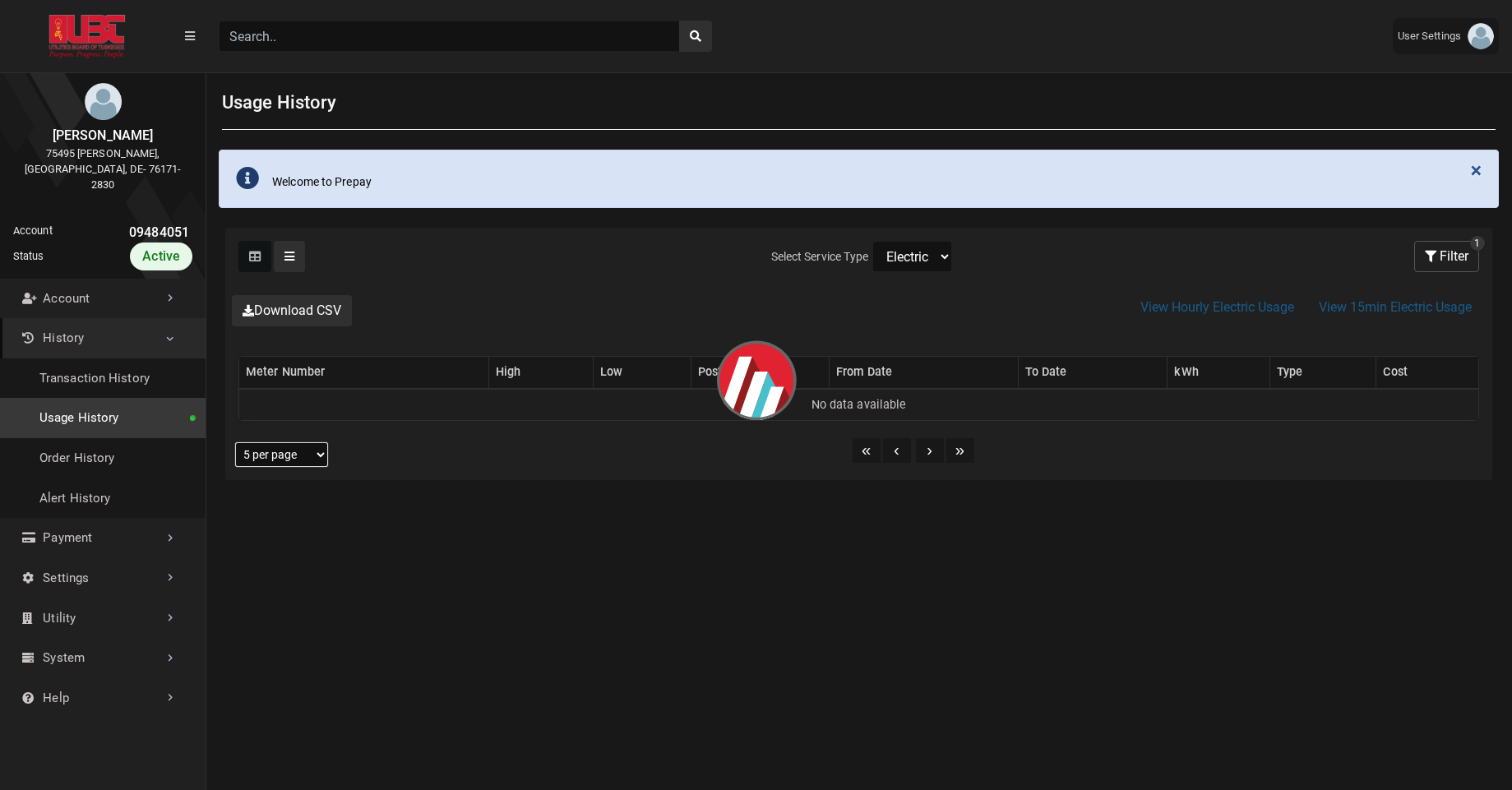
select select "25 per page"
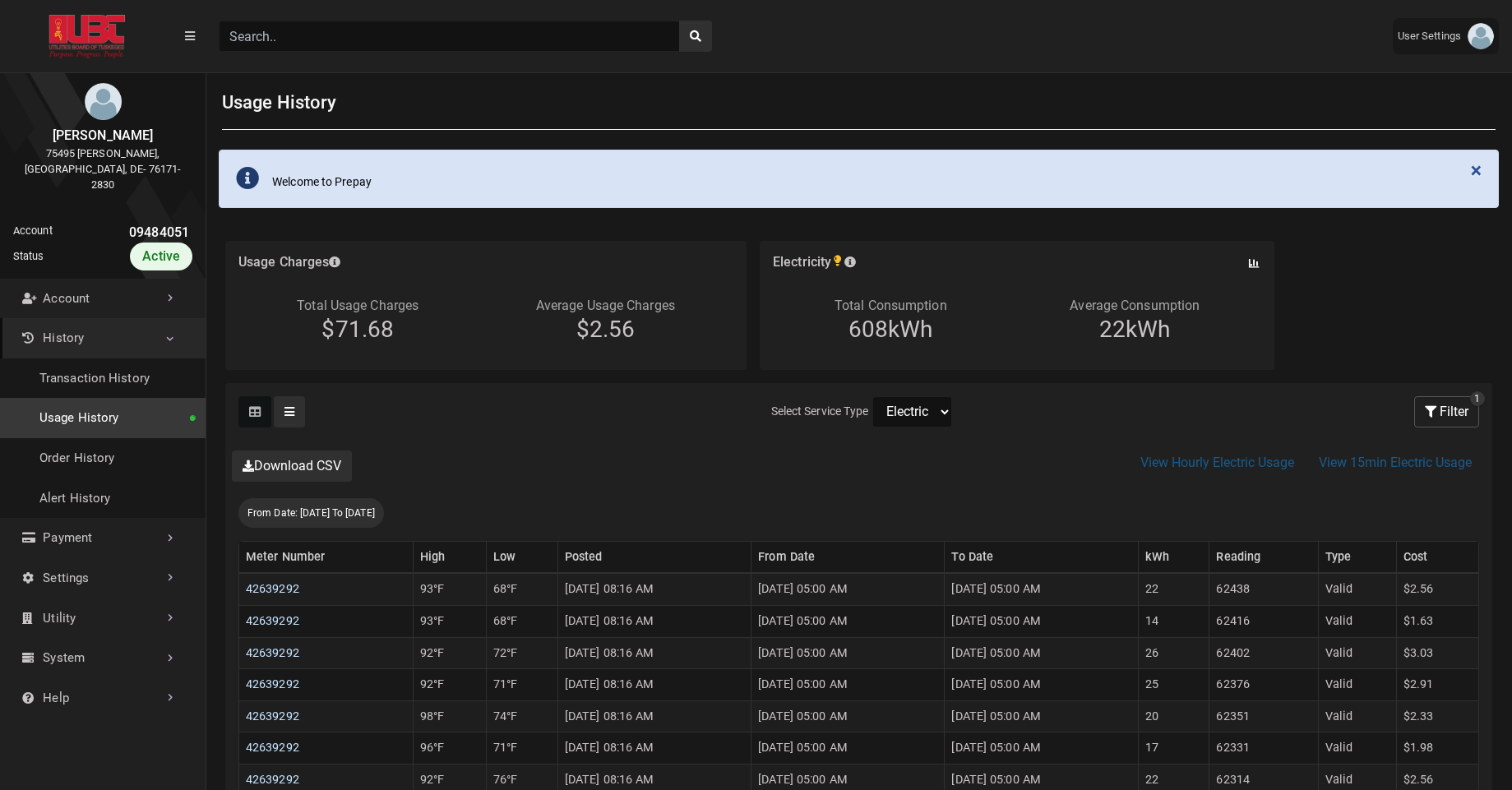
scroll to position [163, 0]
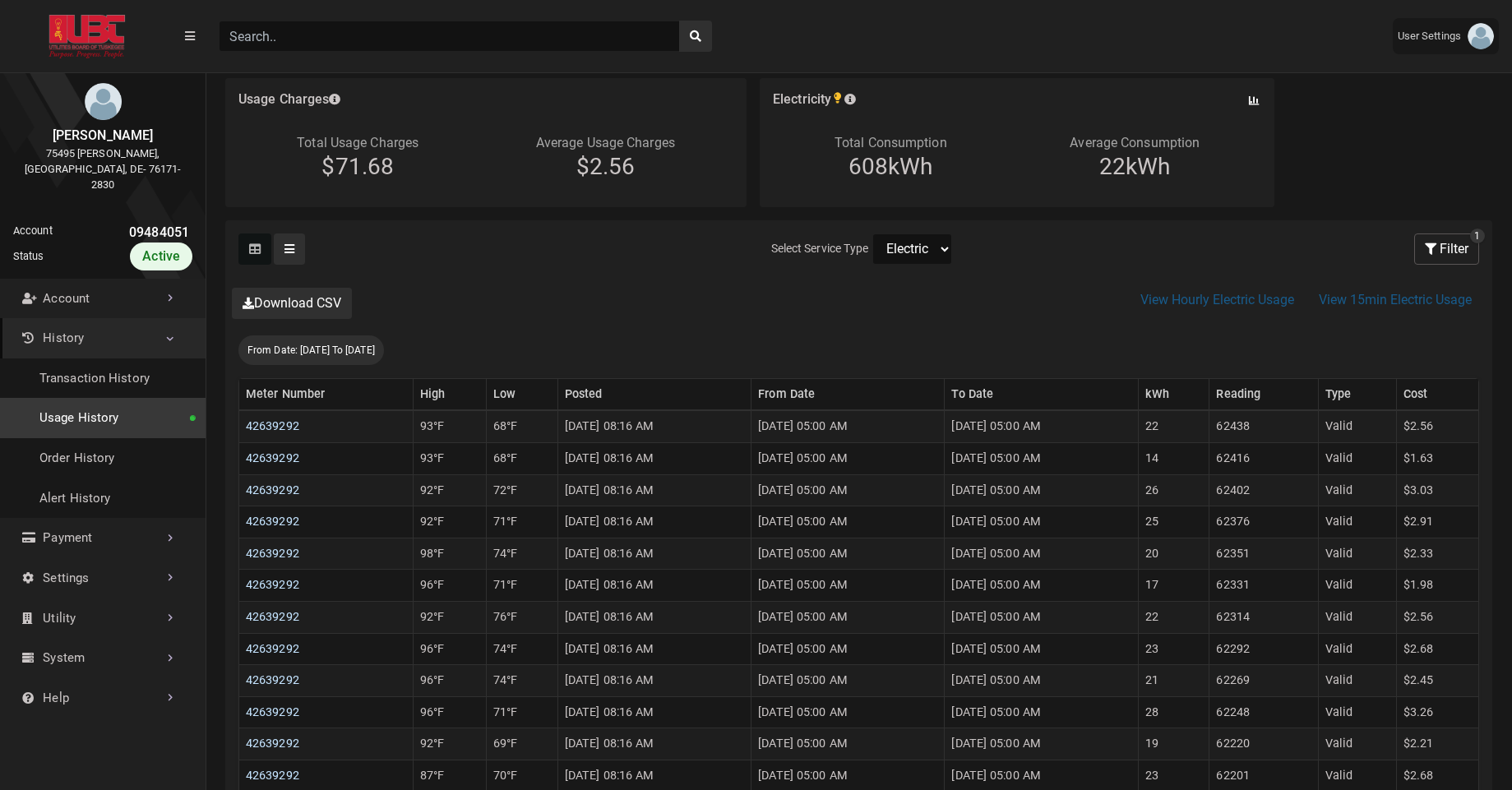
click at [906, 236] on select "Electric" at bounding box center [912, 249] width 80 height 32
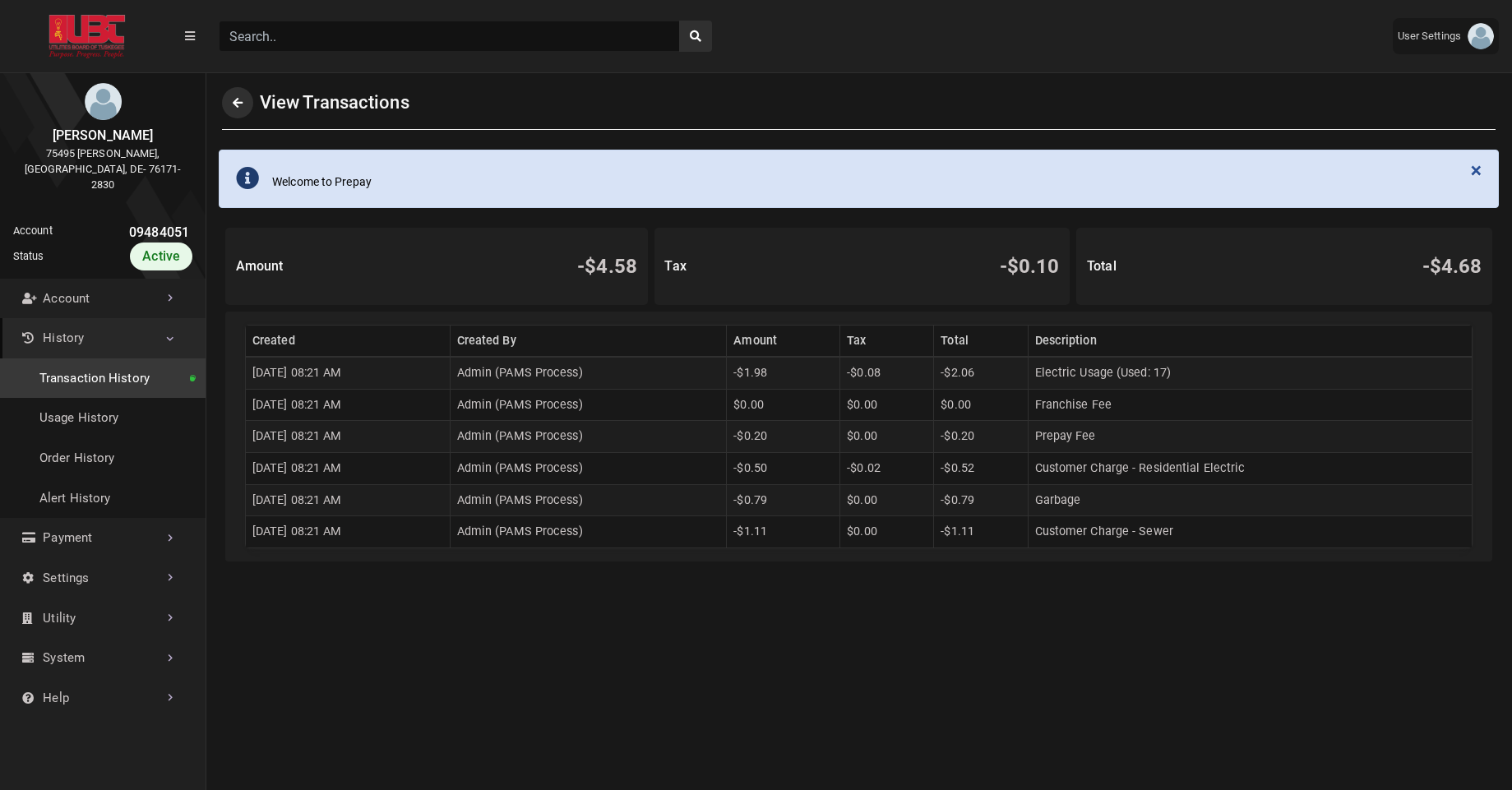
scroll to position [4, 1]
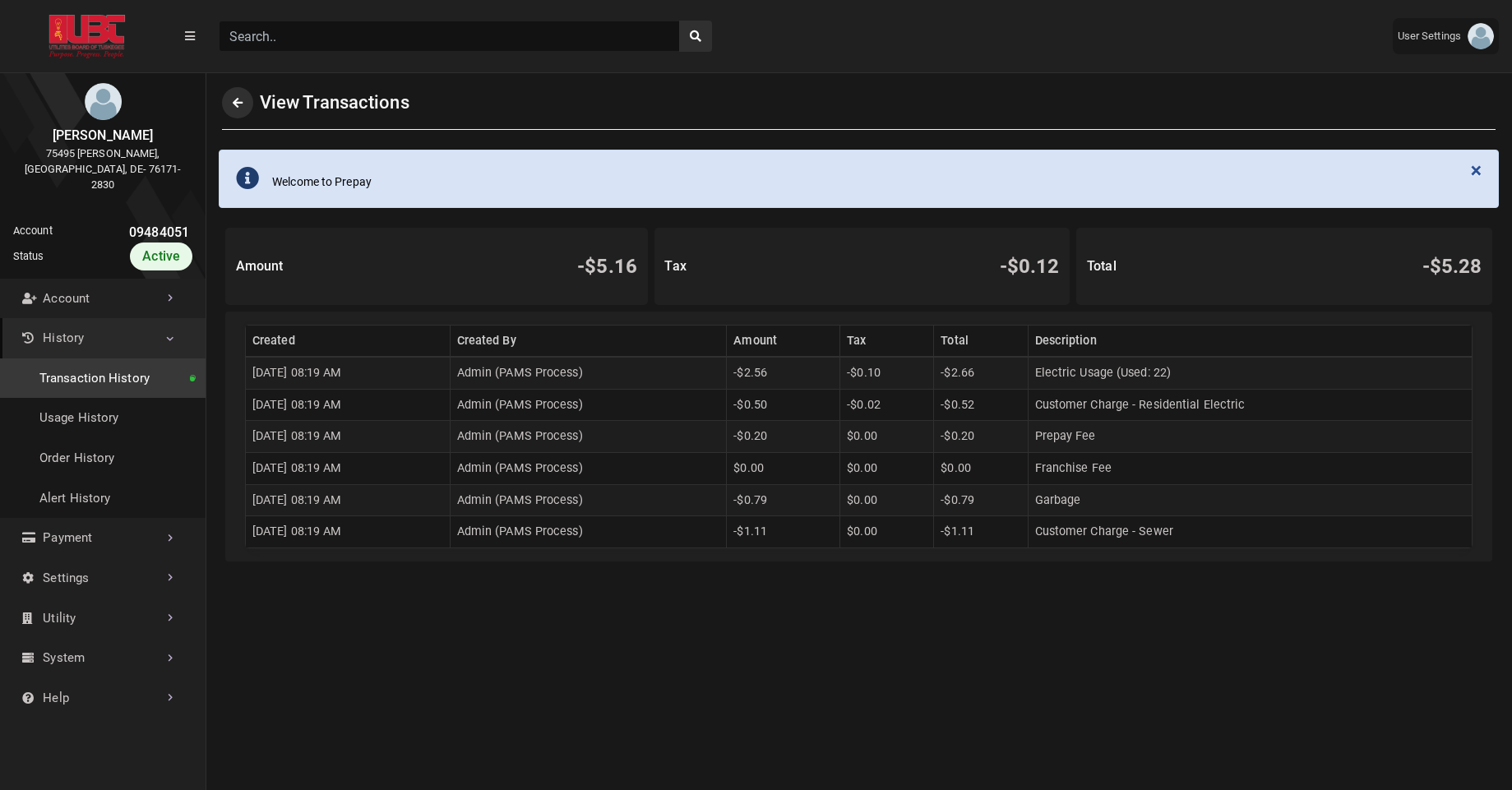
scroll to position [4, 1]
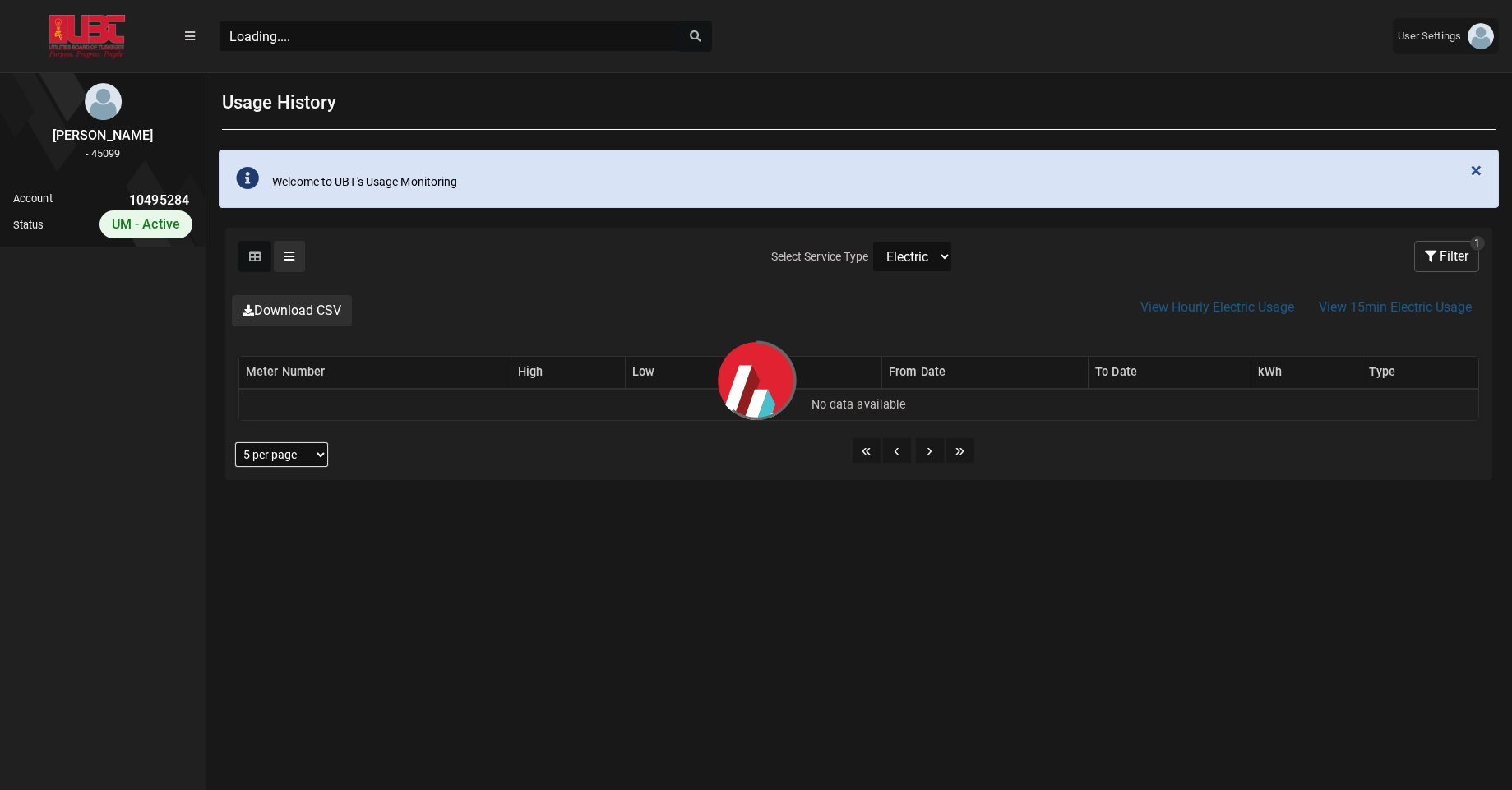
scroll to position [6, 1]
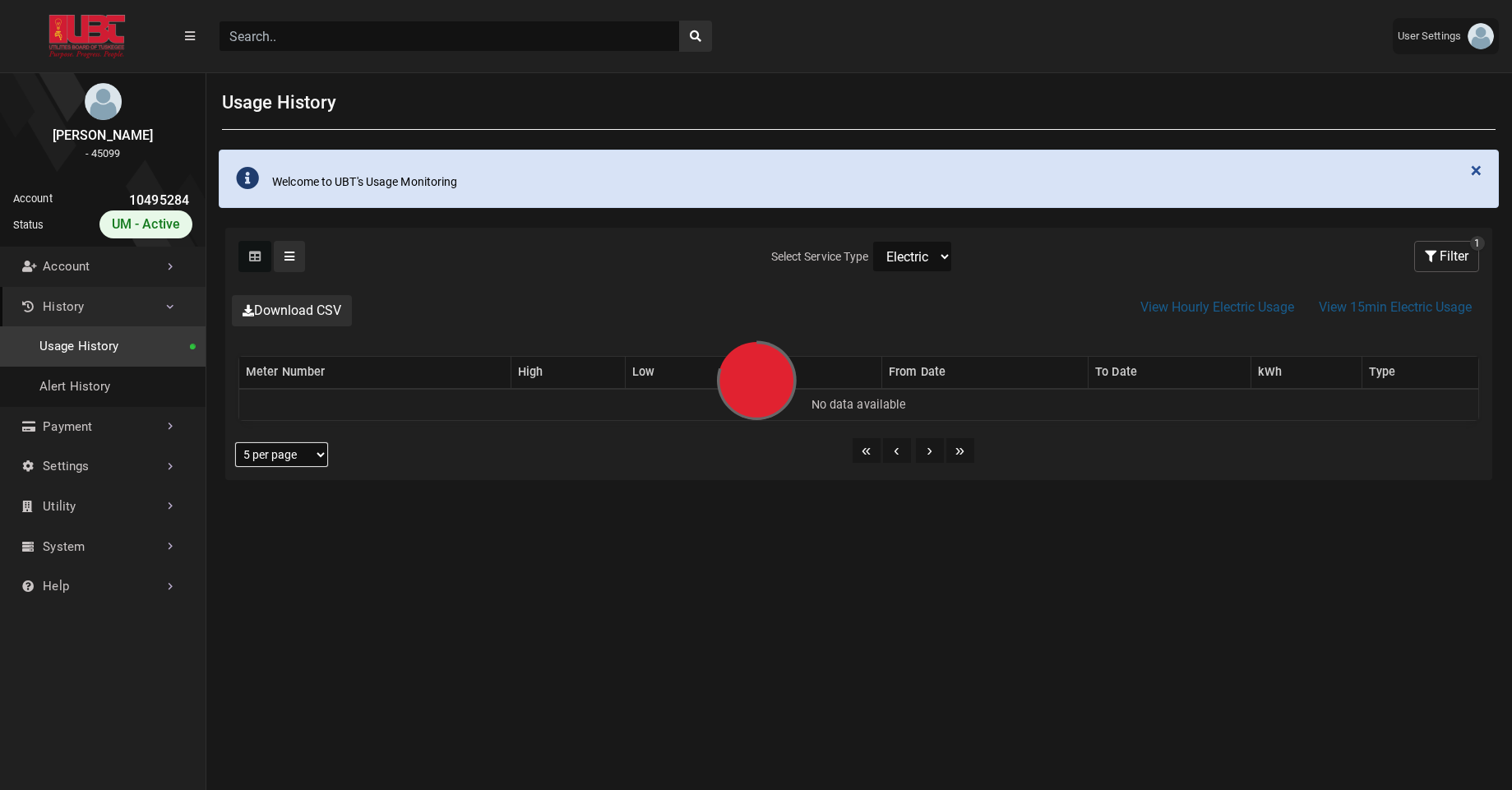
select select "25 per page"
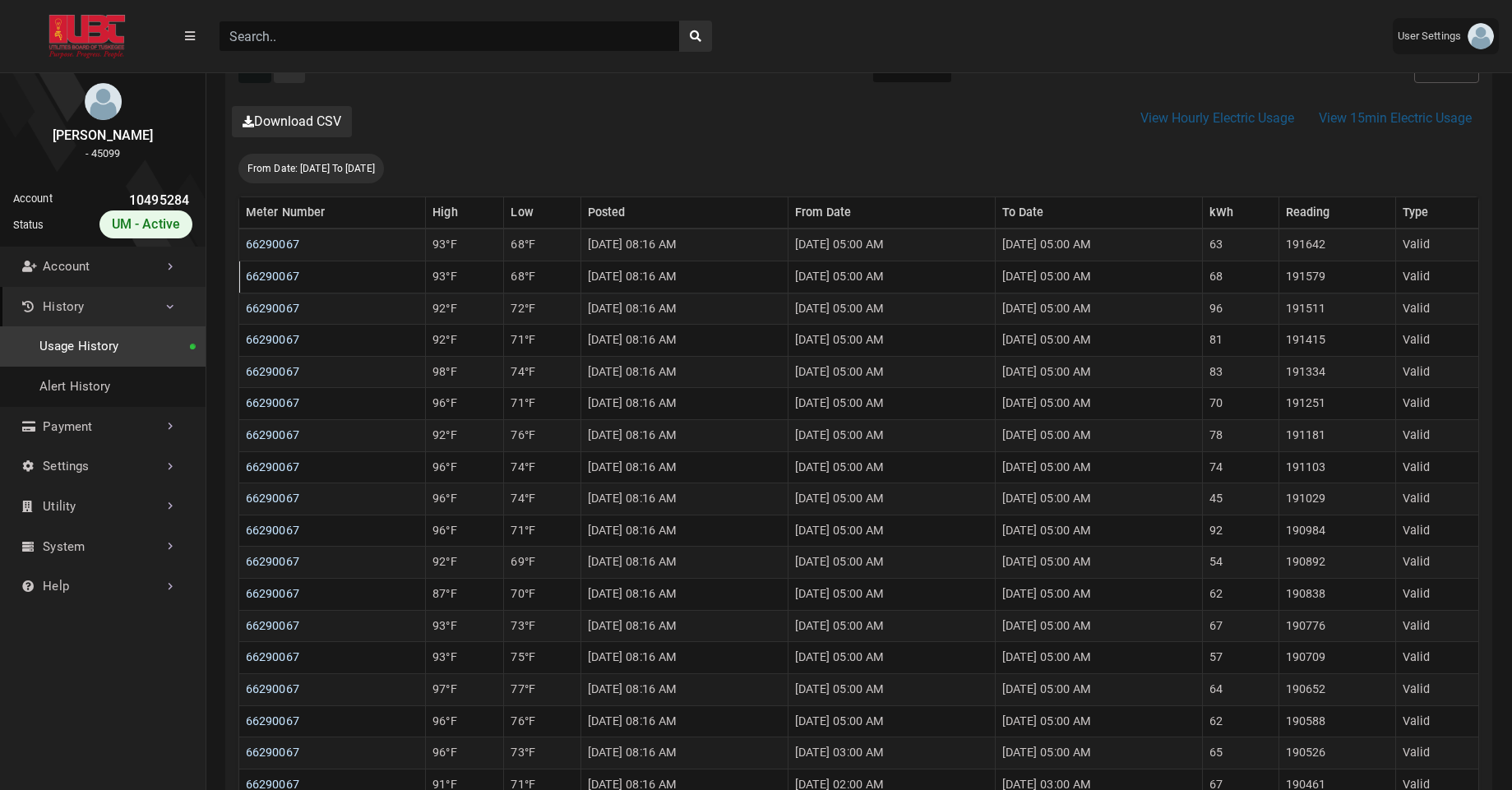
scroll to position [249, 0]
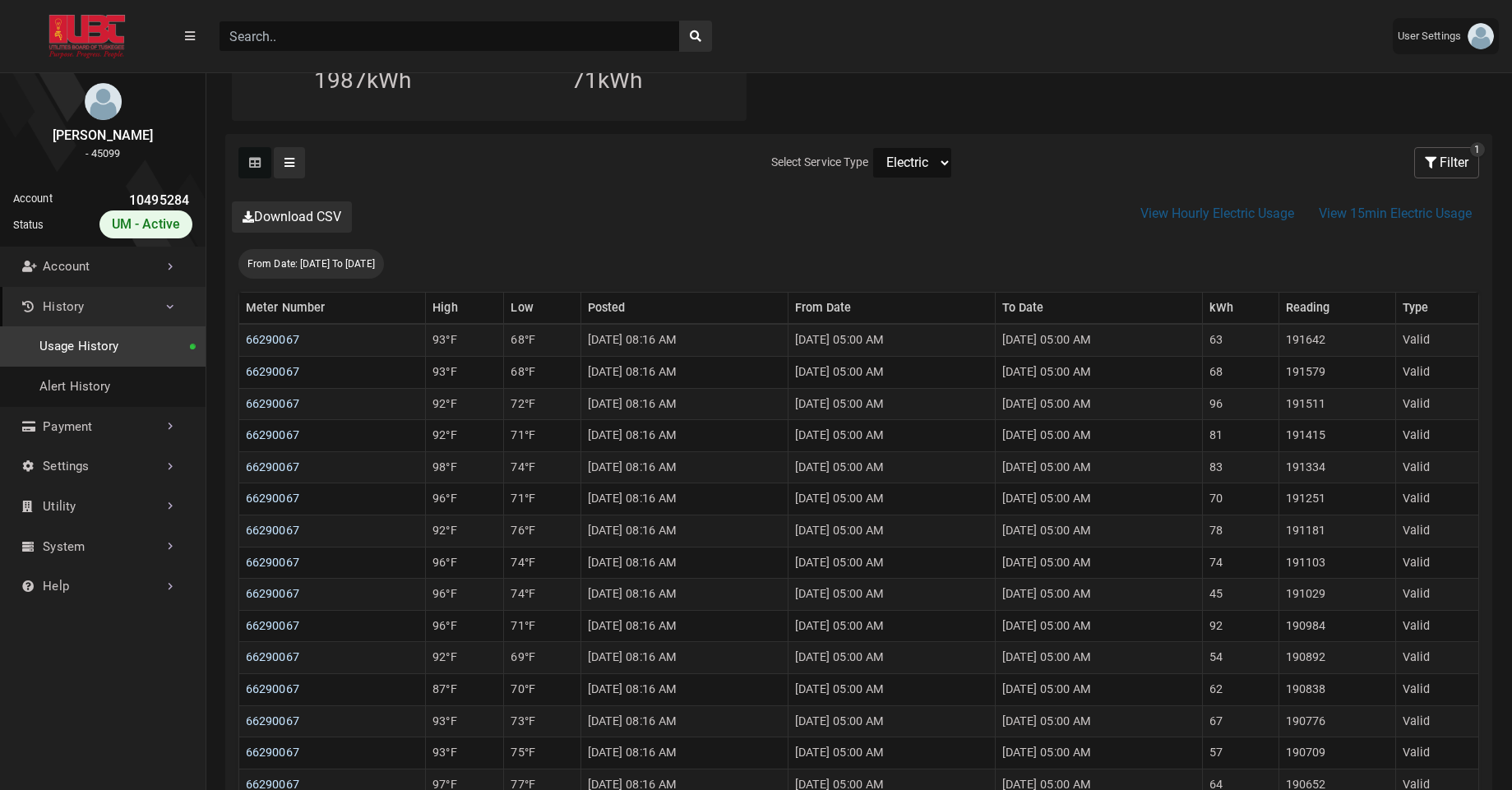
select select "Water"
click at [872, 147] on select "Electric Sewer Water" at bounding box center [912, 163] width 80 height 32
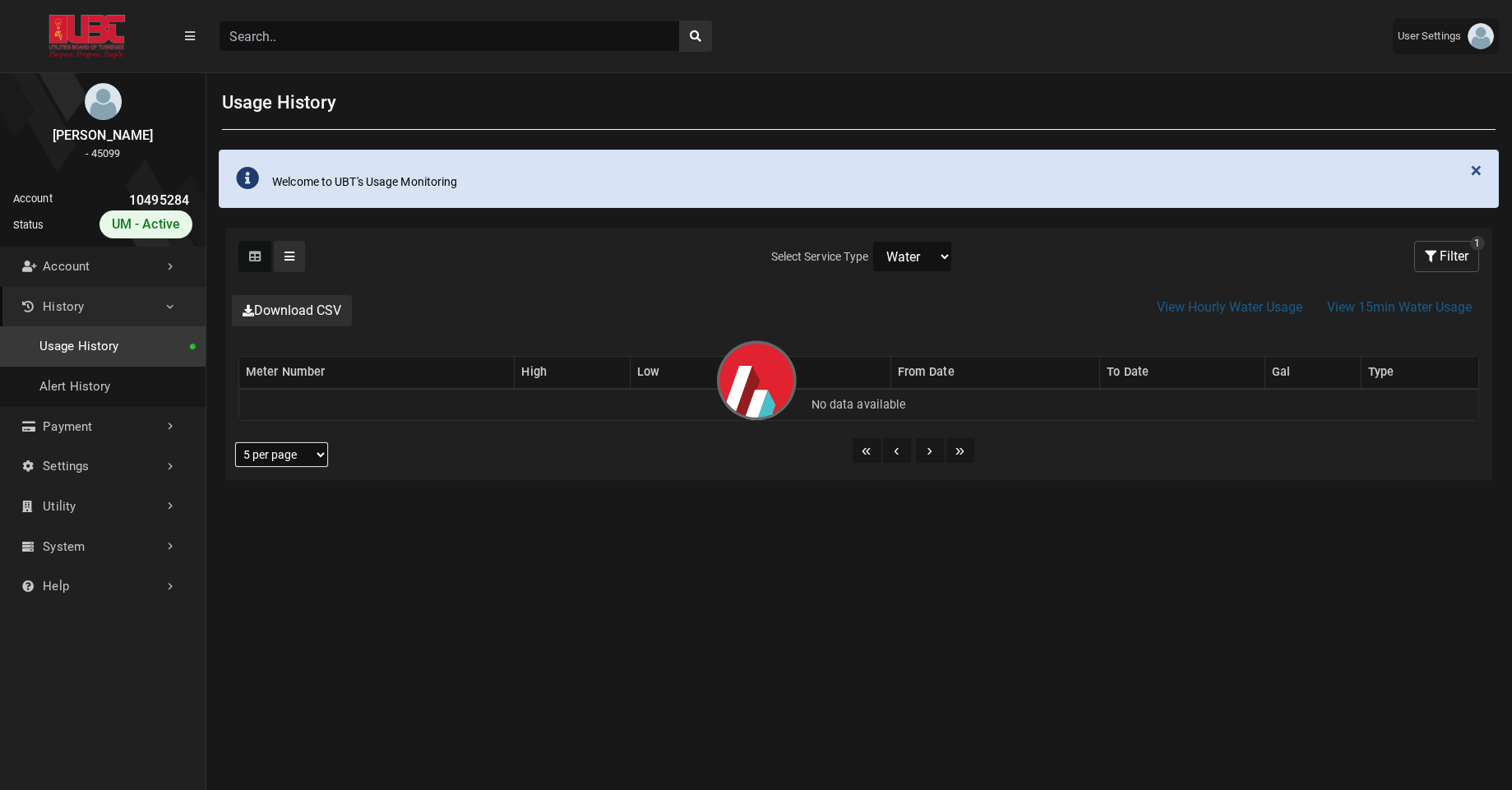
select select "25 per page"
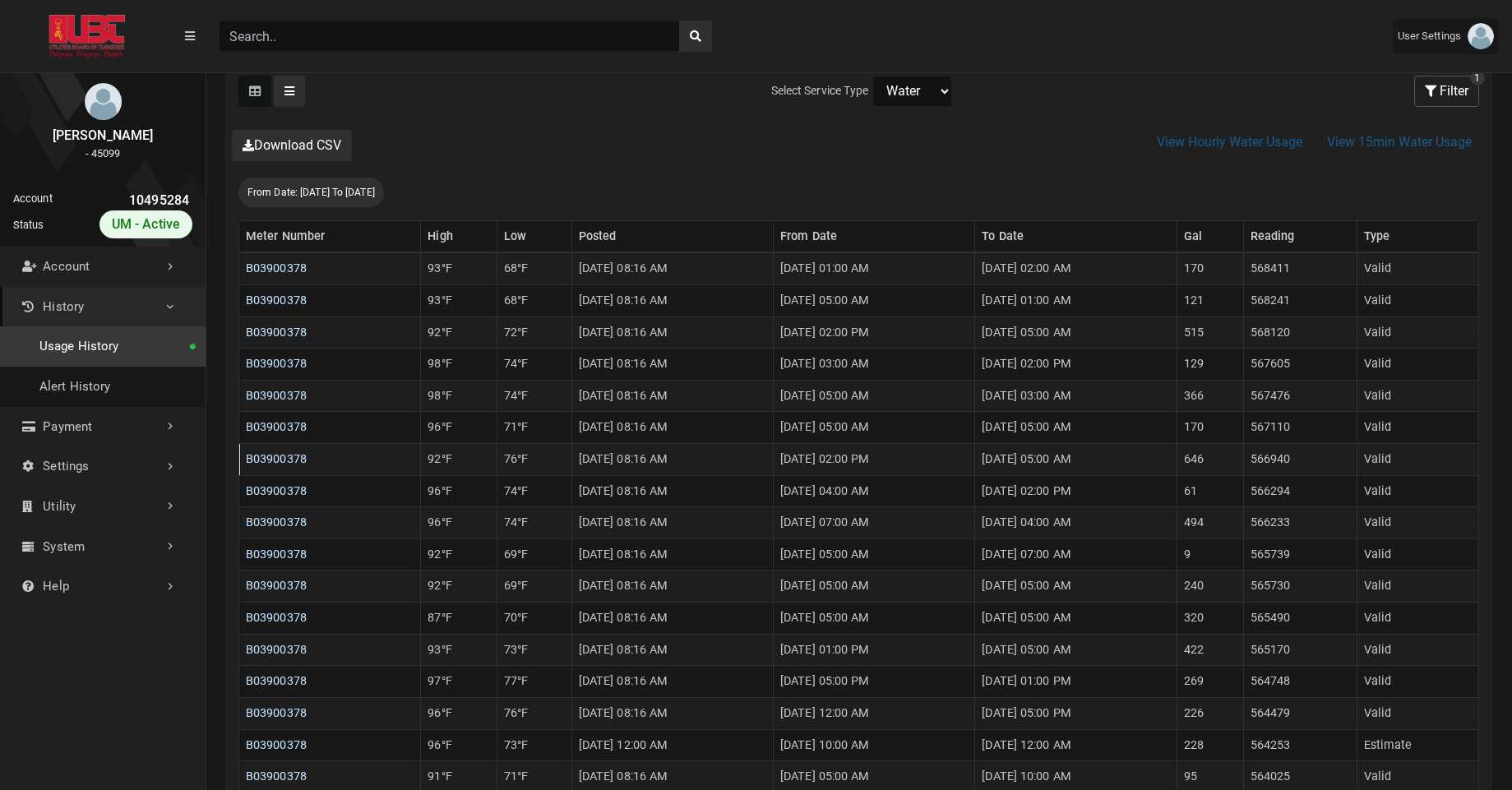
scroll to position [323, 0]
select select "Electric"
click at [872, 74] on select "Electric Sewer Water" at bounding box center [912, 90] width 80 height 32
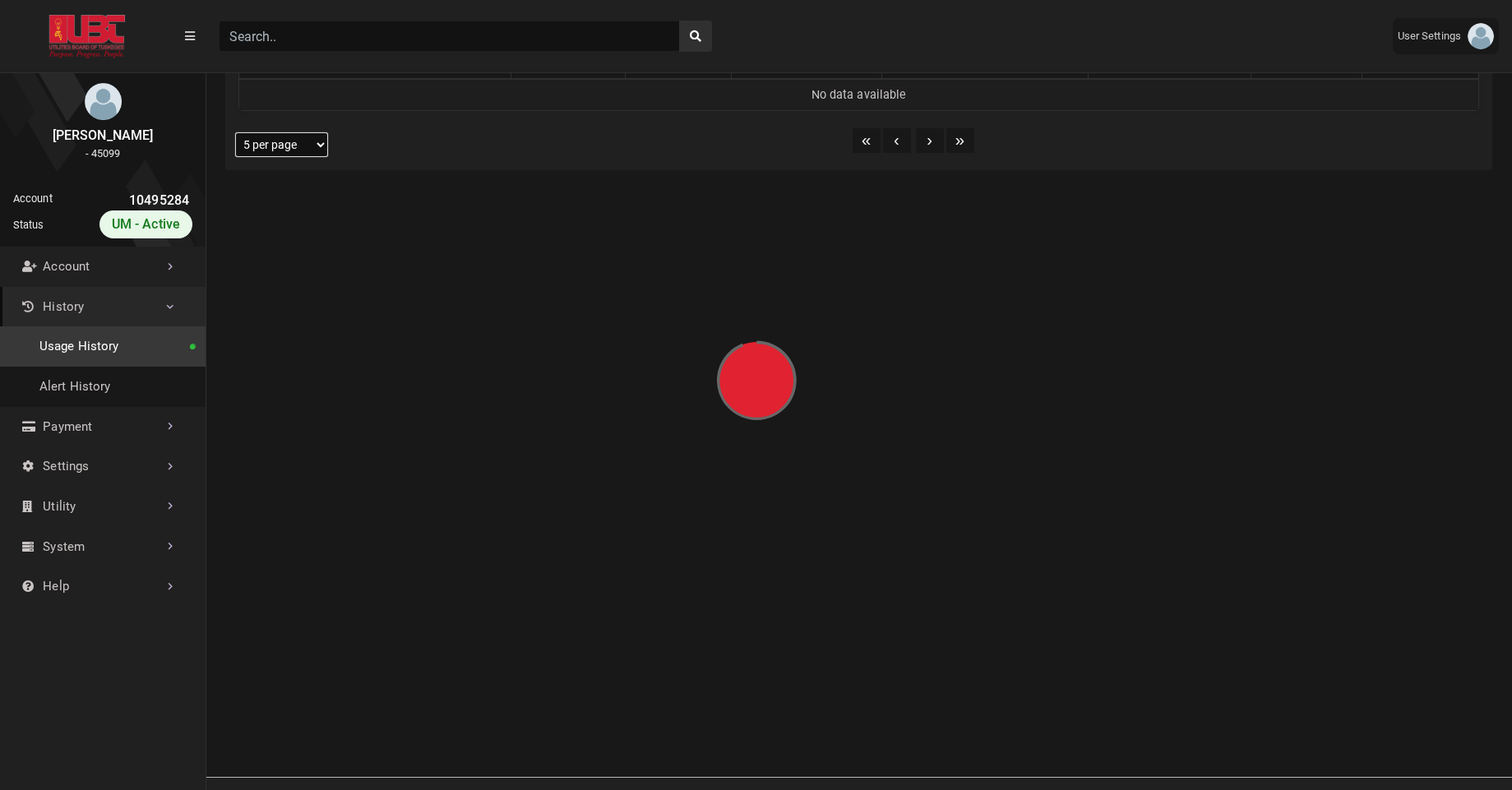
select select "25 per page"
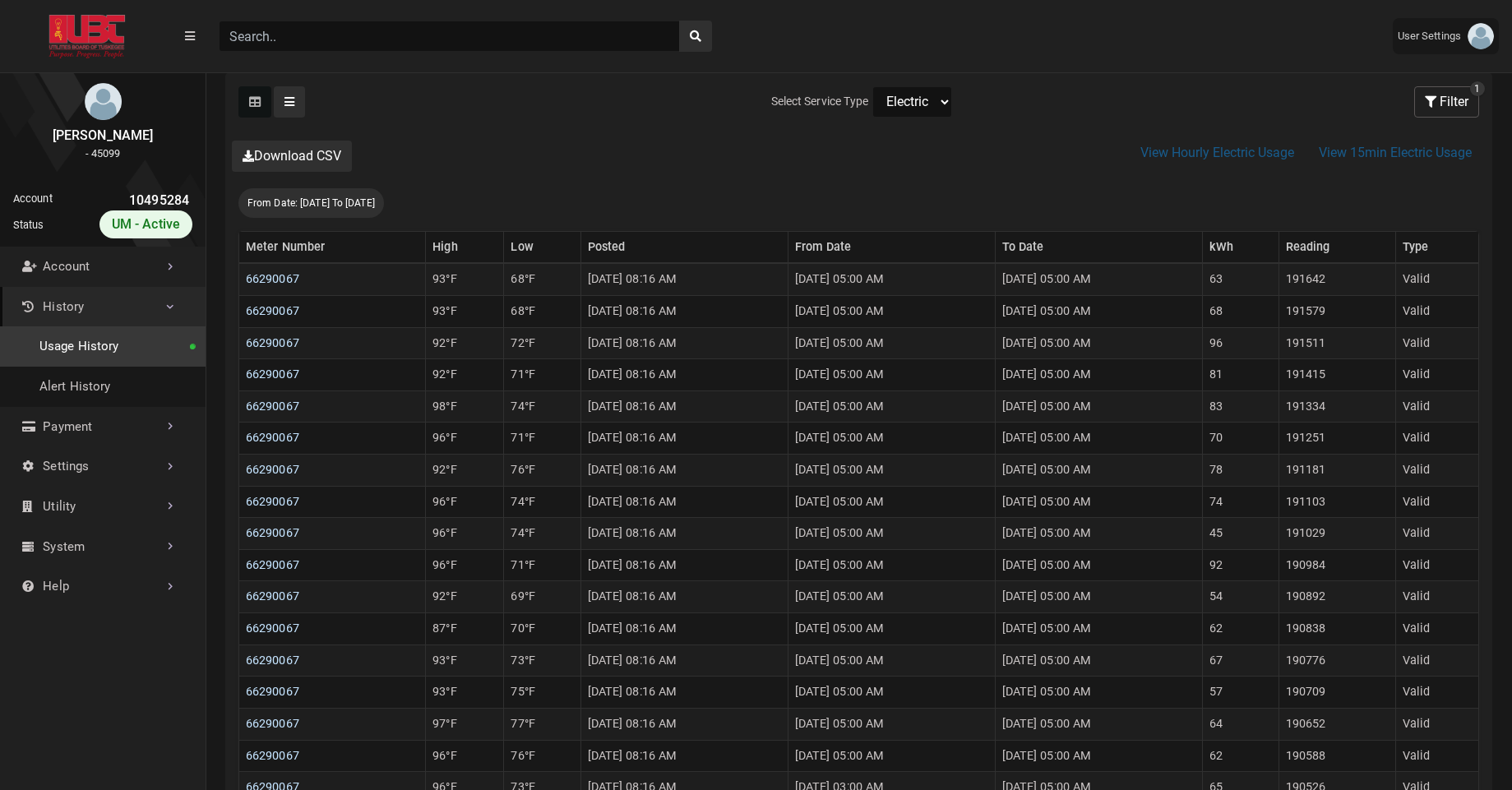
scroll to position [465, 0]
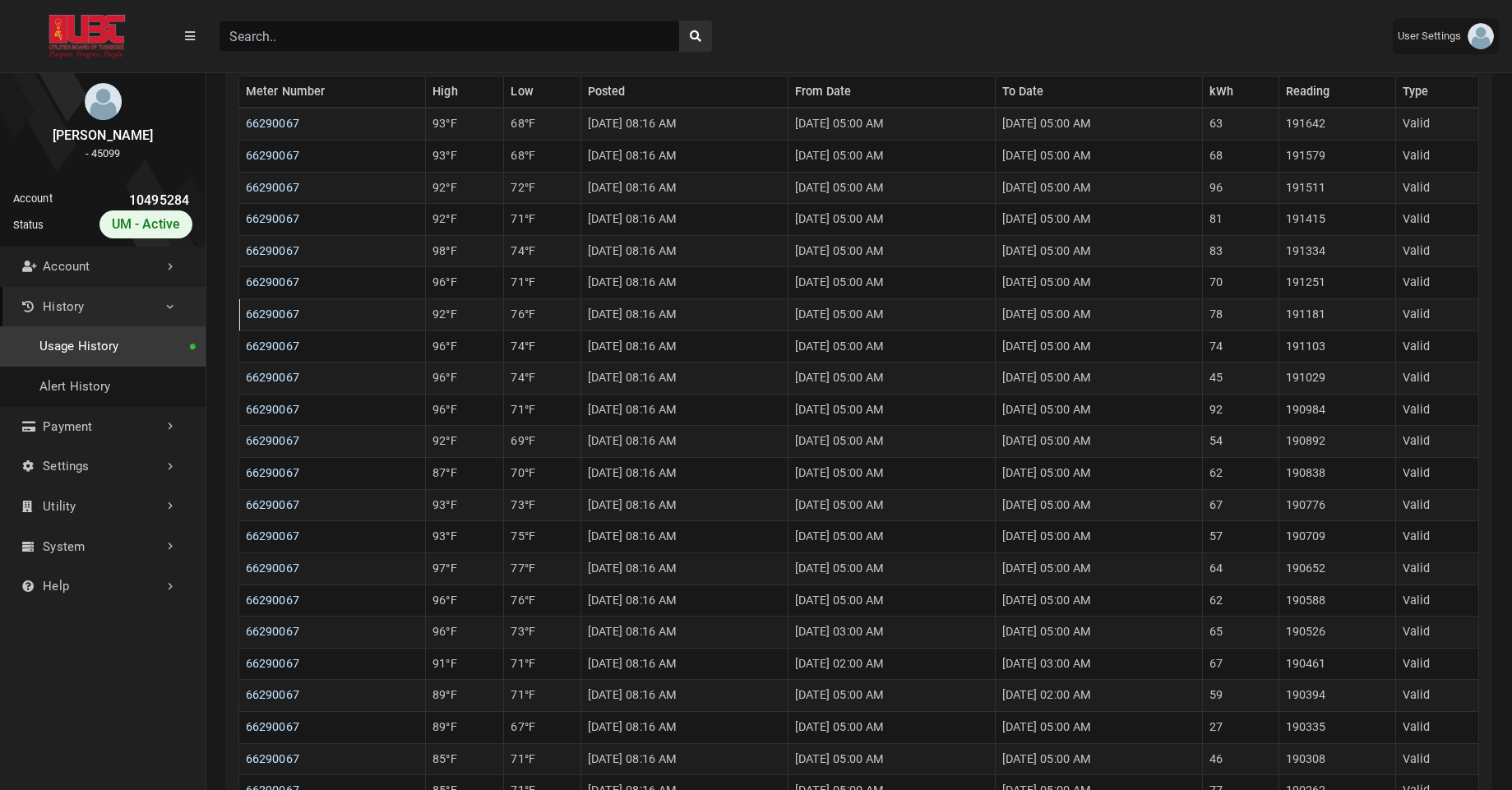
click at [580, 317] on td "[DATE] 08:16 AM" at bounding box center [683, 315] width 207 height 32
click at [580, 317] on td "08/18/2025 08:16 AM" at bounding box center [683, 315] width 207 height 32
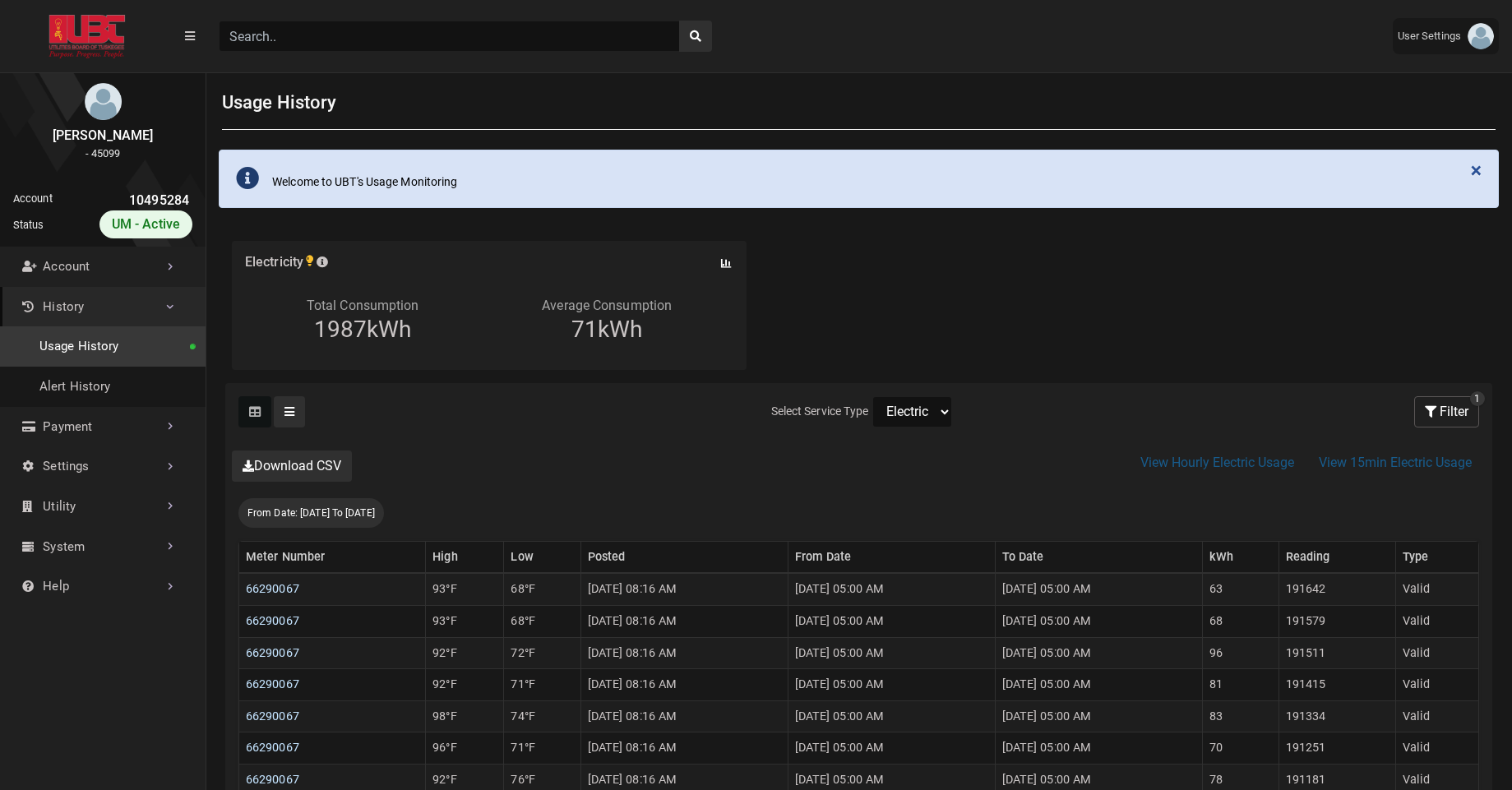
select select "Water"
click at [872, 396] on select "Electric Sewer Water" at bounding box center [912, 412] width 80 height 32
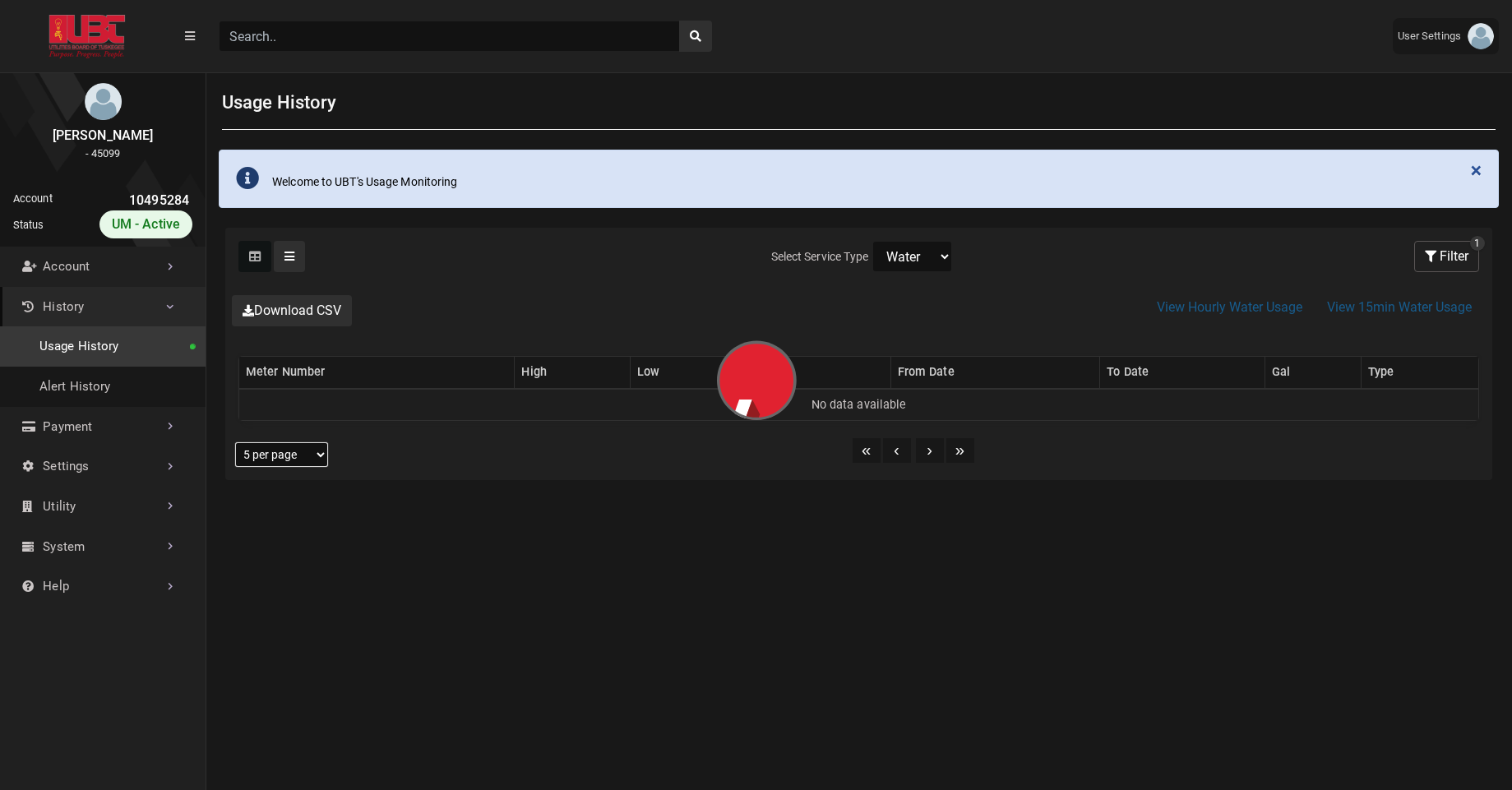
select select "25 per page"
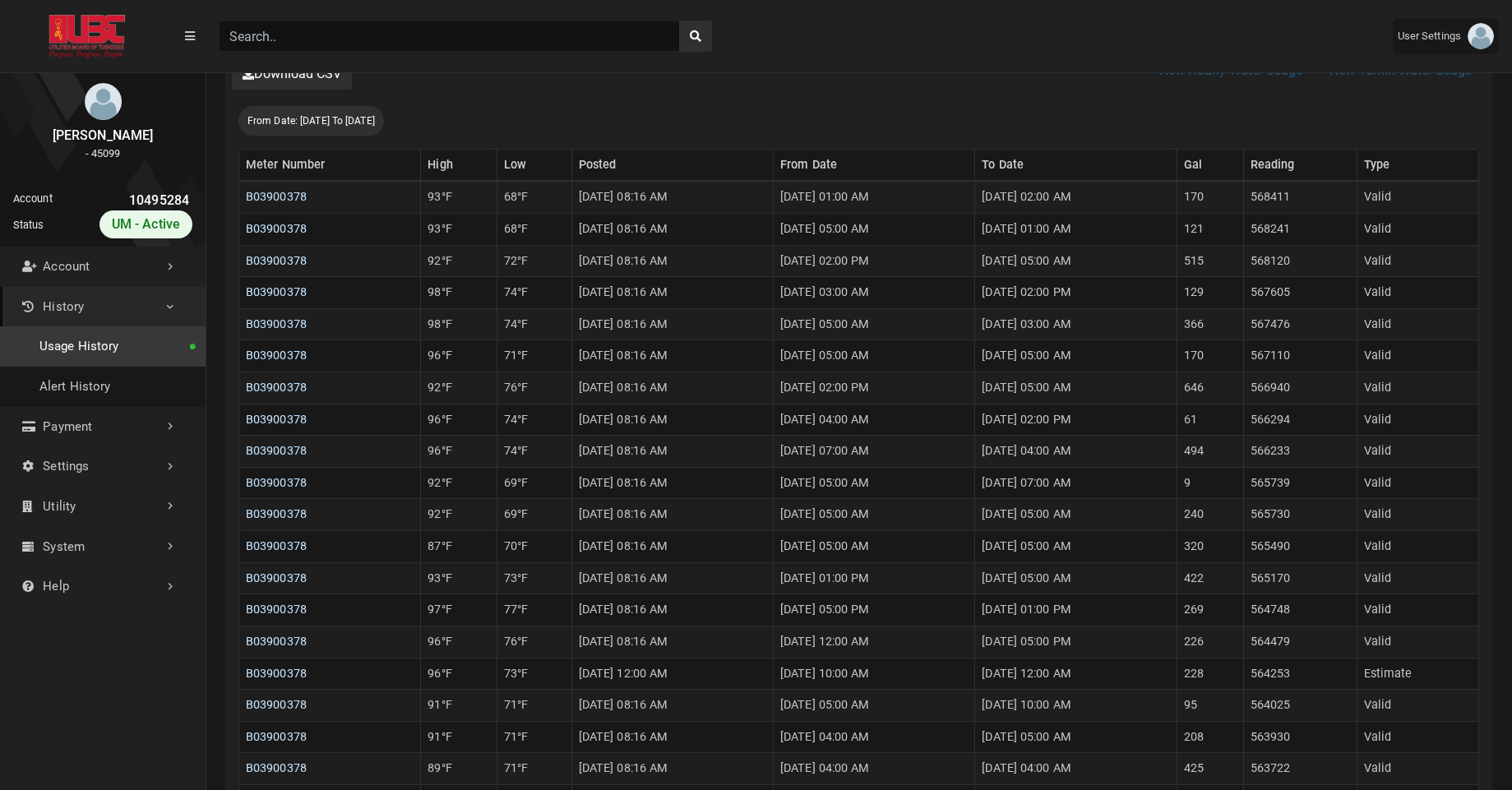
scroll to position [401, 0]
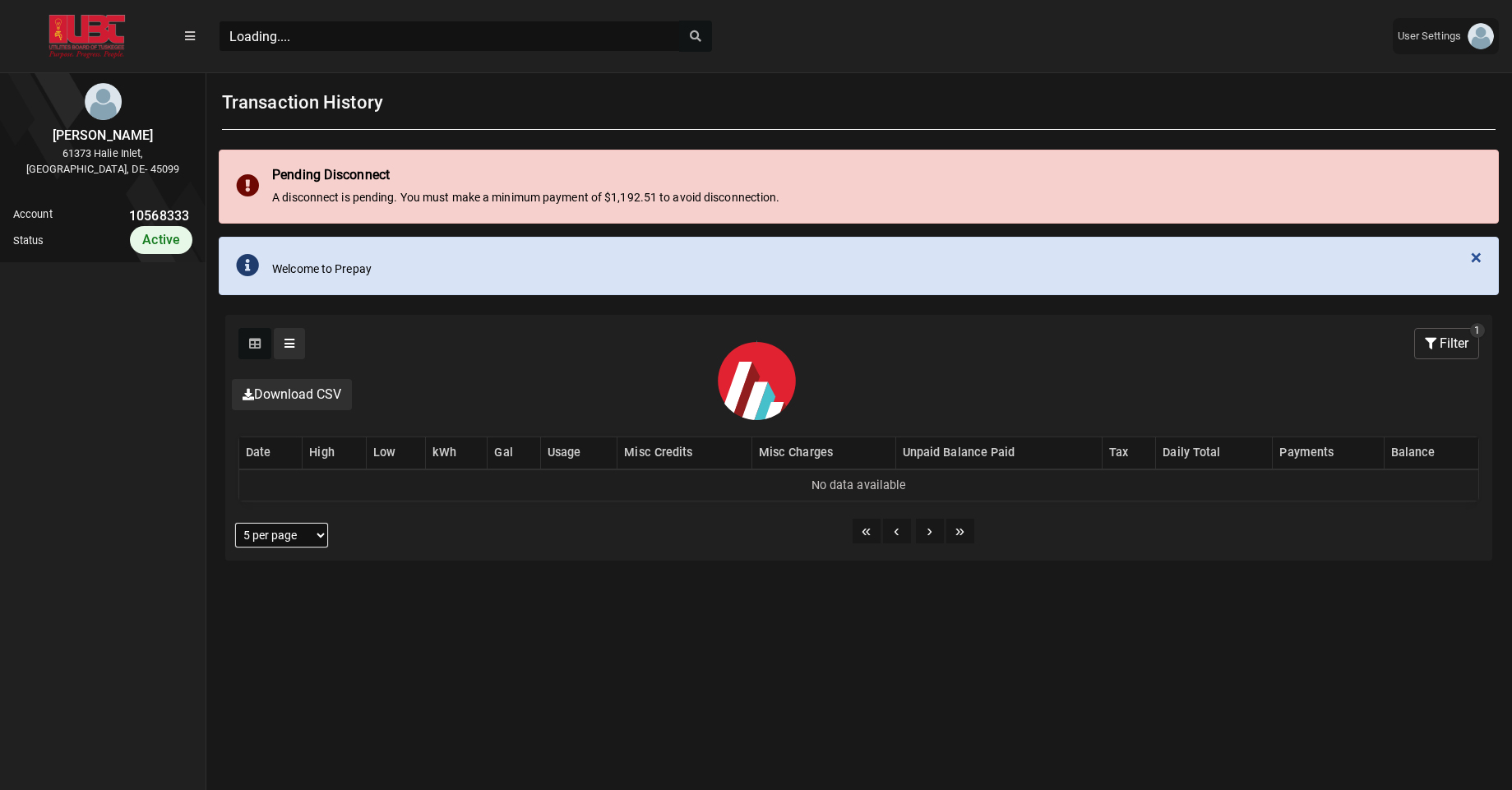
scroll to position [7, 1]
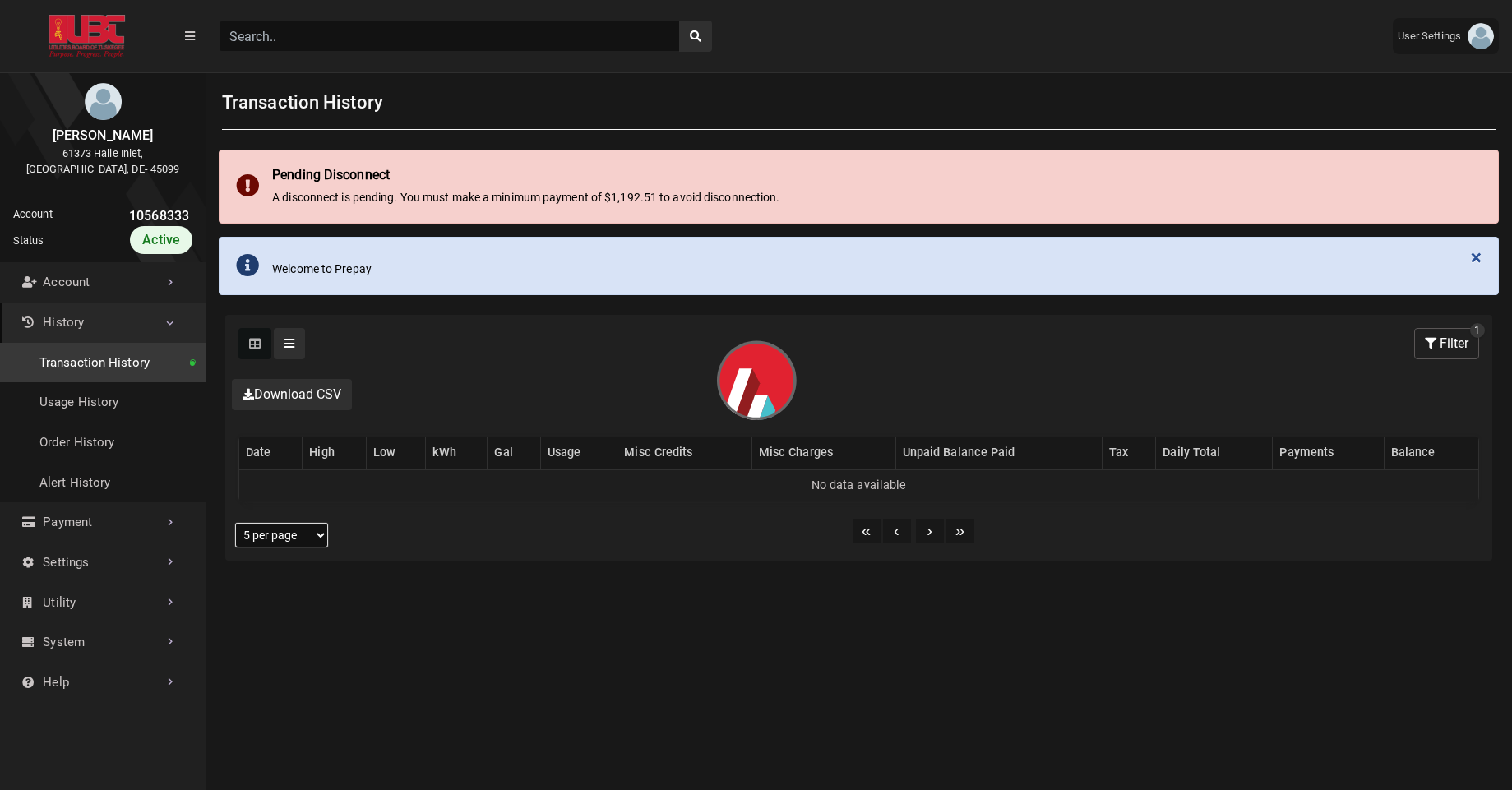
select select "25 per page"
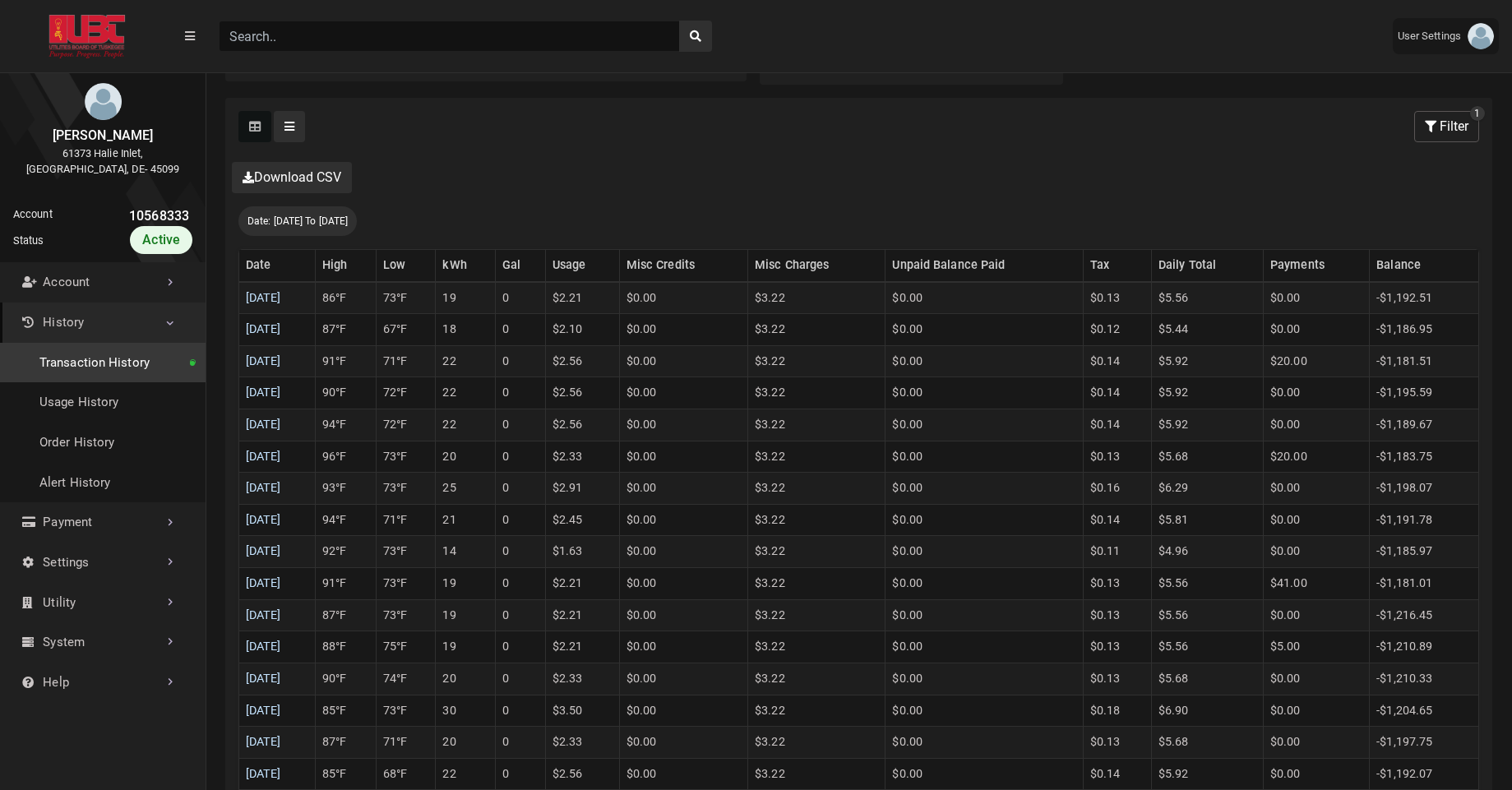
scroll to position [429, 0]
click at [281, 477] on link "08/18/2025" at bounding box center [263, 482] width 35 height 14
click at [281, 456] on link "08/19/2025" at bounding box center [263, 452] width 35 height 14
click at [281, 423] on link "08/20/2025" at bounding box center [263, 419] width 35 height 14
click at [281, 389] on link "08/21/2025" at bounding box center [263, 388] width 35 height 14
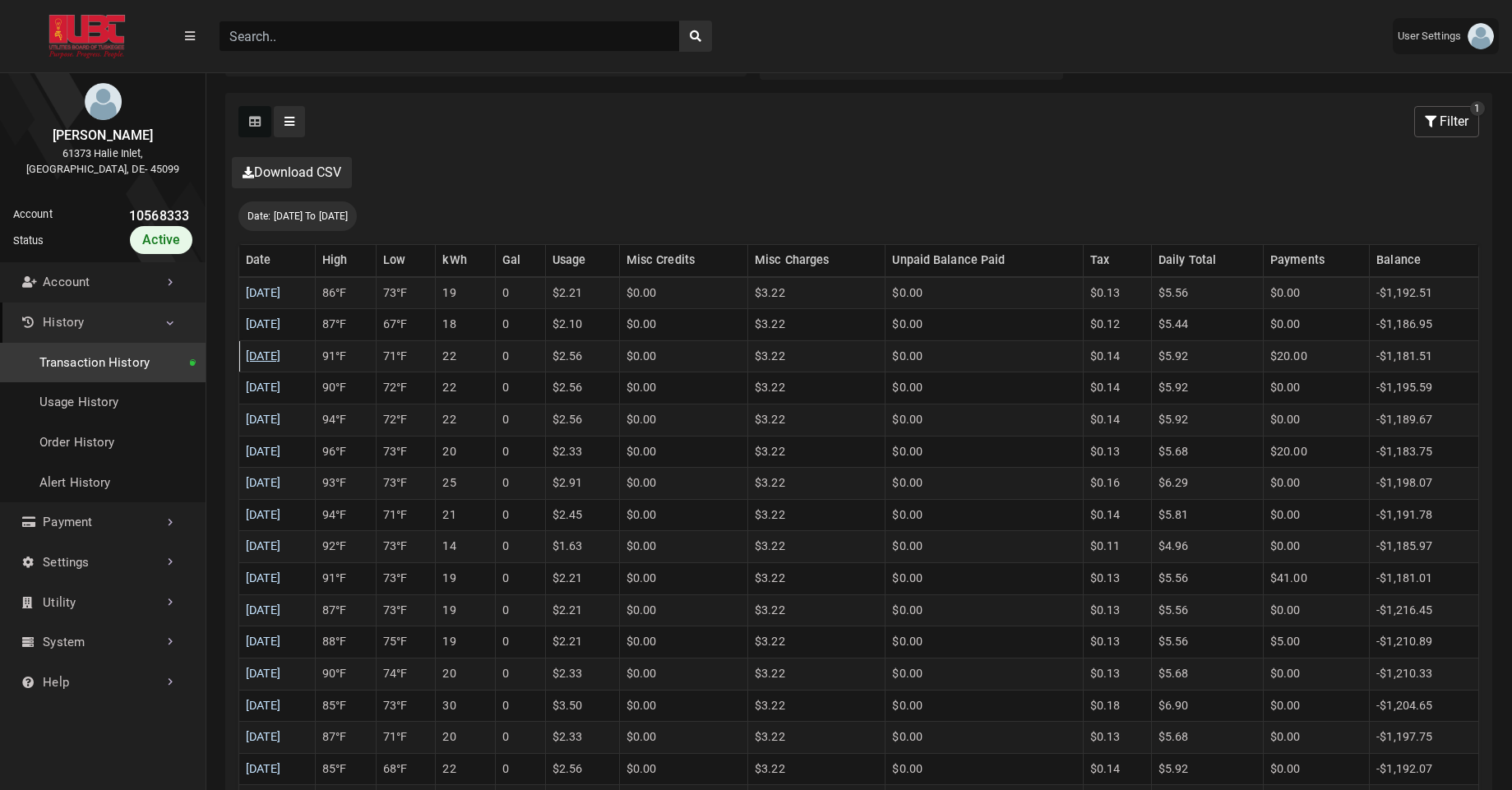
click at [281, 357] on link "08/22/2025" at bounding box center [263, 356] width 35 height 14
click at [281, 331] on link "08/23/2025" at bounding box center [263, 324] width 35 height 14
click at [281, 294] on link "08/24/2025" at bounding box center [263, 293] width 35 height 14
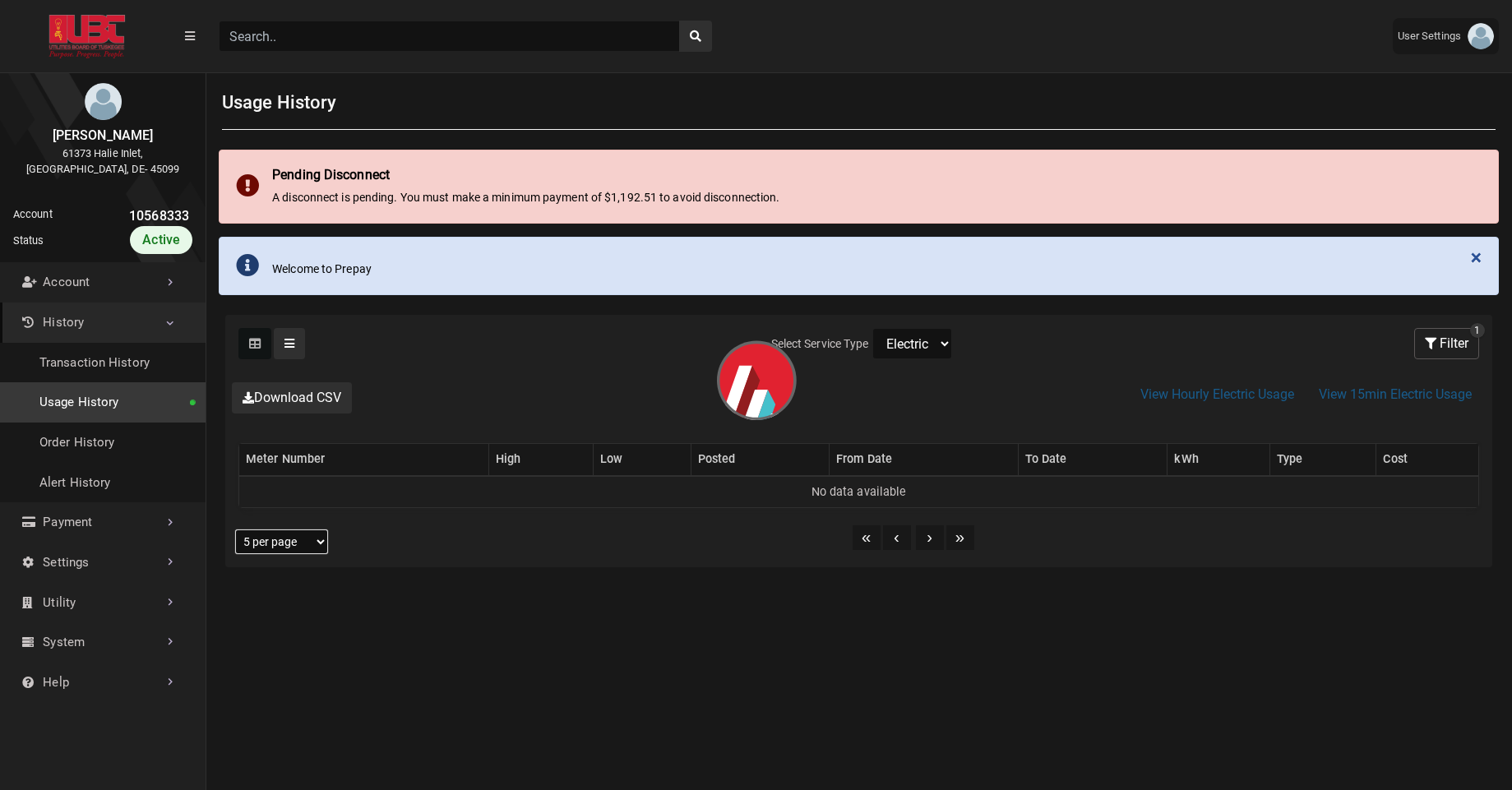
select select "25 per page"
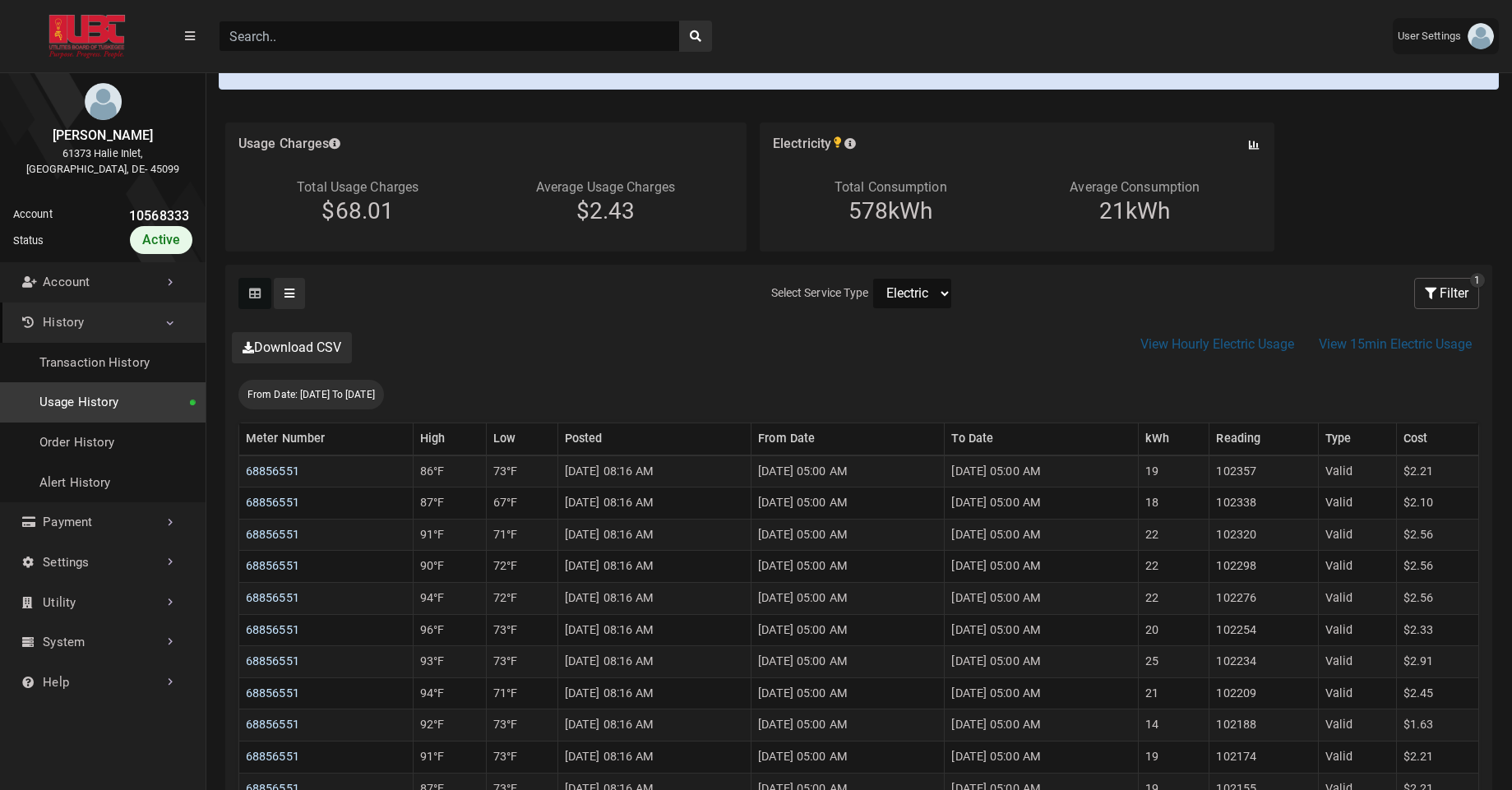
scroll to position [208, 0]
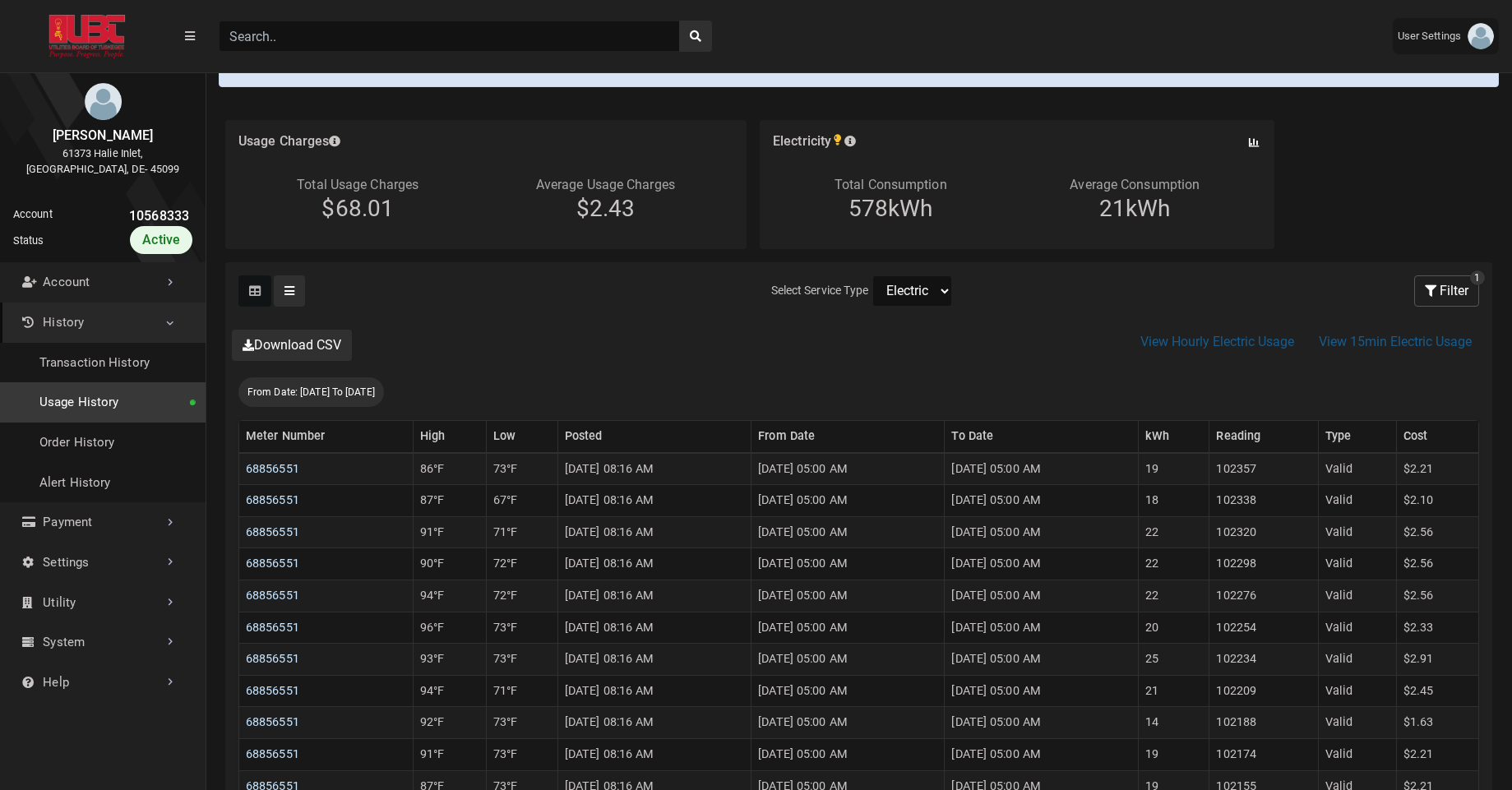
click at [935, 298] on select "Electric Sewer Water" at bounding box center [912, 291] width 80 height 32
click at [130, 409] on link "Usage History" at bounding box center [103, 401] width 206 height 40
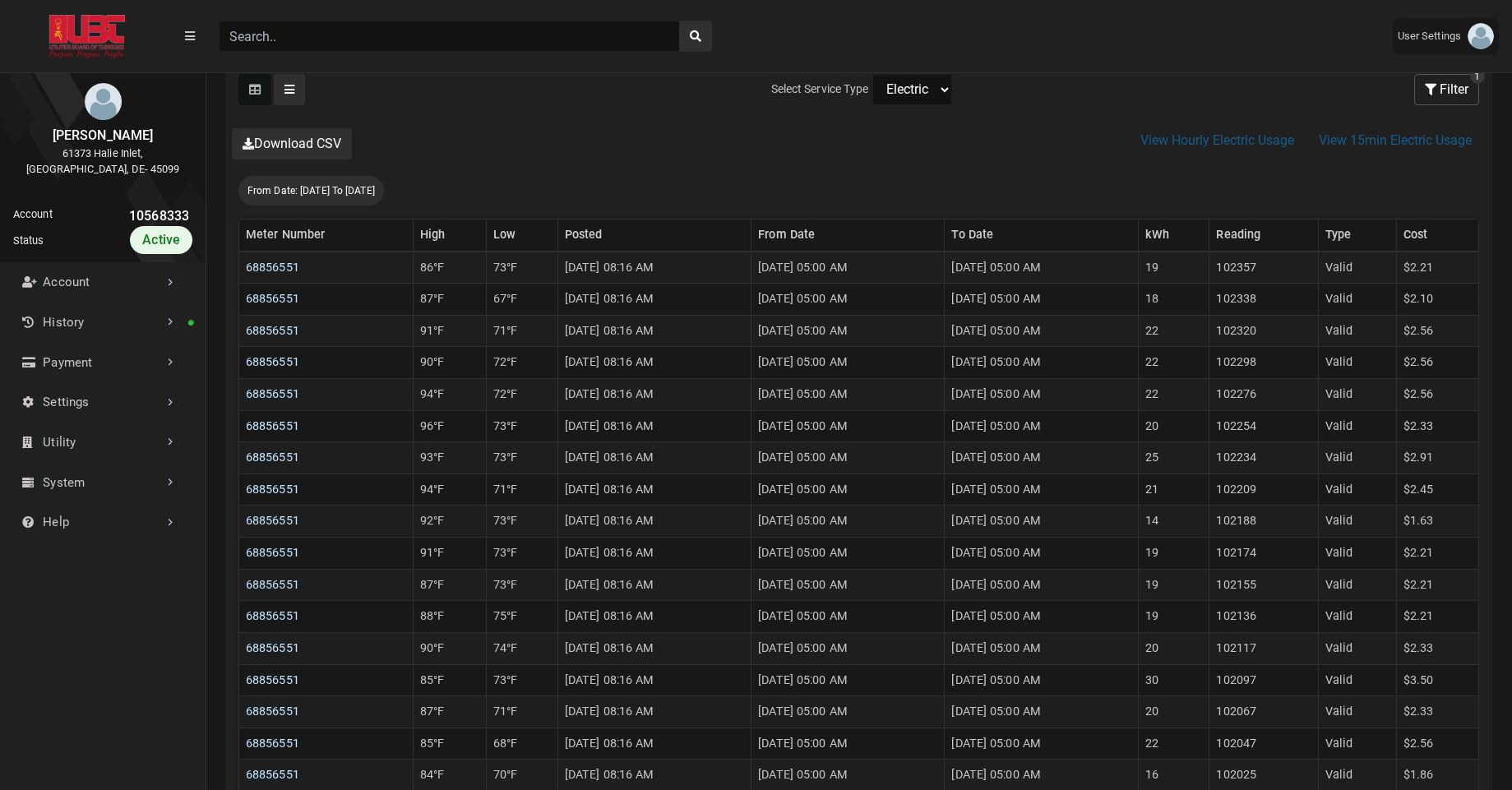
scroll to position [464, 0]
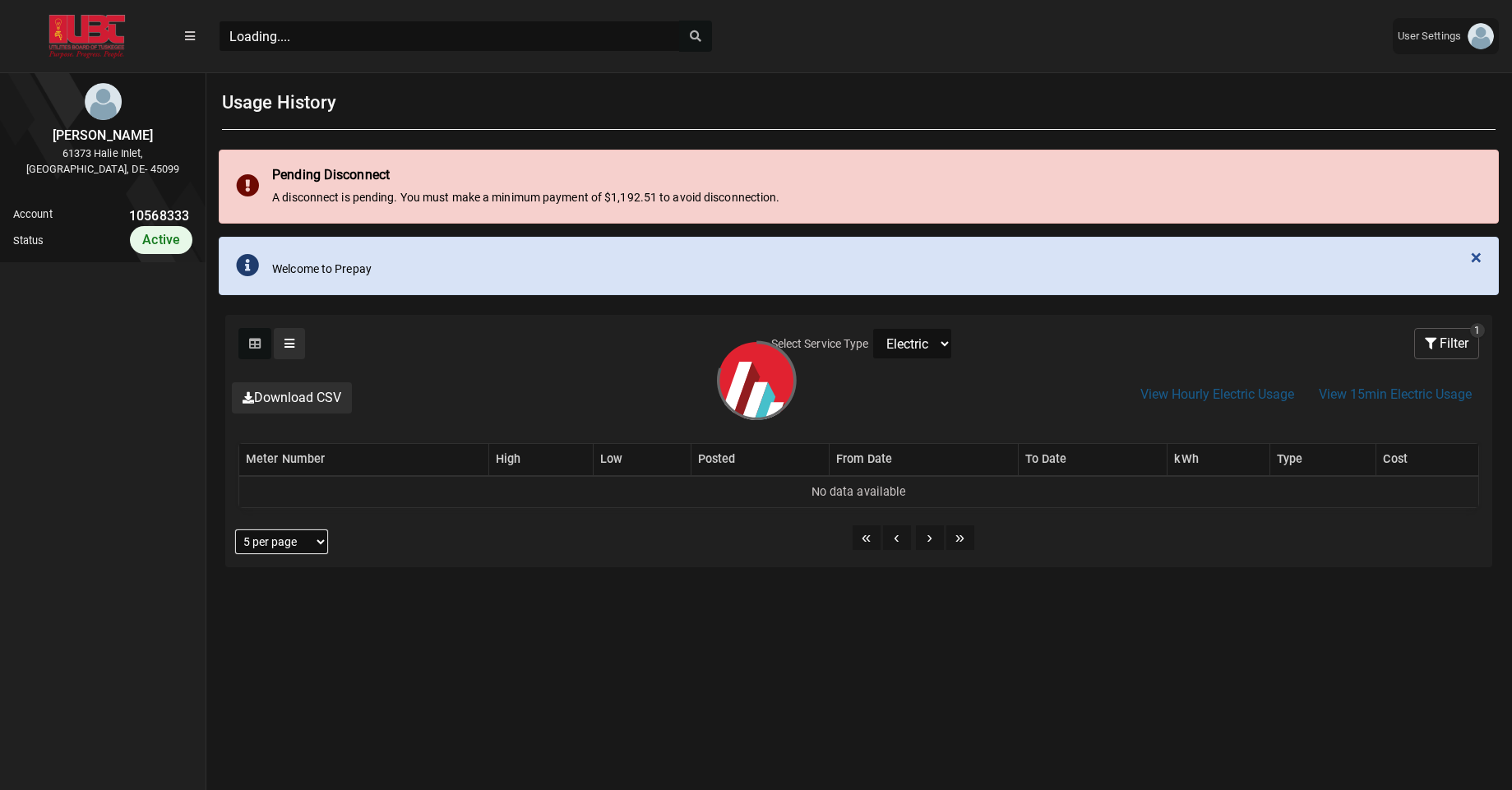
scroll to position [7, 1]
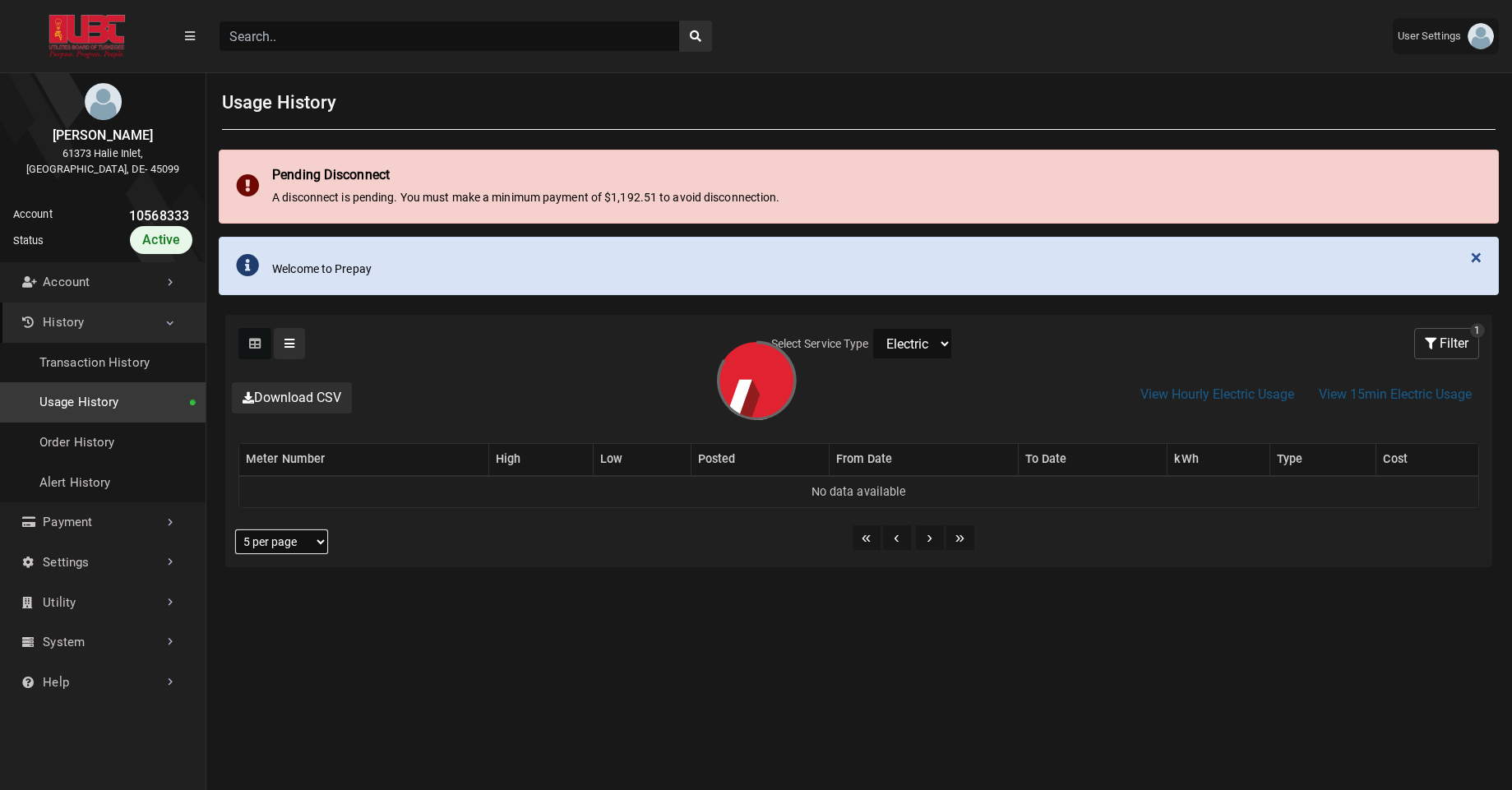
select select "25 per page"
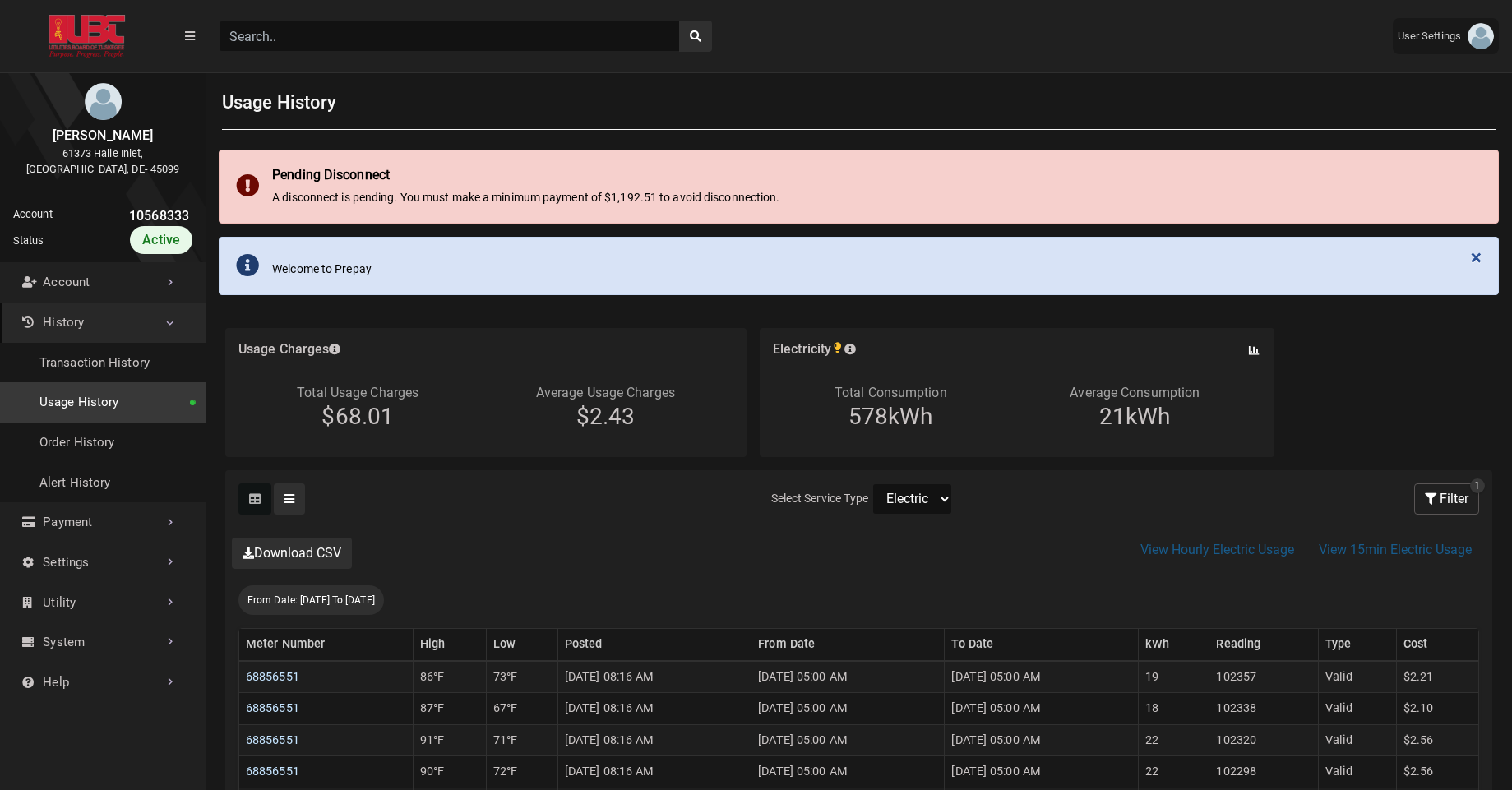
select select "Water"
click at [872, 483] on select "Electric Sewer Water" at bounding box center [912, 499] width 80 height 32
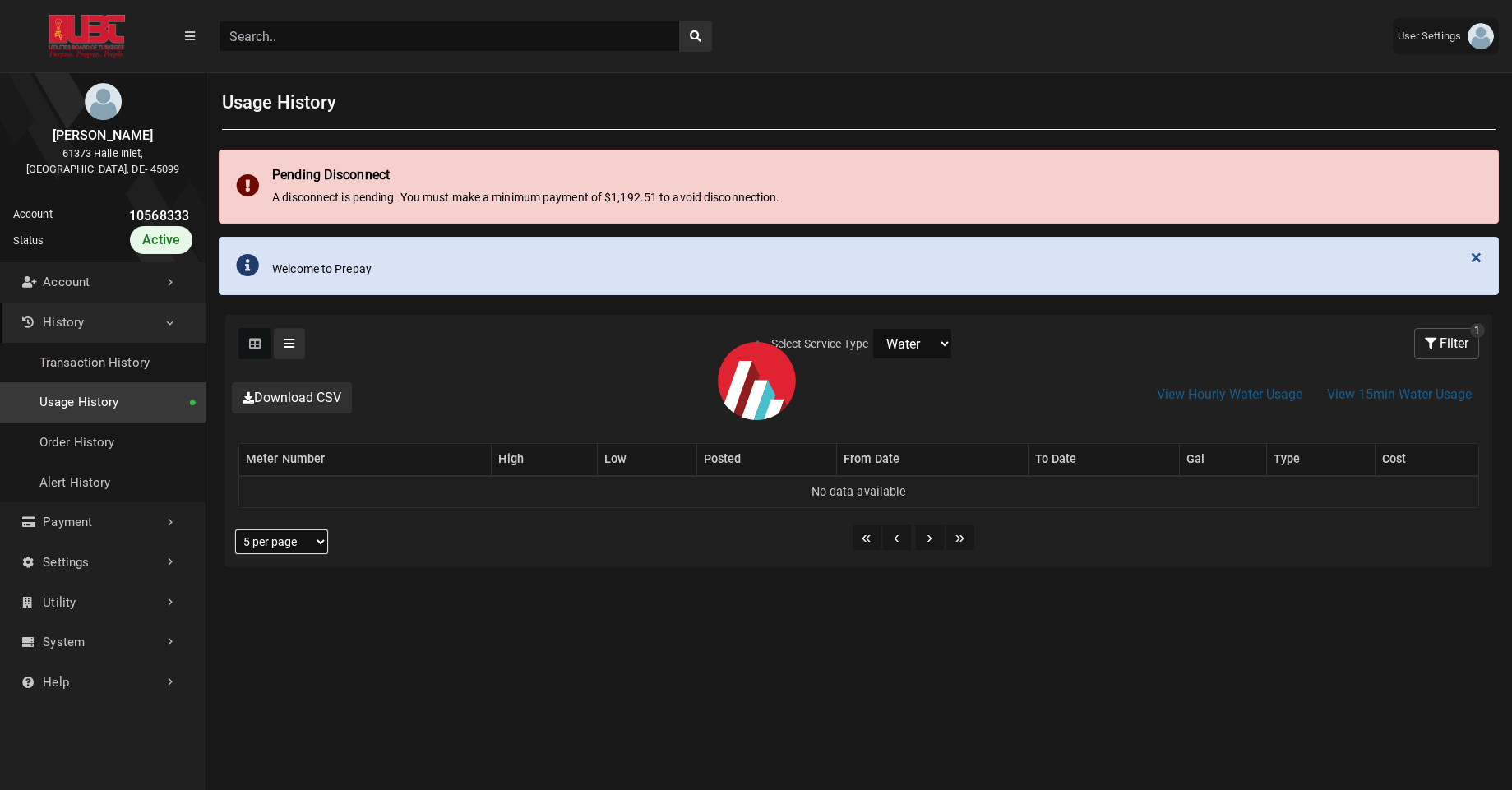
select select "25 per page"
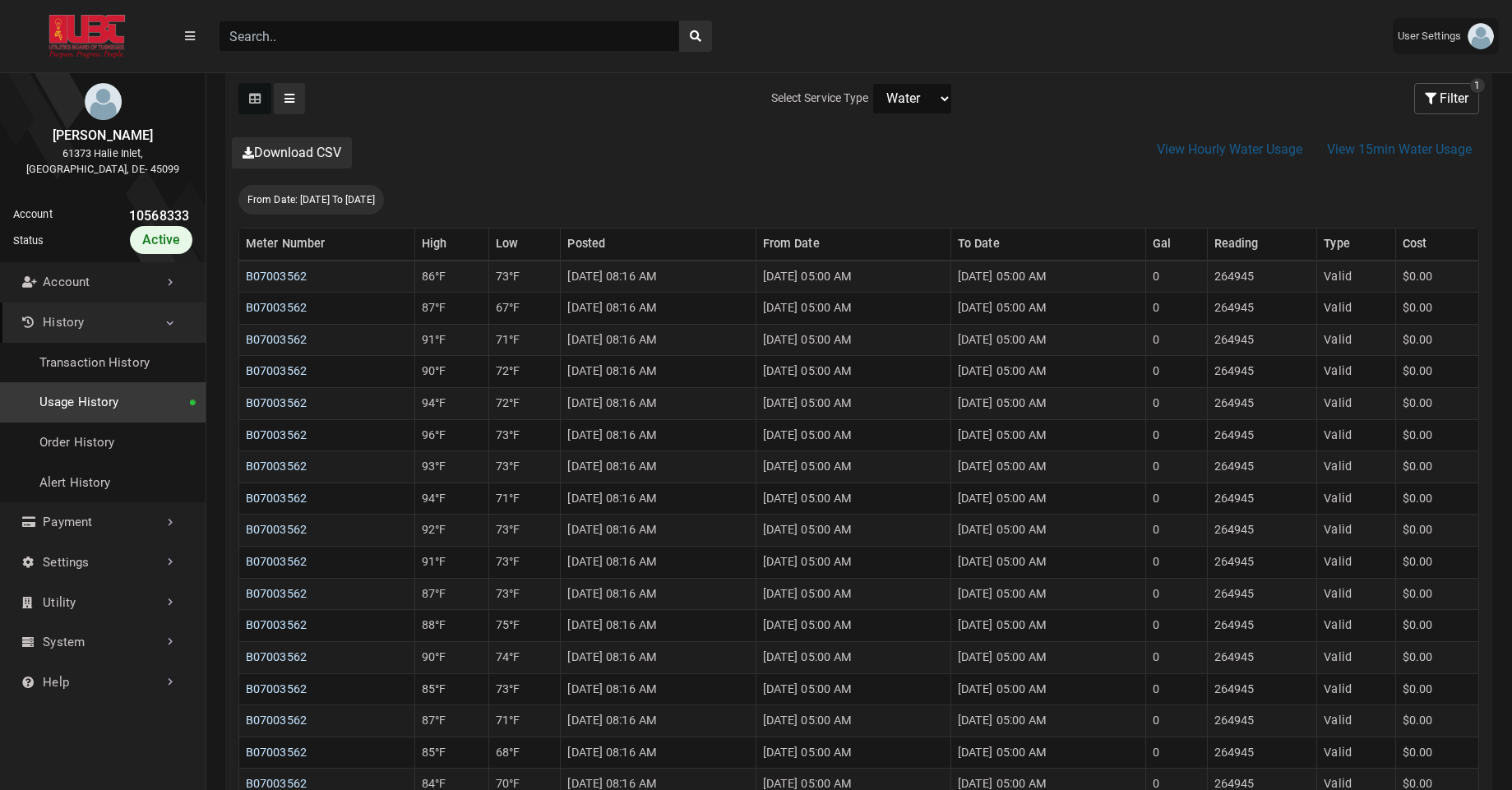
scroll to position [435, 0]
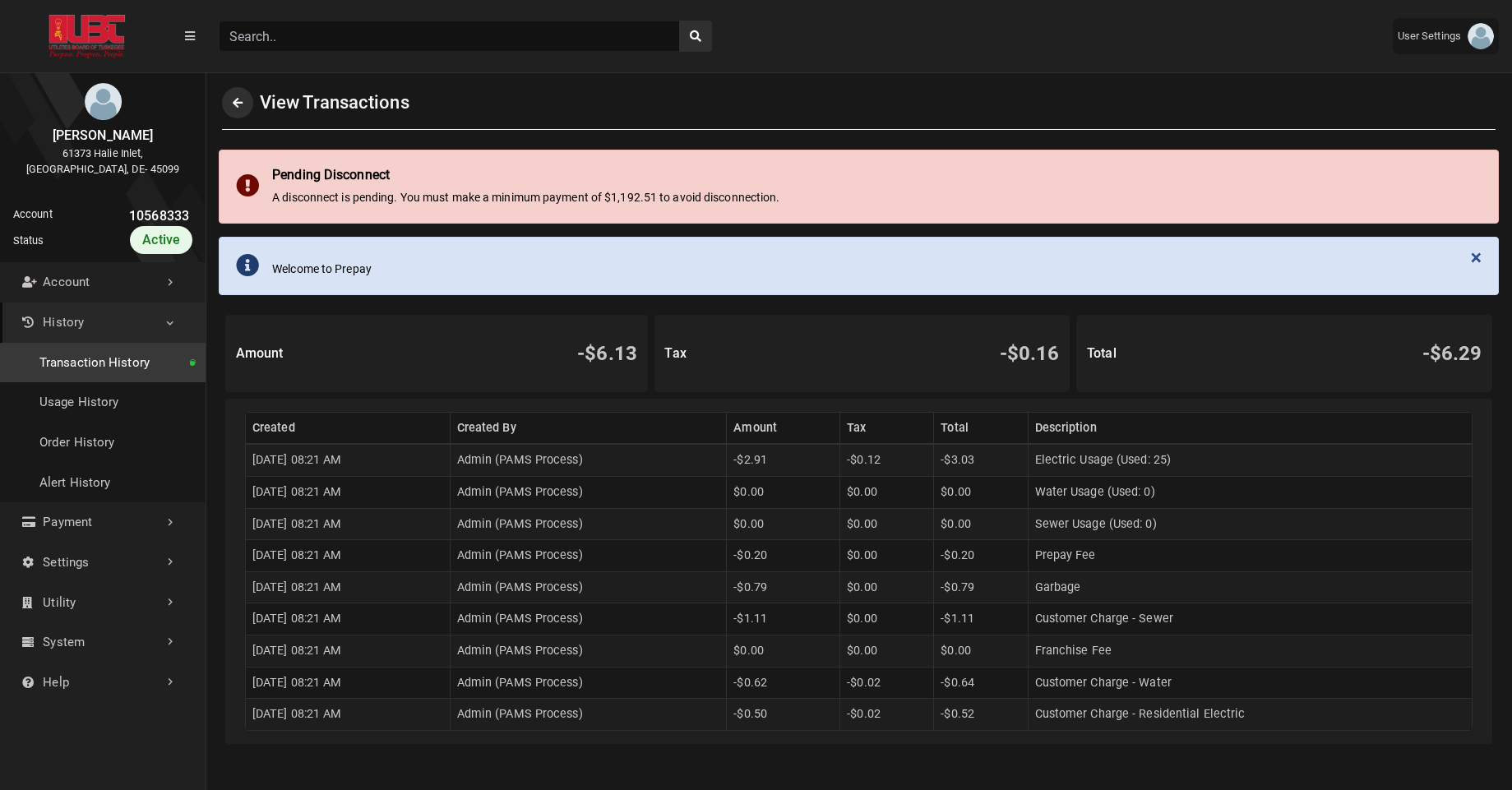
scroll to position [4, 1]
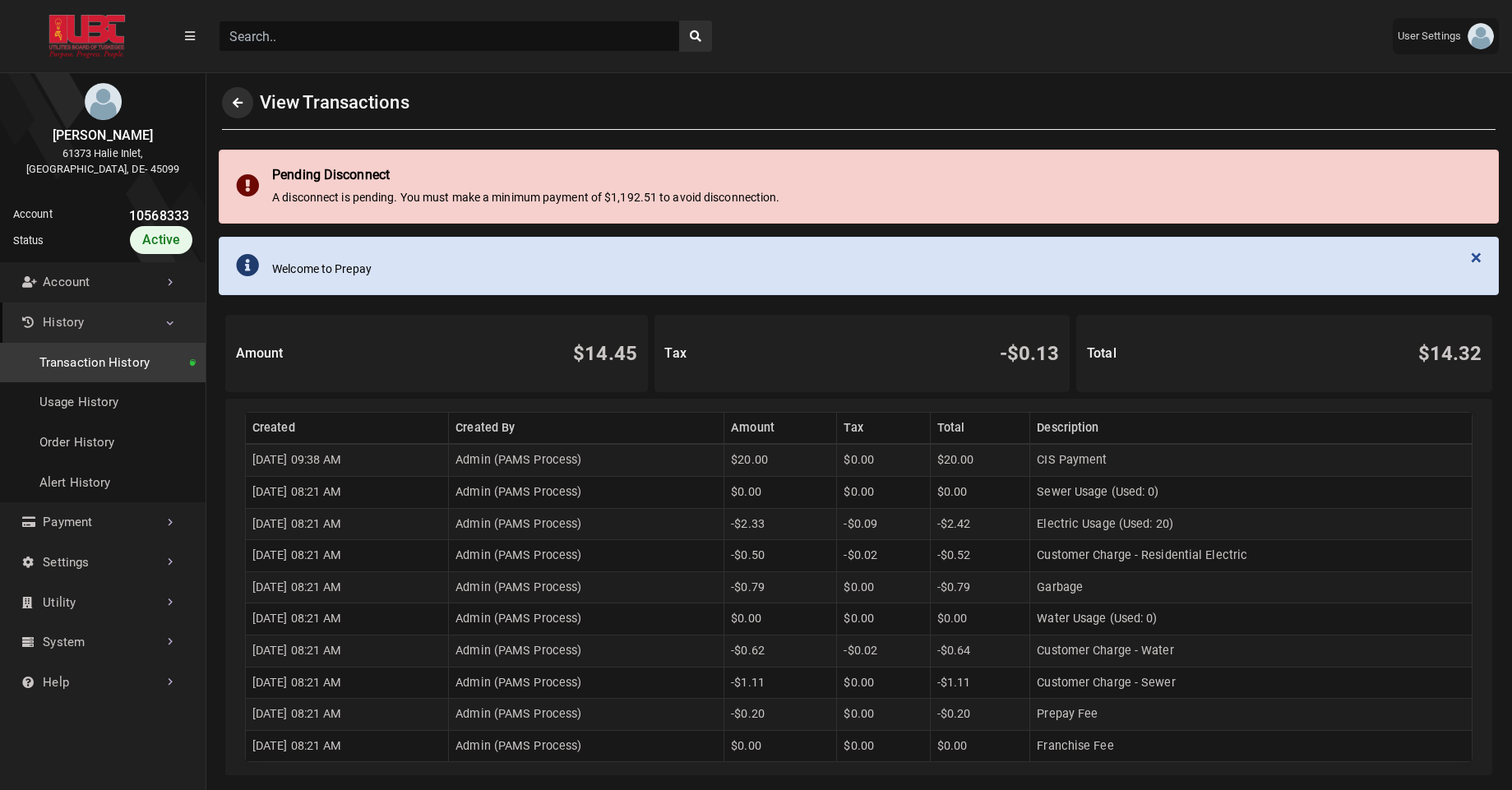
scroll to position [4, 1]
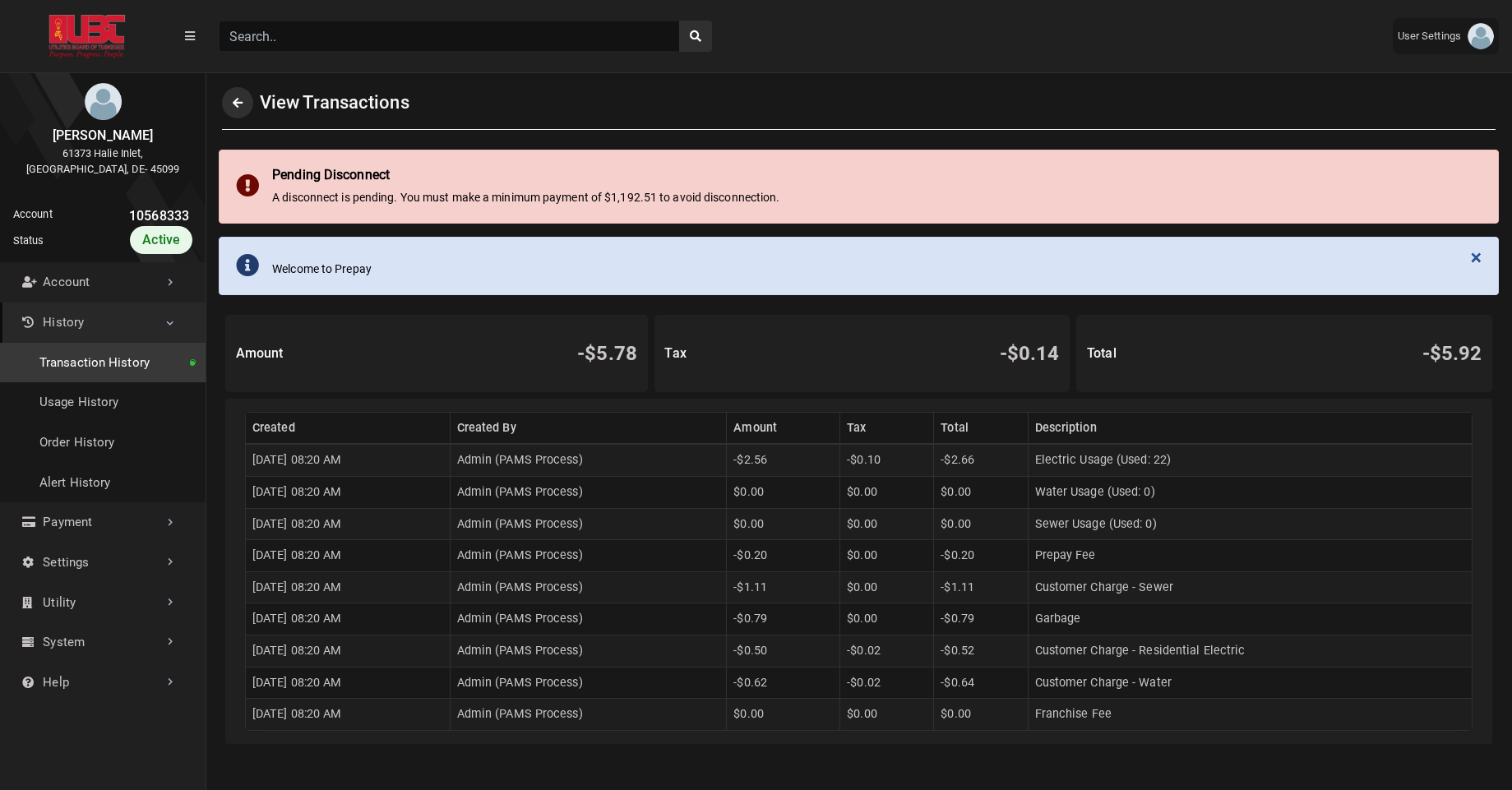
scroll to position [4, 1]
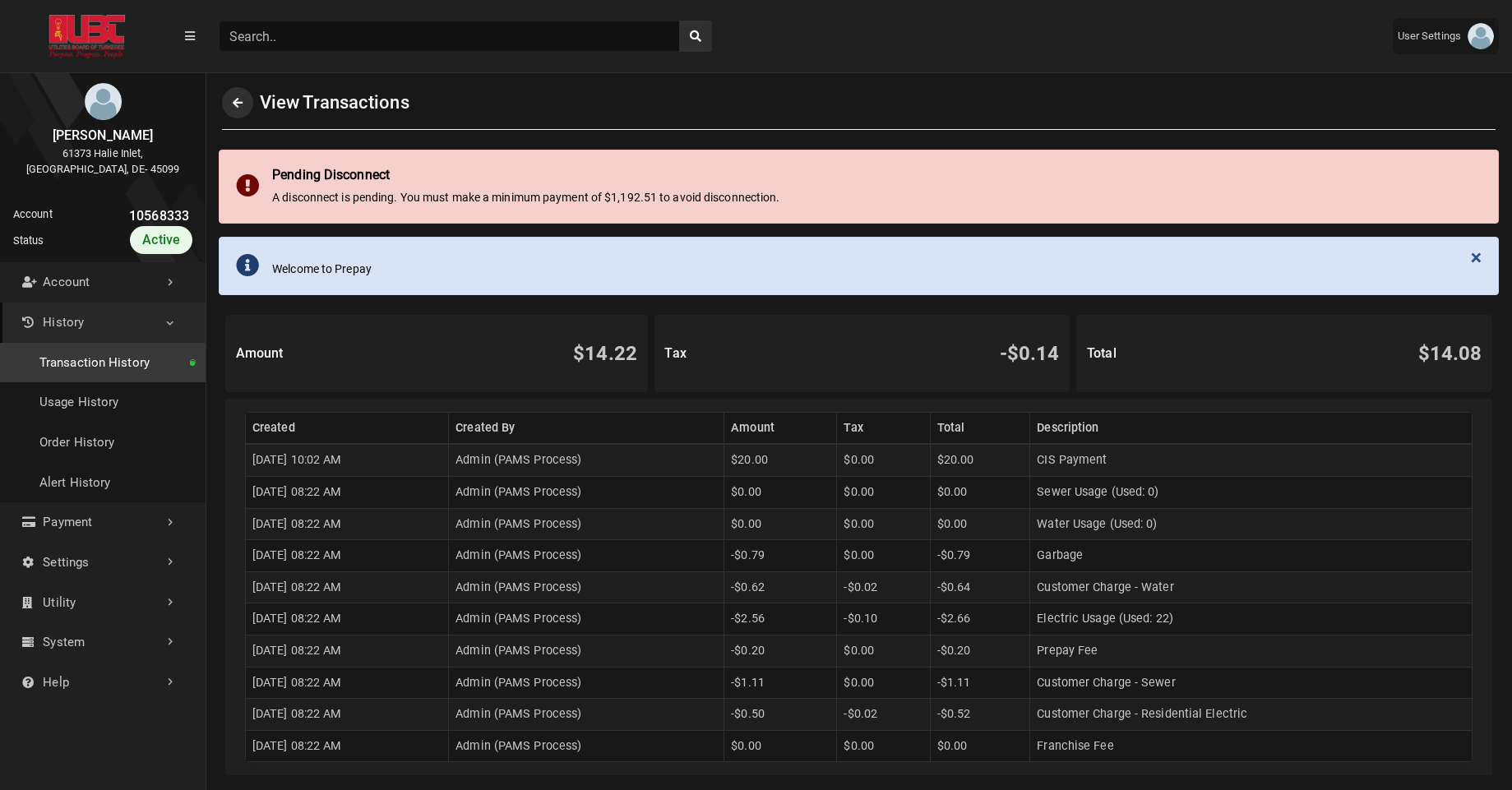
scroll to position [4, 1]
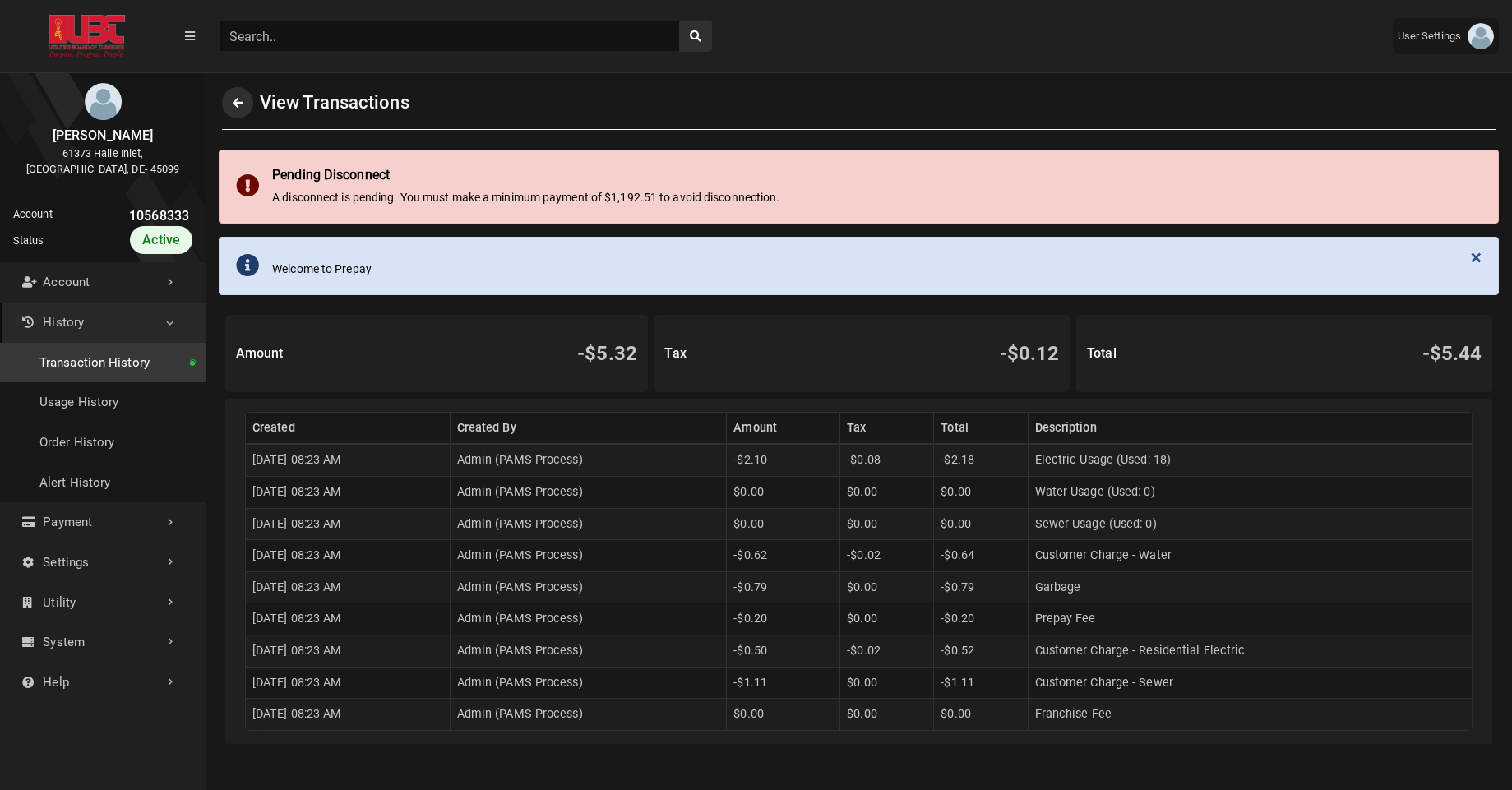
scroll to position [4, 1]
